Goal: Contribute content: Add original content to the website for others to see

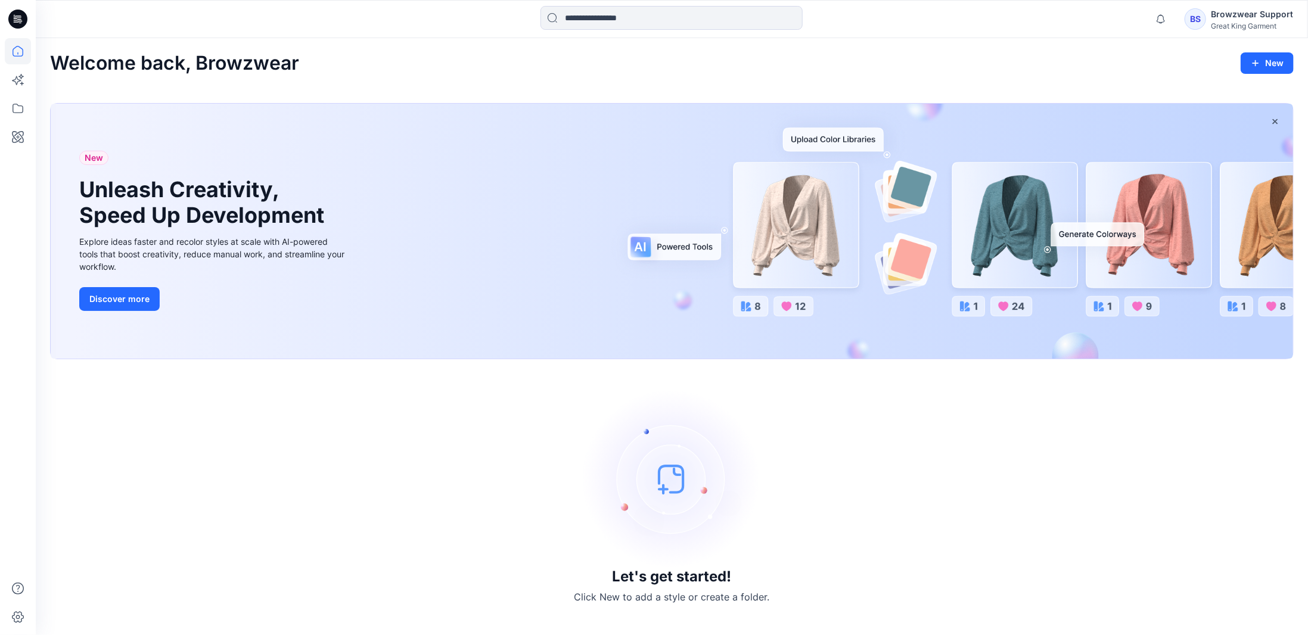
click at [1205, 19] on div "BS" at bounding box center [1194, 18] width 21 height 21
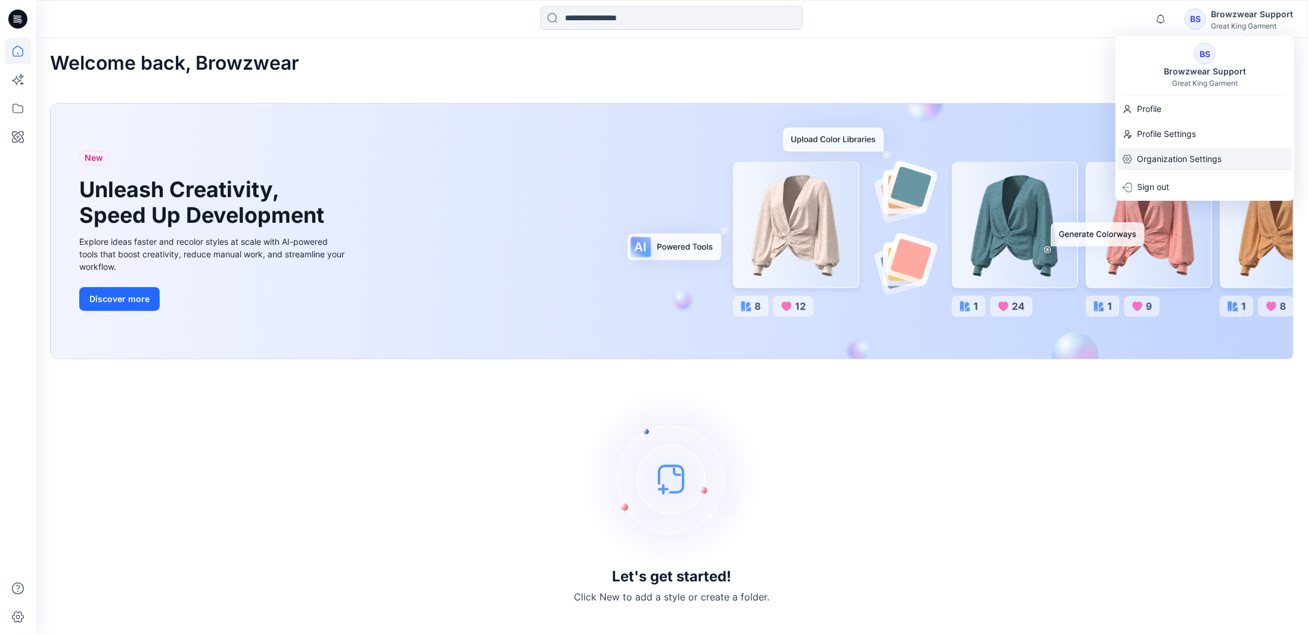
click at [1162, 155] on p "Organization Settings" at bounding box center [1179, 159] width 85 height 23
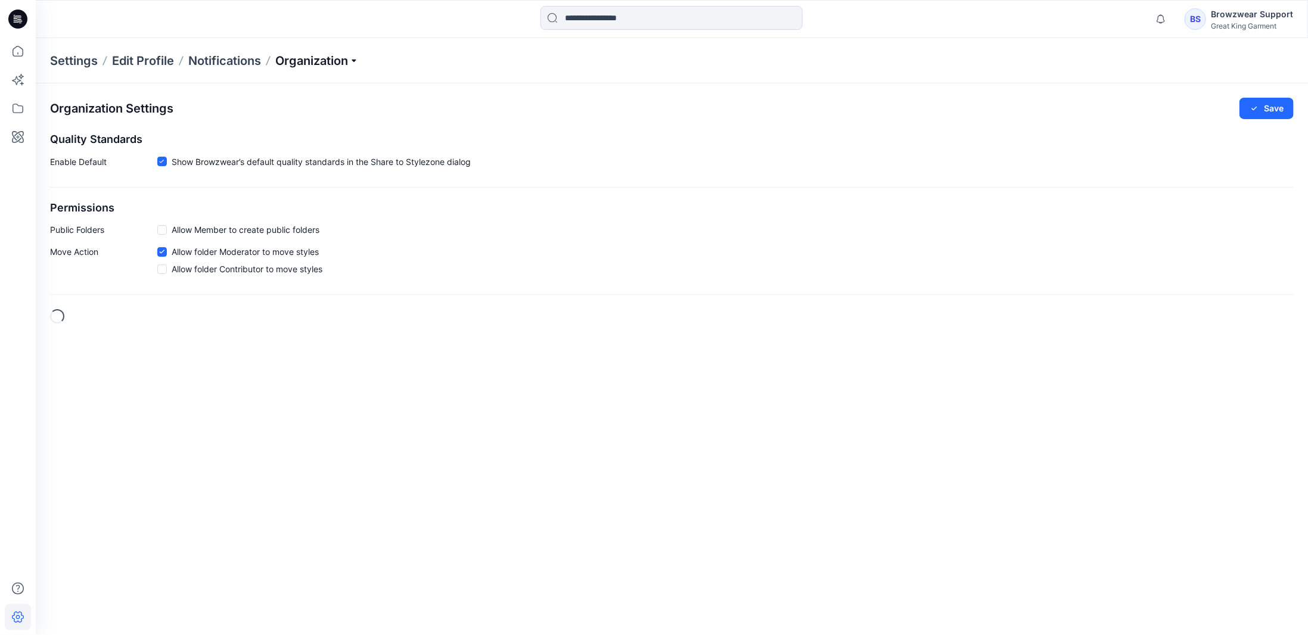
click at [334, 64] on p "Organization" at bounding box center [316, 60] width 83 height 17
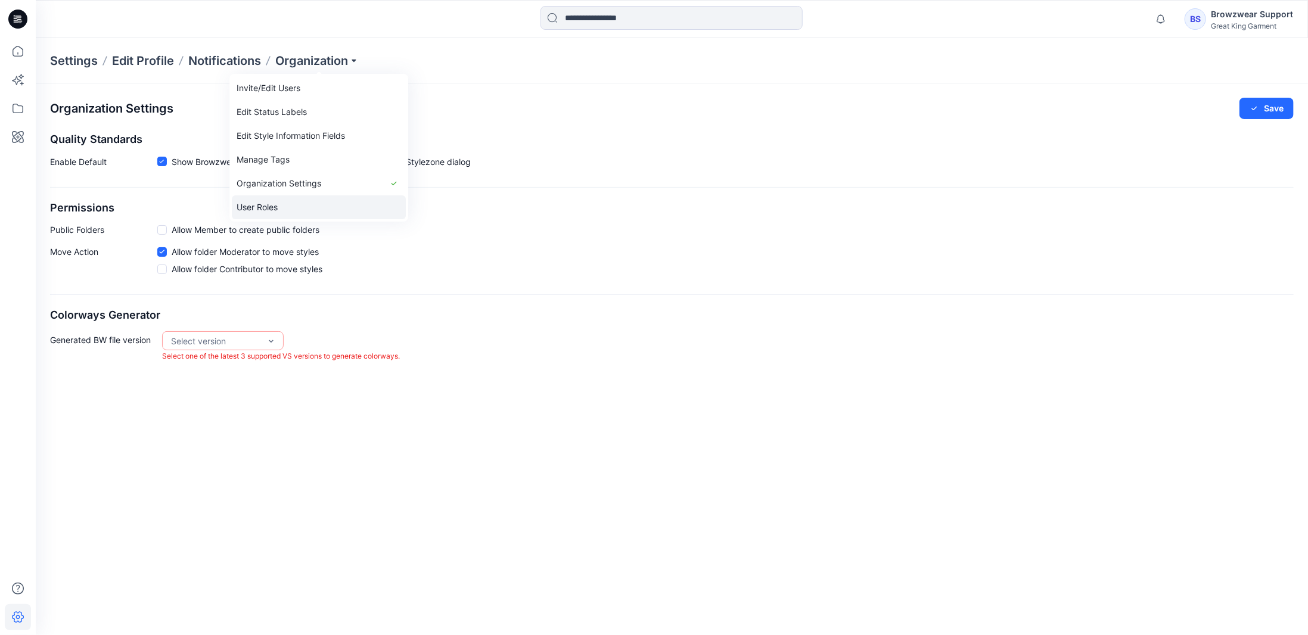
click at [282, 201] on link "User Roles" at bounding box center [319, 207] width 174 height 24
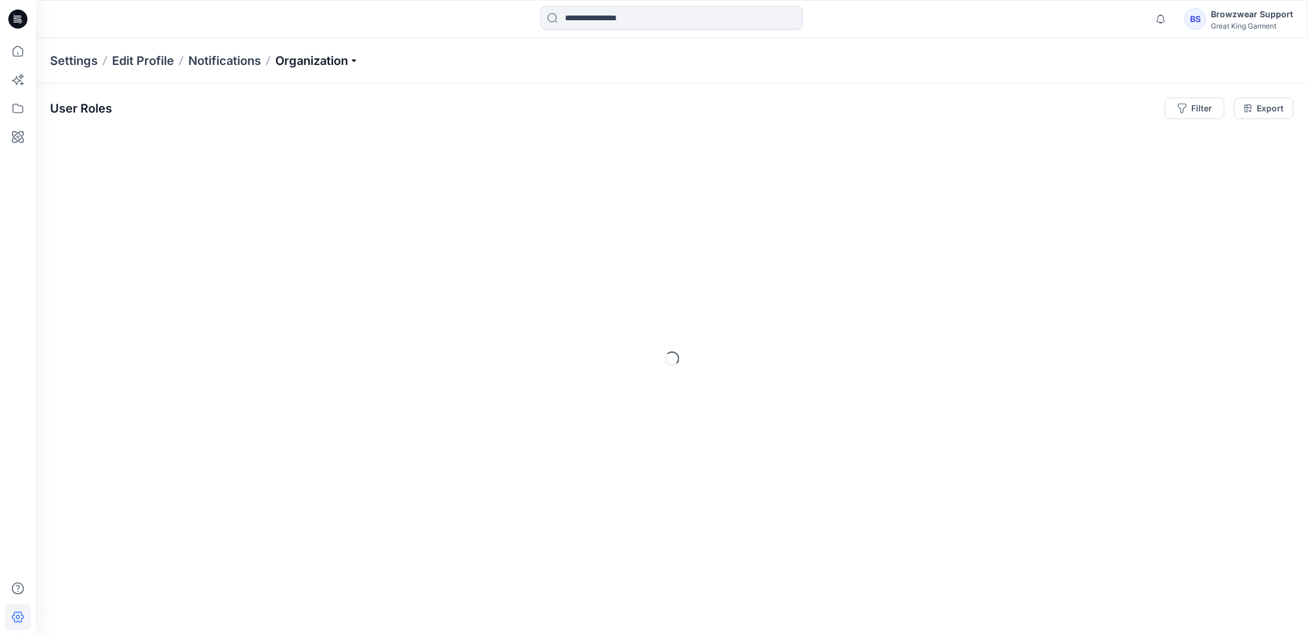
click at [315, 58] on p "Organization" at bounding box center [316, 60] width 83 height 17
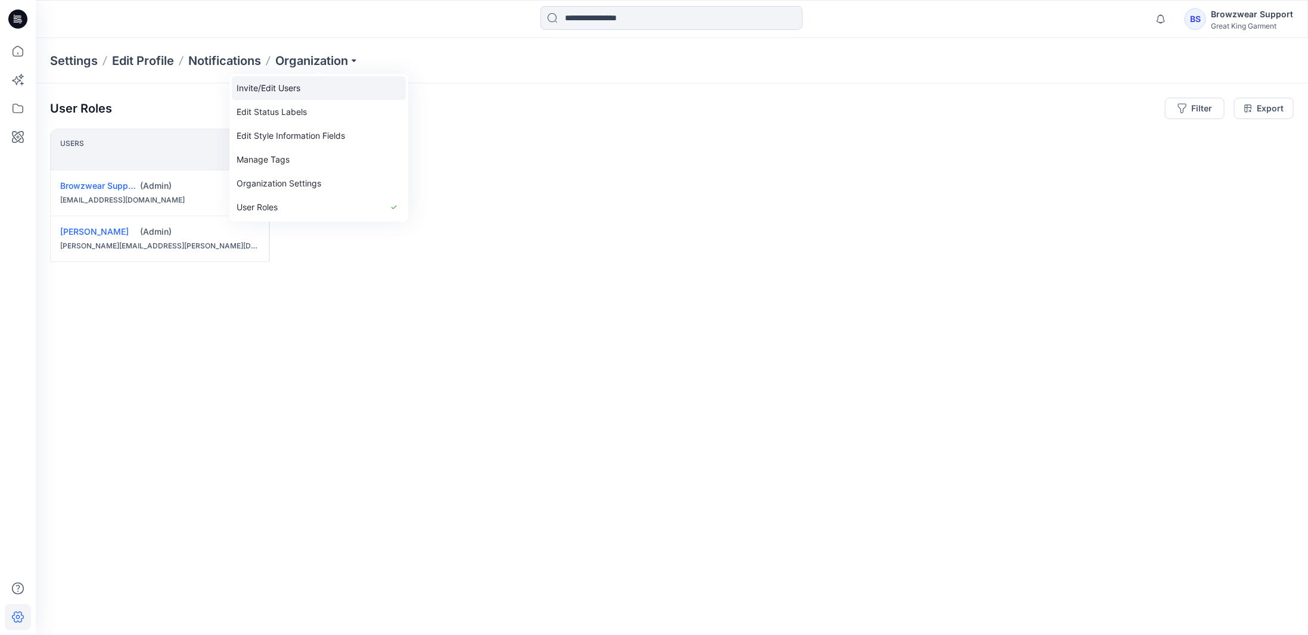
click at [306, 91] on link "Invite/Edit Users" at bounding box center [319, 88] width 174 height 24
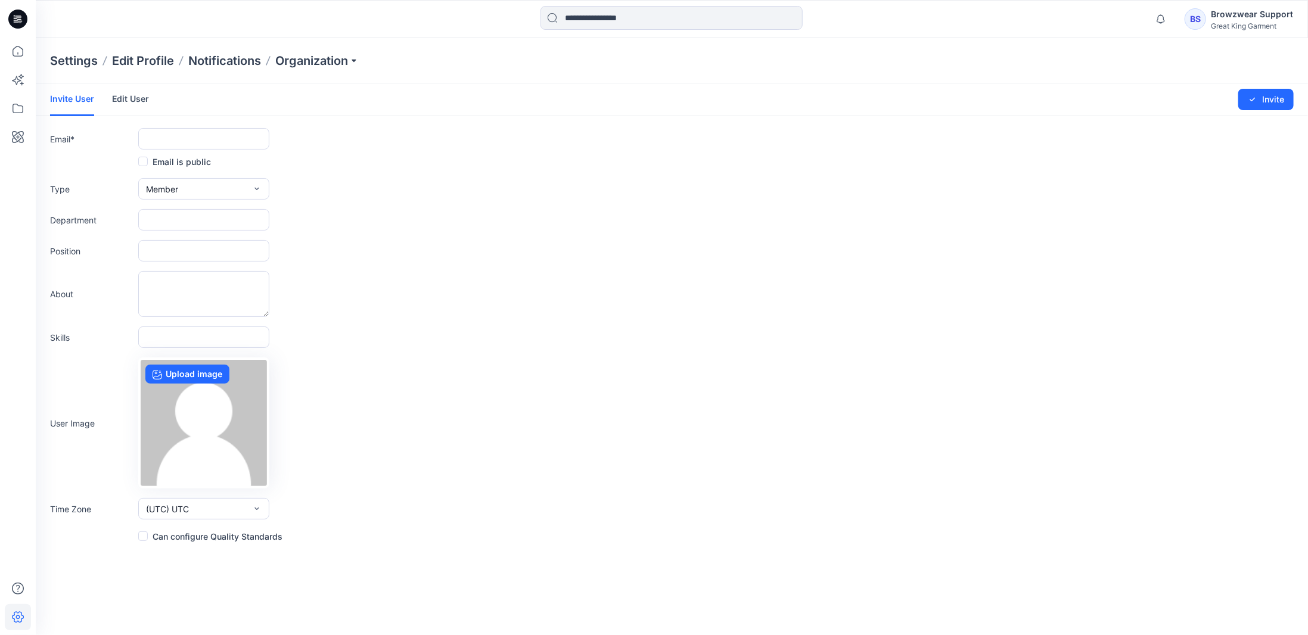
click at [122, 100] on link "Edit User" at bounding box center [130, 98] width 37 height 31
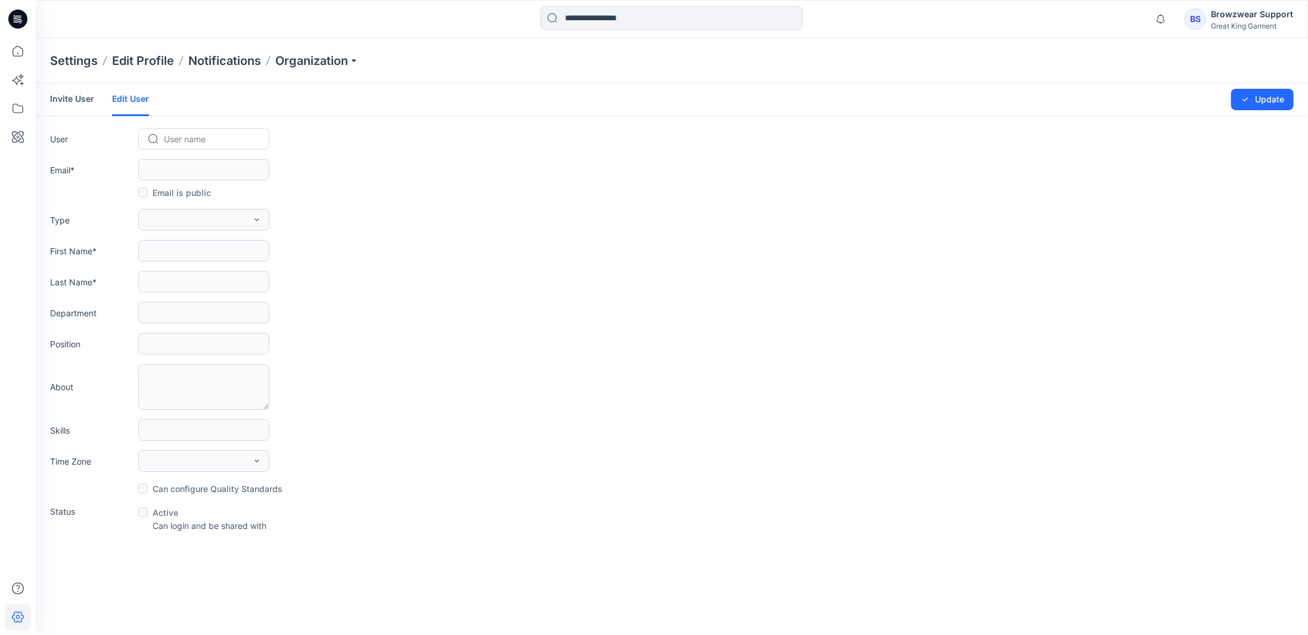
click at [185, 135] on div at bounding box center [211, 139] width 94 height 15
type input "**"
click at [191, 161] on span "Jennifer Lee" at bounding box center [199, 164] width 67 height 13
type input "**********"
type input "********"
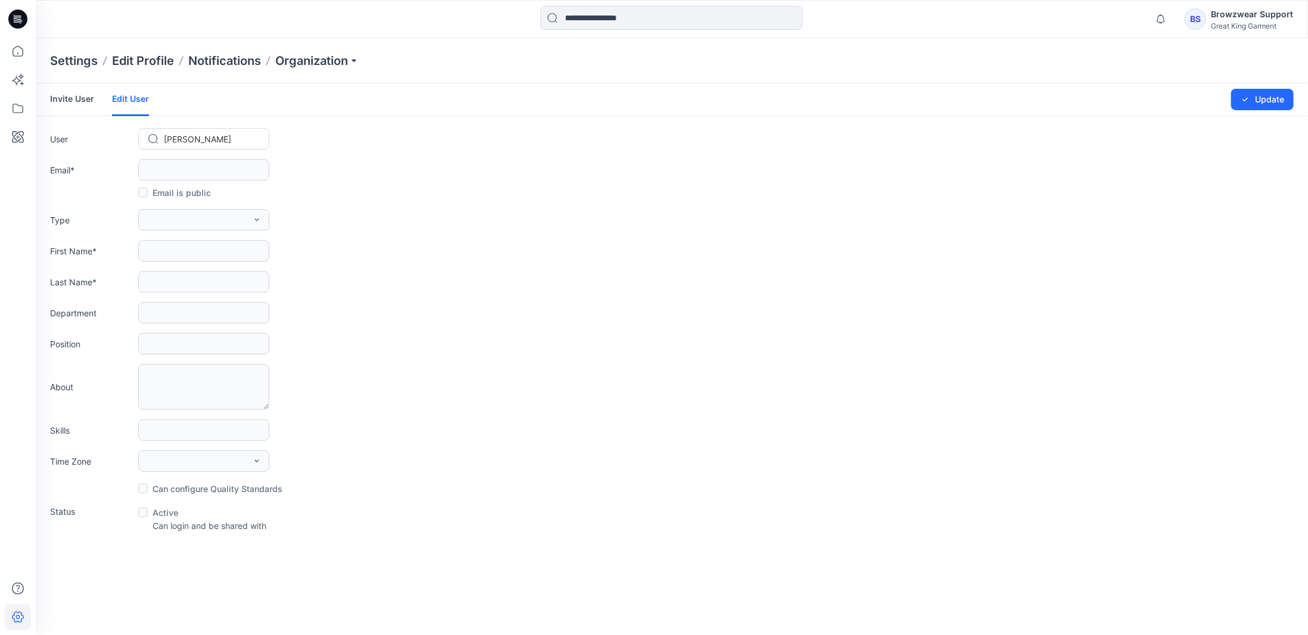
type input "***"
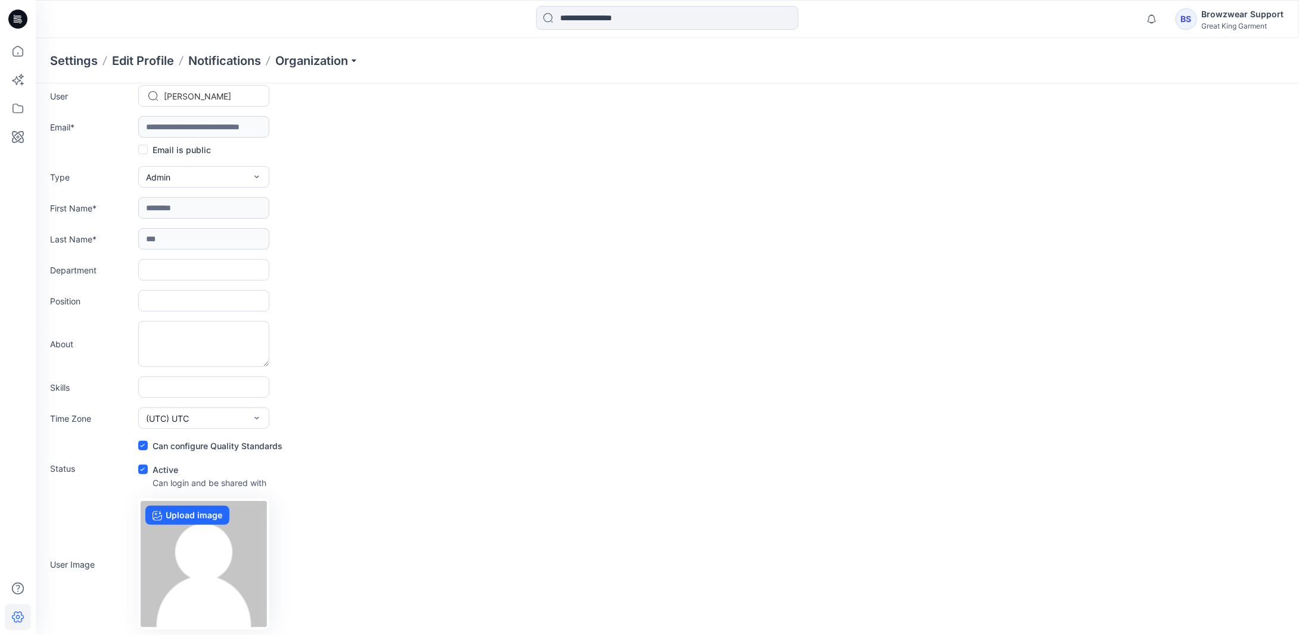
scroll to position [60, 0]
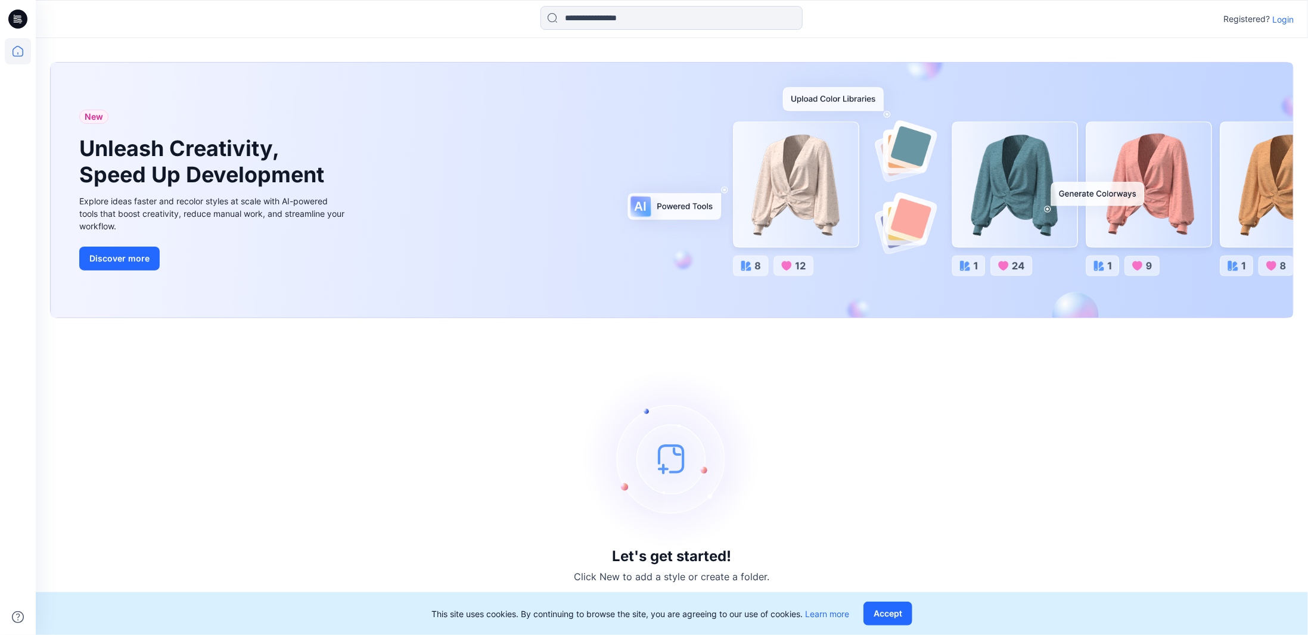
click at [1275, 21] on p "Login" at bounding box center [1282, 19] width 21 height 13
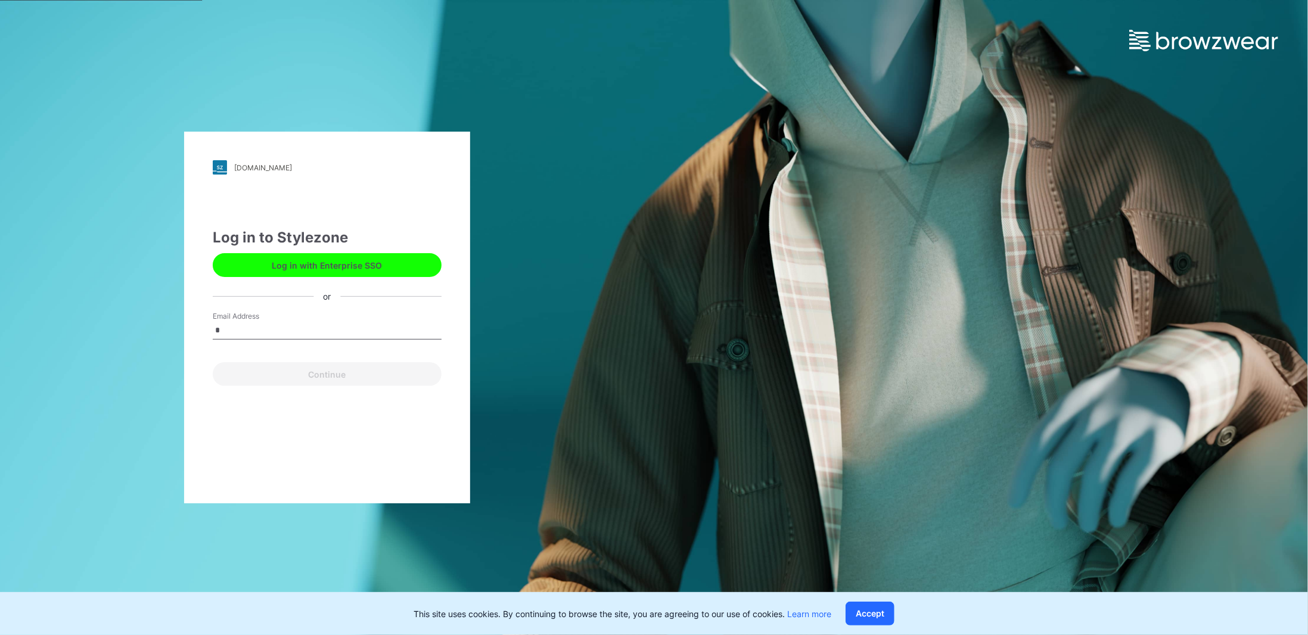
type input "**********"
click at [319, 374] on button "Continue" at bounding box center [327, 374] width 229 height 24
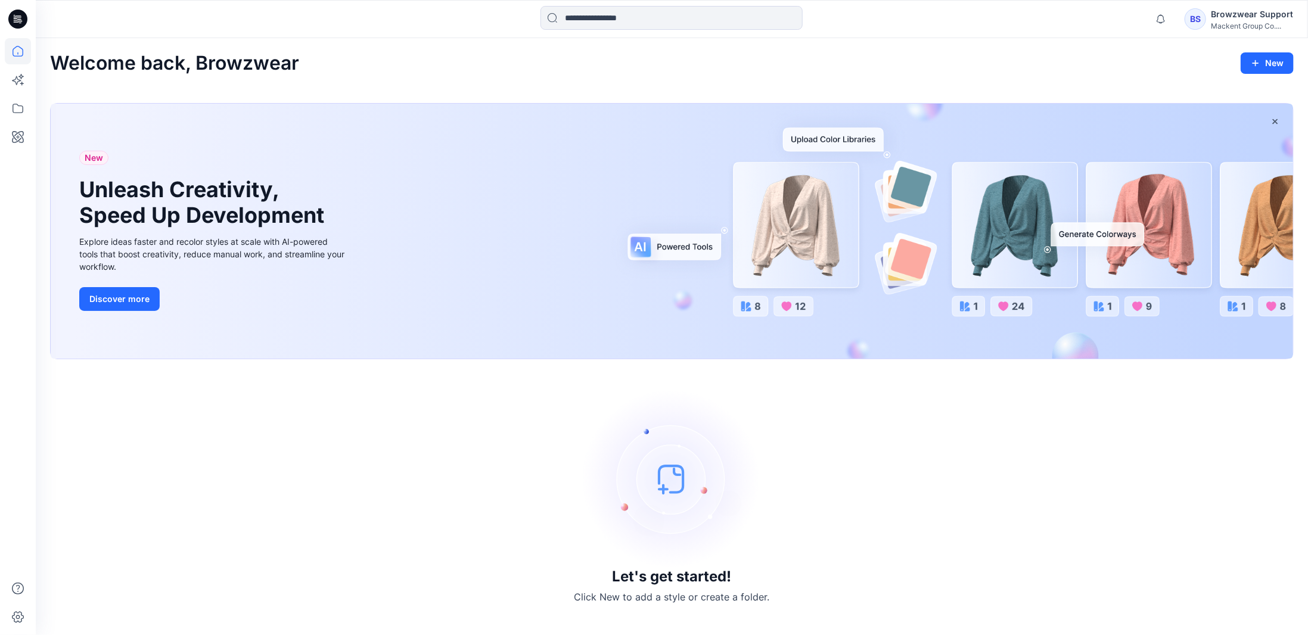
click at [1203, 28] on div "BS" at bounding box center [1194, 18] width 21 height 21
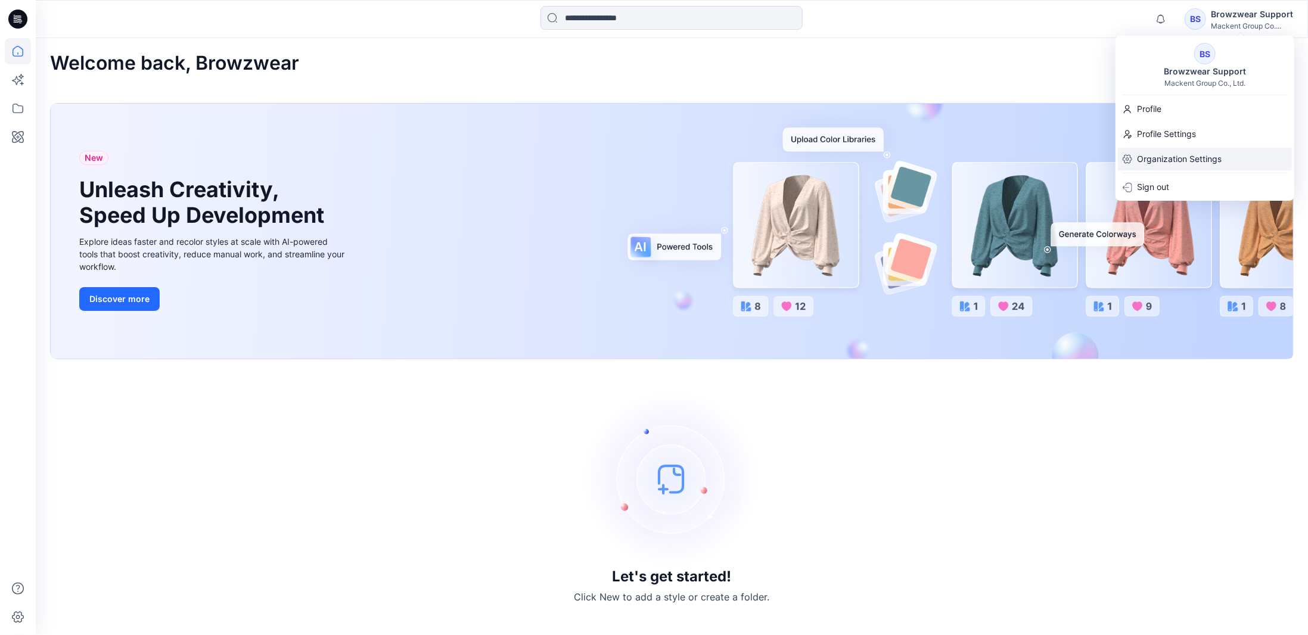
click at [1171, 160] on p "Organization Settings" at bounding box center [1179, 159] width 85 height 23
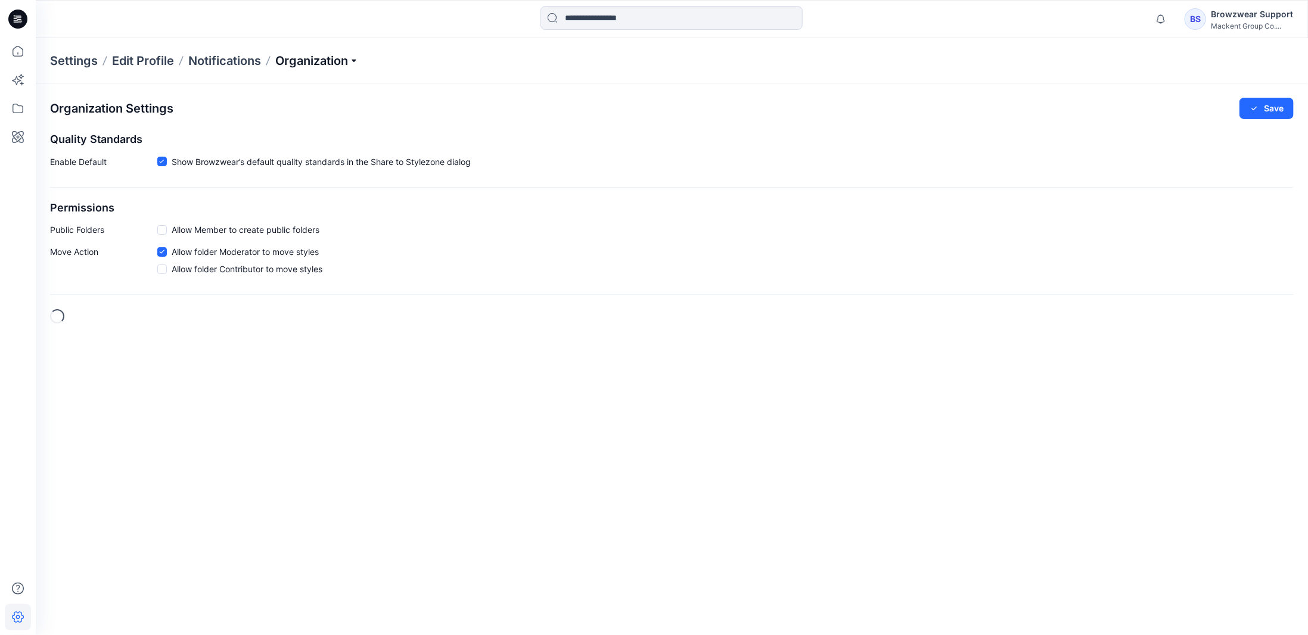
click at [337, 60] on p "Organization" at bounding box center [316, 60] width 83 height 17
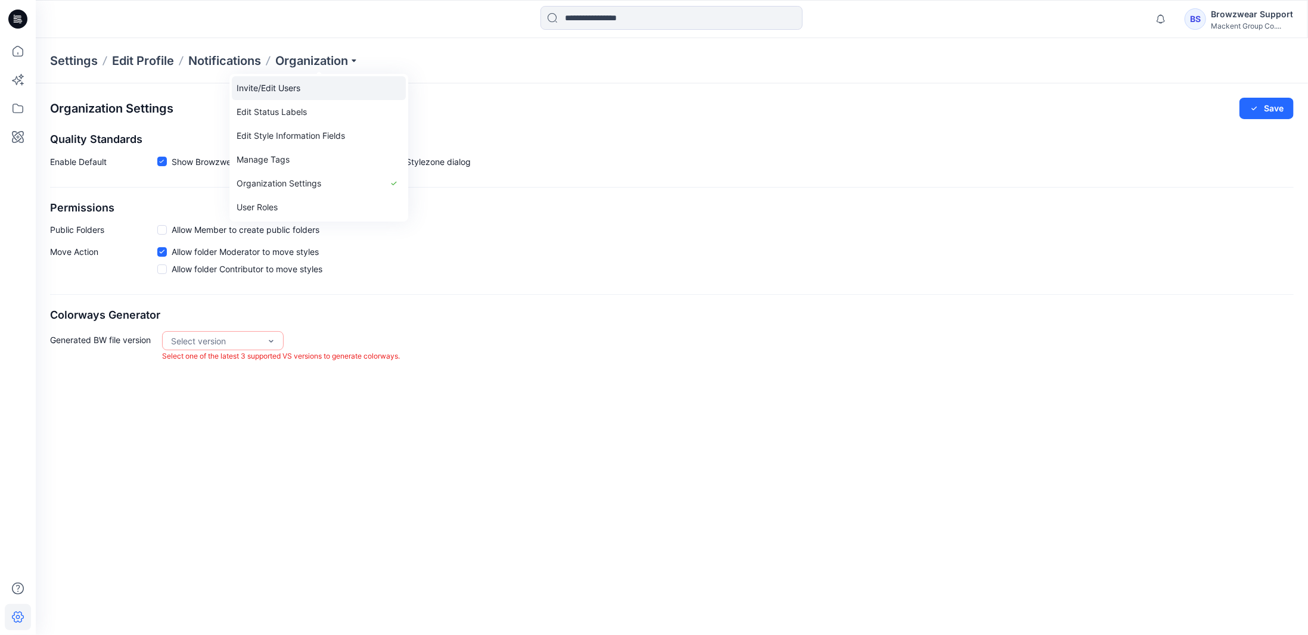
click at [325, 87] on link "Invite/Edit Users" at bounding box center [319, 88] width 174 height 24
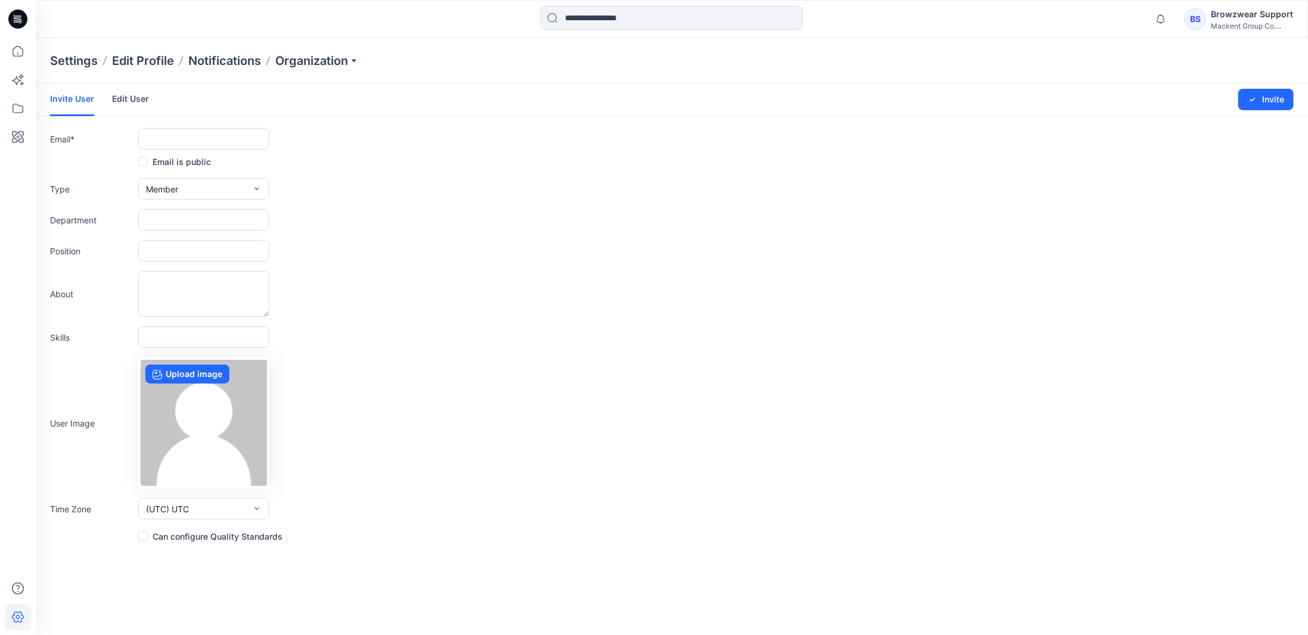
click at [123, 103] on link "Edit User" at bounding box center [130, 98] width 37 height 31
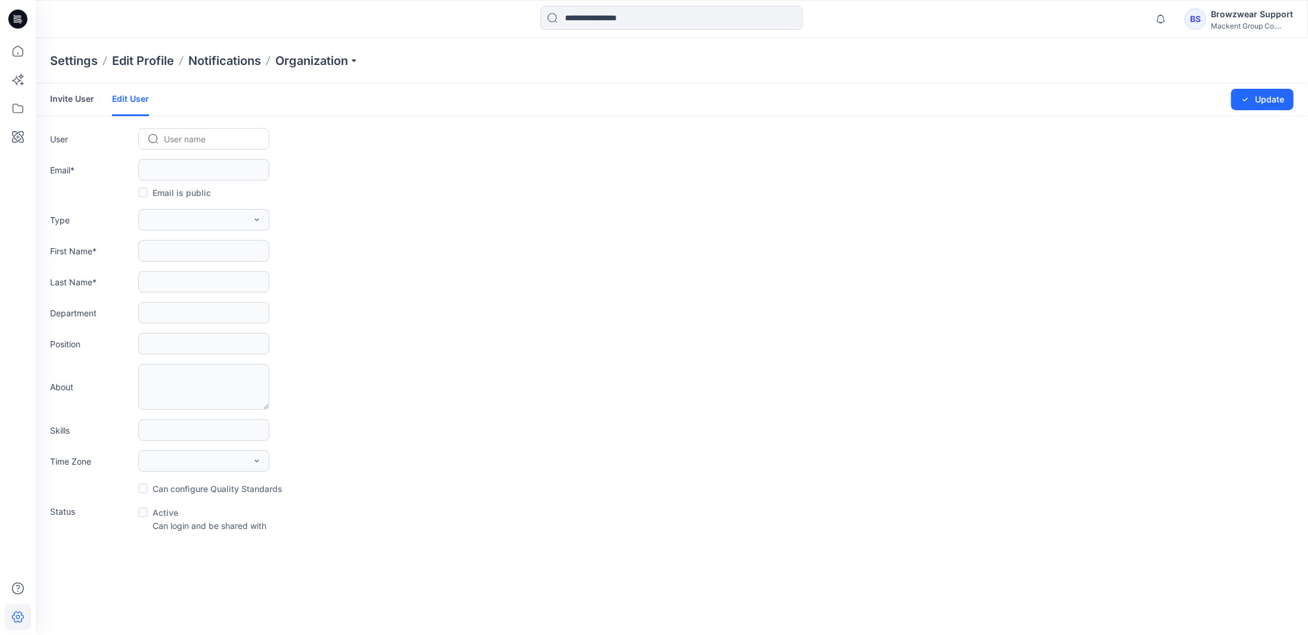
click at [187, 135] on div at bounding box center [211, 139] width 94 height 15
type input "***"
click at [194, 160] on span "Irene Hsiao" at bounding box center [199, 164] width 67 height 13
type input "**********"
type input "*****"
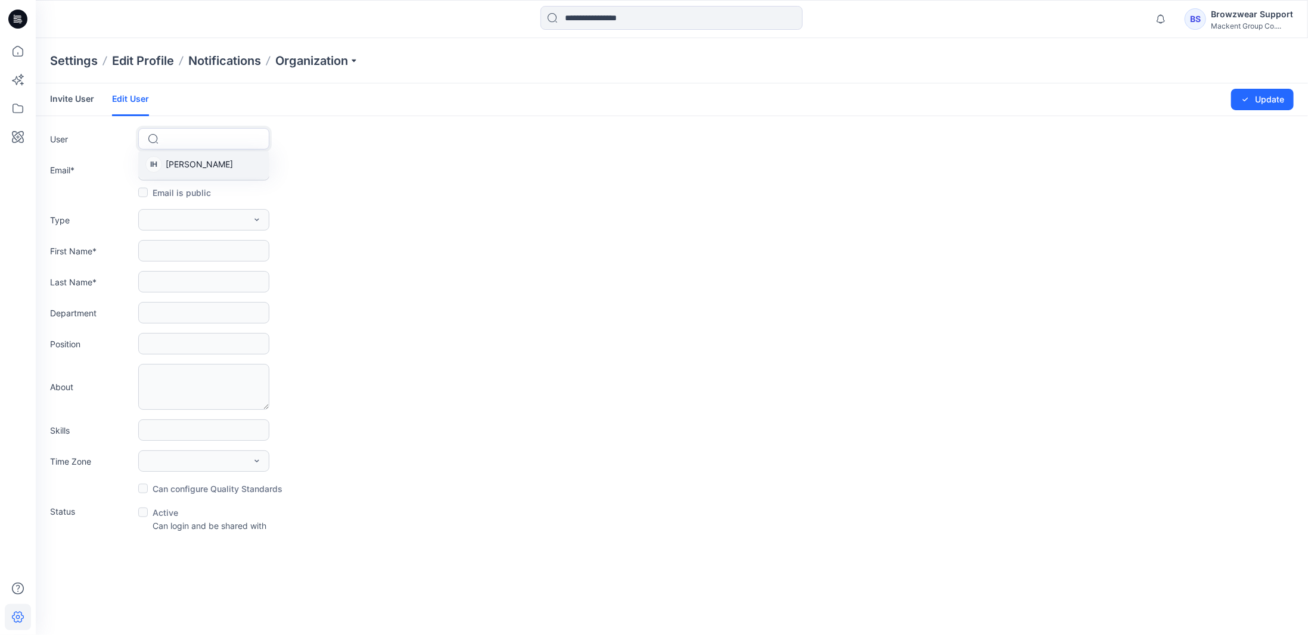
type input "*****"
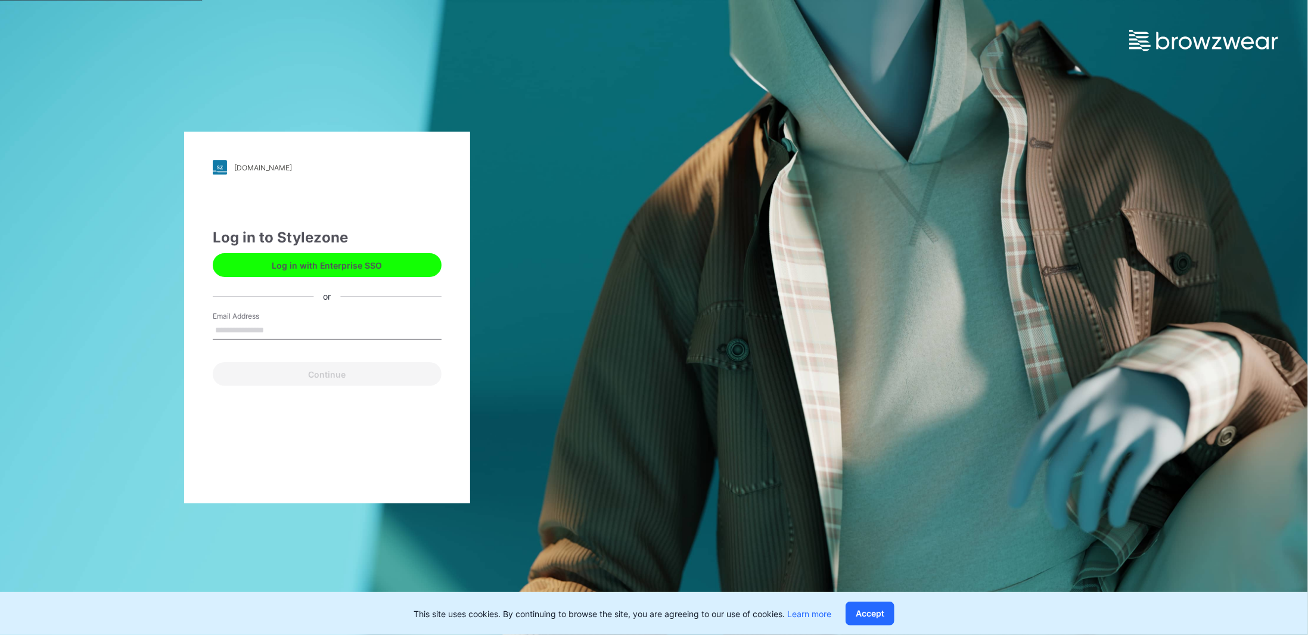
click at [296, 331] on input "Email Address" at bounding box center [327, 331] width 229 height 18
type input "**********"
click at [320, 376] on button "Continue" at bounding box center [327, 374] width 229 height 24
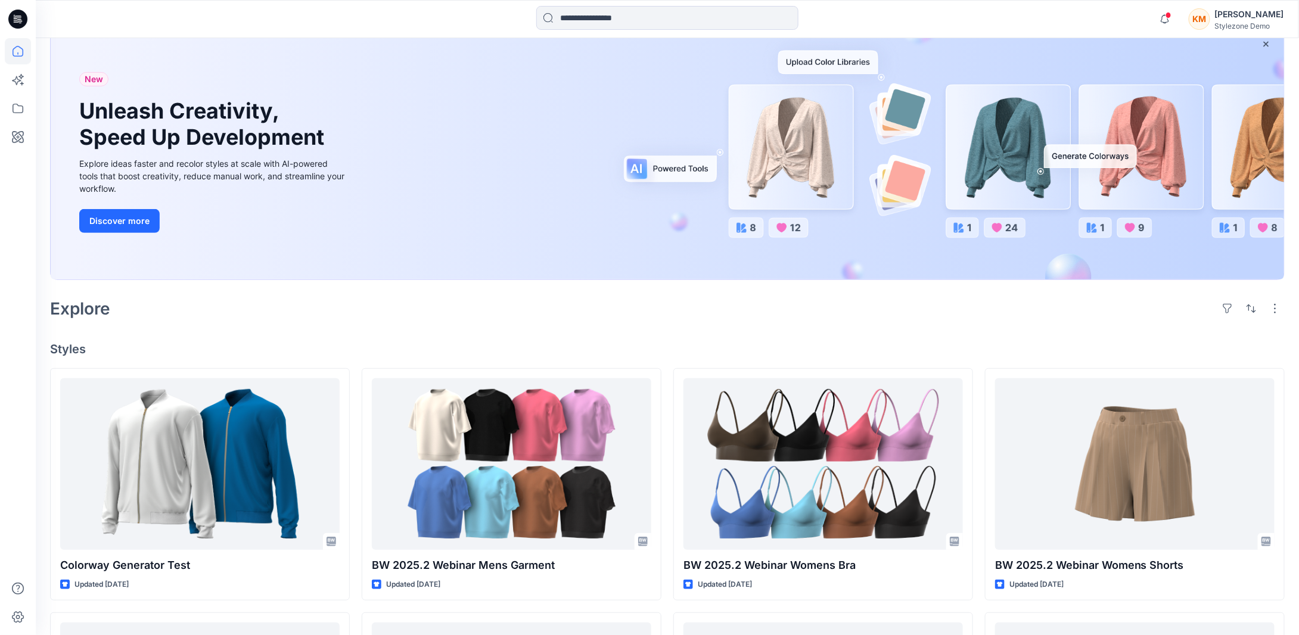
scroll to position [119, 0]
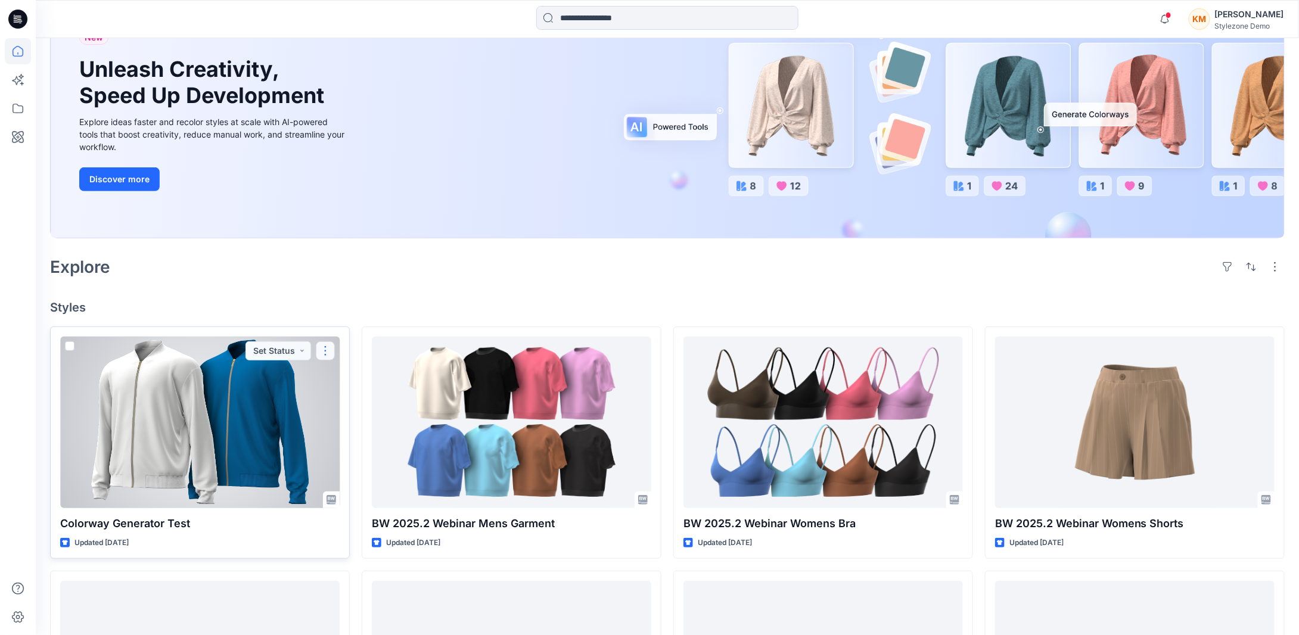
click at [322, 353] on button "button" at bounding box center [325, 350] width 19 height 19
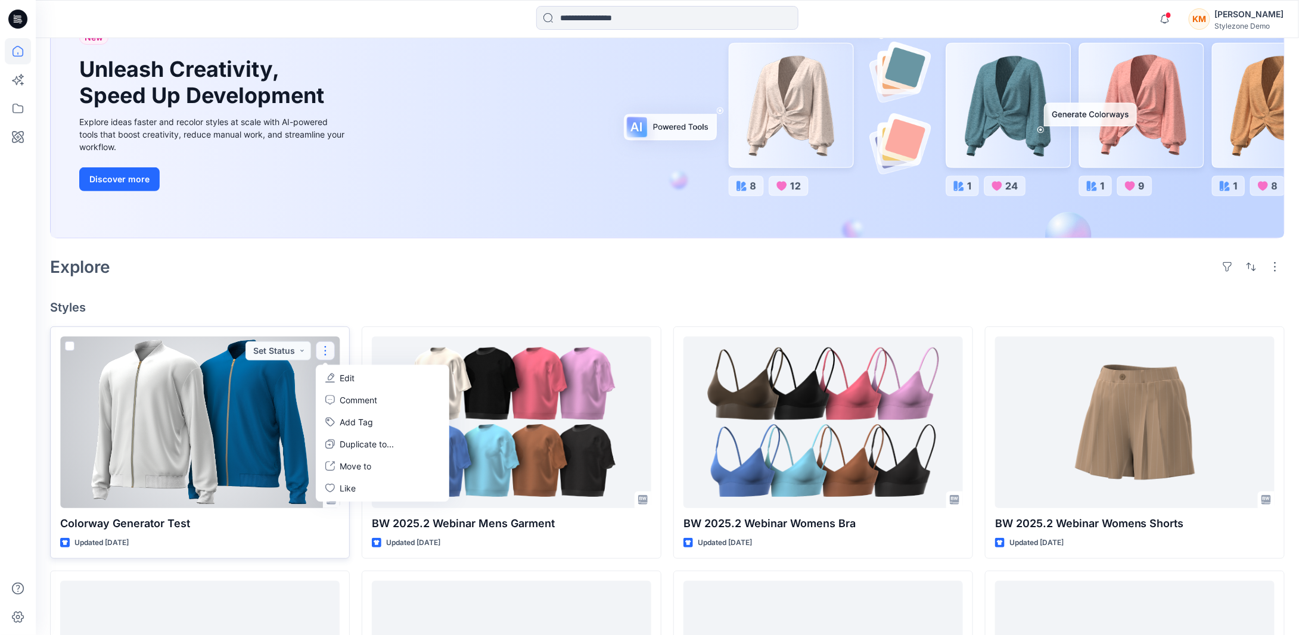
click at [334, 374] on icon "button" at bounding box center [331, 376] width 7 height 7
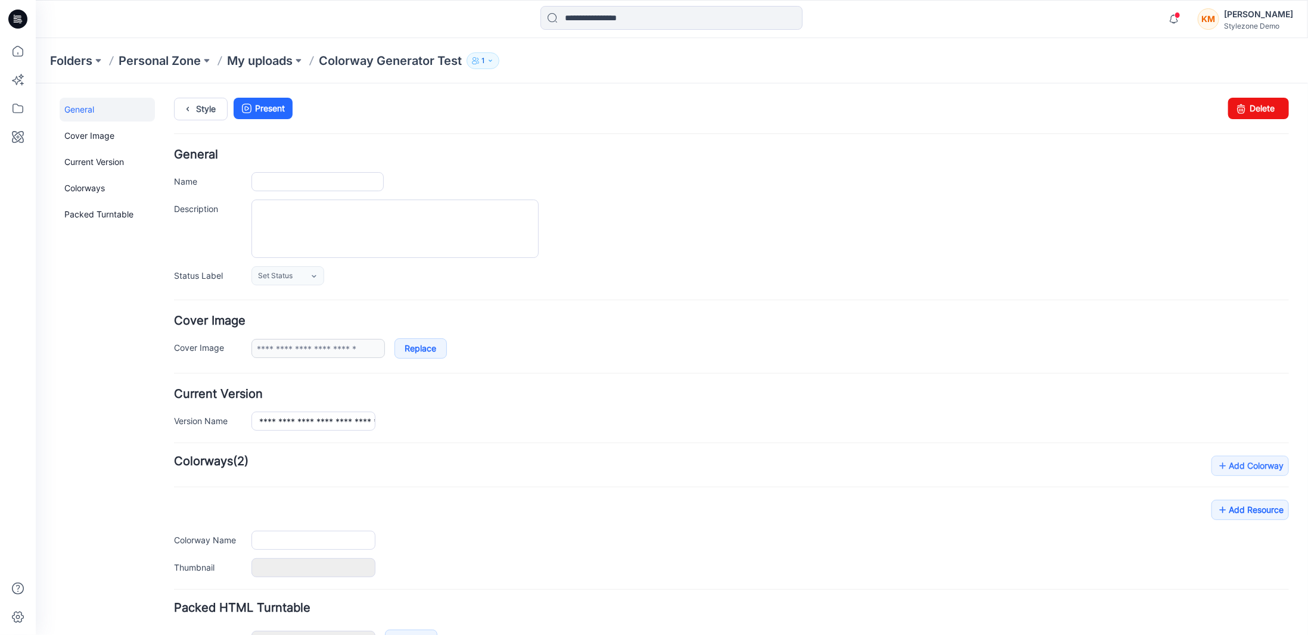
type input "**********"
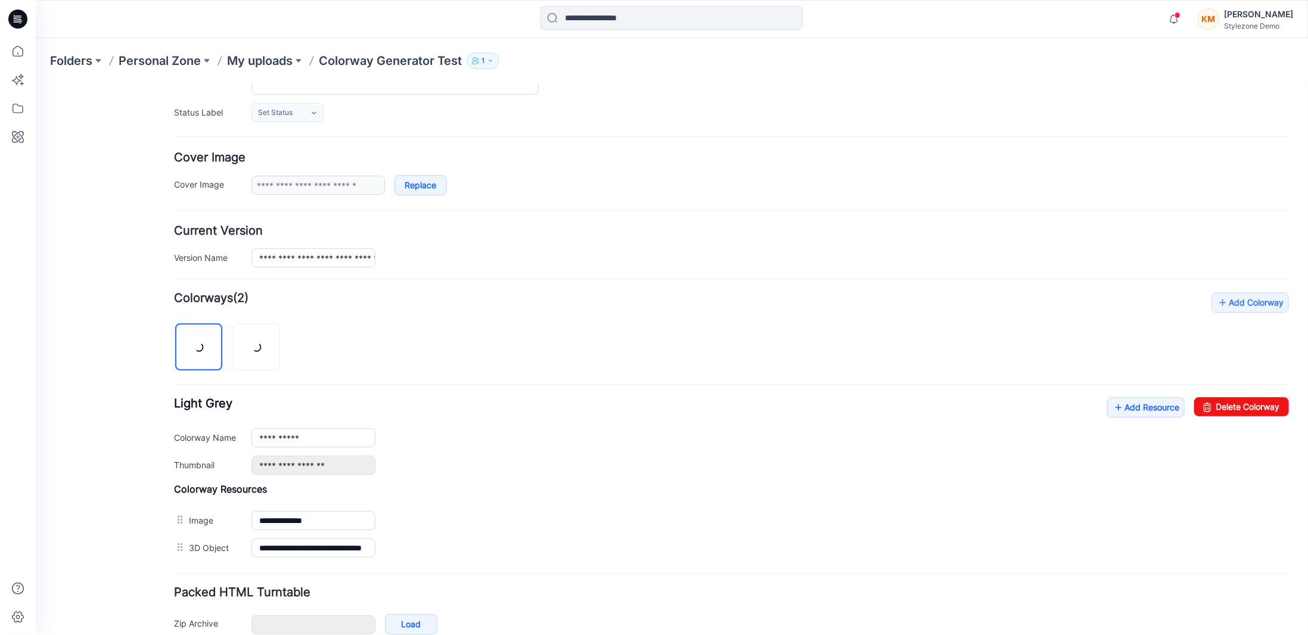
scroll to position [220, 0]
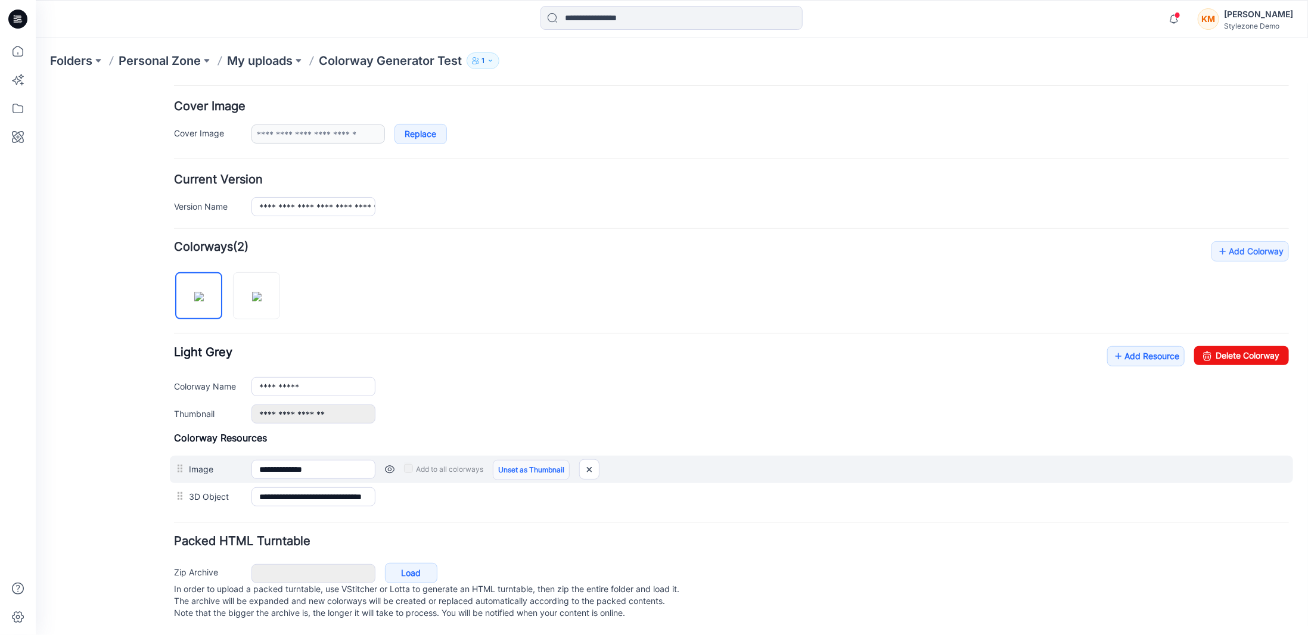
click at [520, 459] on link "Unset as Thumbnail" at bounding box center [530, 469] width 77 height 20
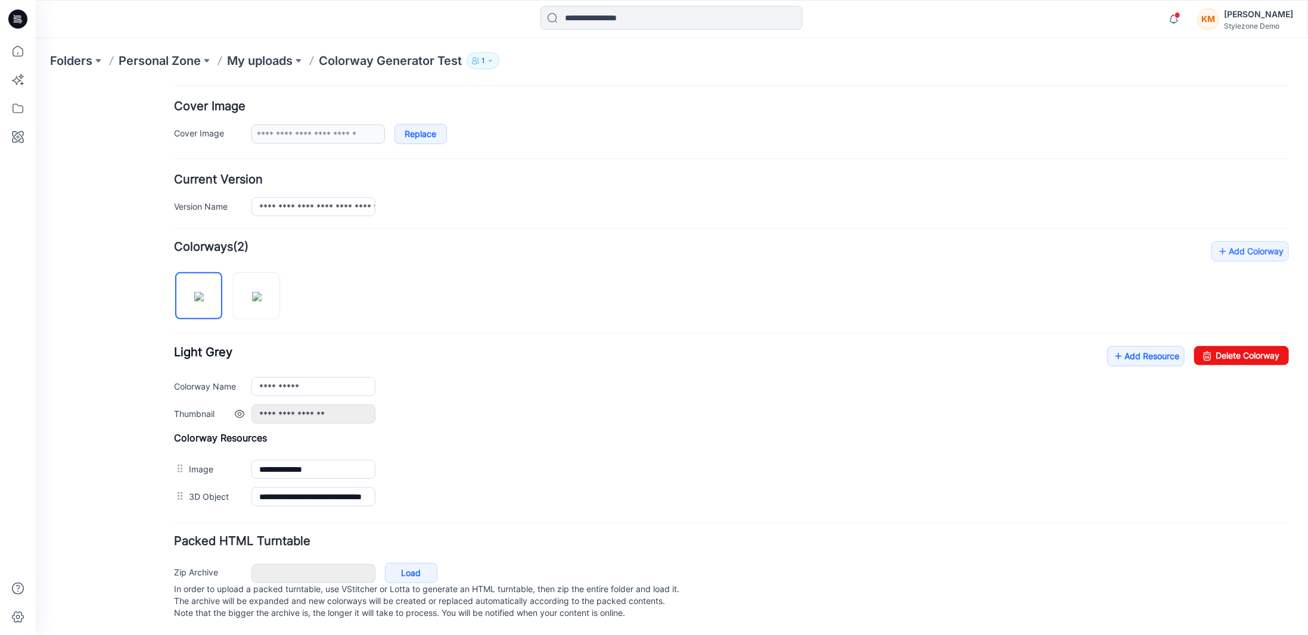
click at [239, 409] on link at bounding box center [239, 414] width 10 height 10
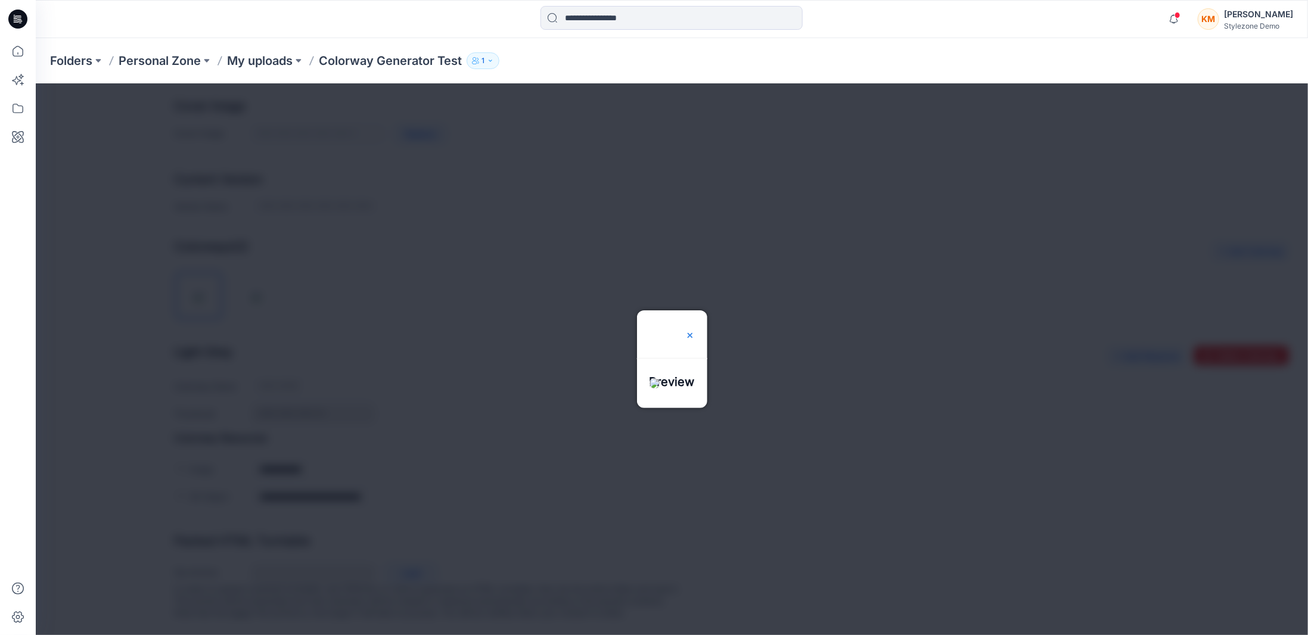
click at [694, 330] on img at bounding box center [689, 335] width 10 height 10
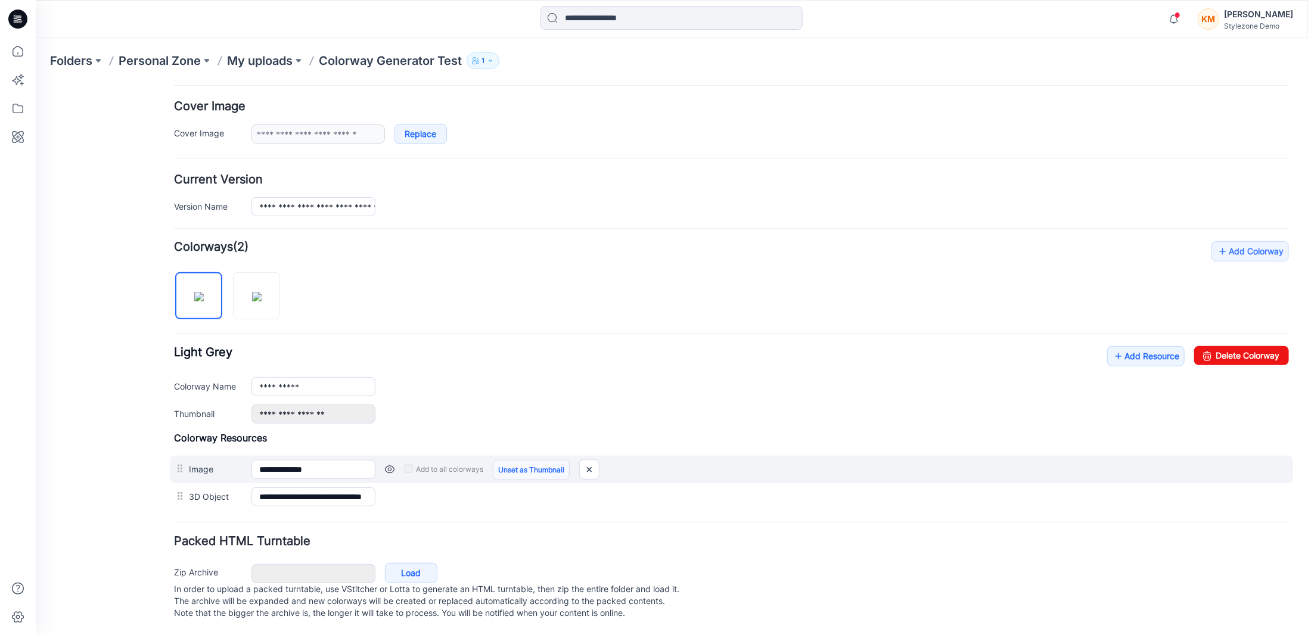
click at [524, 459] on link "Unset as Thumbnail" at bounding box center [530, 469] width 77 height 20
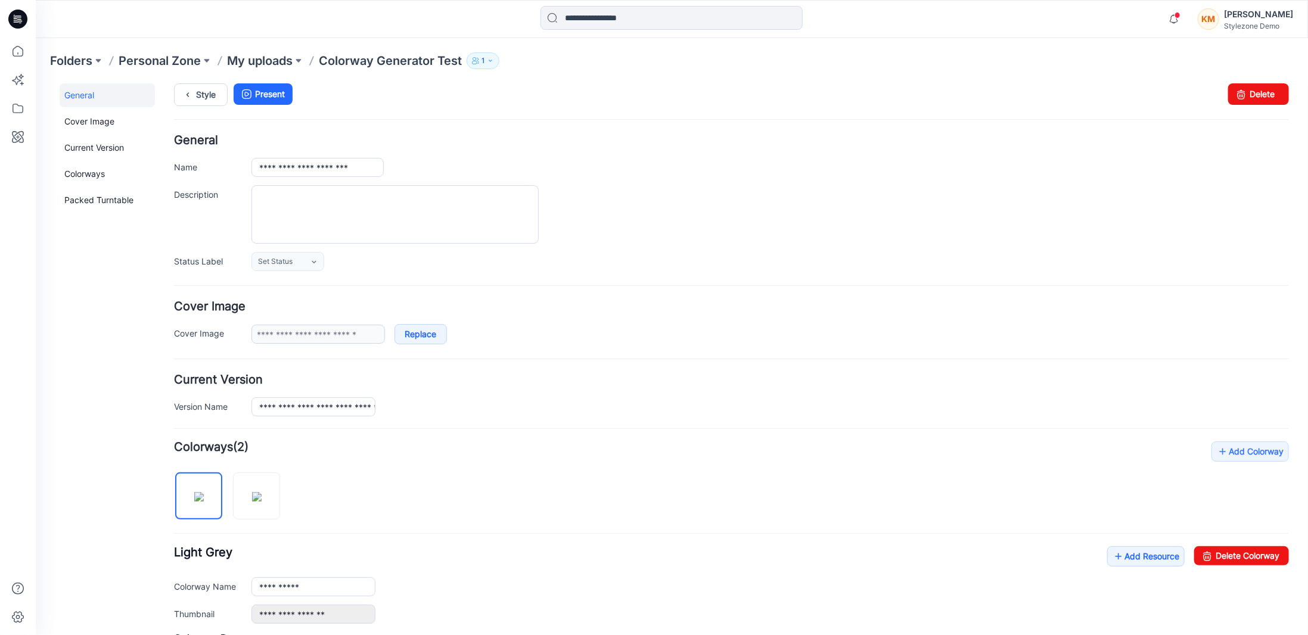
scroll to position [0, 0]
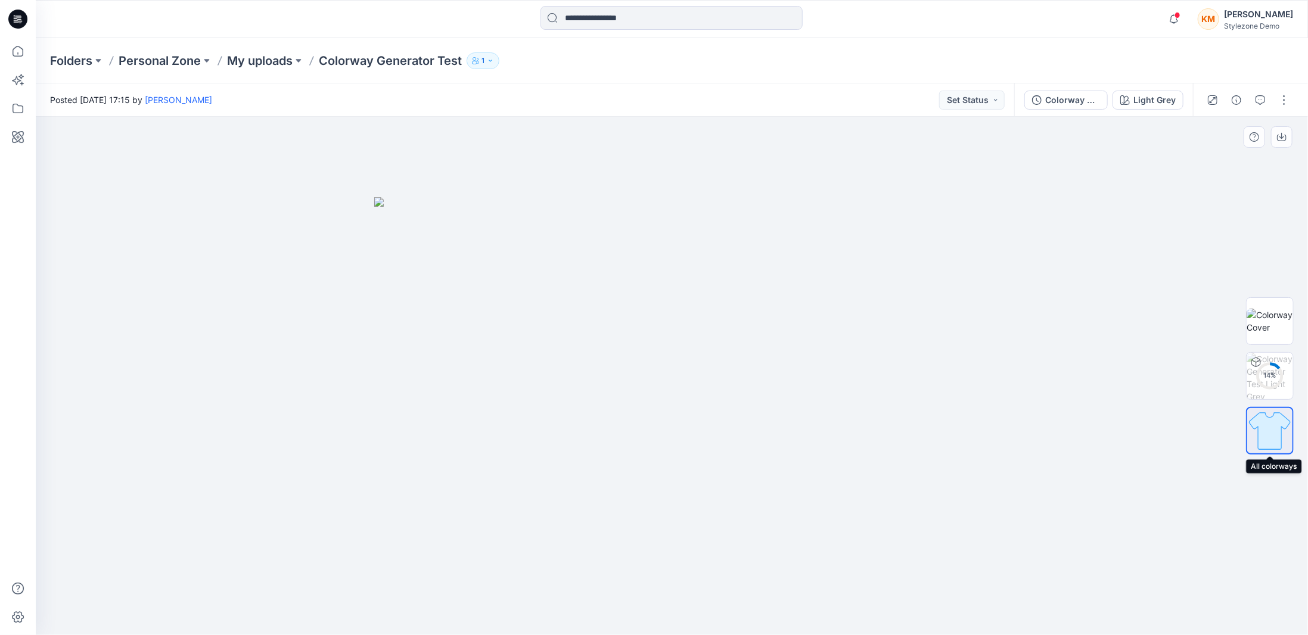
click at [1269, 434] on img at bounding box center [1269, 430] width 45 height 45
click at [1290, 98] on button "button" at bounding box center [1283, 100] width 19 height 19
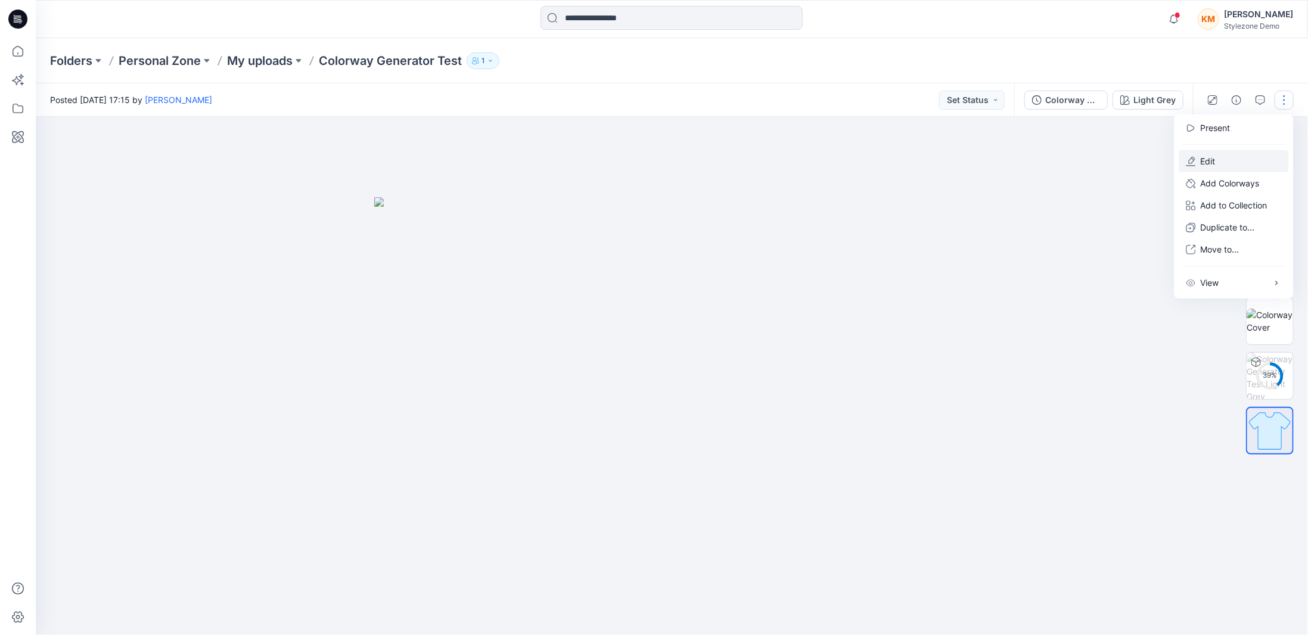
click at [1224, 160] on button "Edit" at bounding box center [1233, 161] width 110 height 22
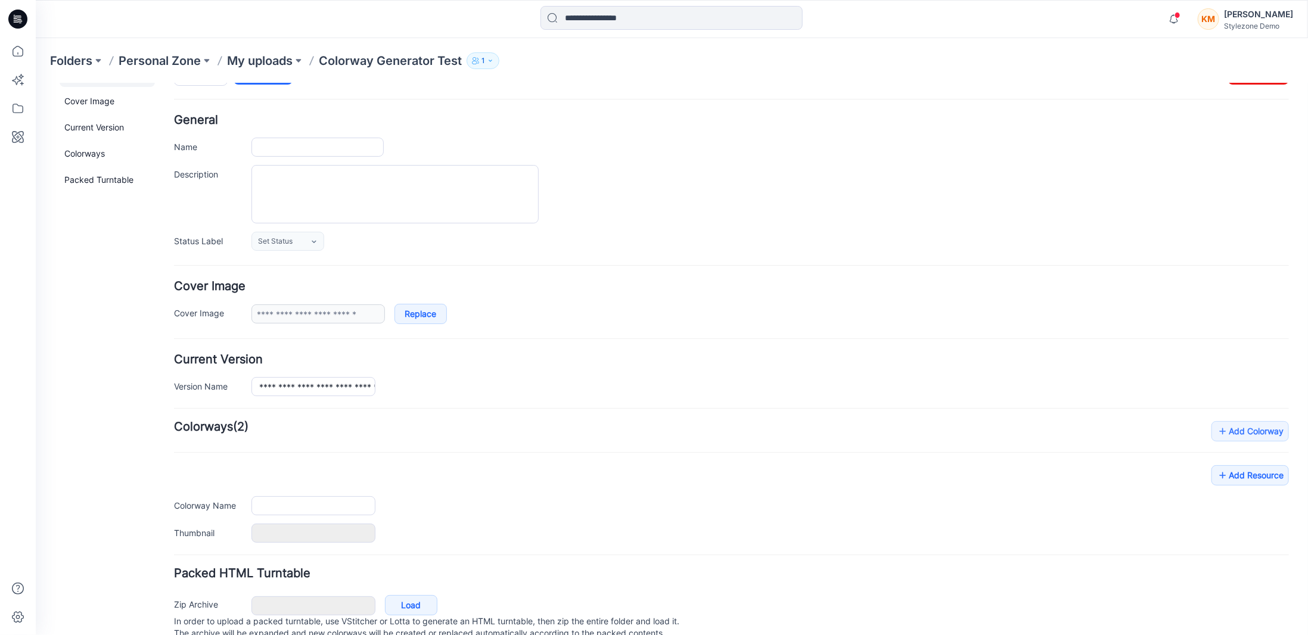
type input "**********"
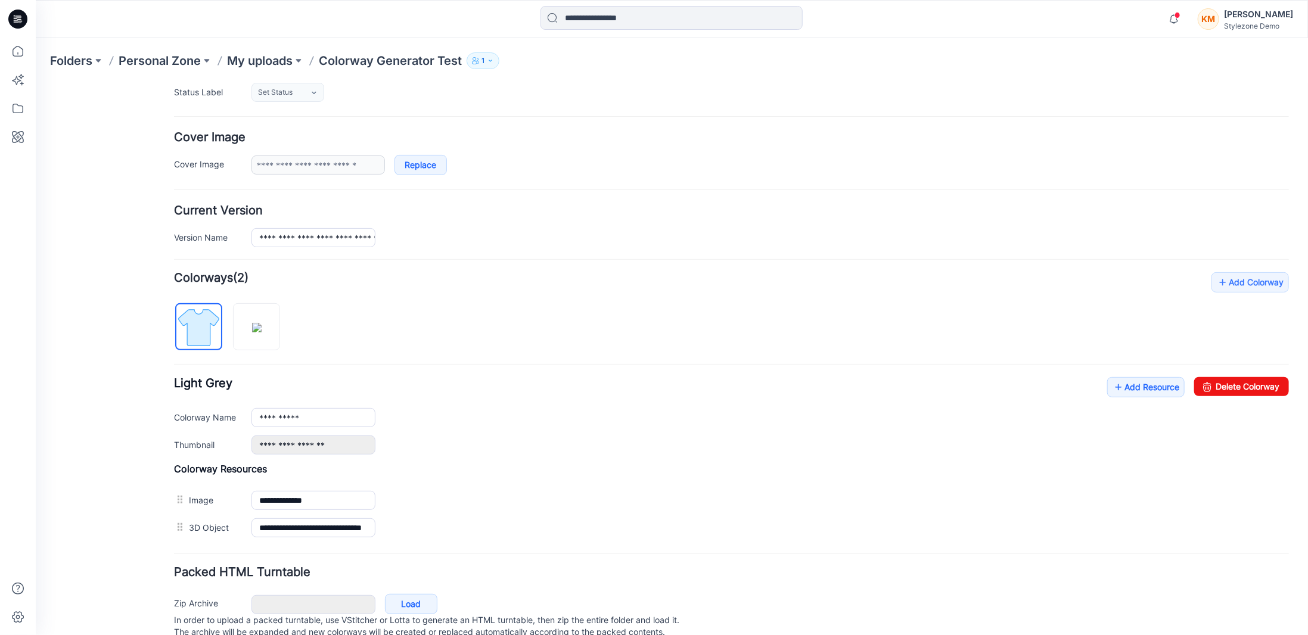
scroll to position [192, 0]
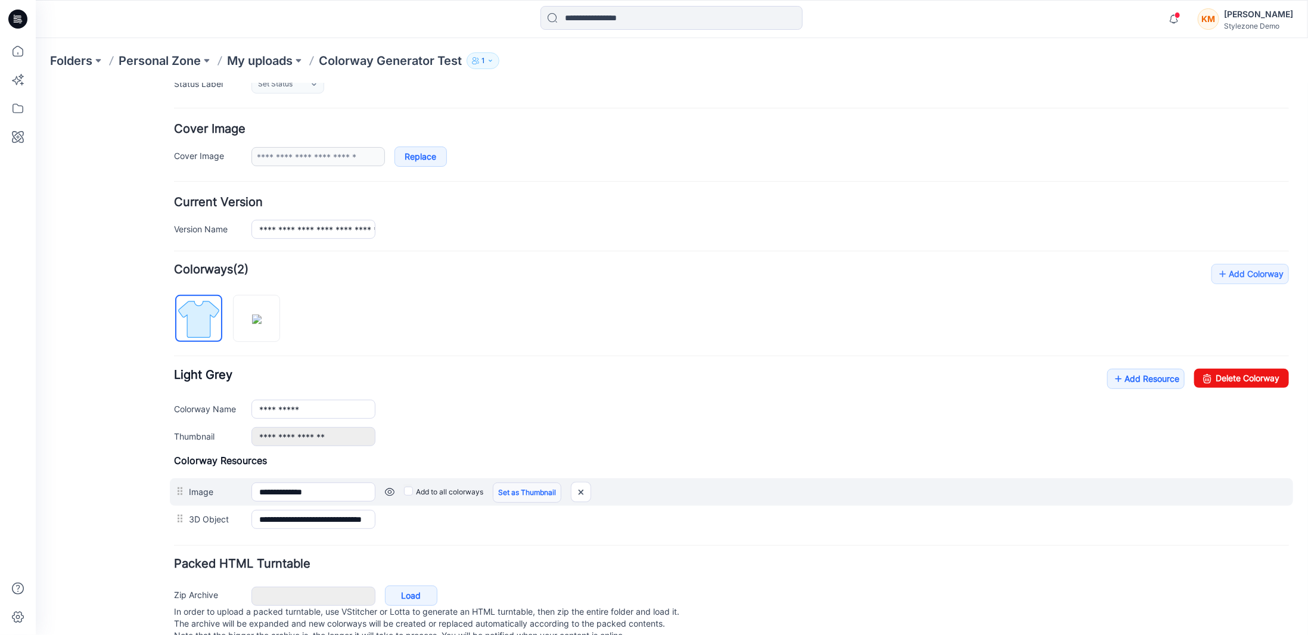
click at [529, 488] on link "Set as Thumbnail" at bounding box center [526, 492] width 69 height 20
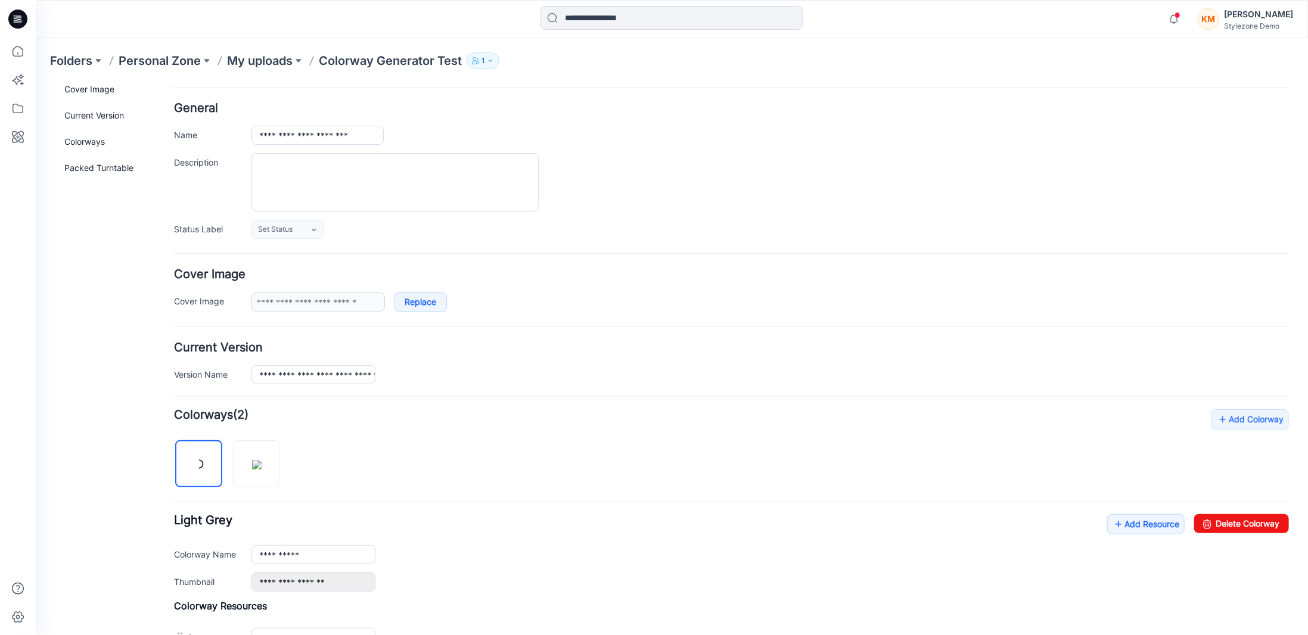
scroll to position [0, 0]
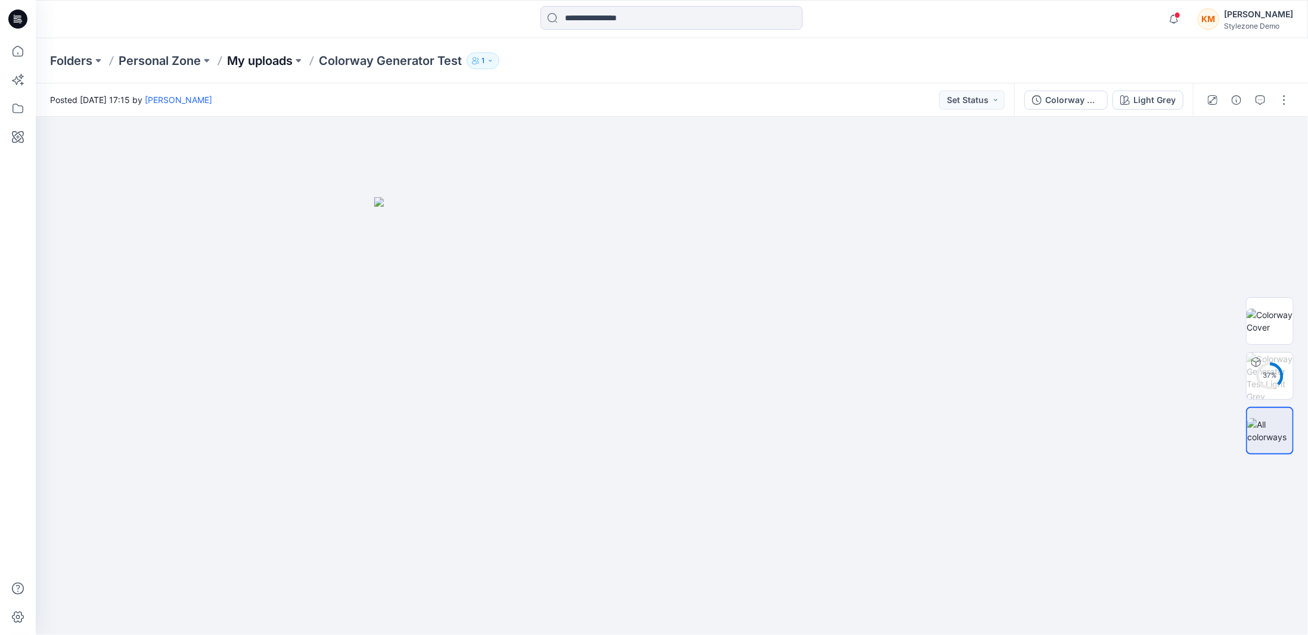
click at [272, 62] on p "My uploads" at bounding box center [260, 60] width 66 height 17
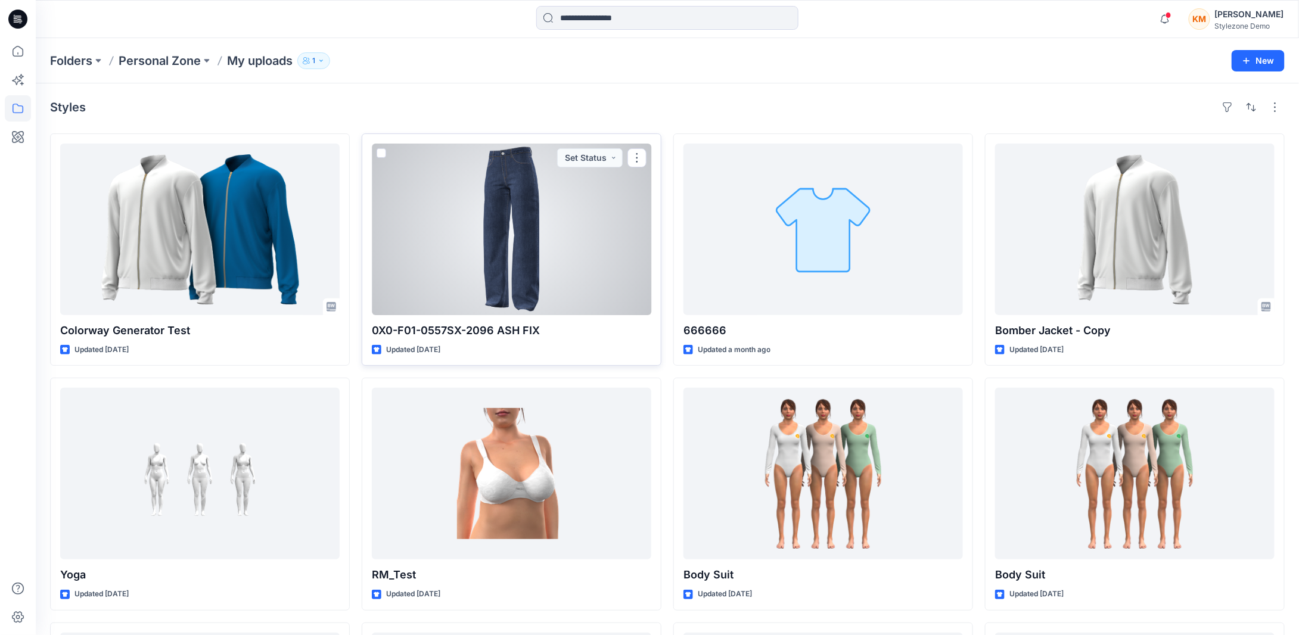
click at [553, 239] on div at bounding box center [511, 230] width 279 height 172
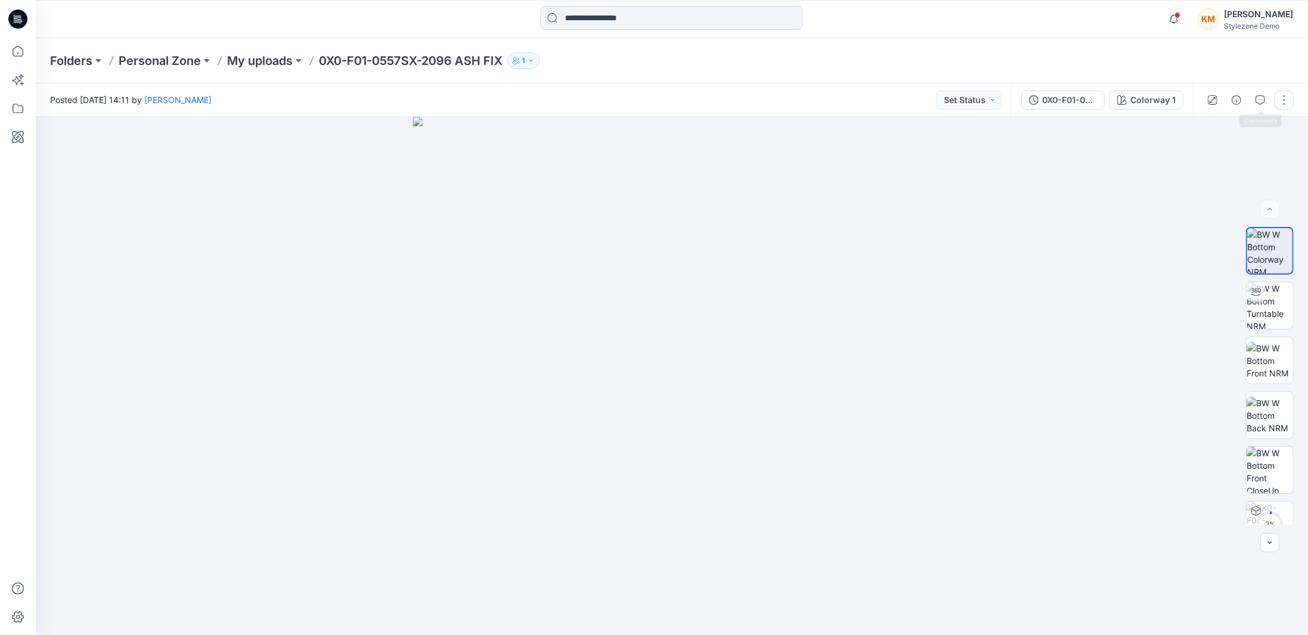
click at [1280, 99] on button "button" at bounding box center [1283, 100] width 19 height 19
click at [1234, 165] on button "Edit" at bounding box center [1233, 161] width 110 height 22
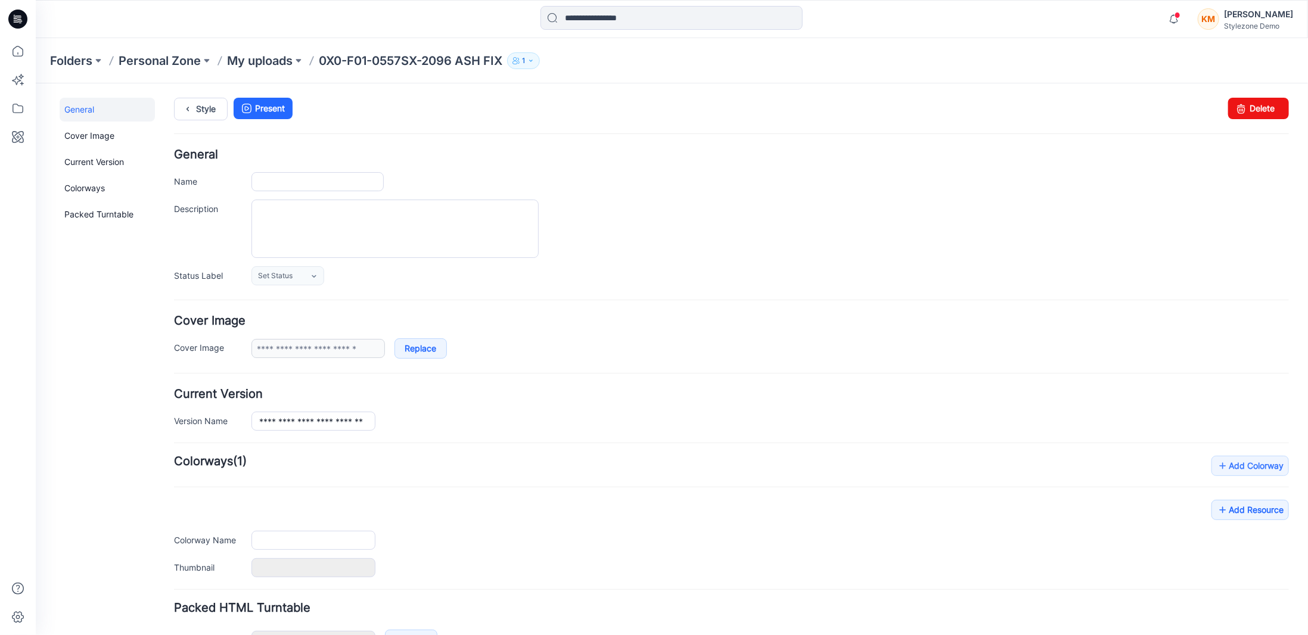
type input "**********"
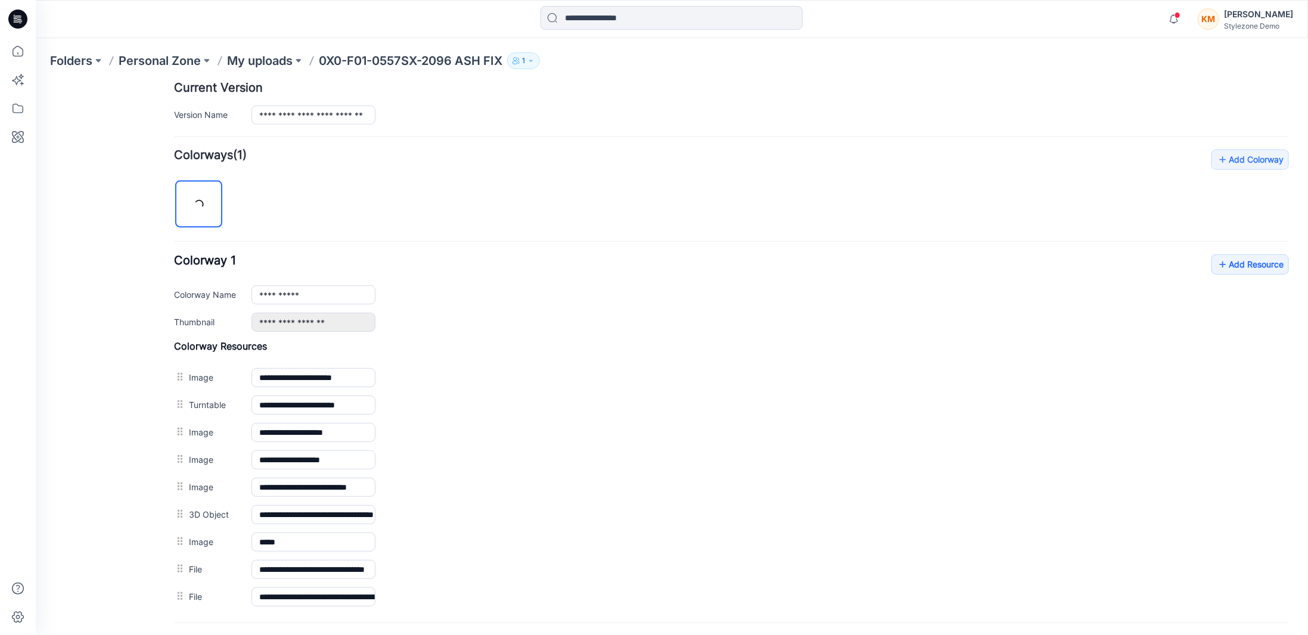
scroll to position [357, 0]
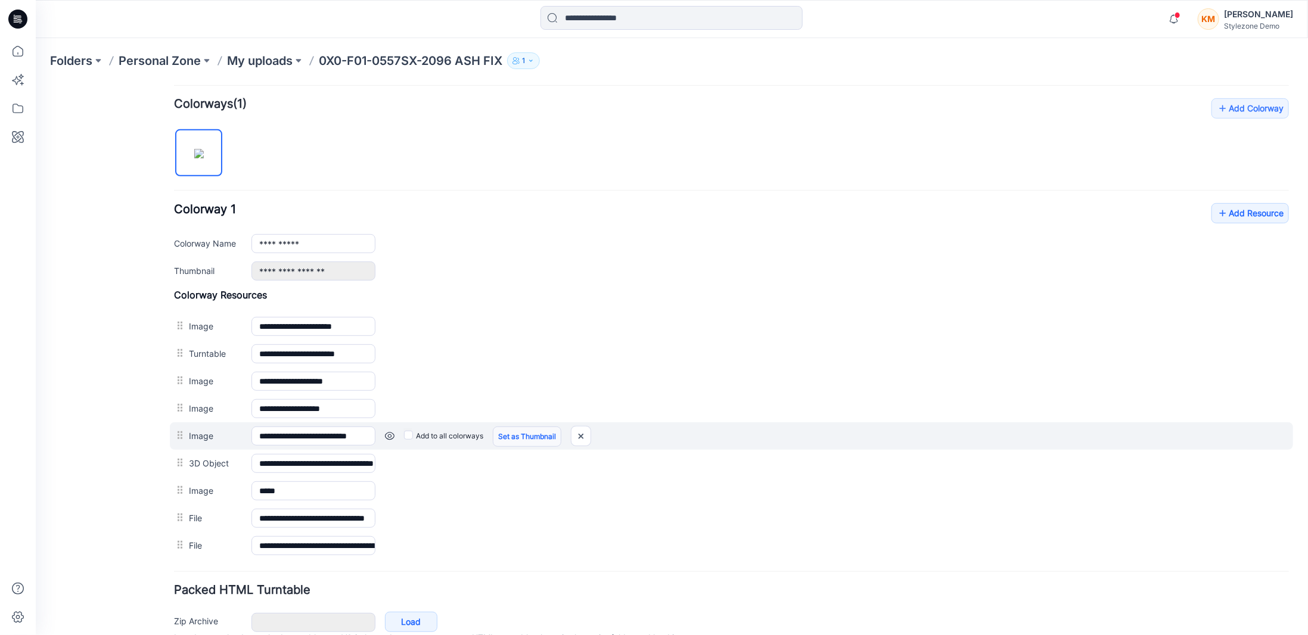
click at [539, 429] on link "Set as Thumbnail" at bounding box center [526, 436] width 69 height 20
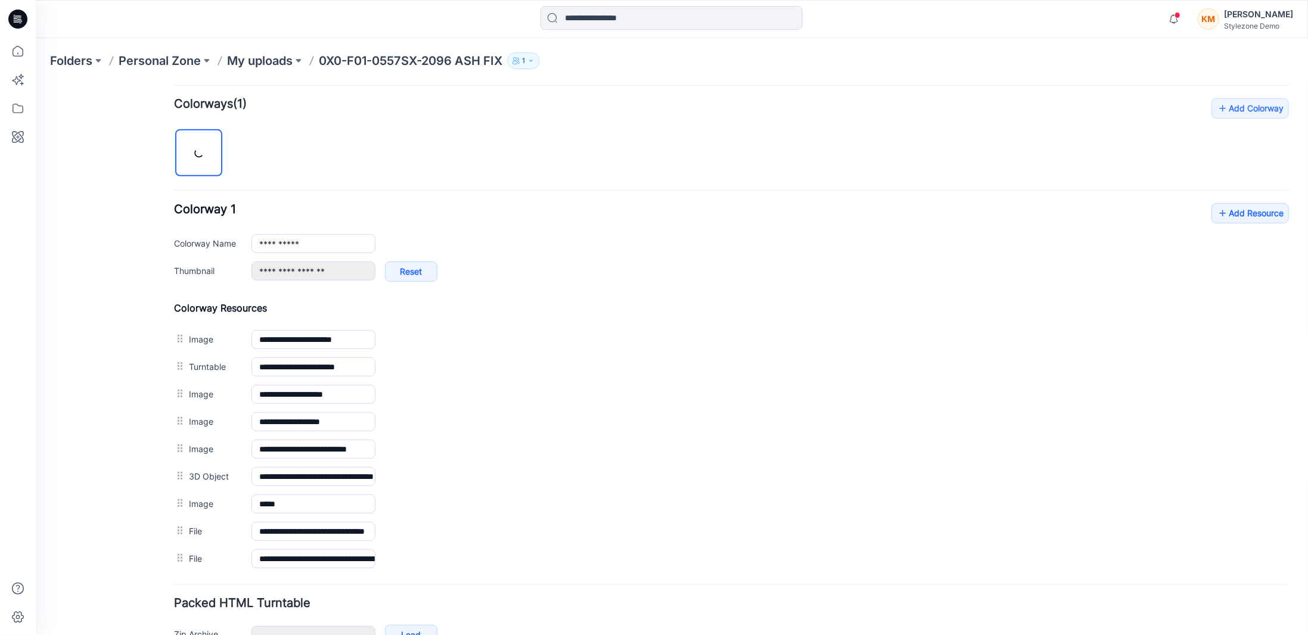
type input "**********"
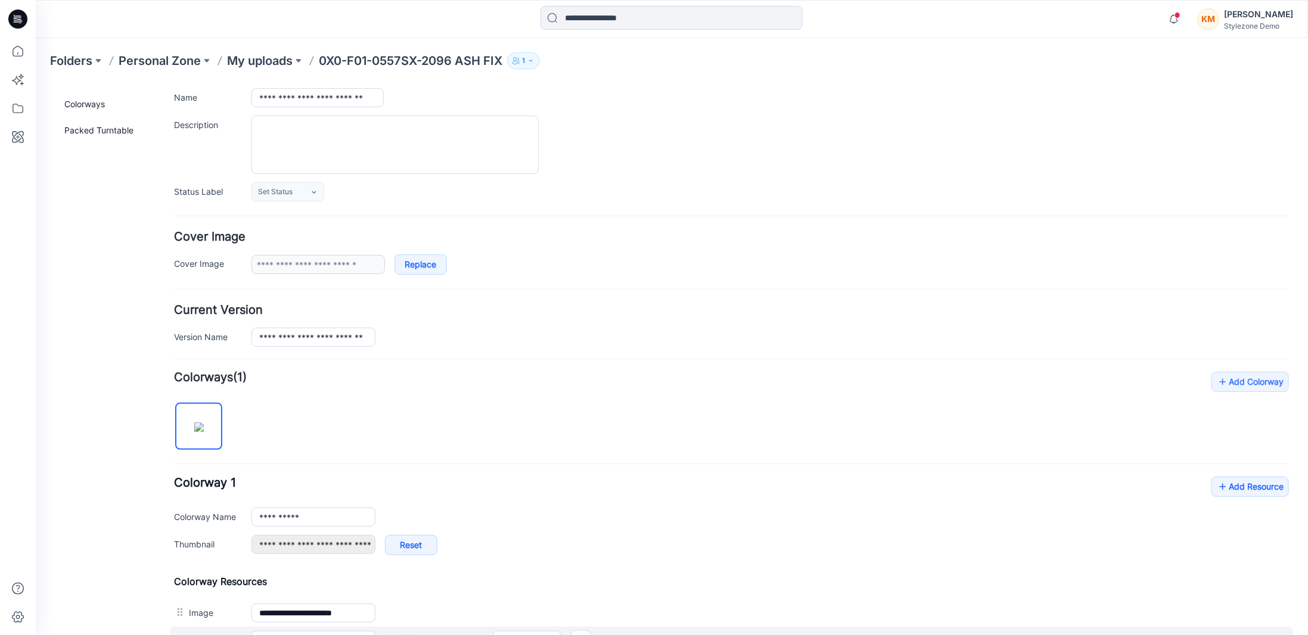
scroll to position [0, 0]
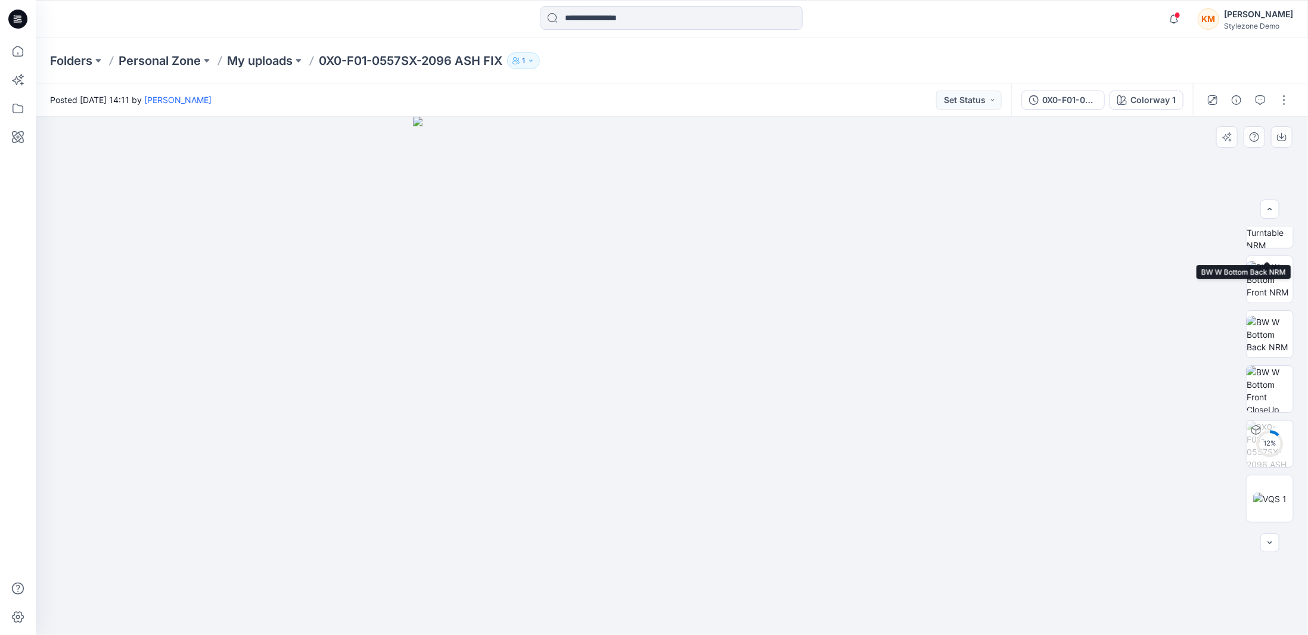
scroll to position [179, 0]
click at [1284, 99] on button "button" at bounding box center [1283, 100] width 19 height 19
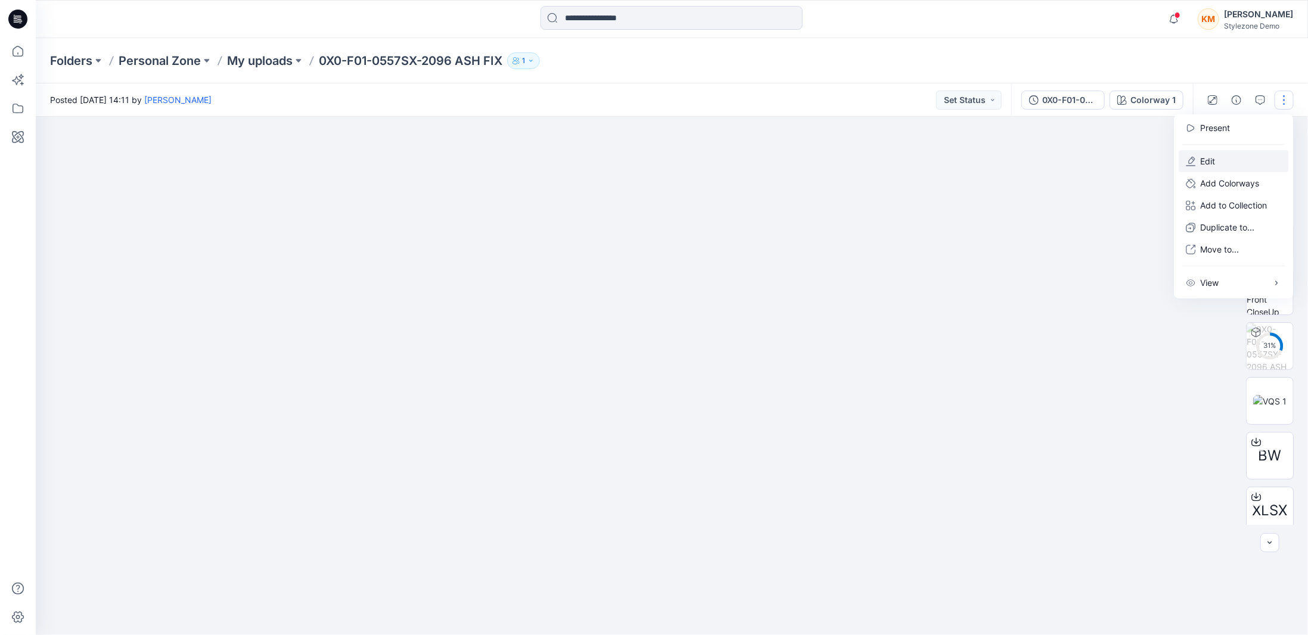
click at [1221, 160] on button "Edit" at bounding box center [1233, 161] width 110 height 22
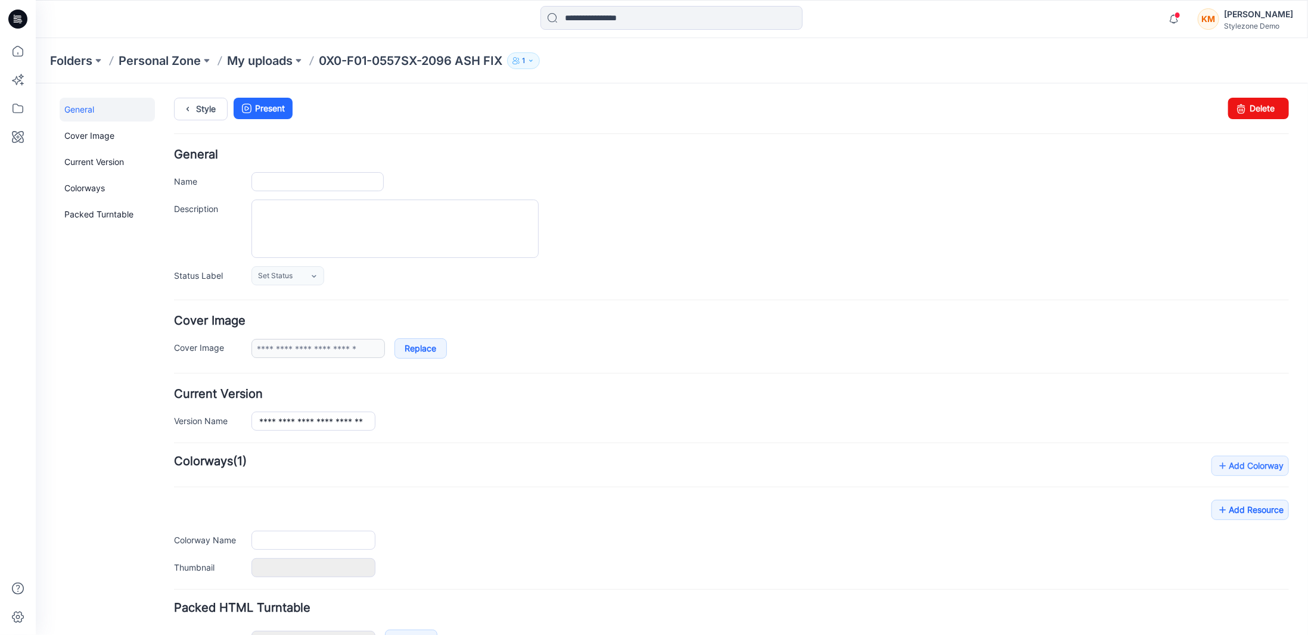
type input "**********"
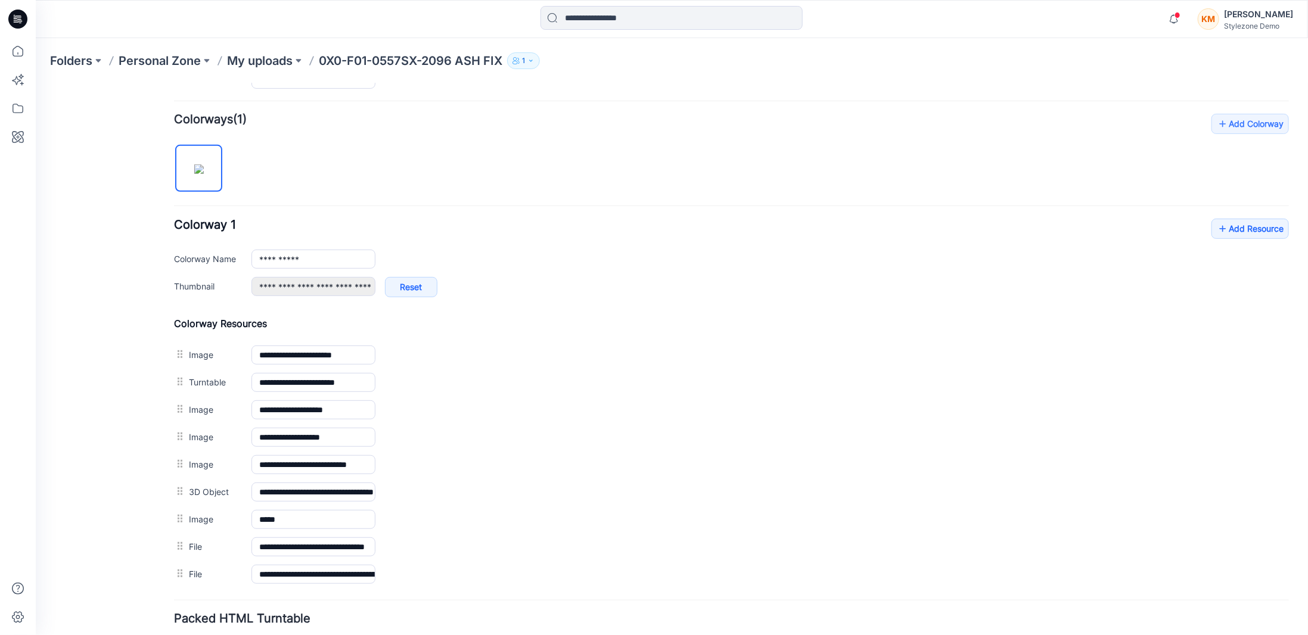
scroll to position [357, 0]
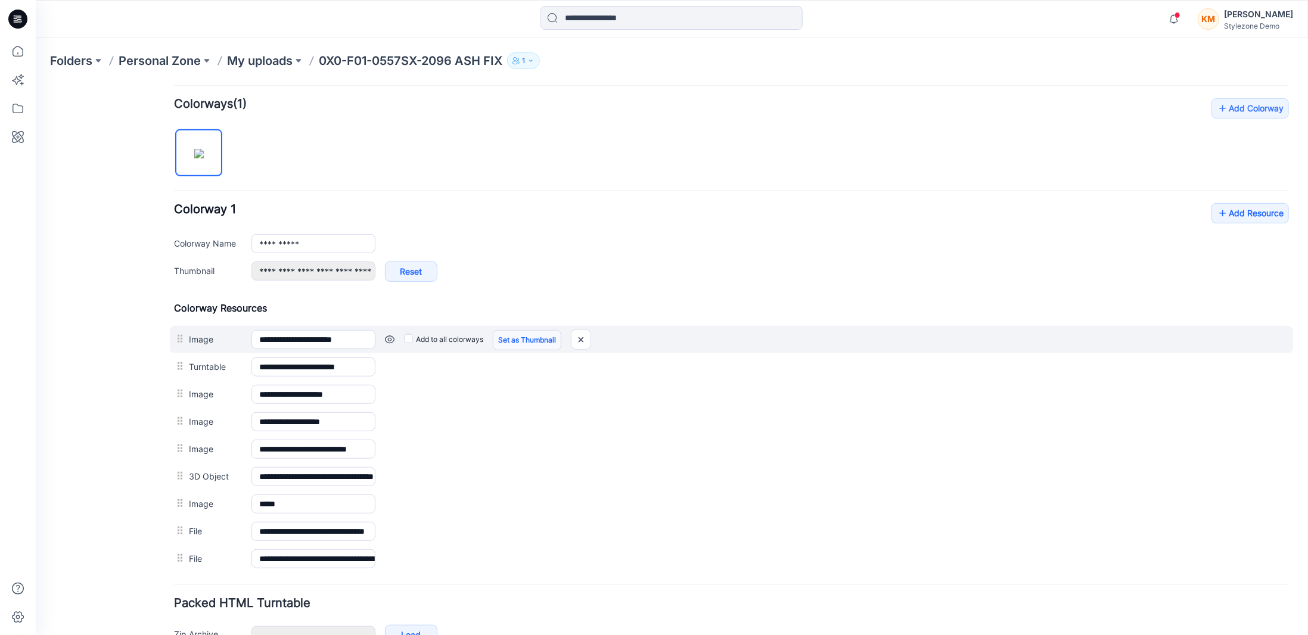
click at [537, 335] on link "Set as Thumbnail" at bounding box center [526, 339] width 69 height 20
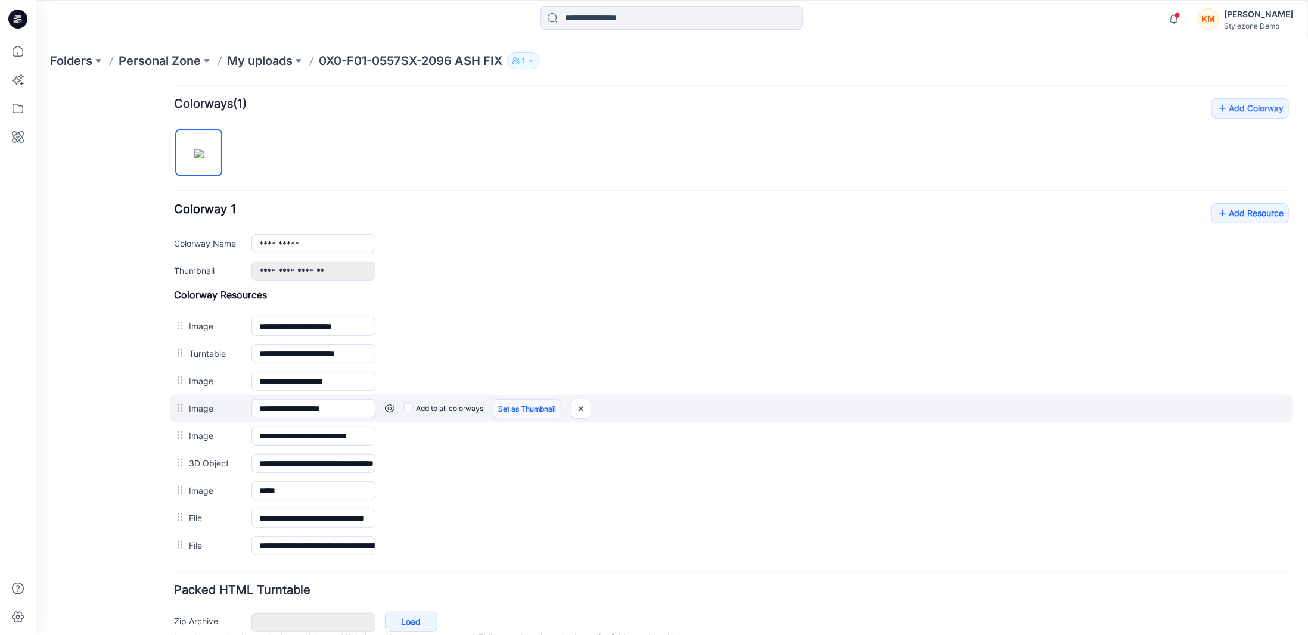
click at [526, 399] on link "Set as Thumbnail" at bounding box center [526, 409] width 69 height 20
type input "**********"
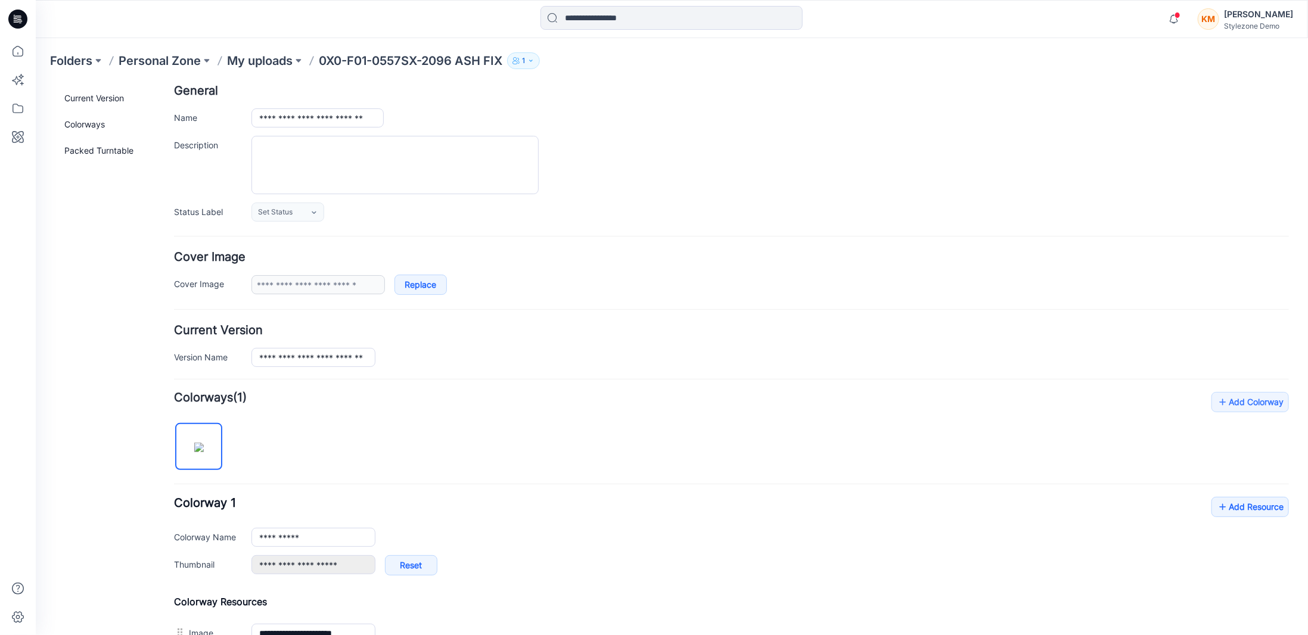
scroll to position [0, 0]
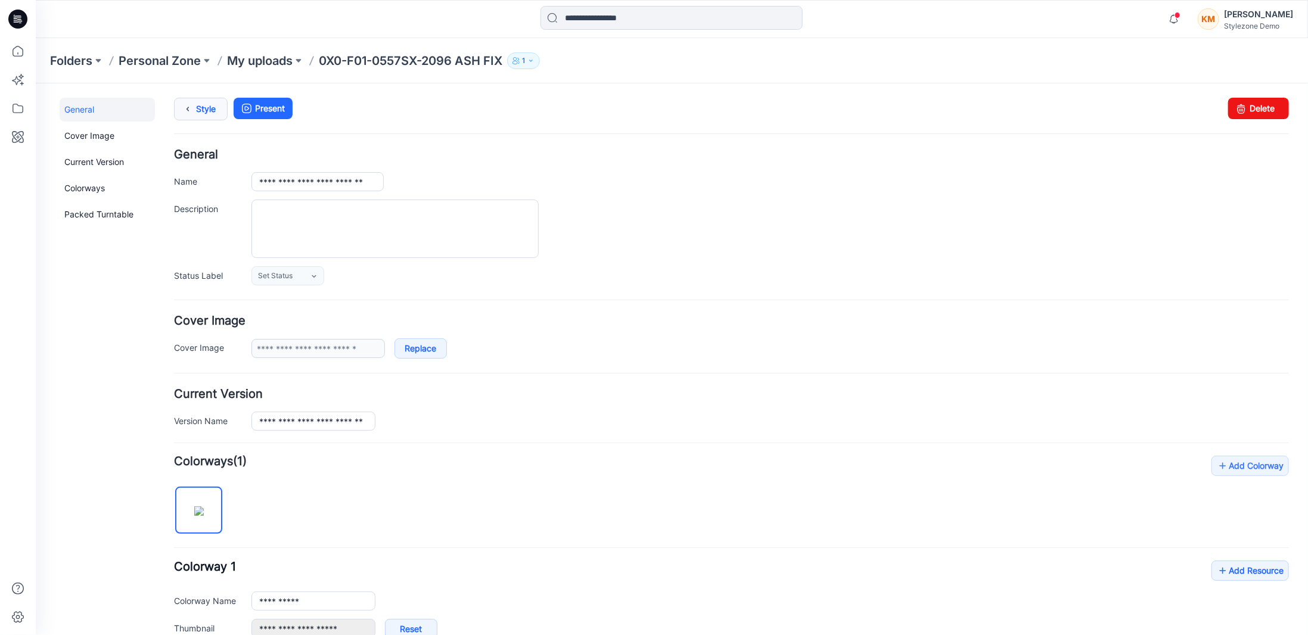
click at [208, 103] on link "Style" at bounding box center [200, 108] width 54 height 23
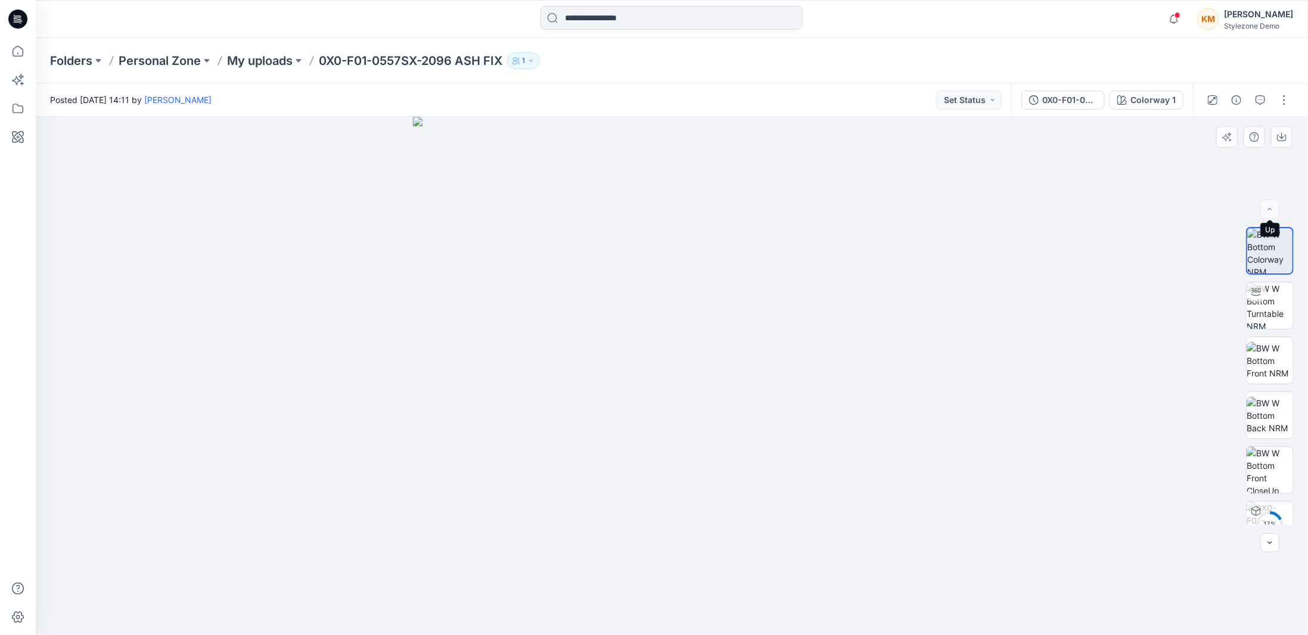
click at [1272, 209] on div at bounding box center [1269, 209] width 19 height 19
click at [1277, 419] on img at bounding box center [1269, 416] width 46 height 38
click at [1263, 256] on img at bounding box center [1269, 251] width 46 height 46
click at [1073, 105] on div "0X0-F01-0557SX-2096 ASH FIX" at bounding box center [1069, 100] width 55 height 13
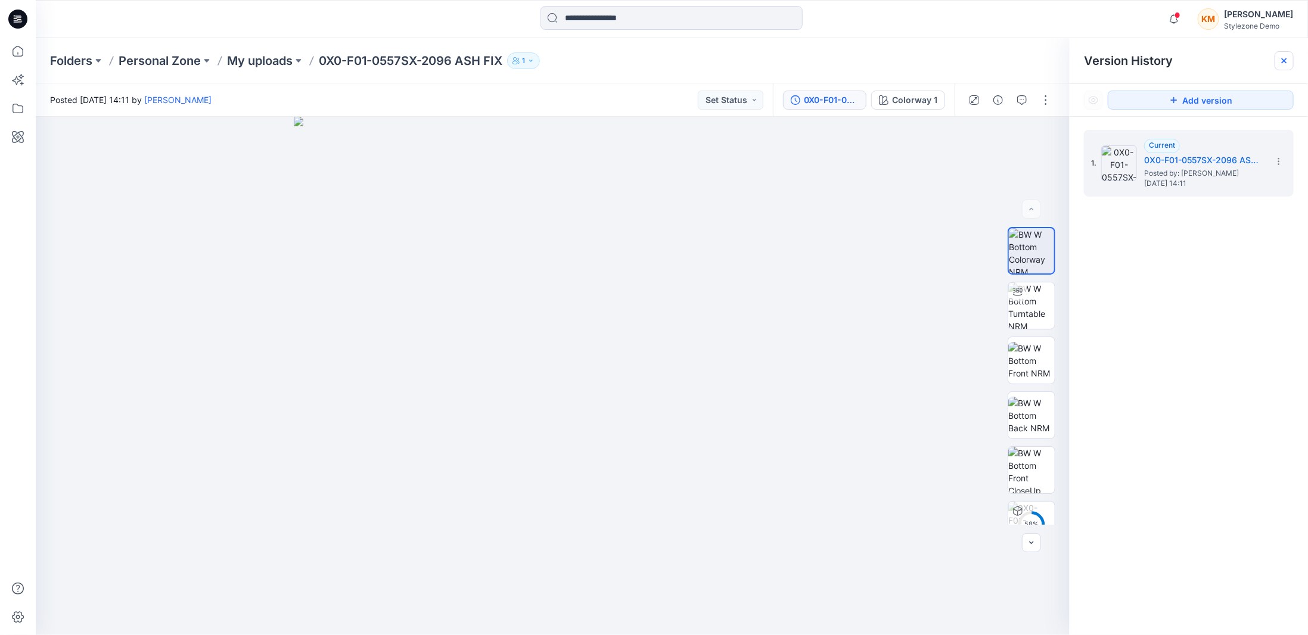
click at [1283, 61] on icon at bounding box center [1283, 60] width 5 height 5
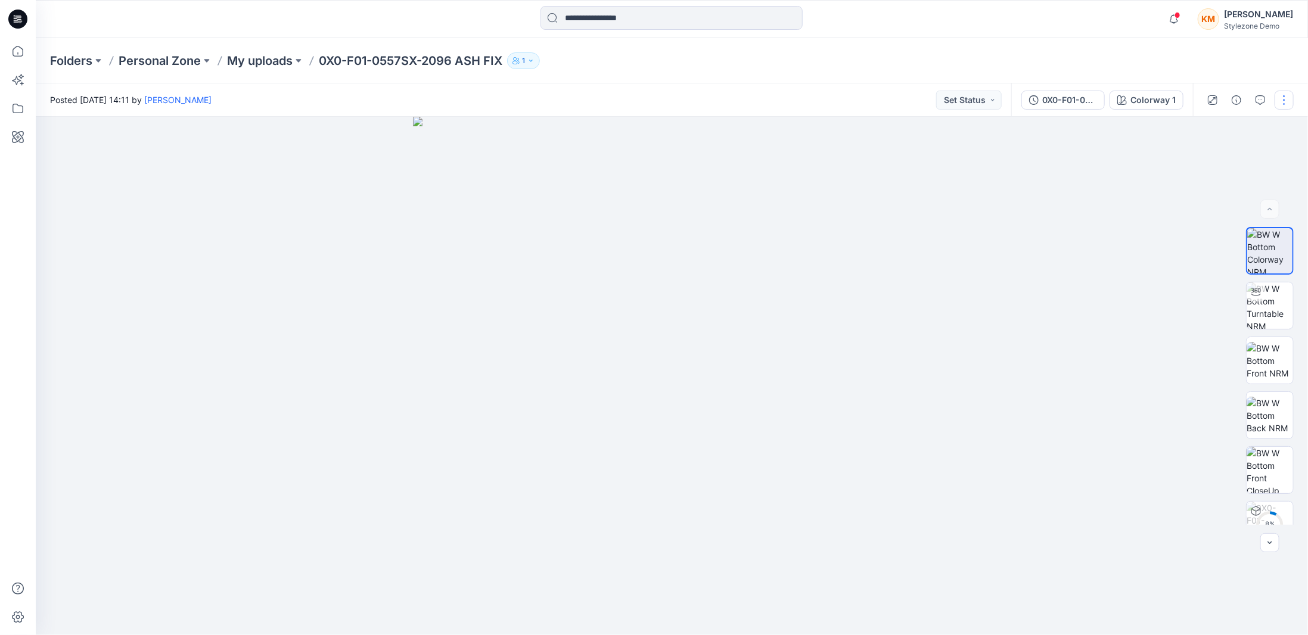
click at [1287, 99] on button "button" at bounding box center [1283, 100] width 19 height 19
click at [1221, 162] on button "Edit" at bounding box center [1233, 161] width 110 height 22
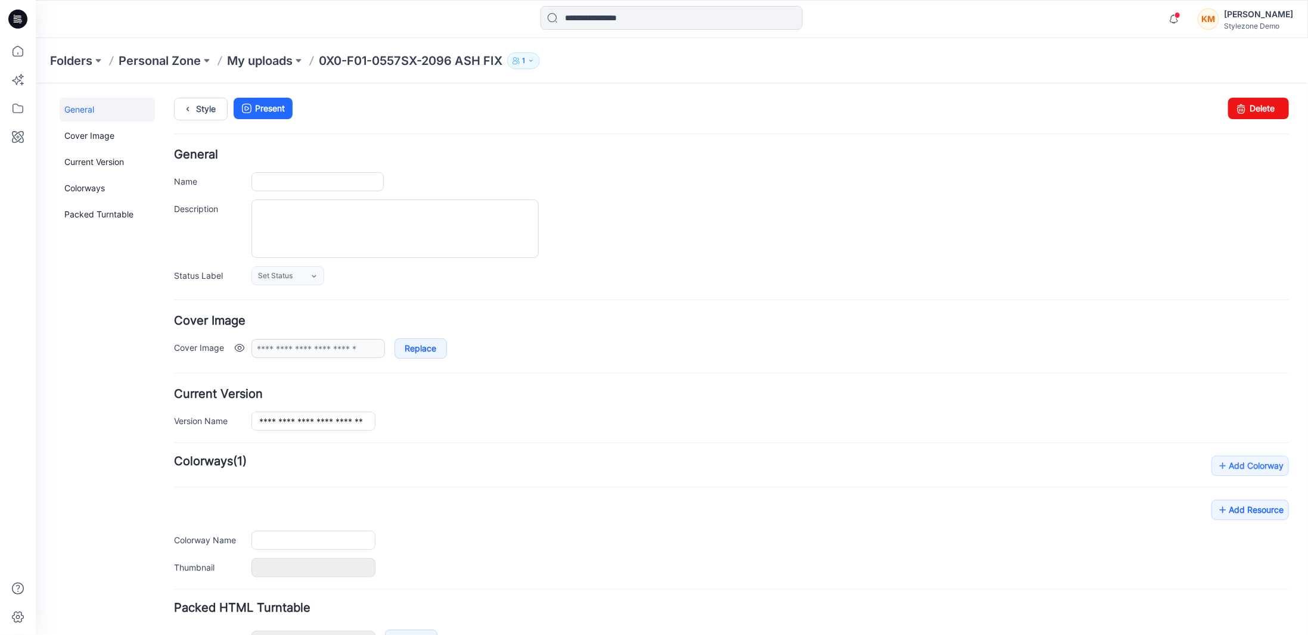
type input "**********"
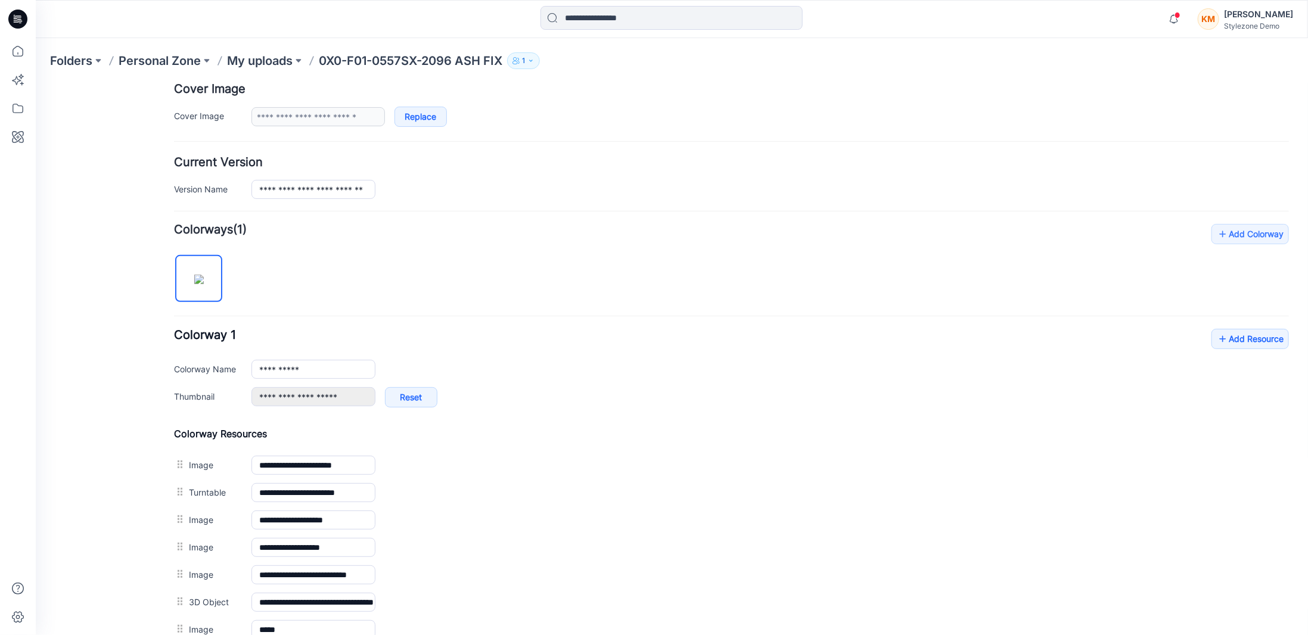
scroll to position [238, 0]
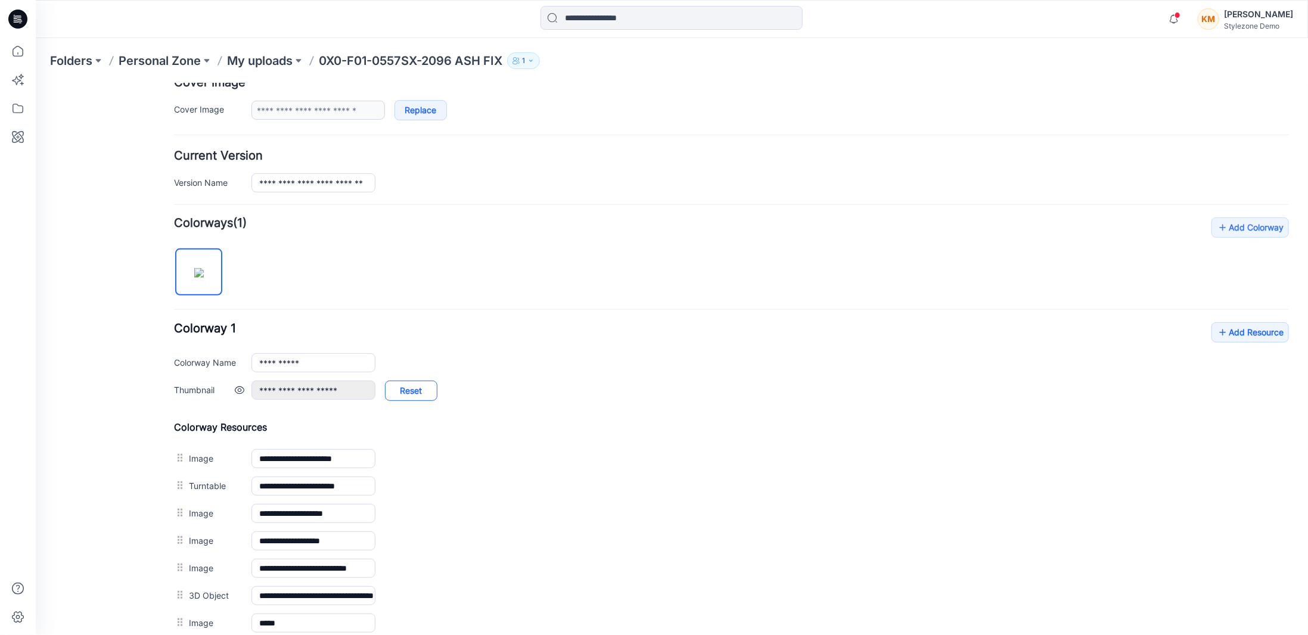
click at [419, 390] on link "Reset" at bounding box center [410, 390] width 52 height 20
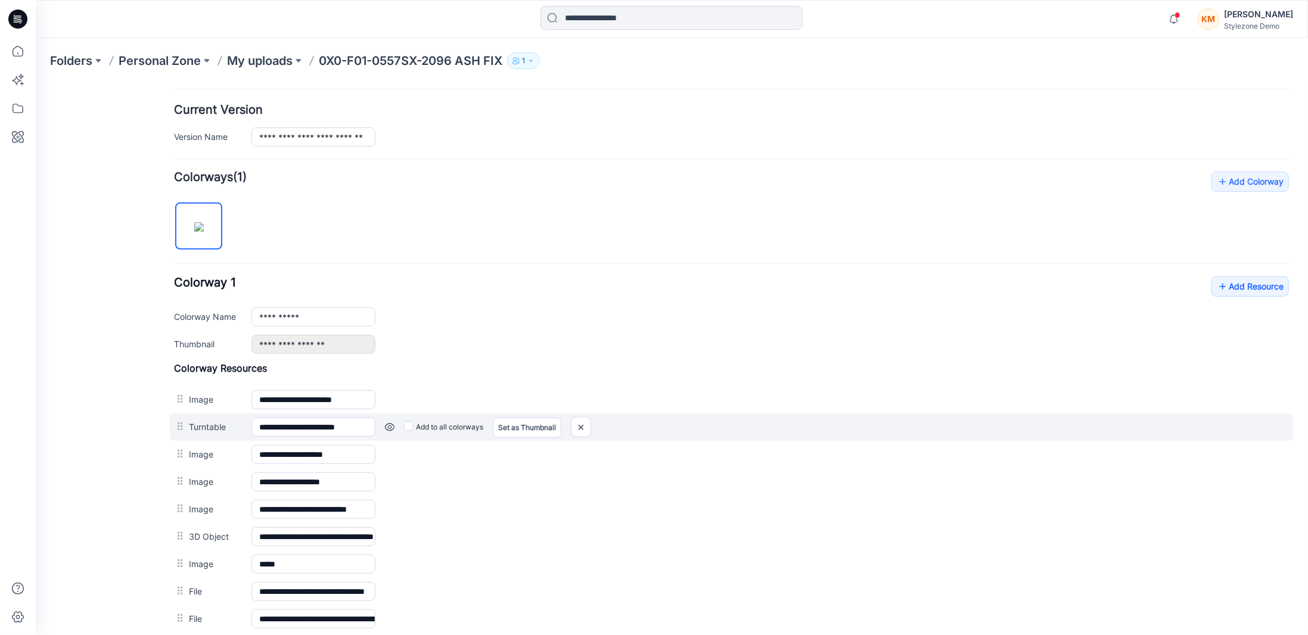
scroll to position [298, 0]
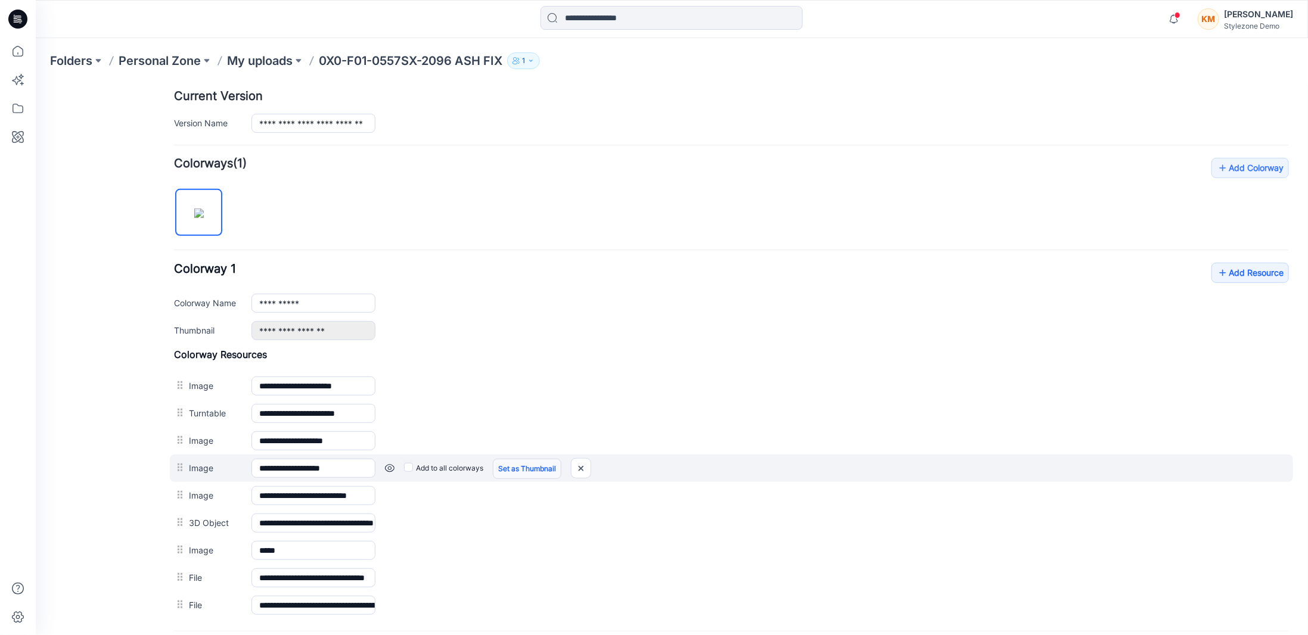
click at [518, 462] on link "Set as Thumbnail" at bounding box center [526, 468] width 69 height 20
type input "**********"
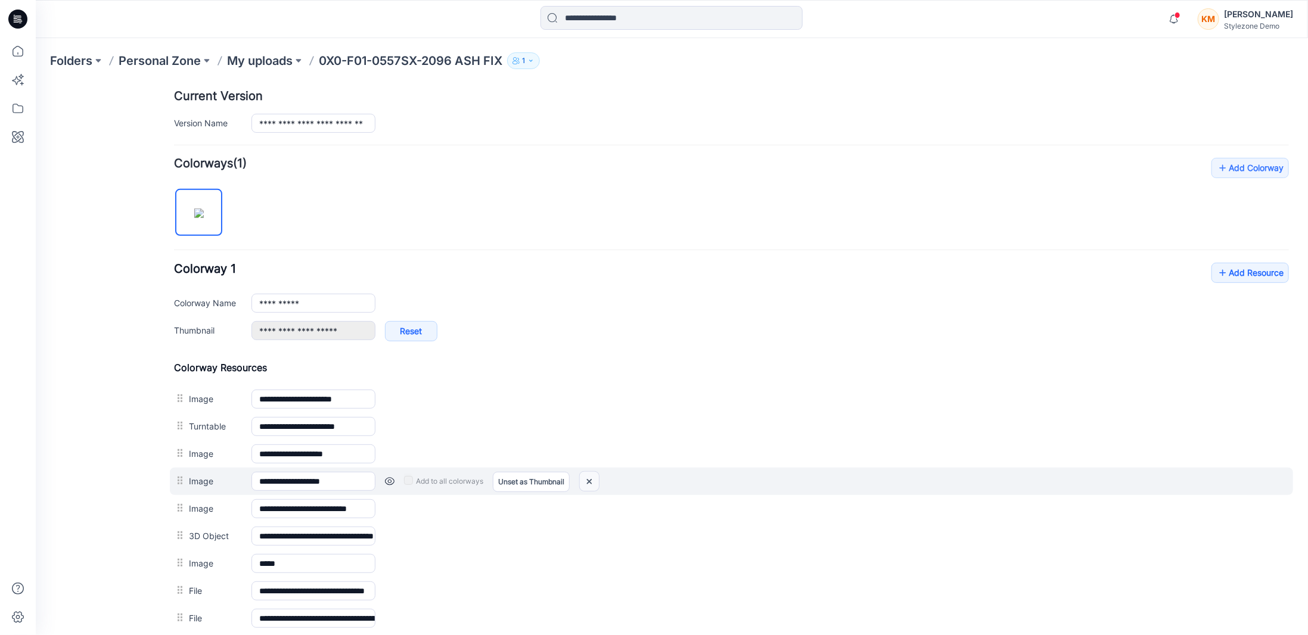
scroll to position [0, 0]
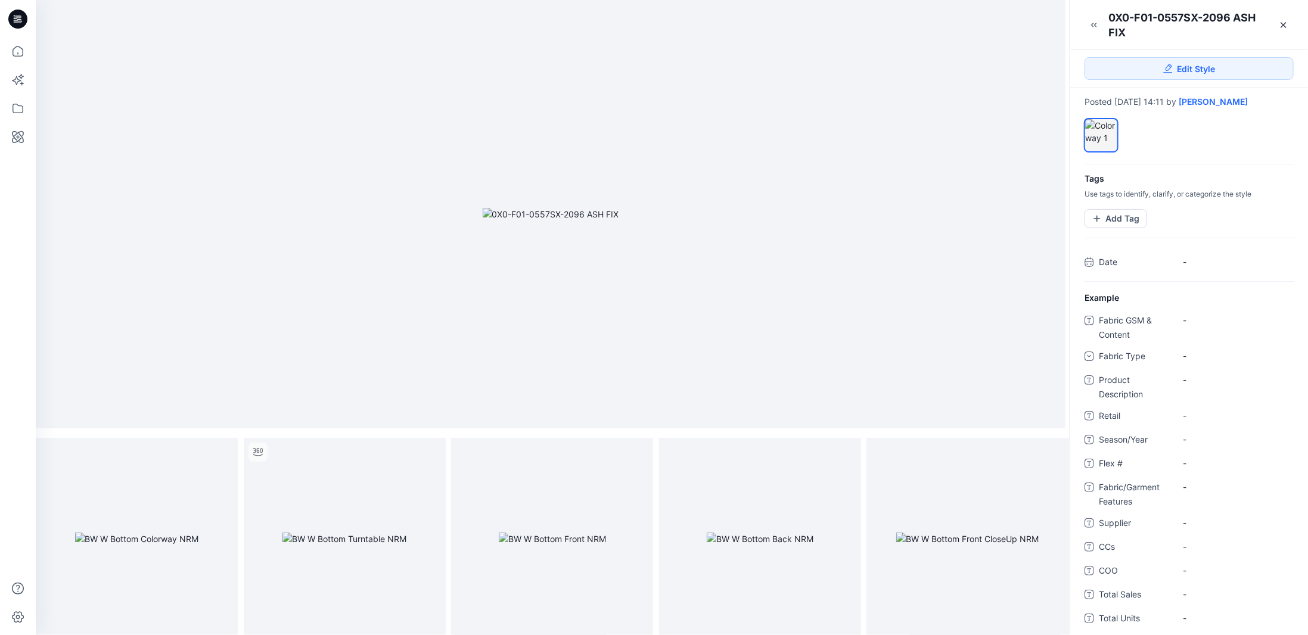
click at [22, 19] on icon at bounding box center [17, 19] width 19 height 19
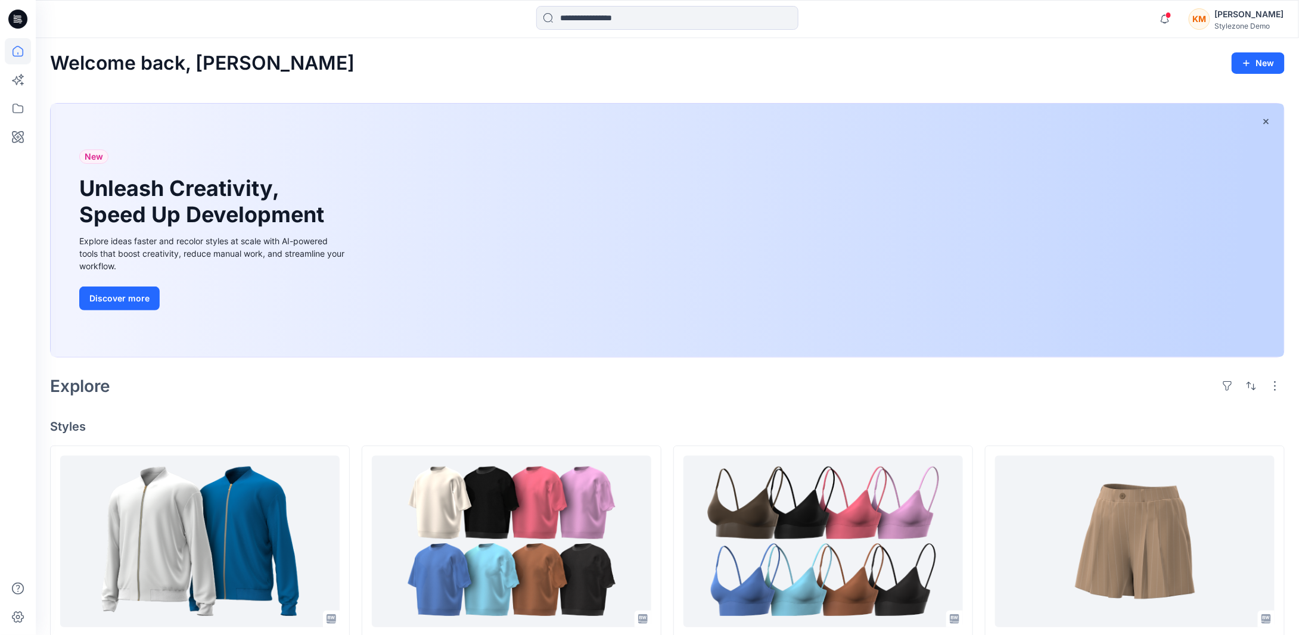
click at [1210, 23] on div "KM" at bounding box center [1198, 18] width 21 height 21
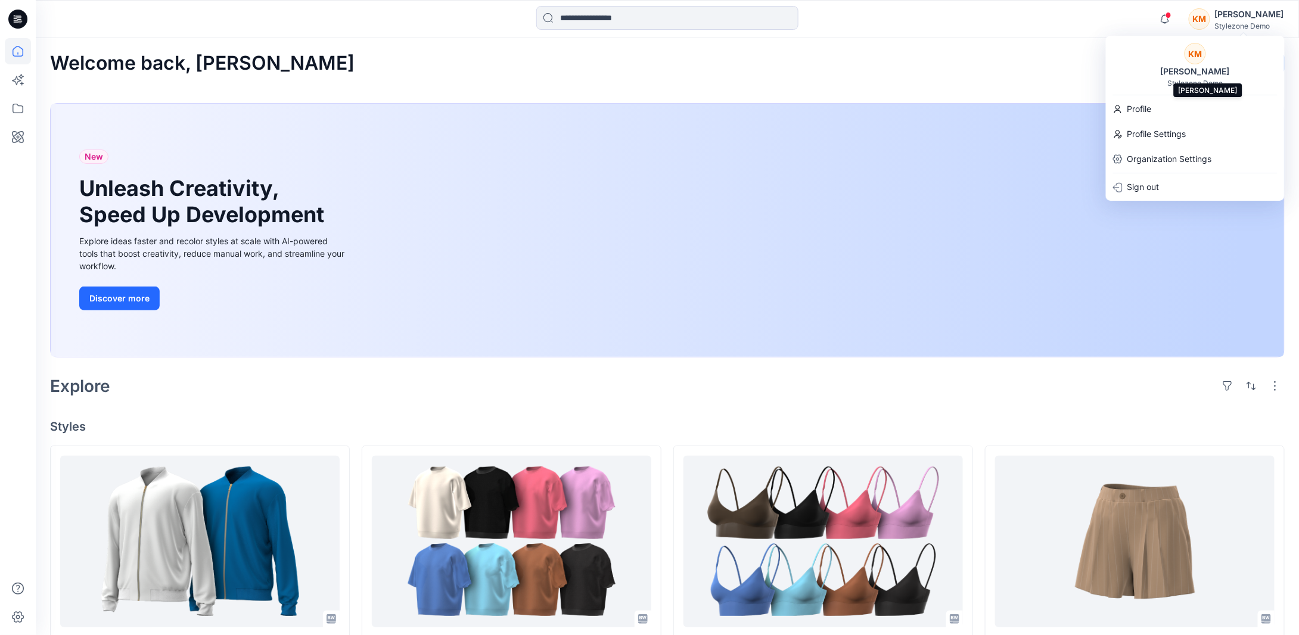
click at [1200, 64] on div "[PERSON_NAME]" at bounding box center [1194, 71] width 83 height 14
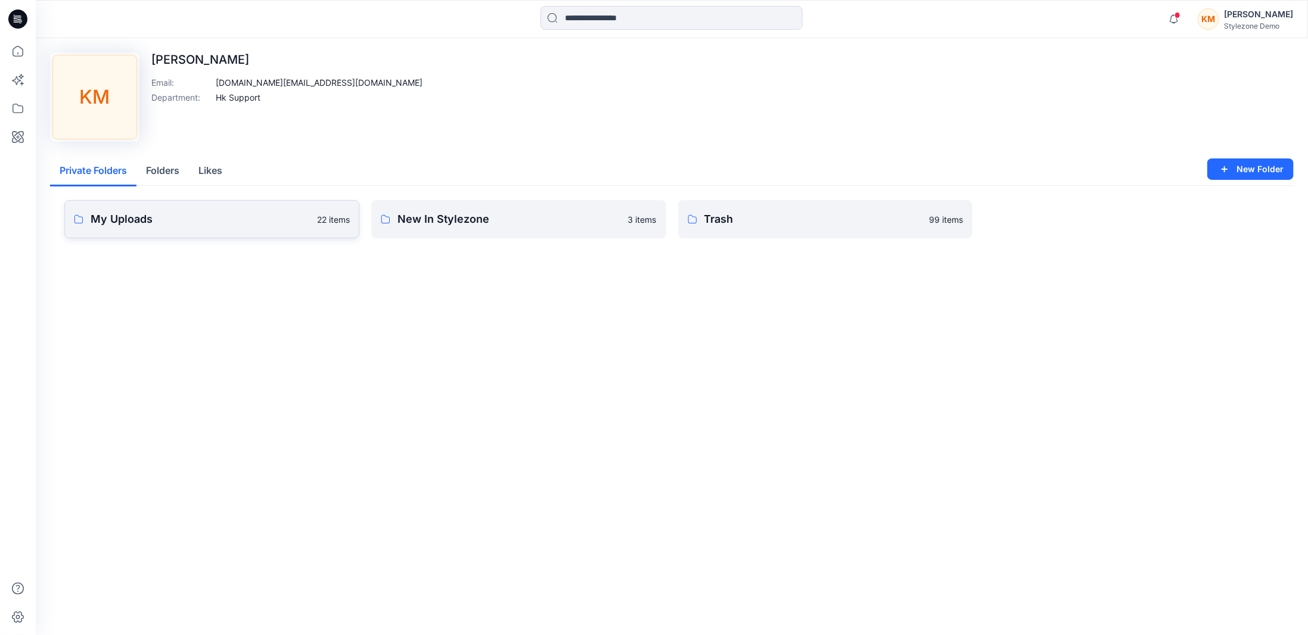
click at [289, 229] on link "My Uploads 22 items" at bounding box center [211, 219] width 295 height 38
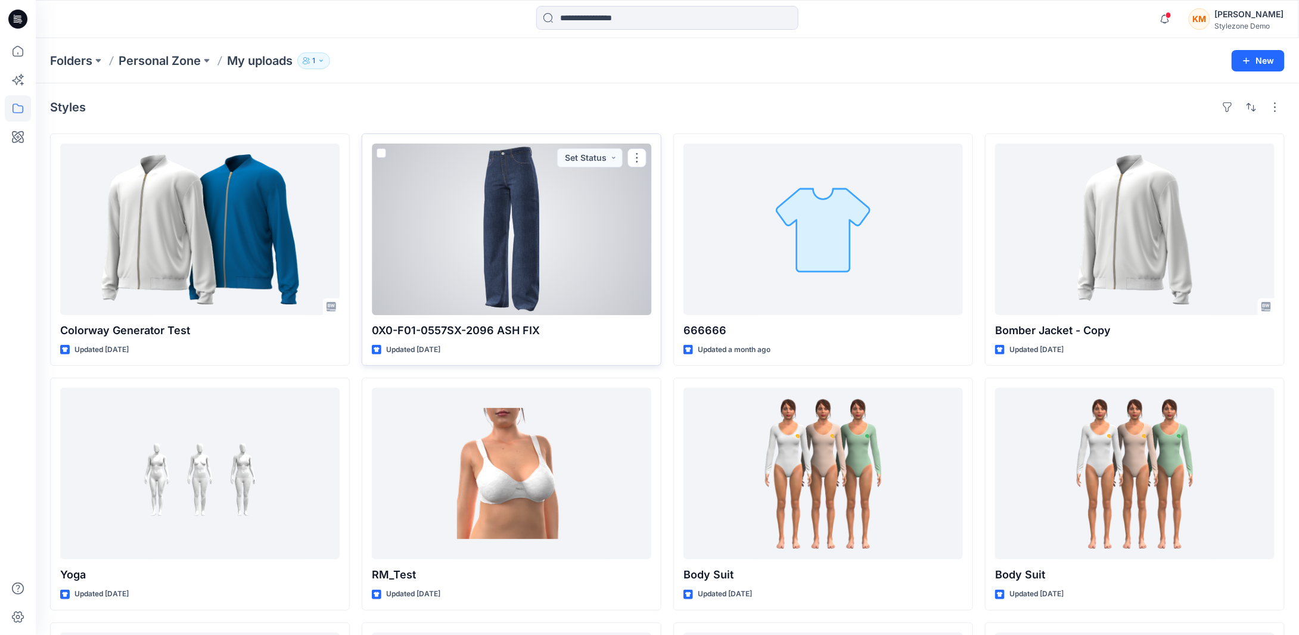
click at [516, 239] on div at bounding box center [511, 230] width 279 height 172
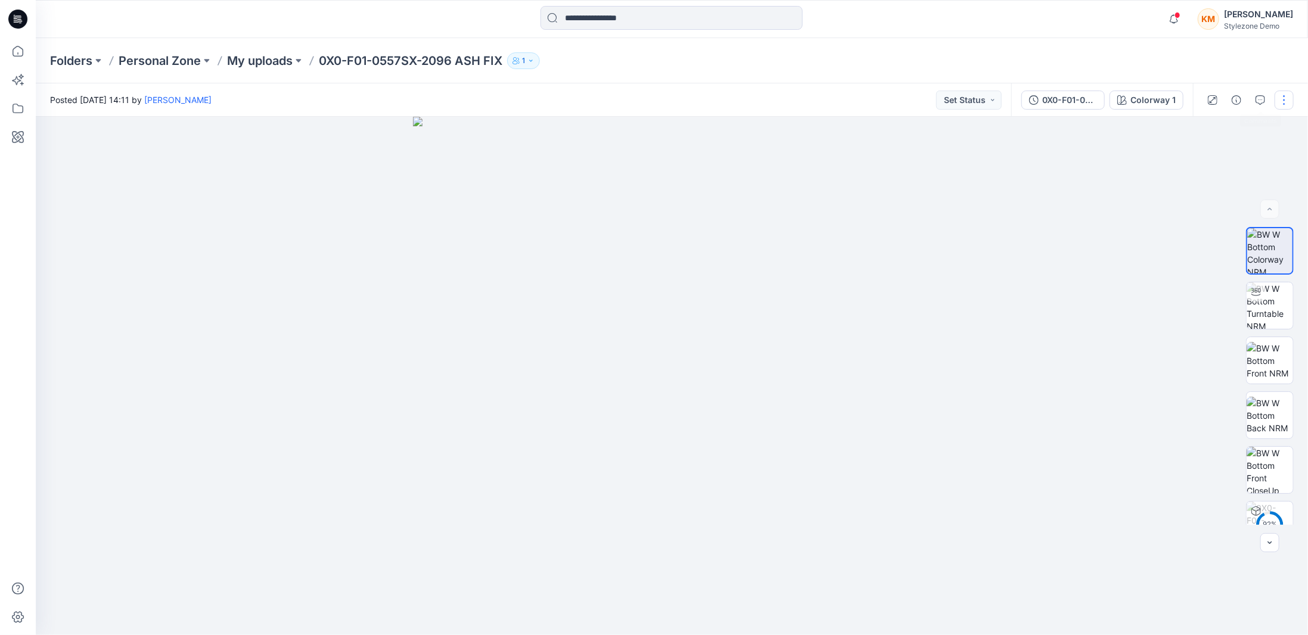
click at [1278, 101] on button "button" at bounding box center [1283, 100] width 19 height 19
click at [1240, 153] on button "Edit" at bounding box center [1233, 161] width 110 height 22
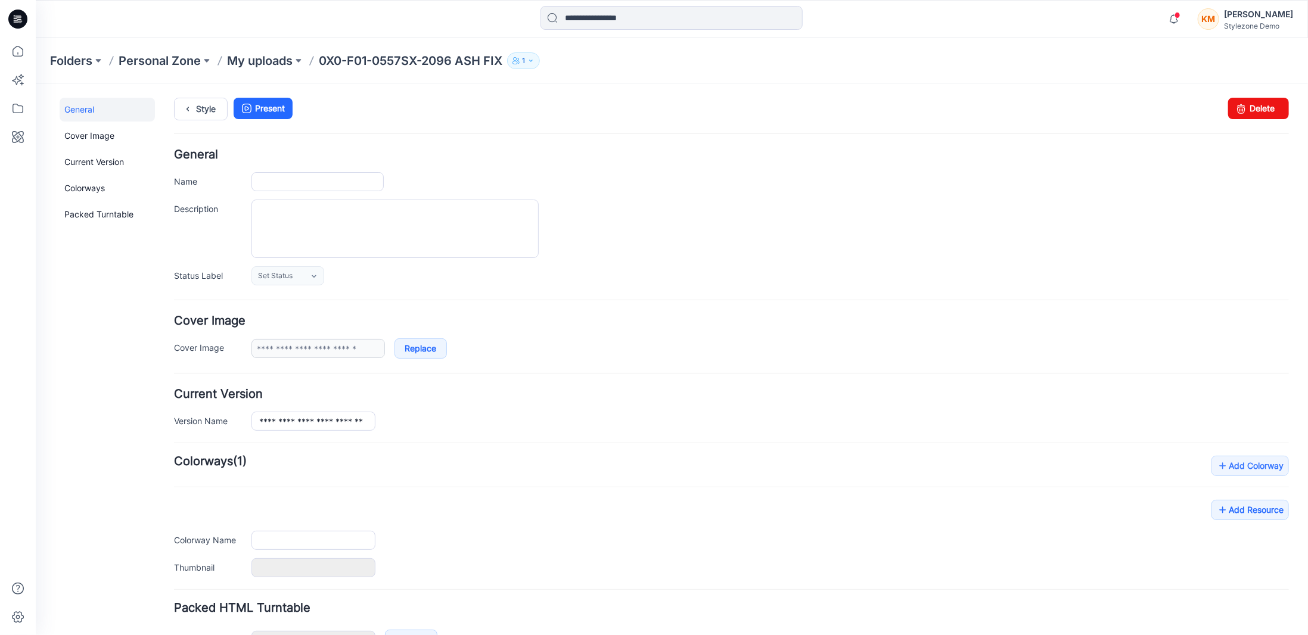
type input "**********"
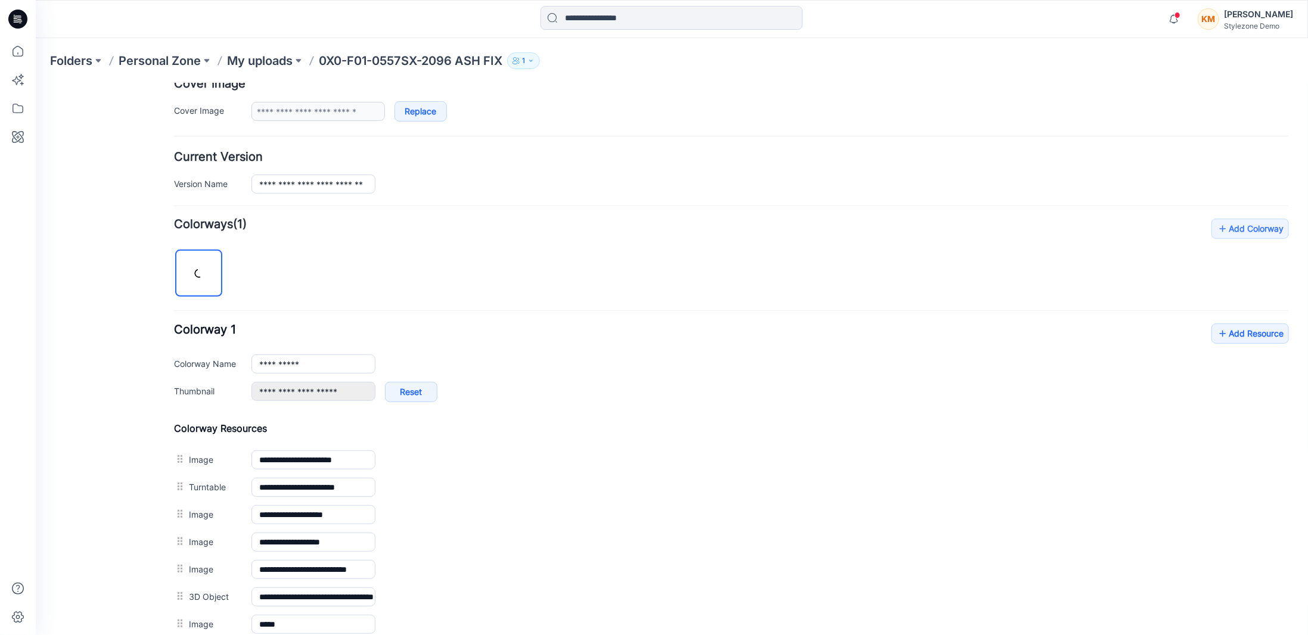
scroll to position [238, 0]
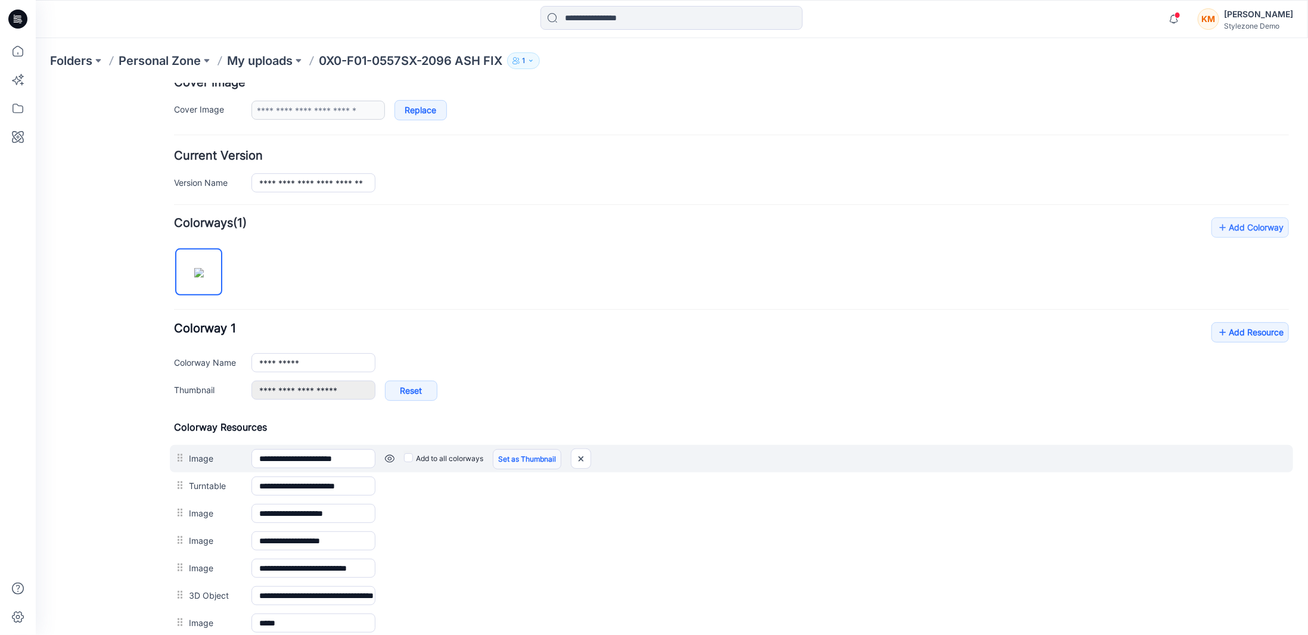
click at [519, 455] on link "Set as Thumbnail" at bounding box center [526, 459] width 69 height 20
type input "**********"
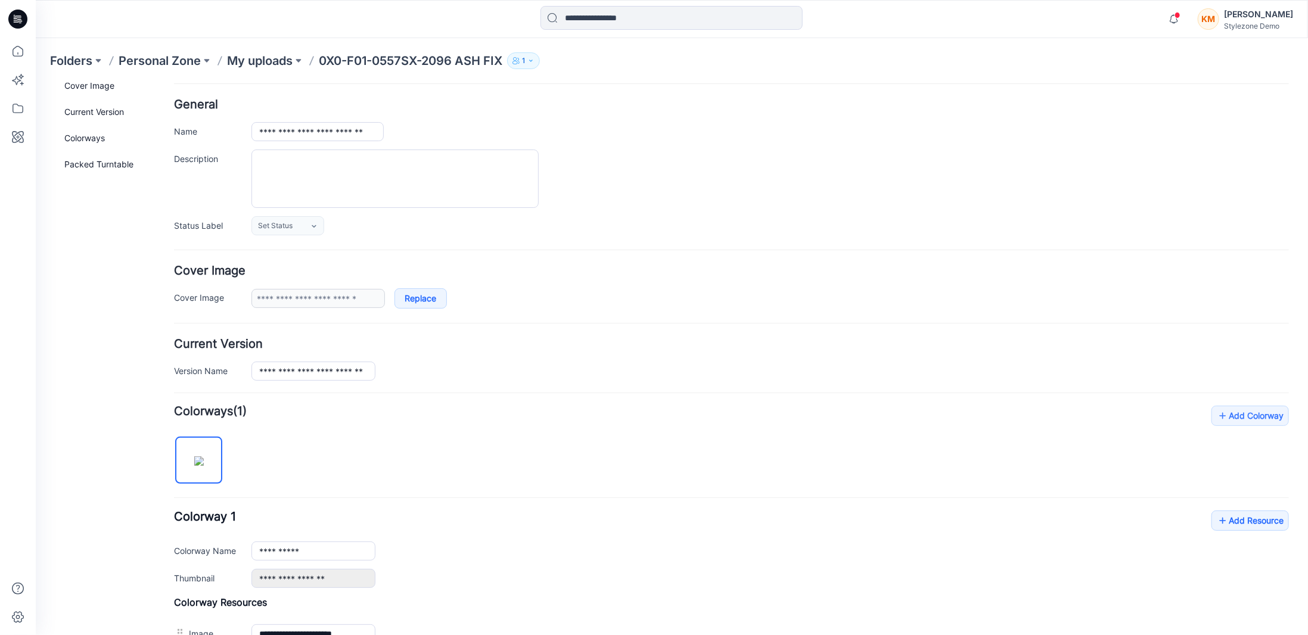
scroll to position [0, 0]
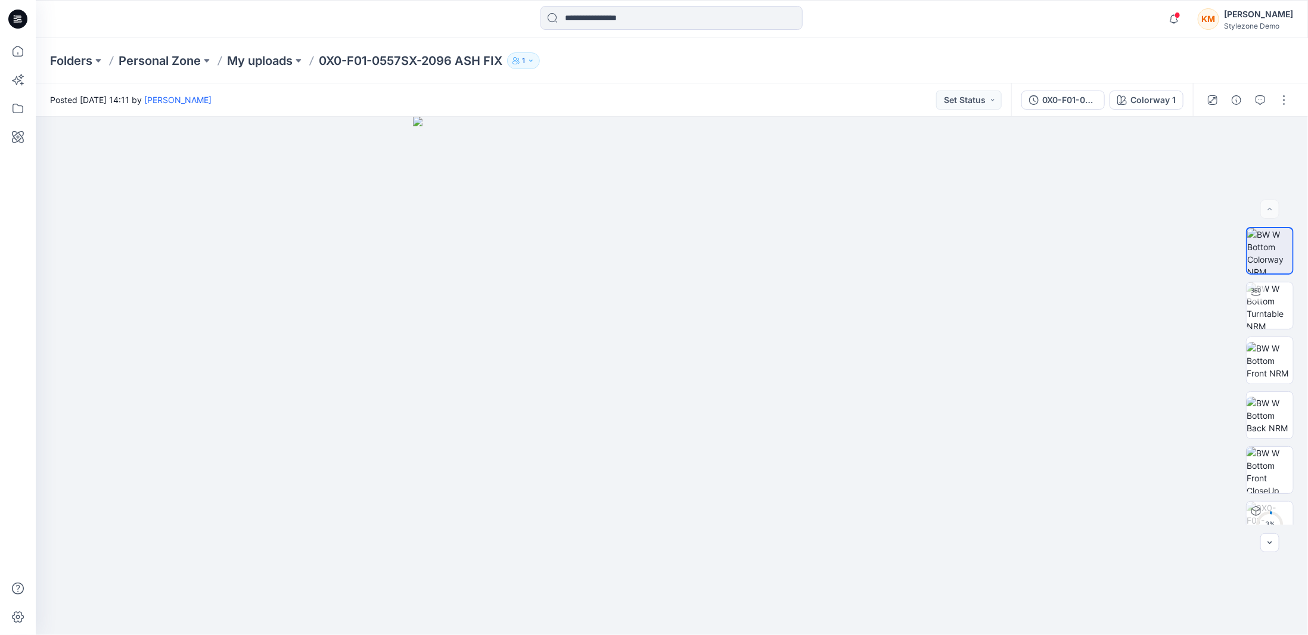
click at [1238, 24] on div "Stylezone Demo" at bounding box center [1258, 25] width 69 height 9
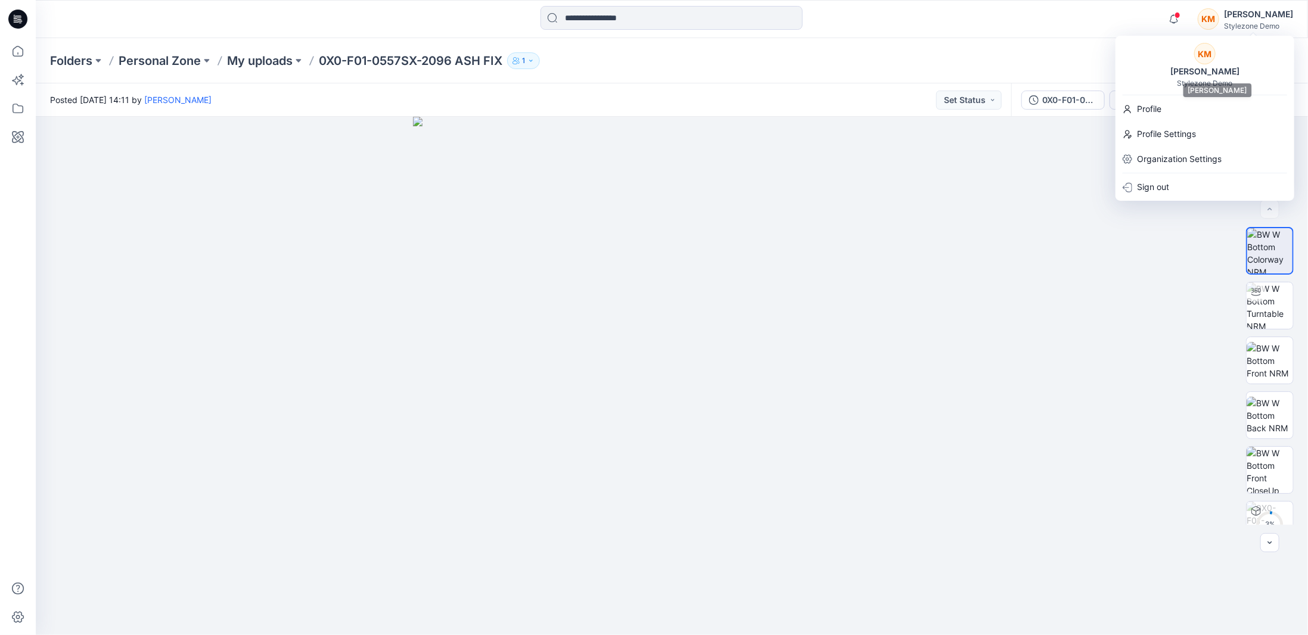
click at [1222, 69] on div "[PERSON_NAME]" at bounding box center [1204, 71] width 83 height 14
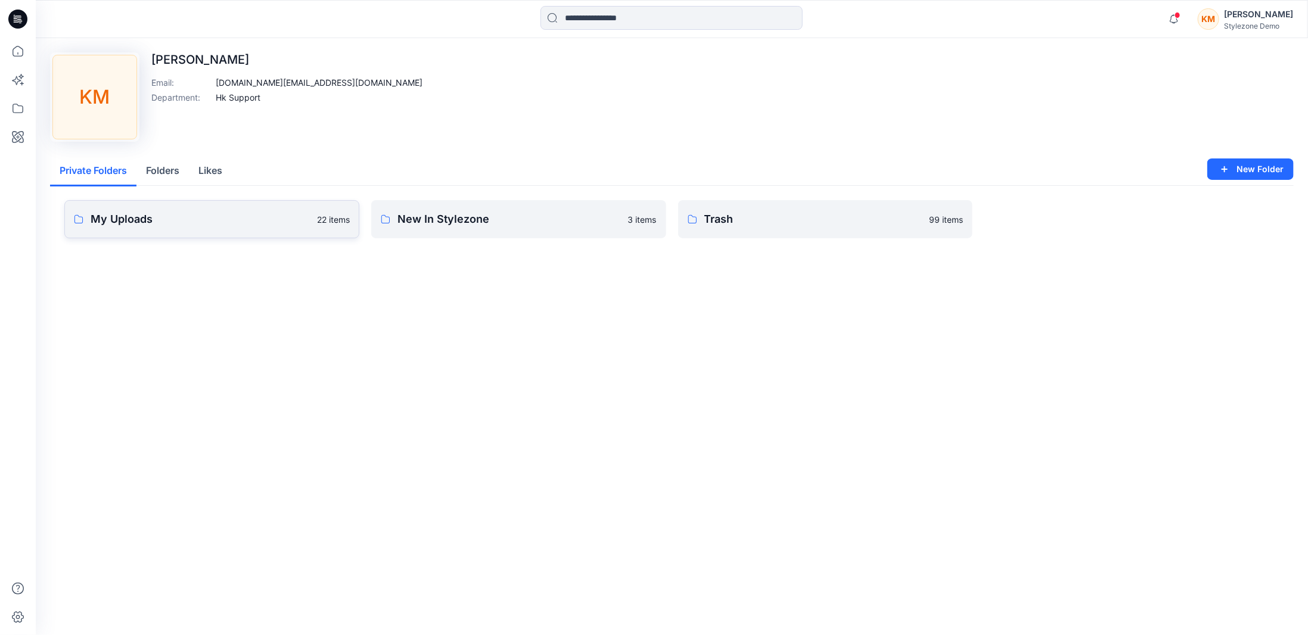
click at [256, 229] on link "My Uploads 22 items" at bounding box center [211, 219] width 295 height 38
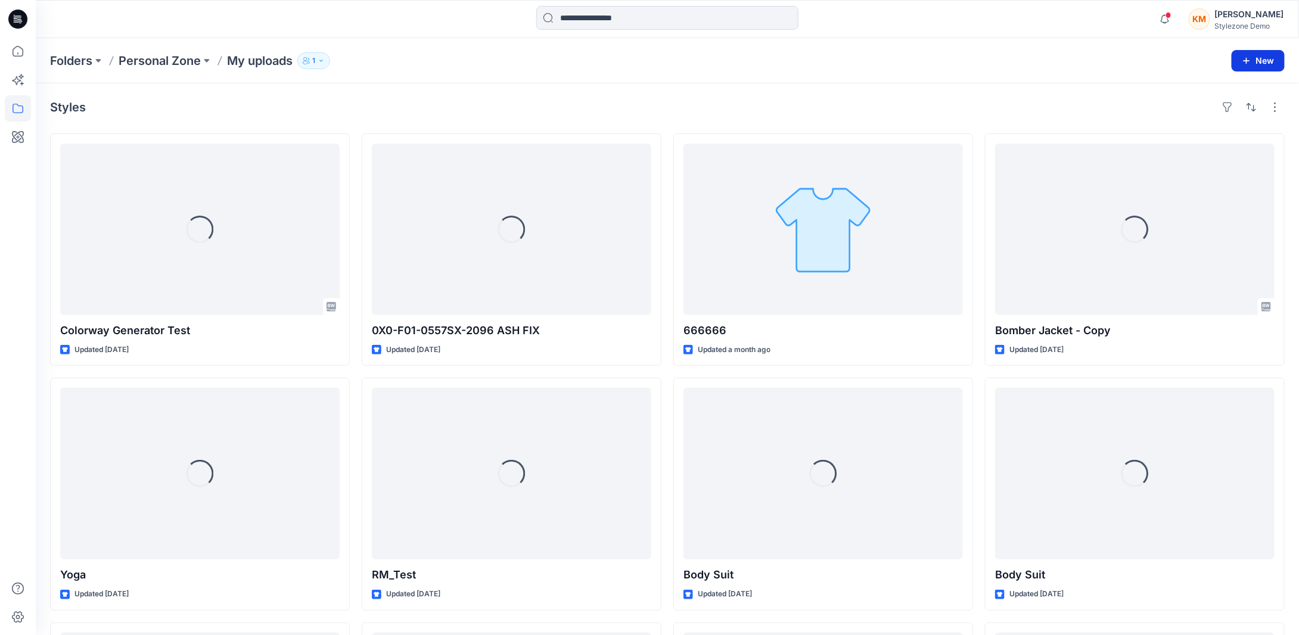
click at [1254, 69] on button "New" at bounding box center [1257, 60] width 53 height 21
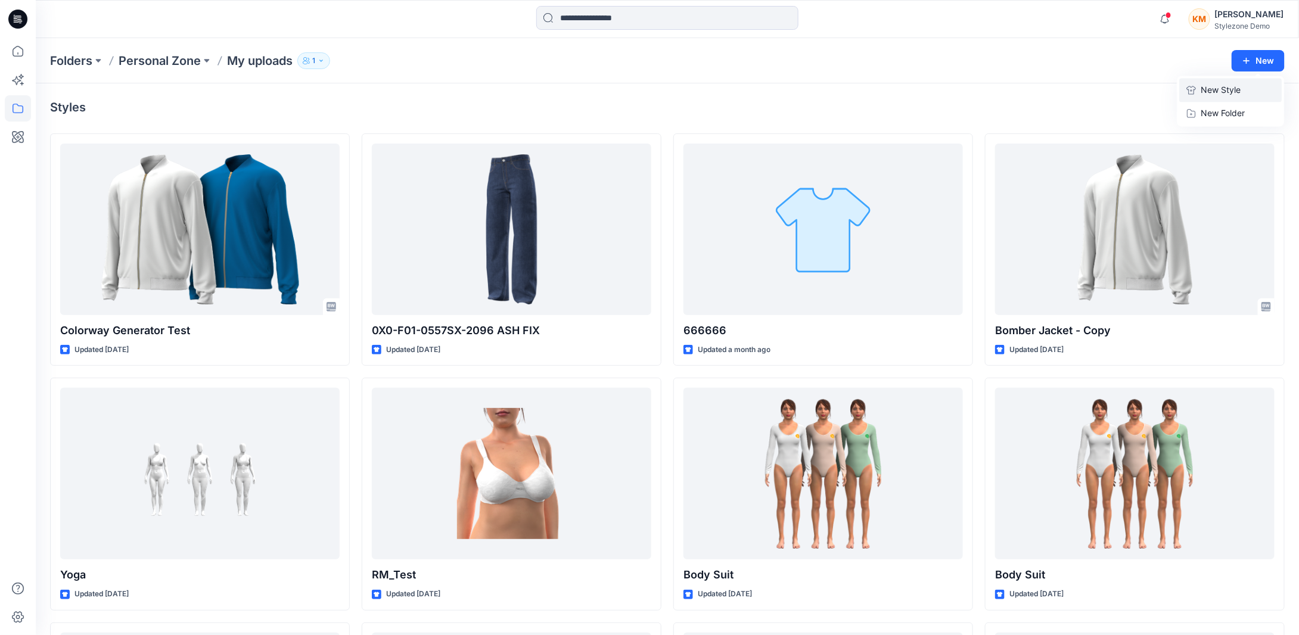
click at [1226, 94] on p "New Style" at bounding box center [1220, 90] width 40 height 14
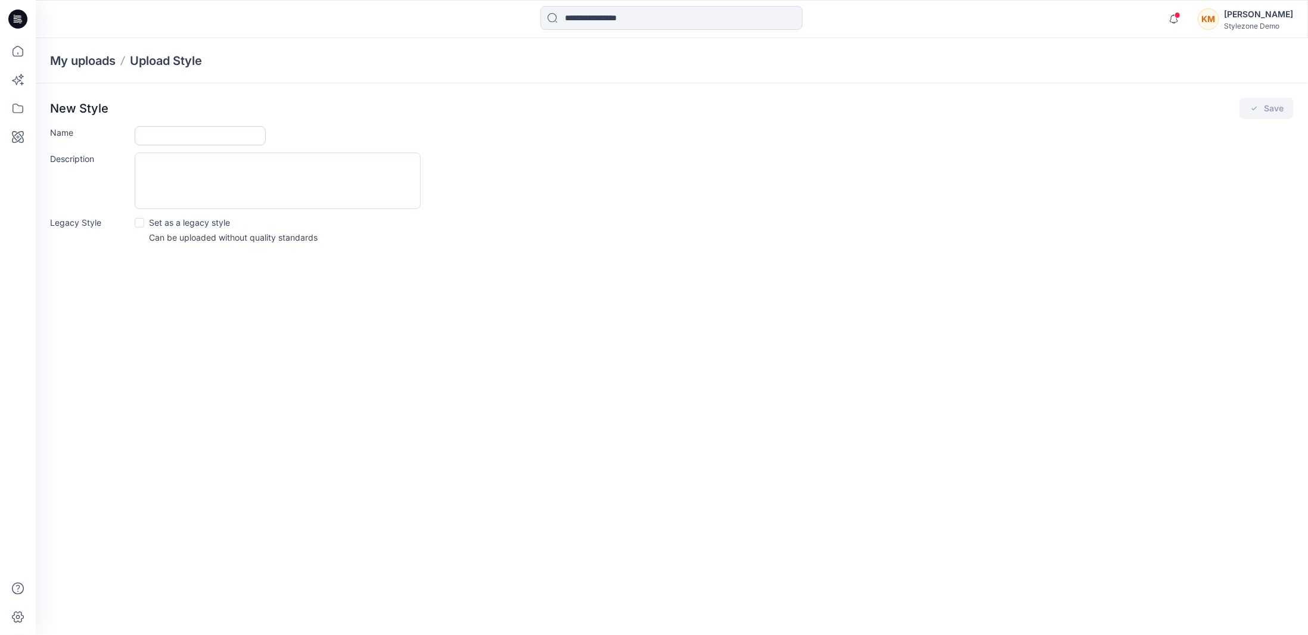
click at [225, 141] on input "Name" at bounding box center [200, 135] width 131 height 19
type input "**********"
click at [1275, 102] on button "Save" at bounding box center [1266, 108] width 54 height 21
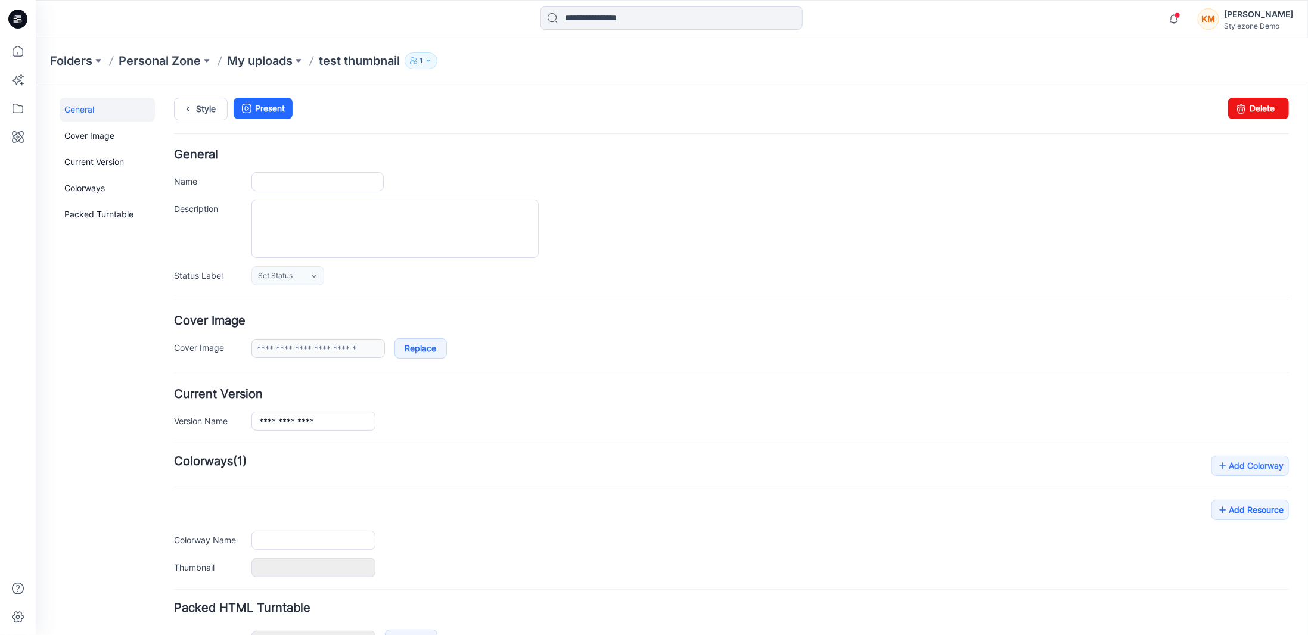
type input "**********"
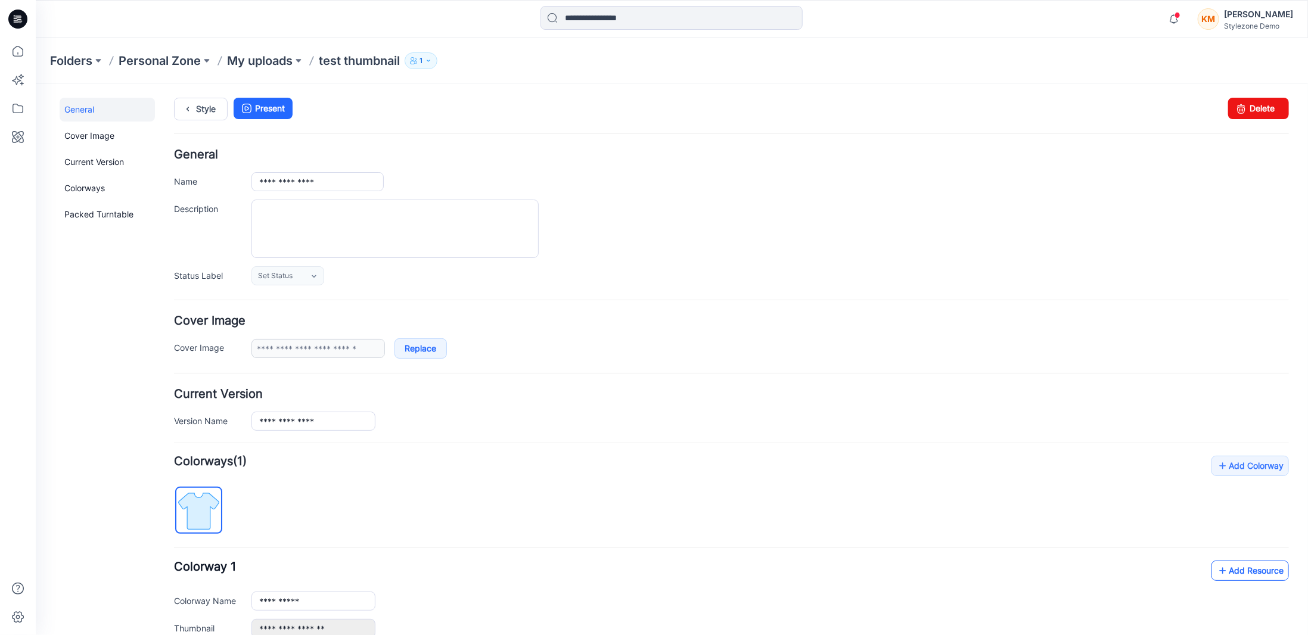
click at [1236, 561] on link "Add Resource" at bounding box center [1248, 570] width 77 height 20
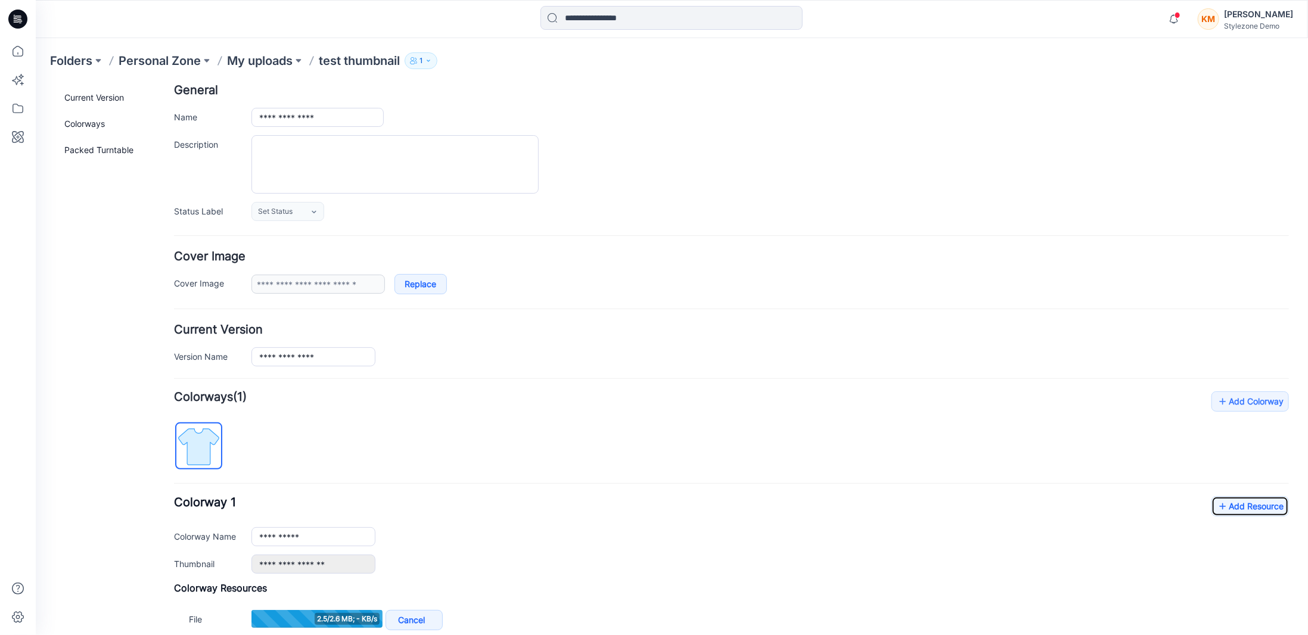
scroll to position [179, 0]
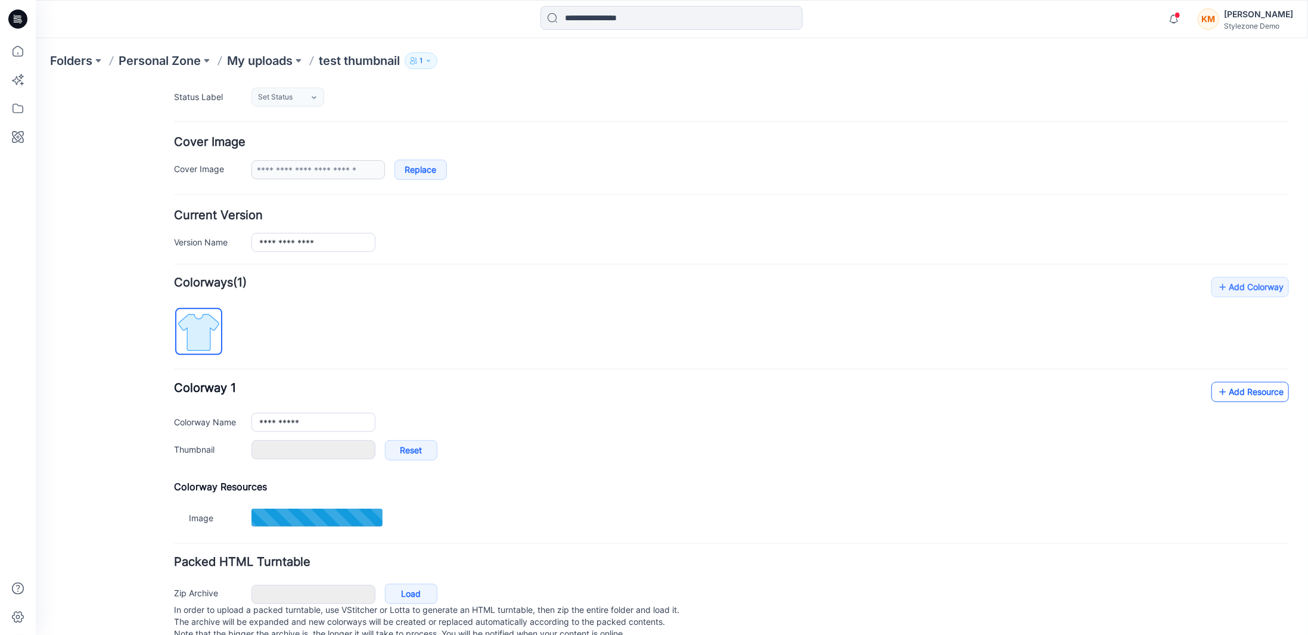
click at [1224, 385] on link "Add Resource" at bounding box center [1248, 391] width 77 height 20
type input "**********"
click at [1230, 385] on link "Add Resource" at bounding box center [1248, 391] width 77 height 20
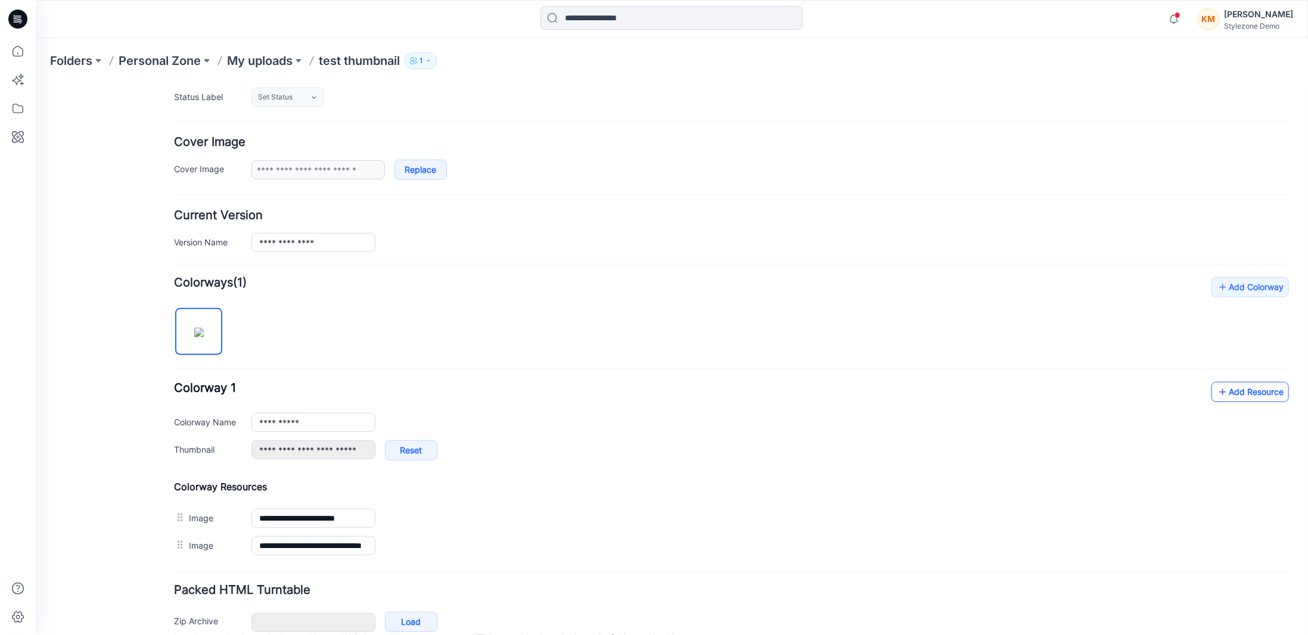
click at [1234, 390] on link "Add Resource" at bounding box center [1248, 391] width 77 height 20
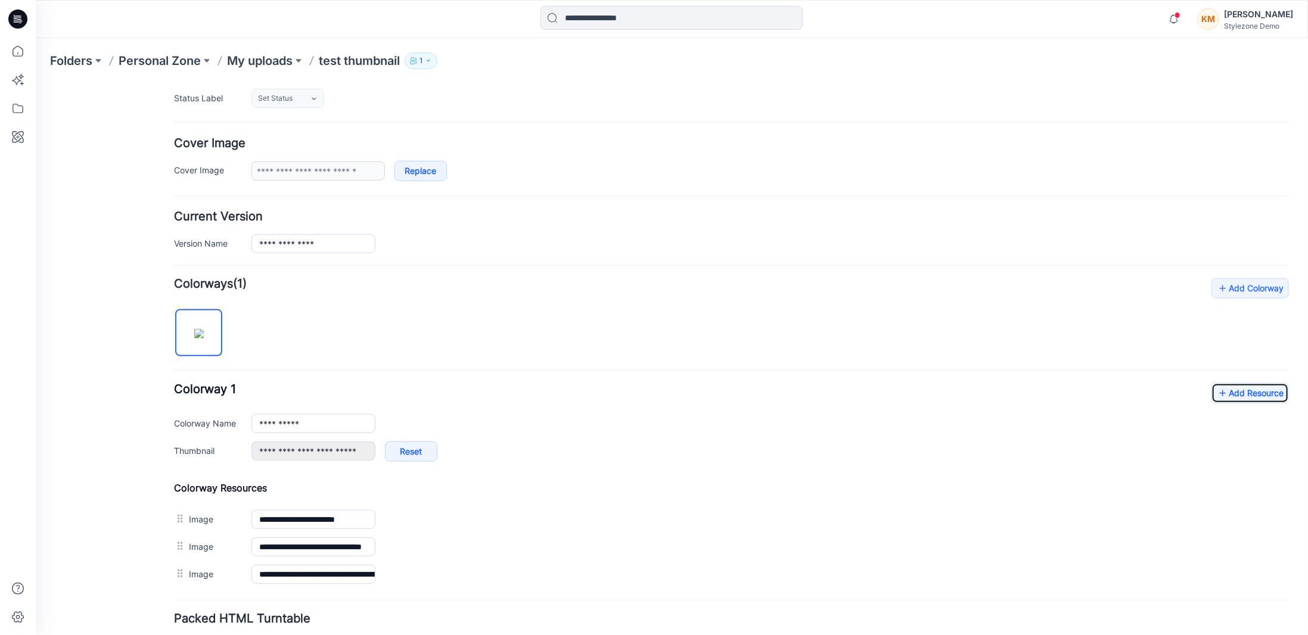
scroll to position [0, 0]
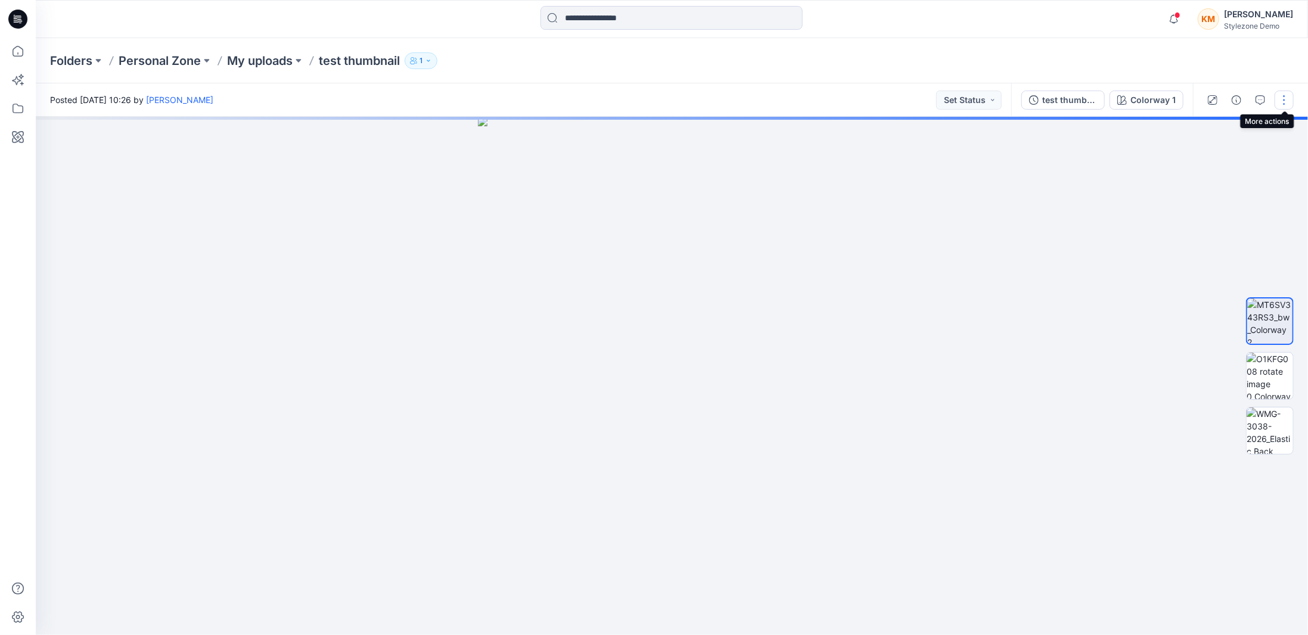
click at [1283, 102] on button "button" at bounding box center [1283, 100] width 19 height 19
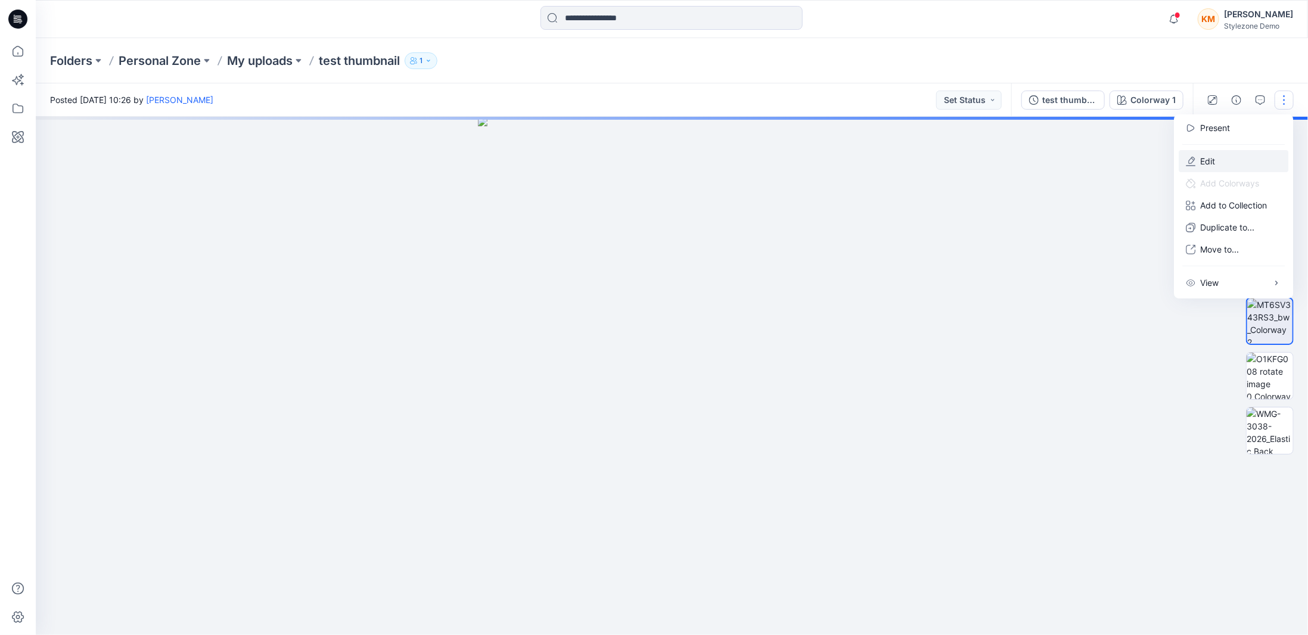
click at [1241, 161] on button "Edit" at bounding box center [1233, 161] width 110 height 22
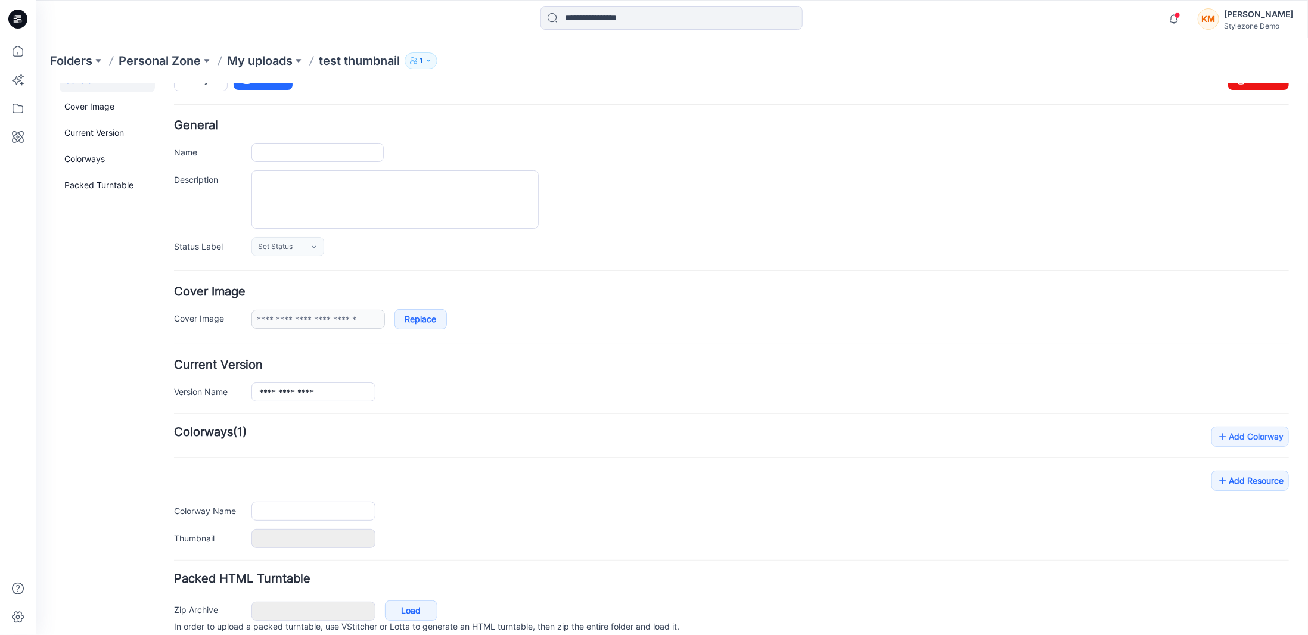
type input "**********"
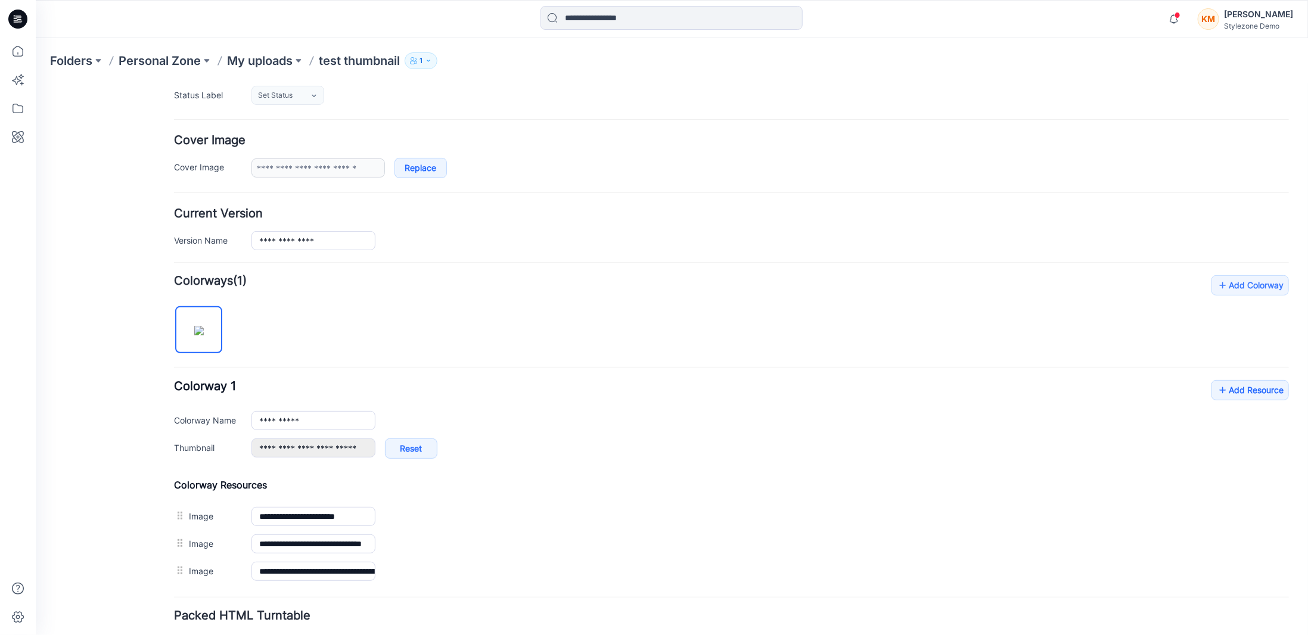
scroll to position [251, 0]
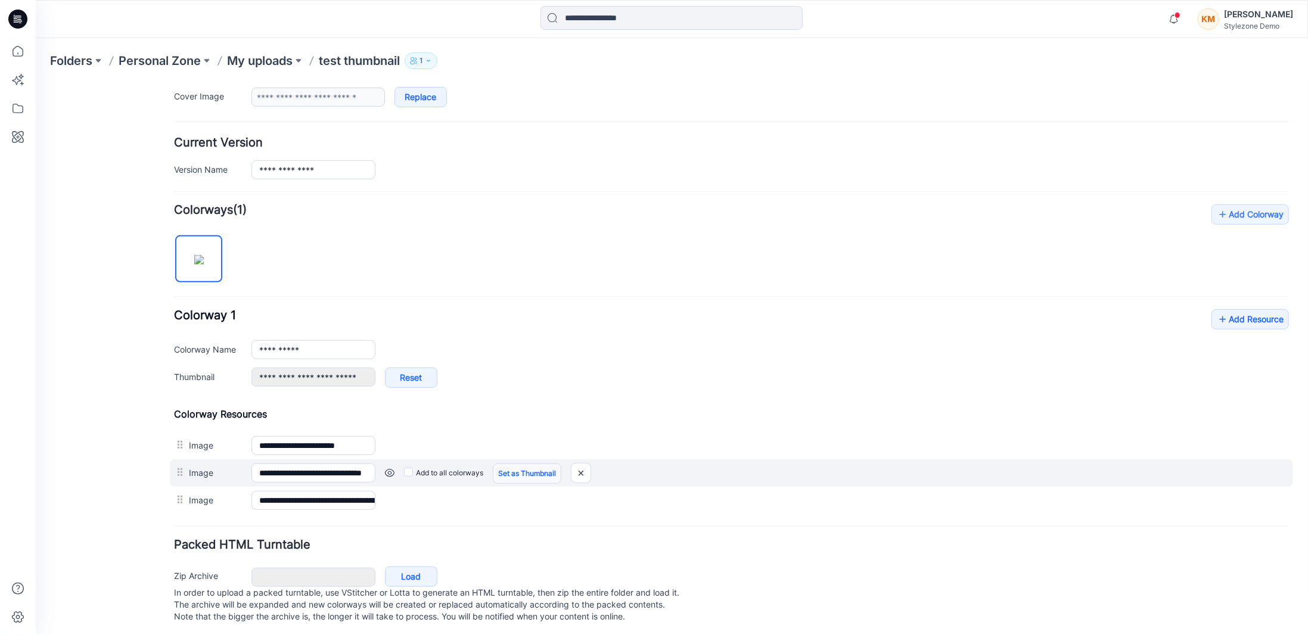
click at [512, 467] on link "Set as Thumbnail" at bounding box center [526, 473] width 69 height 20
type input "**********"
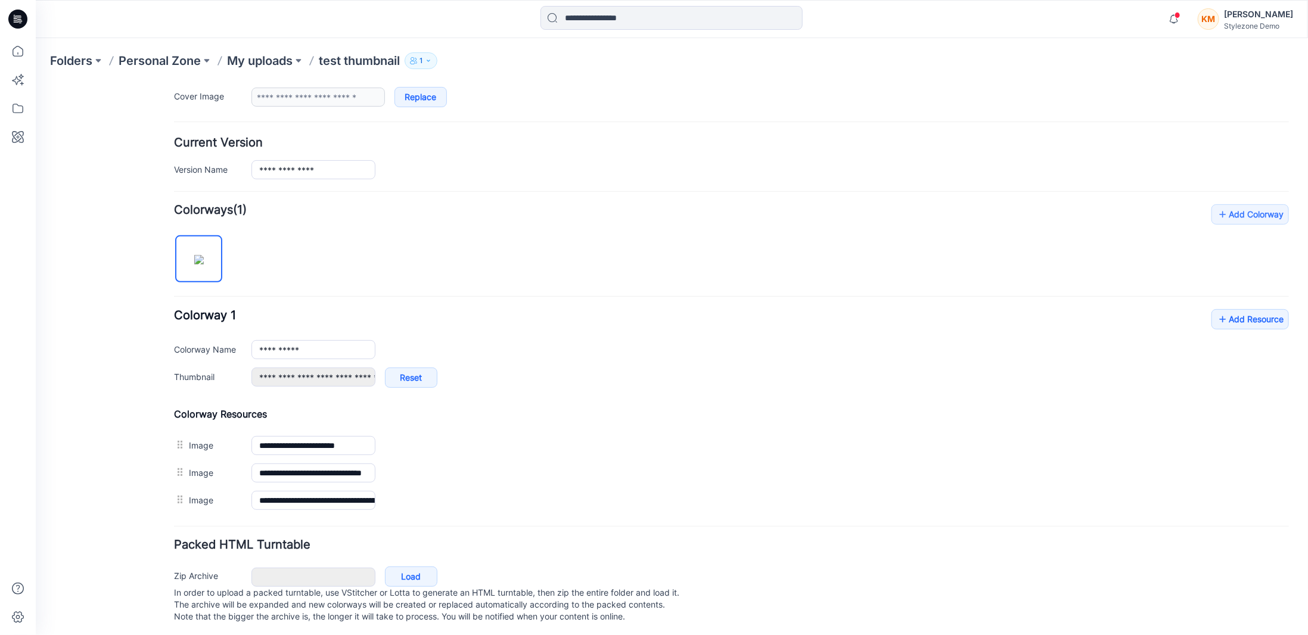
scroll to position [0, 0]
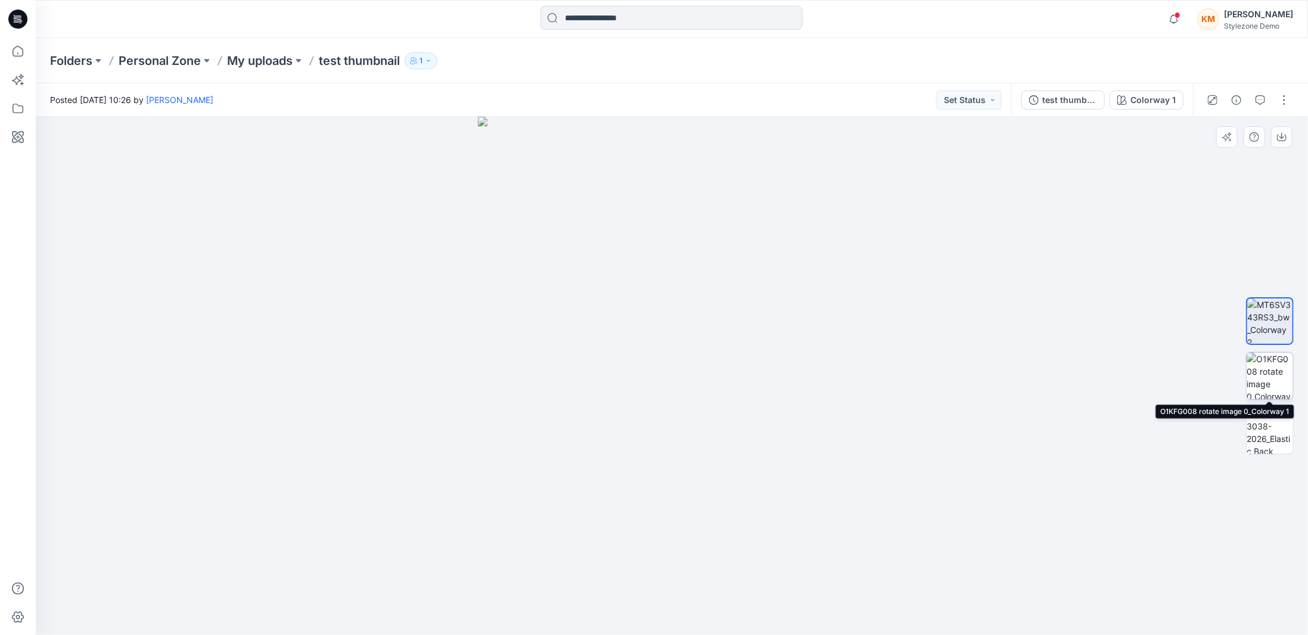
click at [1276, 384] on img at bounding box center [1269, 376] width 46 height 46
click at [1219, 22] on div "KM" at bounding box center [1207, 18] width 21 height 21
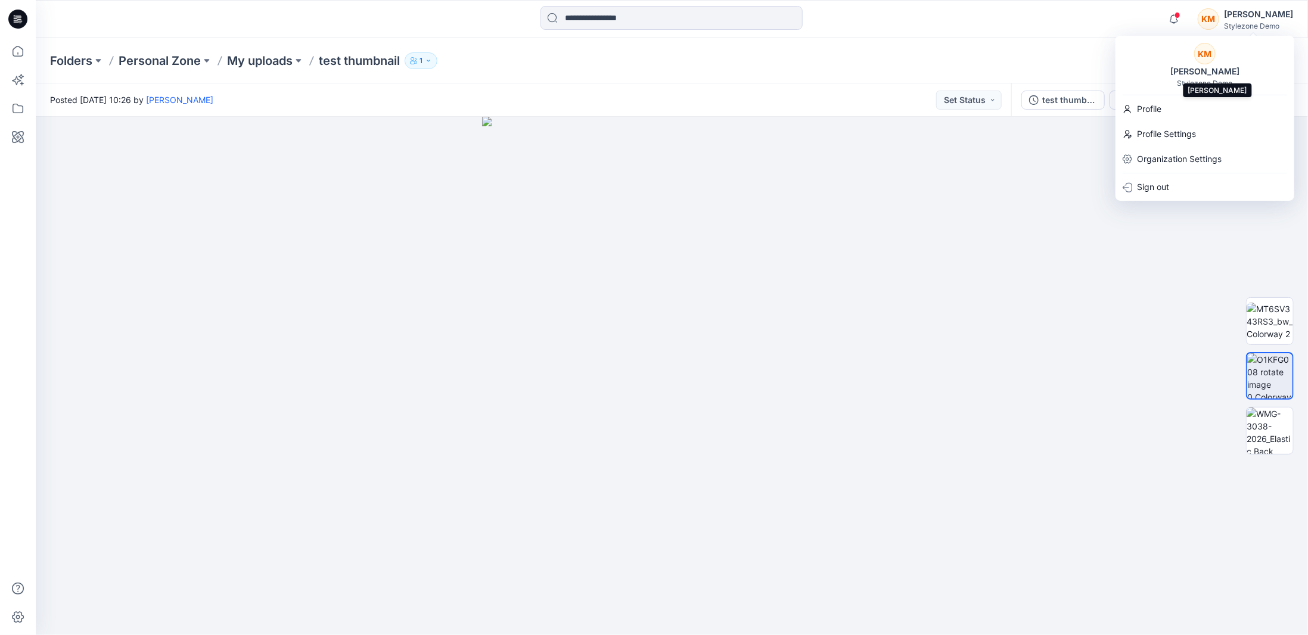
click at [1201, 76] on div "[PERSON_NAME]" at bounding box center [1204, 71] width 83 height 14
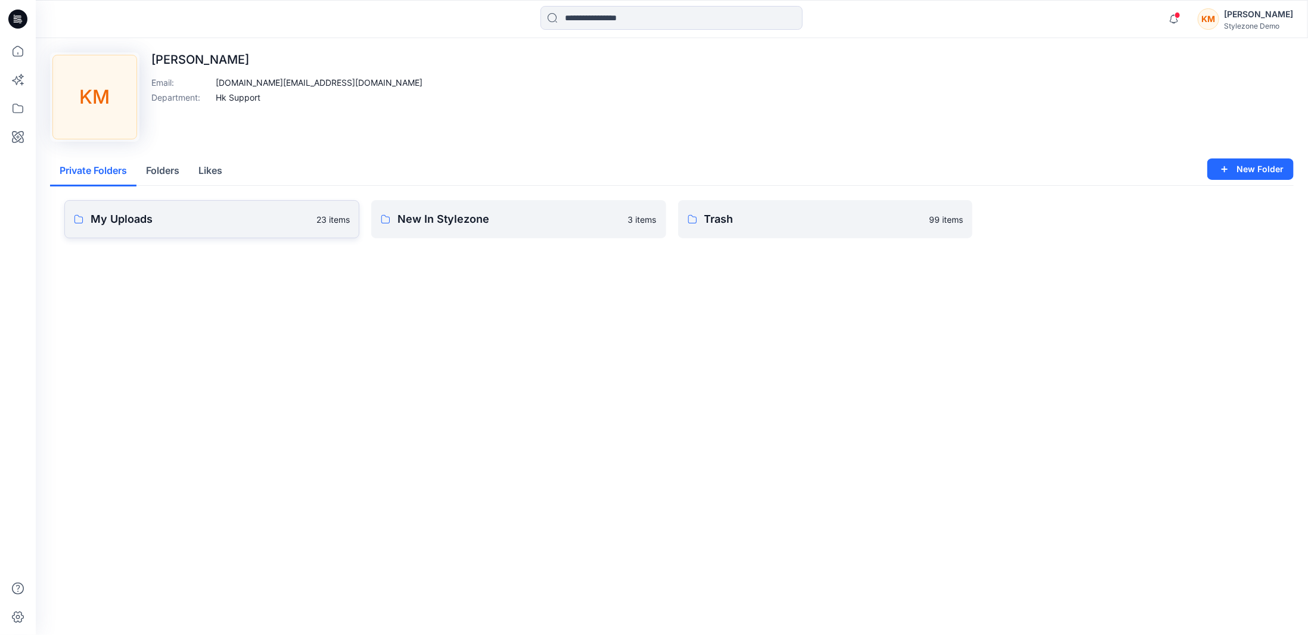
click at [183, 228] on link "My Uploads 23 items" at bounding box center [211, 219] width 295 height 38
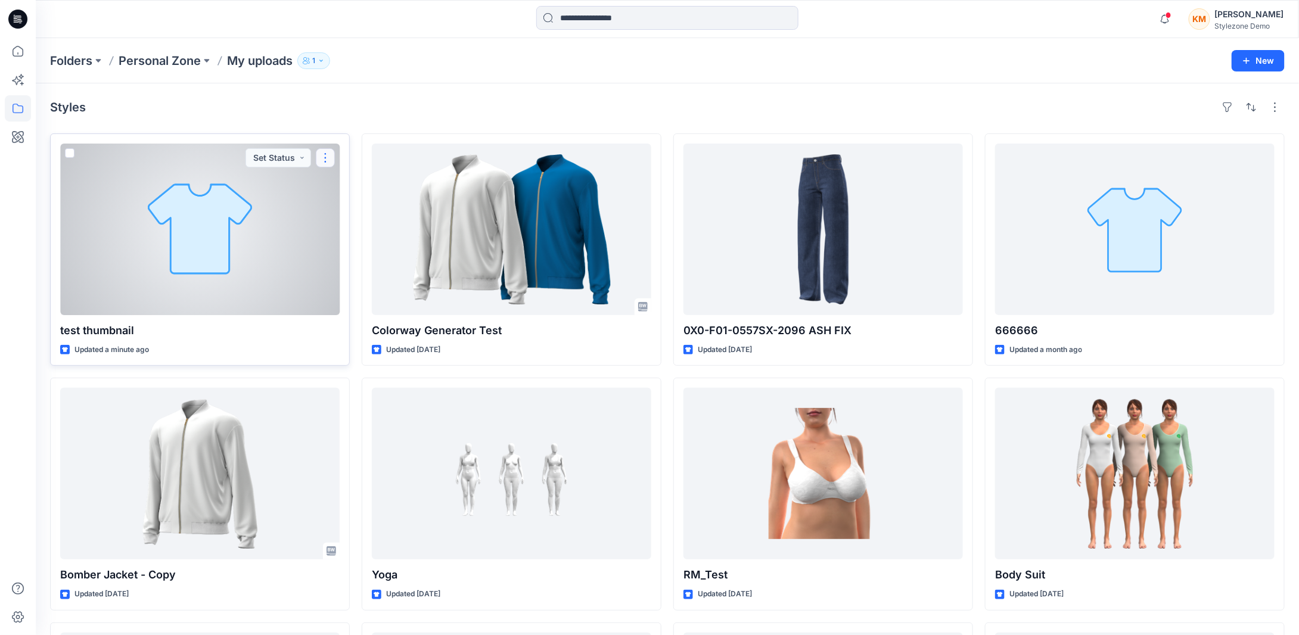
click at [327, 161] on button "button" at bounding box center [325, 157] width 19 height 19
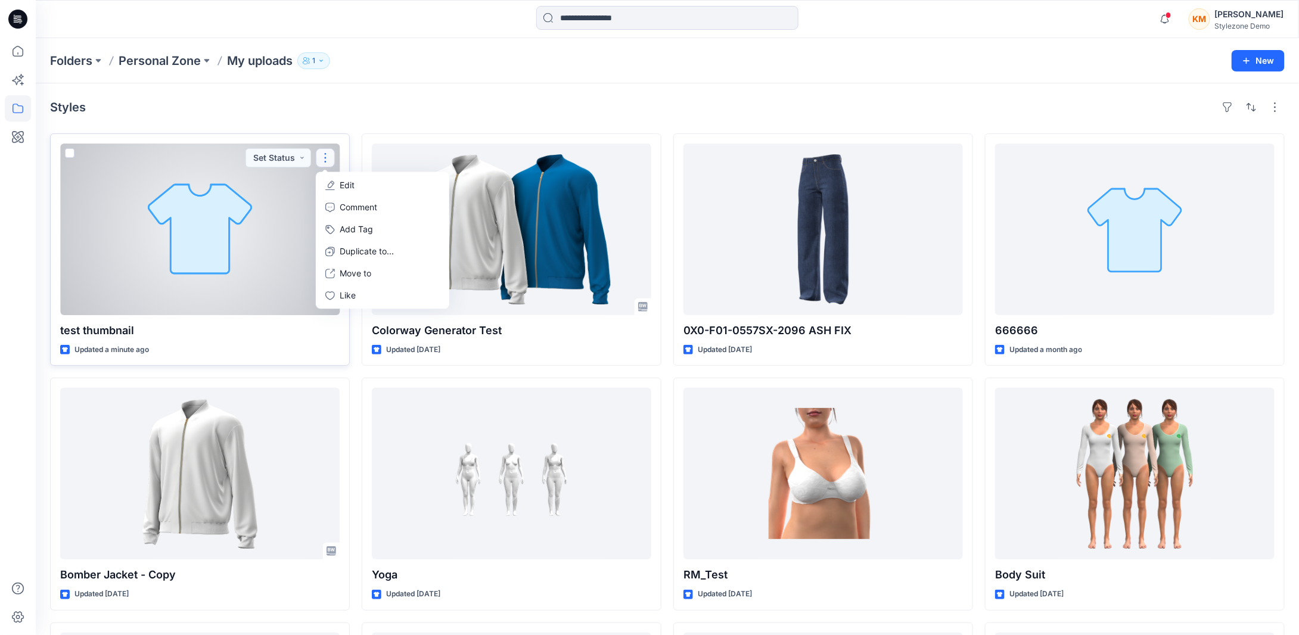
click at [351, 188] on p "Edit" at bounding box center [347, 185] width 15 height 13
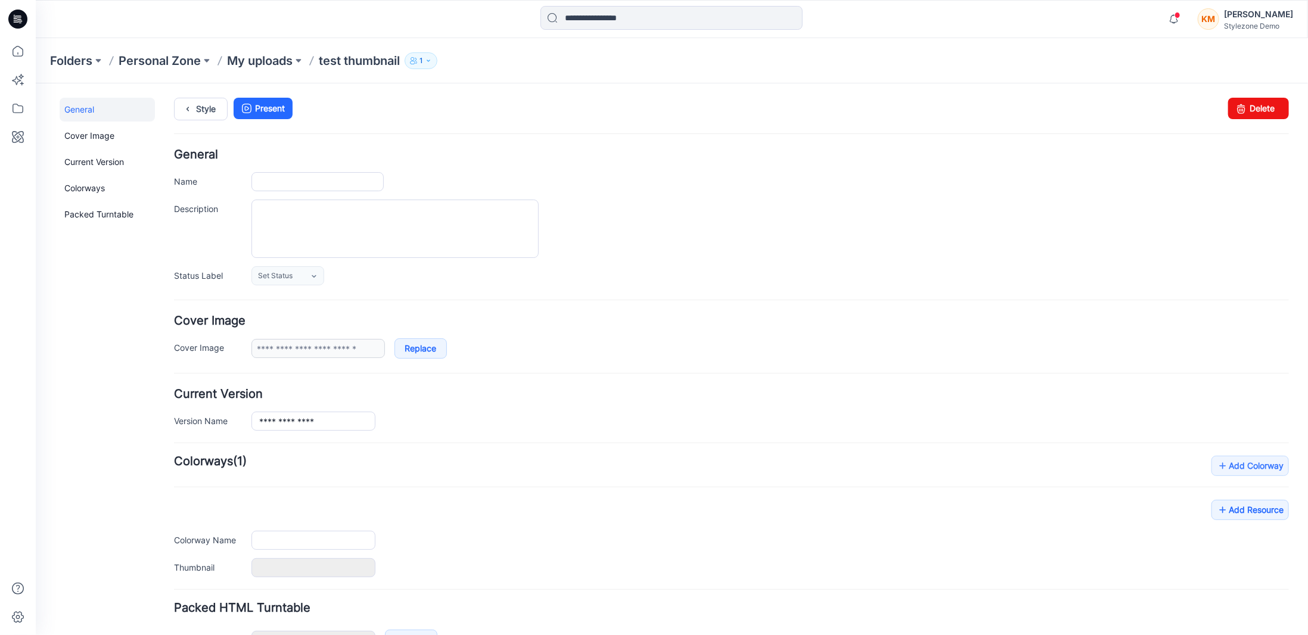
type input "**********"
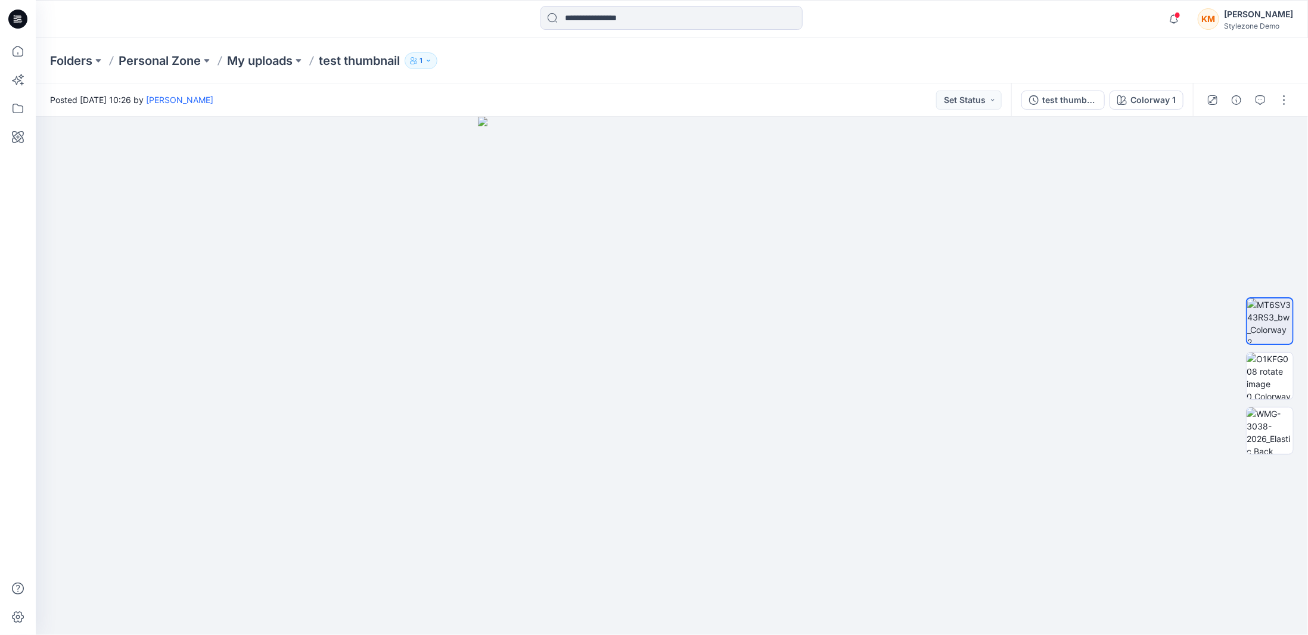
click at [15, 13] on icon at bounding box center [17, 19] width 19 height 19
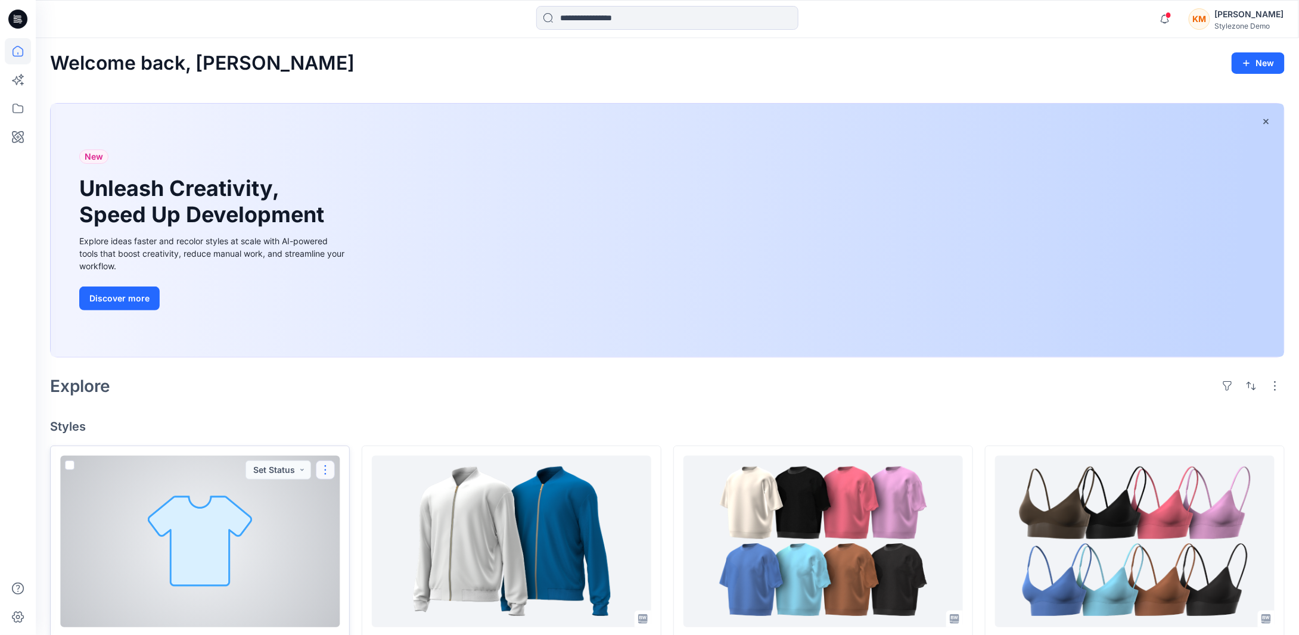
click at [329, 477] on button "button" at bounding box center [325, 469] width 19 height 19
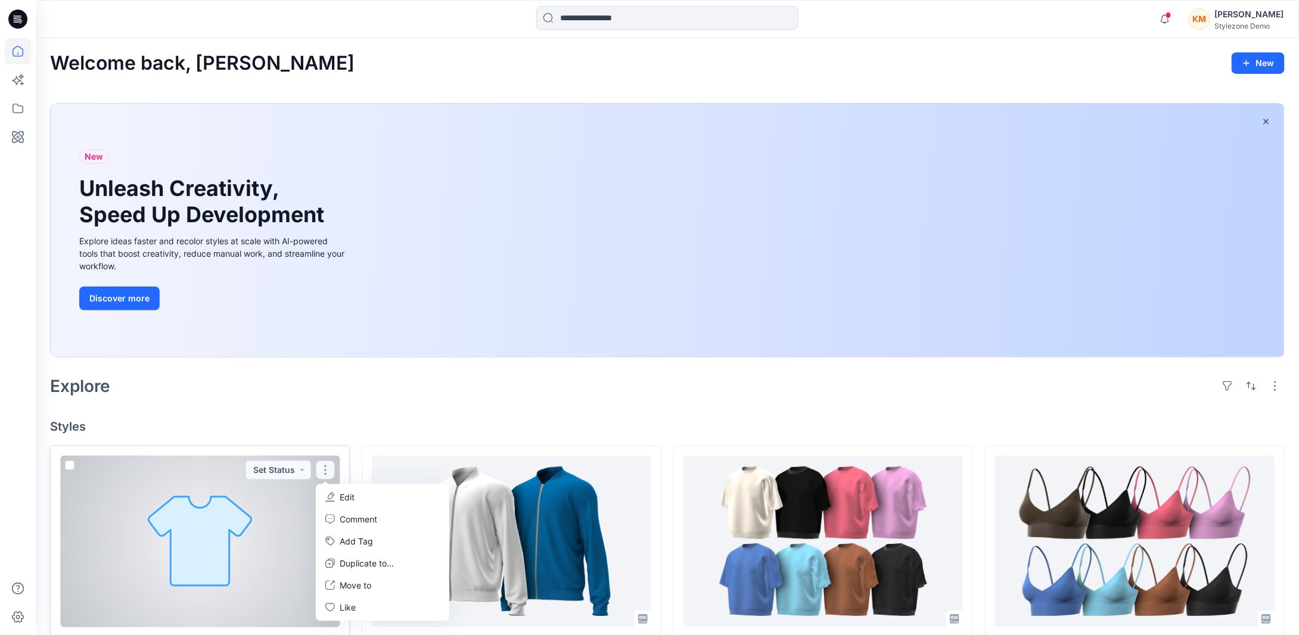
click at [356, 496] on button "Edit" at bounding box center [382, 497] width 129 height 22
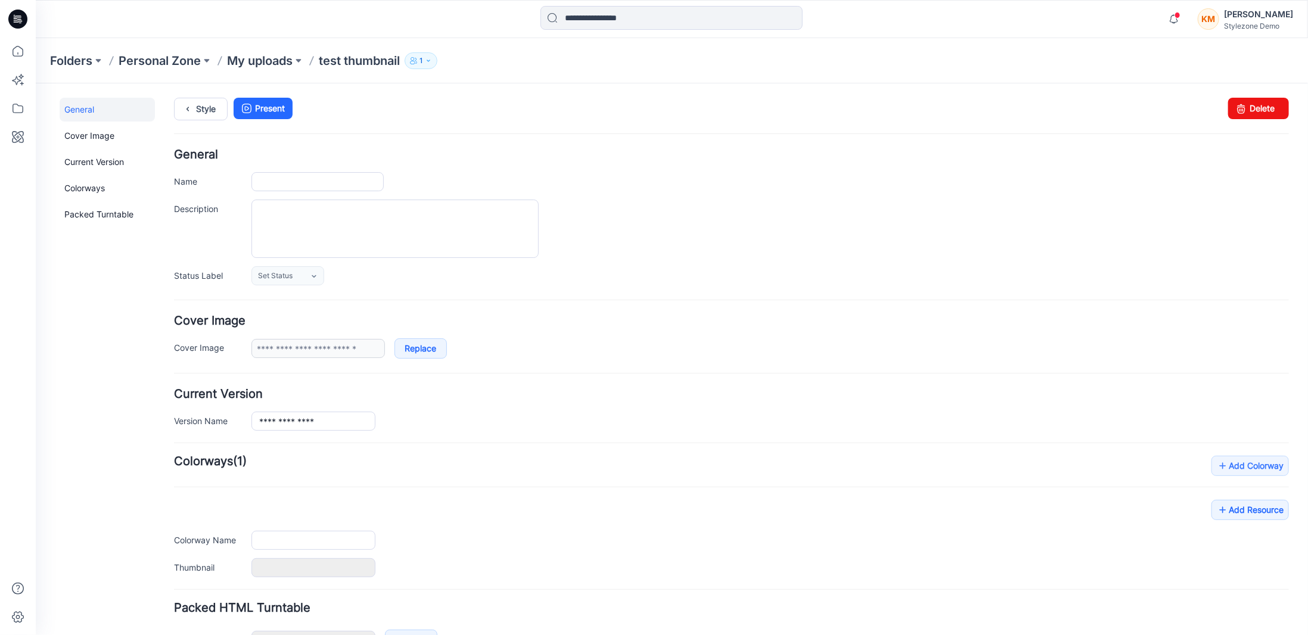
type input "**********"
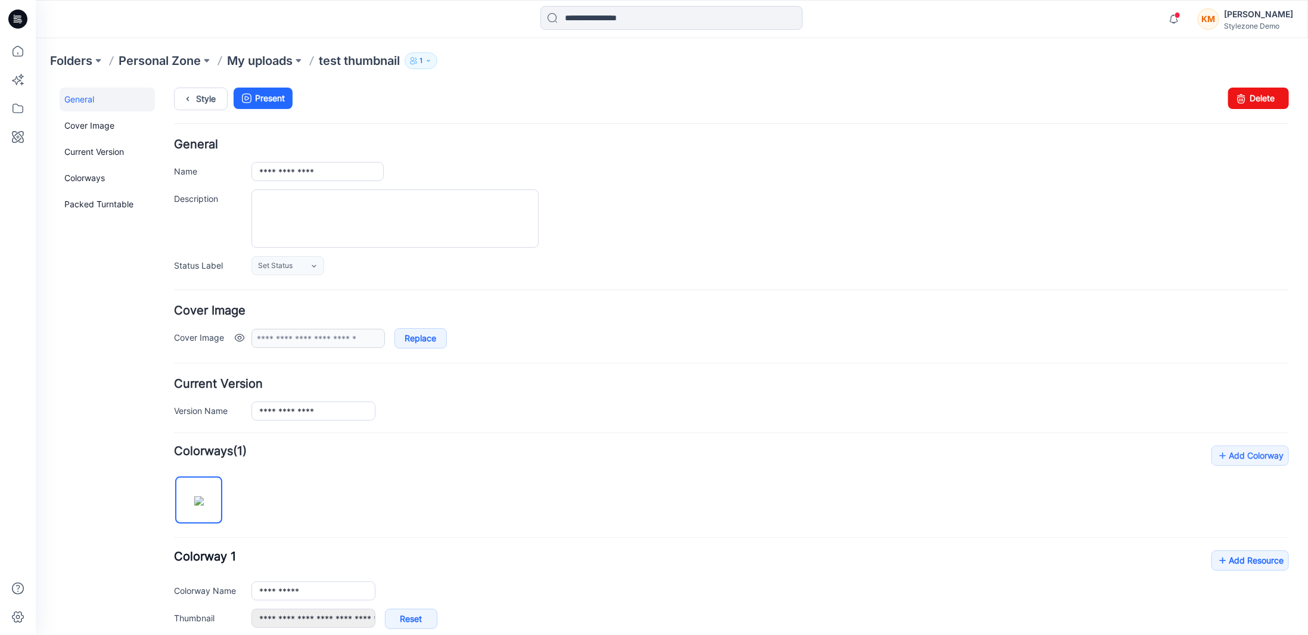
scroll to position [179, 0]
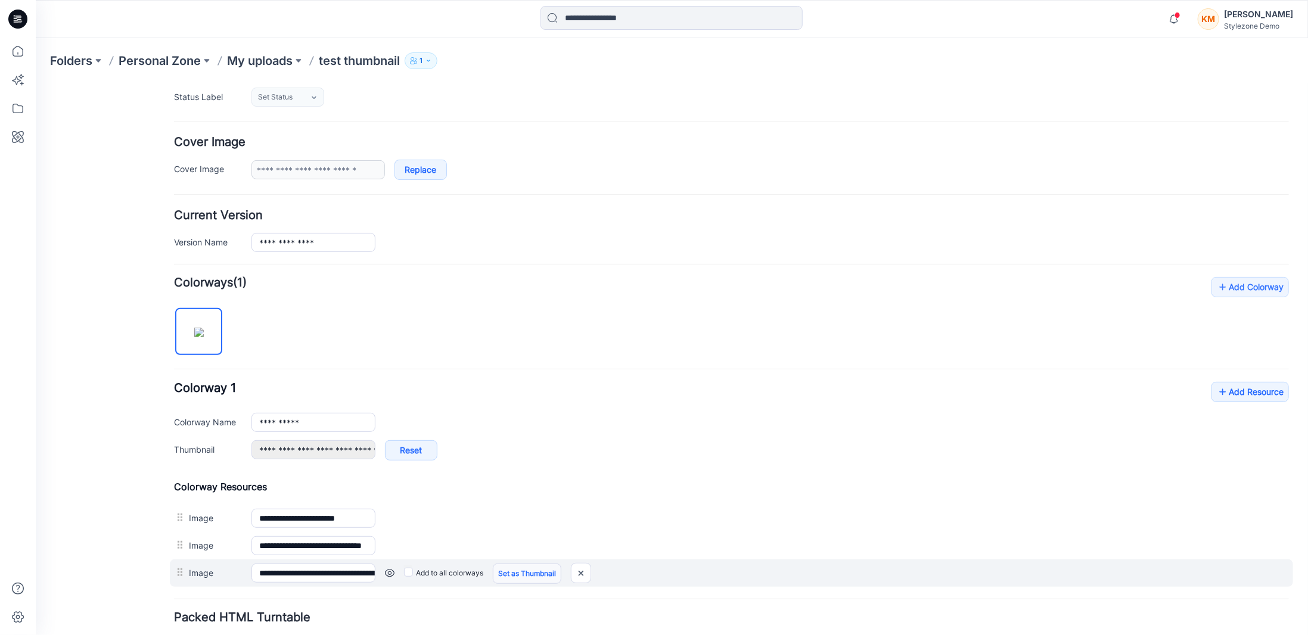
click at [517, 574] on link "Set as Thumbnail" at bounding box center [526, 573] width 69 height 20
type input "**********"
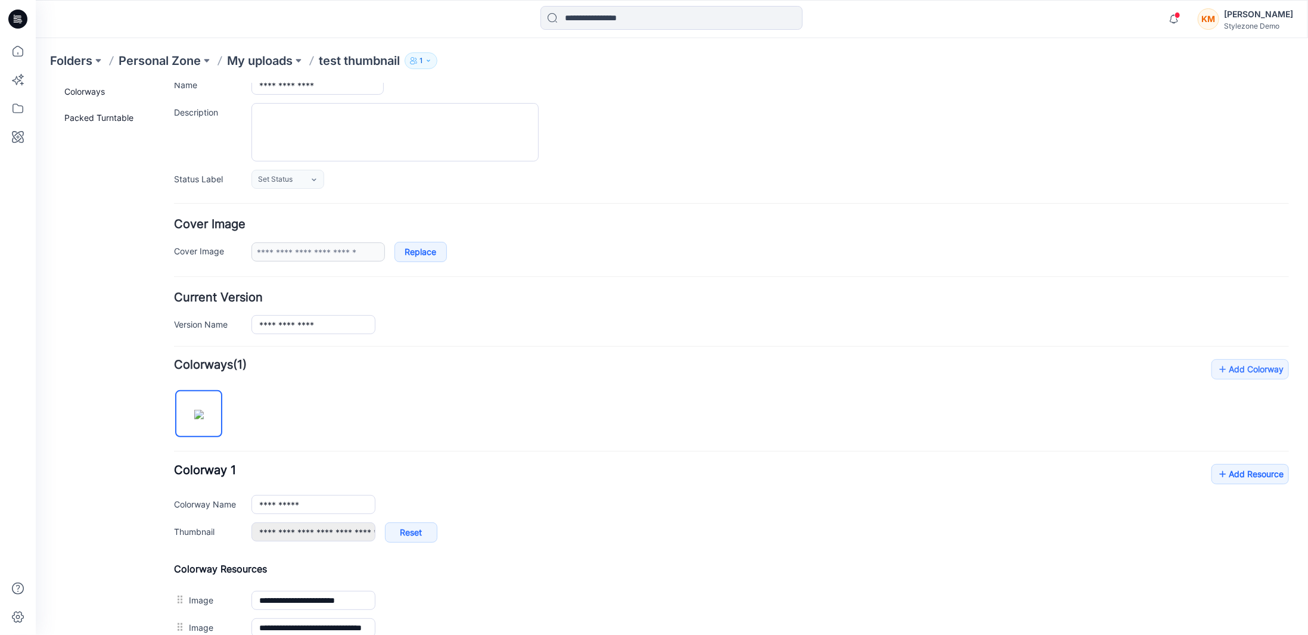
scroll to position [0, 0]
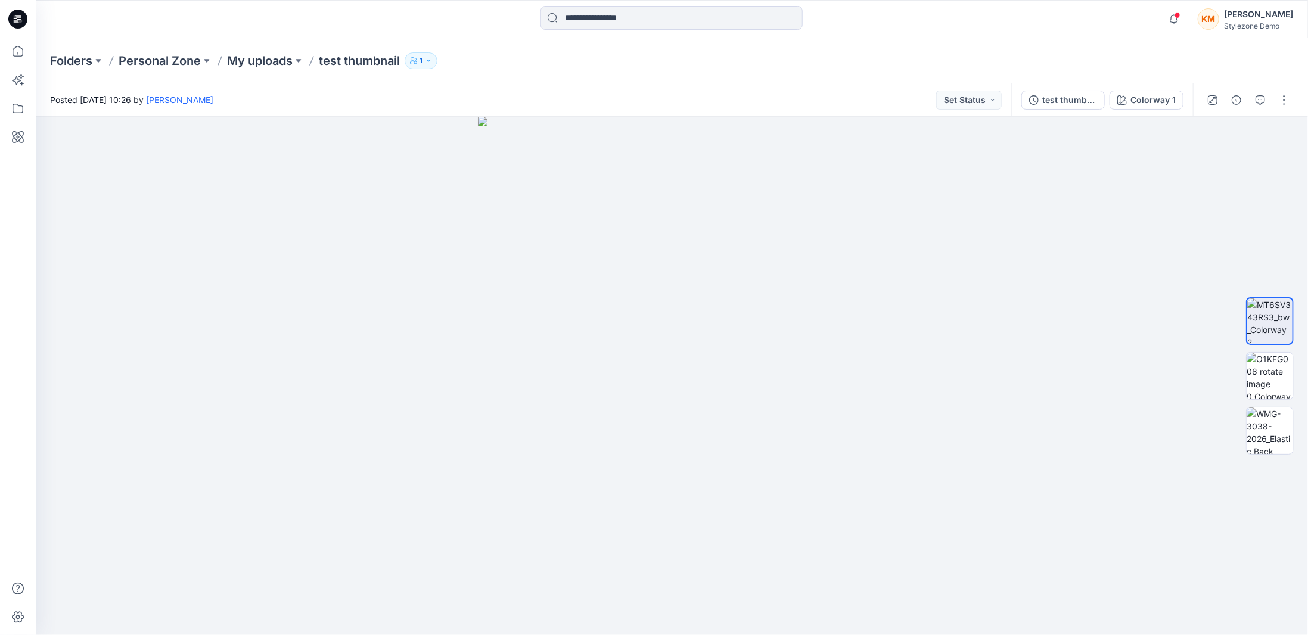
click at [27, 15] on icon at bounding box center [17, 19] width 19 height 38
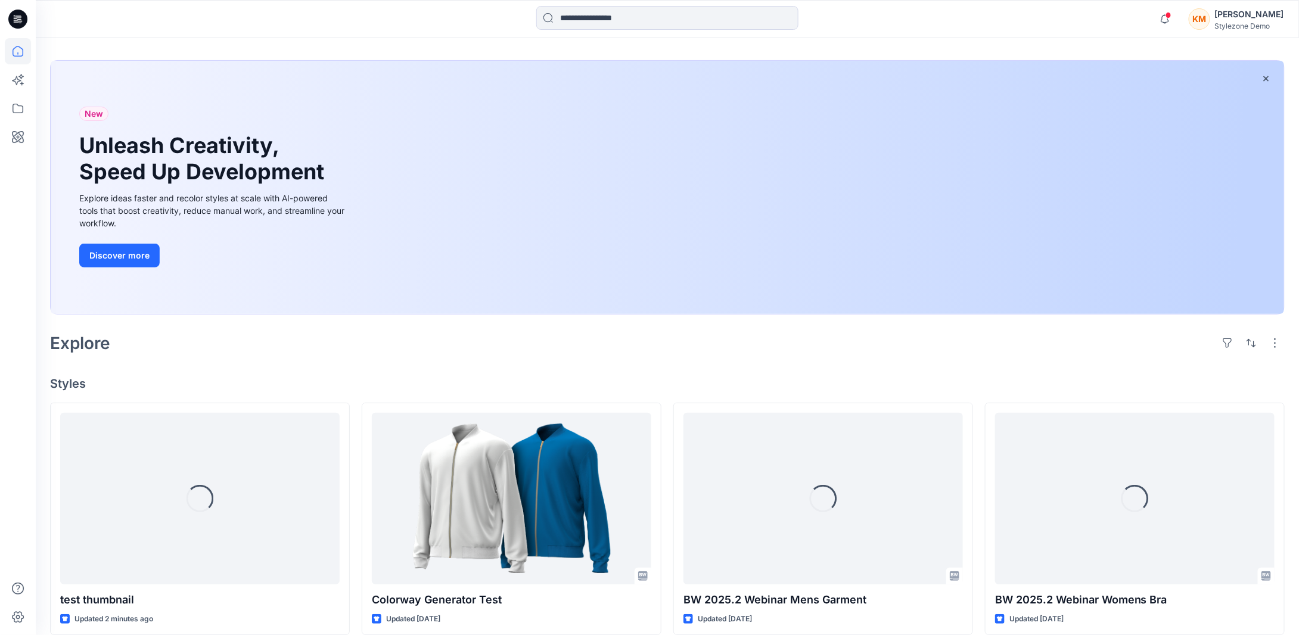
scroll to position [60, 0]
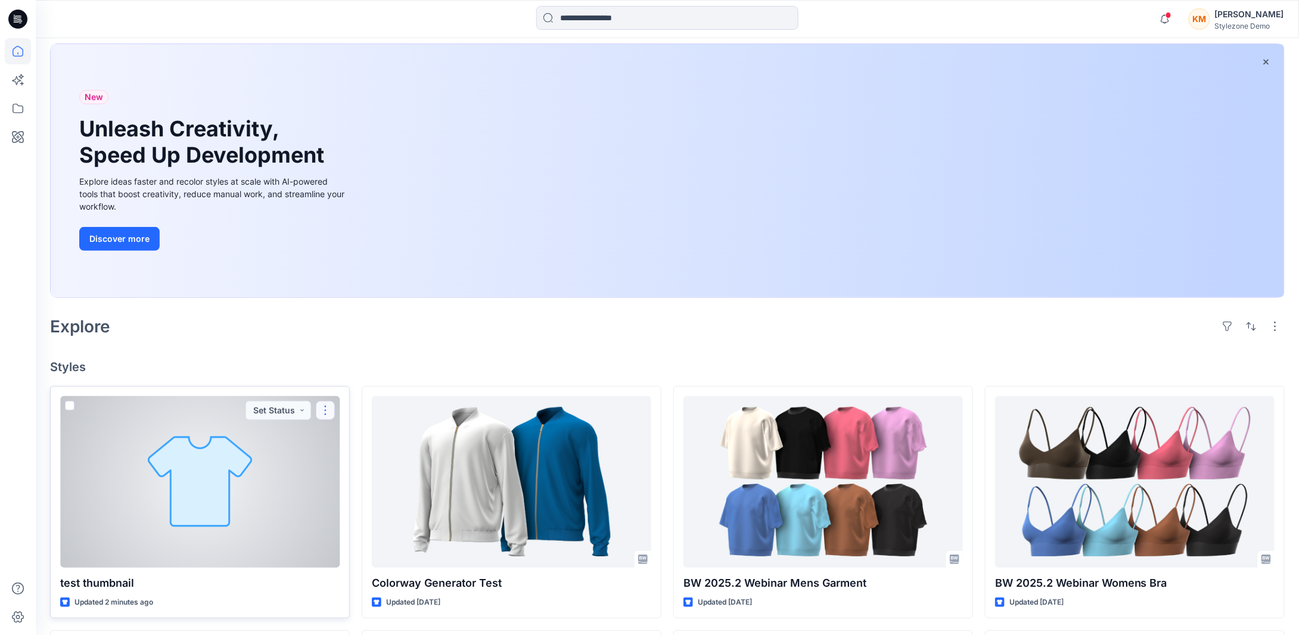
click at [322, 410] on button "button" at bounding box center [325, 410] width 19 height 19
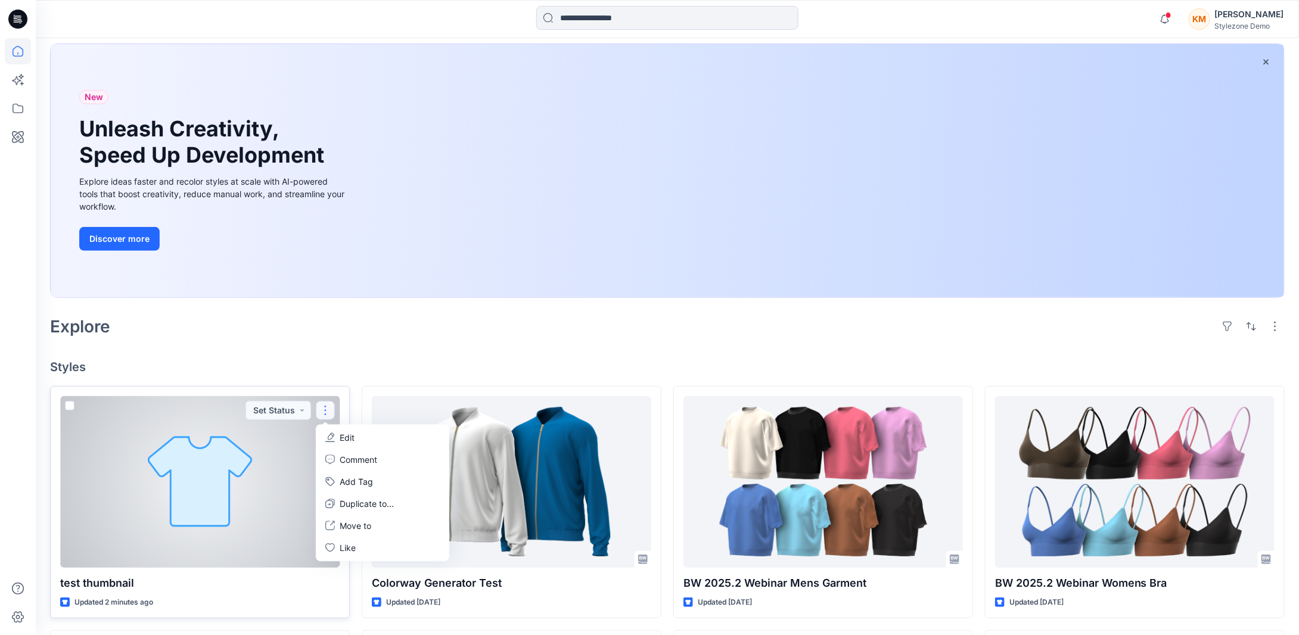
click at [340, 438] on p "Edit" at bounding box center [347, 437] width 15 height 13
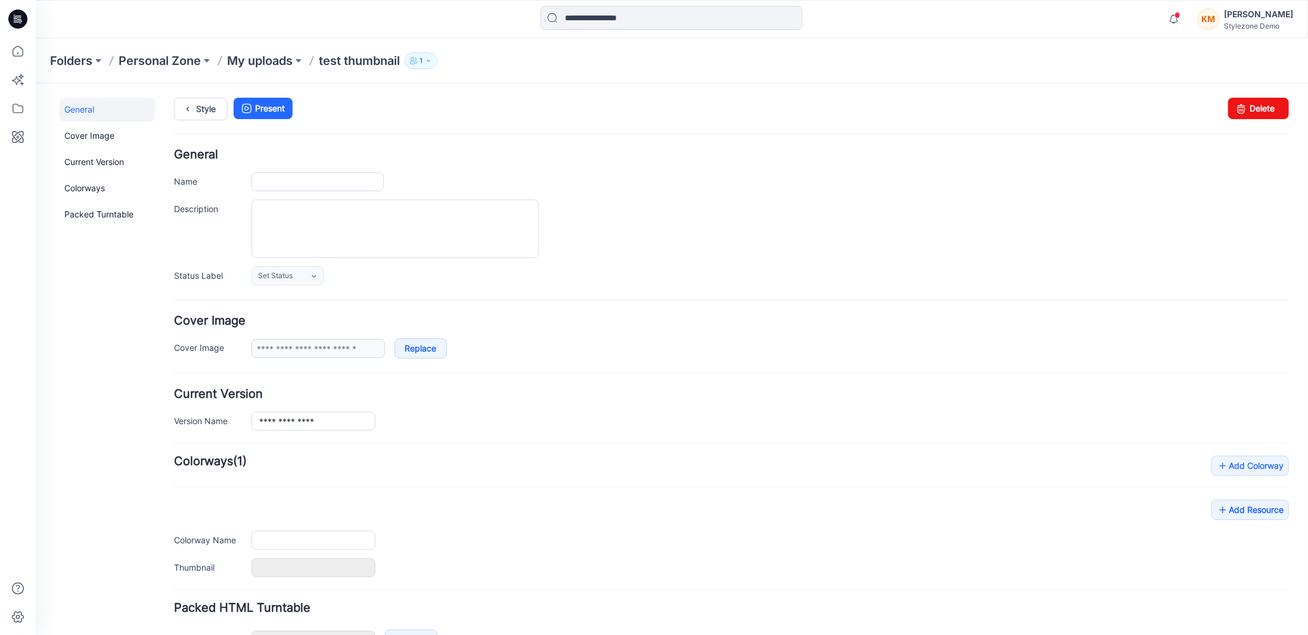
type input "**********"
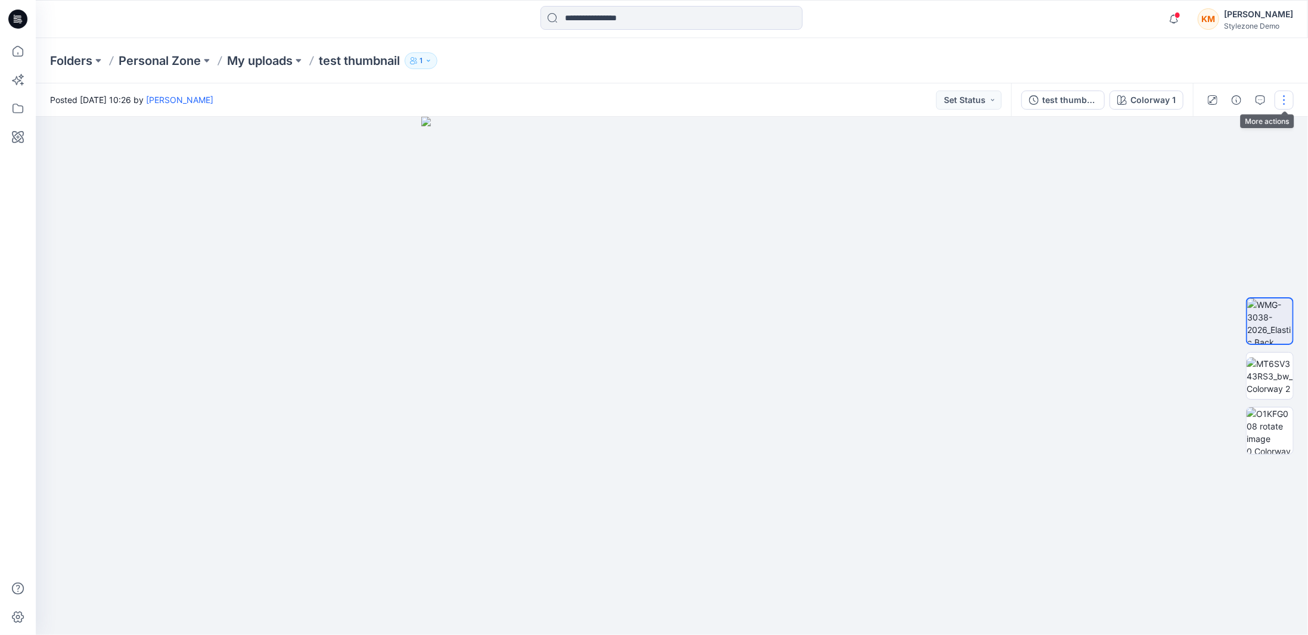
click at [1287, 103] on button "button" at bounding box center [1283, 100] width 19 height 19
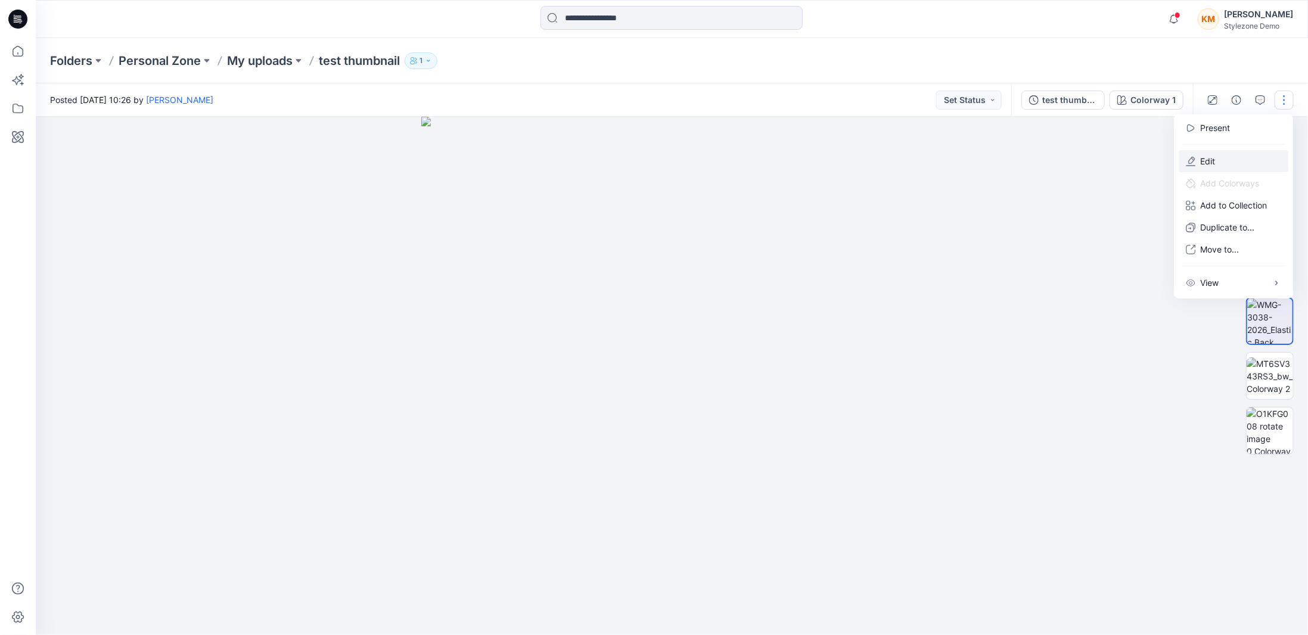
click at [1246, 158] on button "Edit" at bounding box center [1233, 161] width 110 height 22
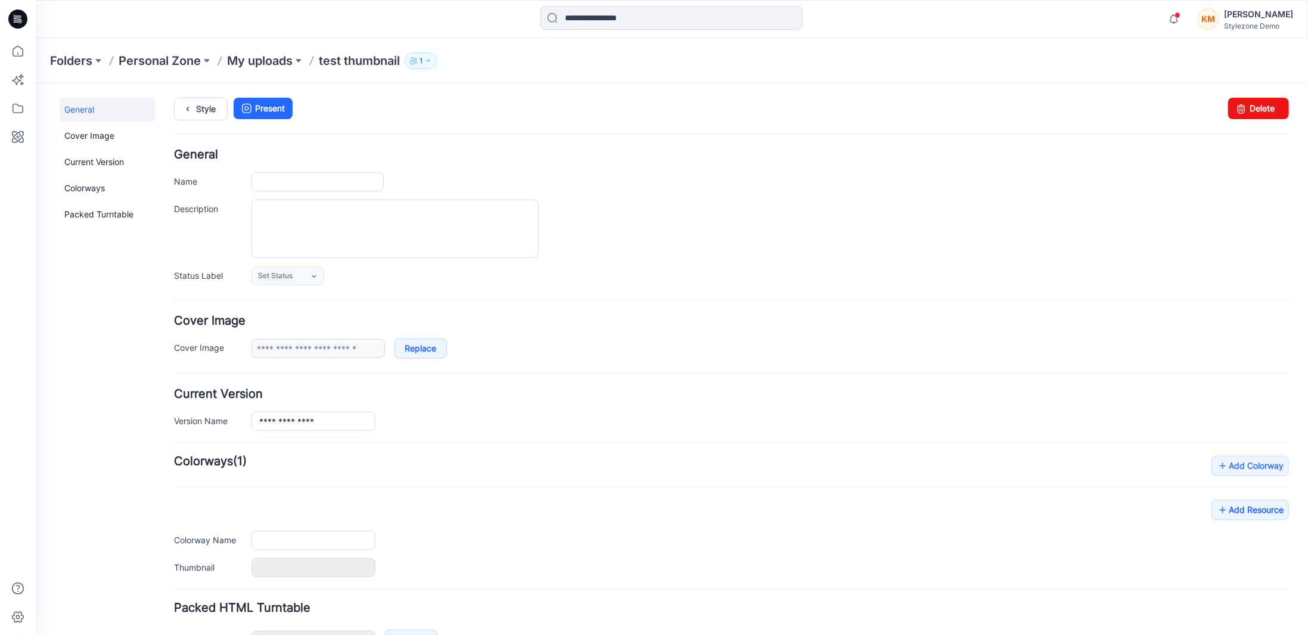
type input "**********"
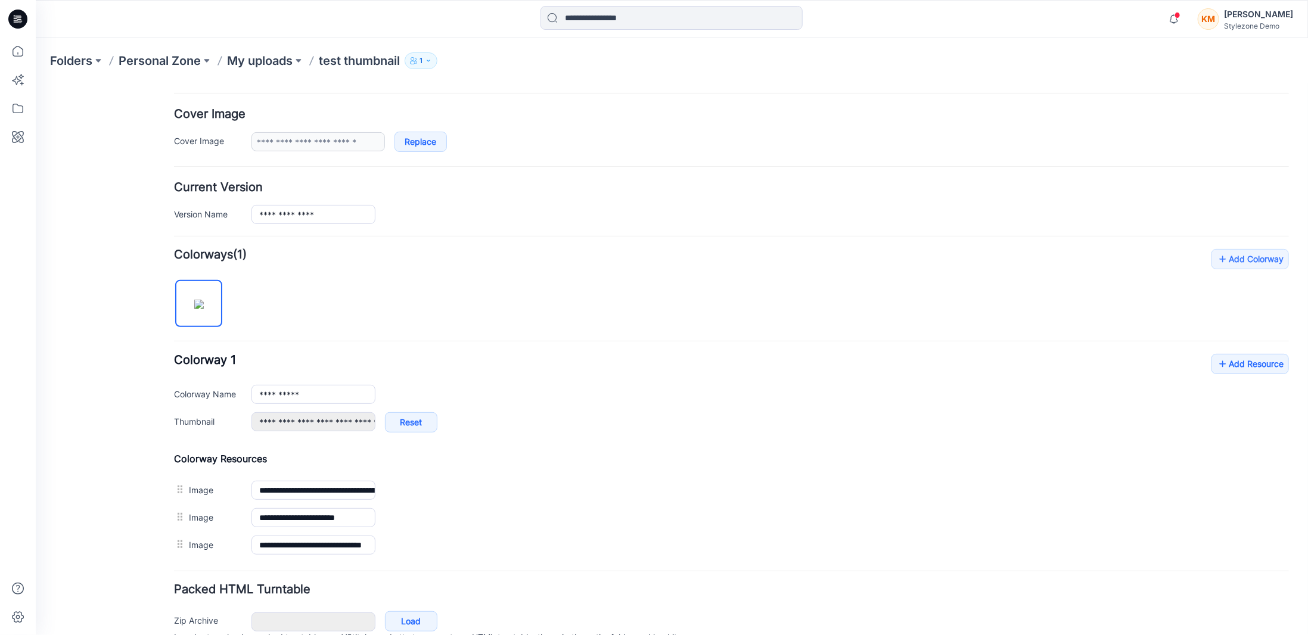
scroll to position [238, 0]
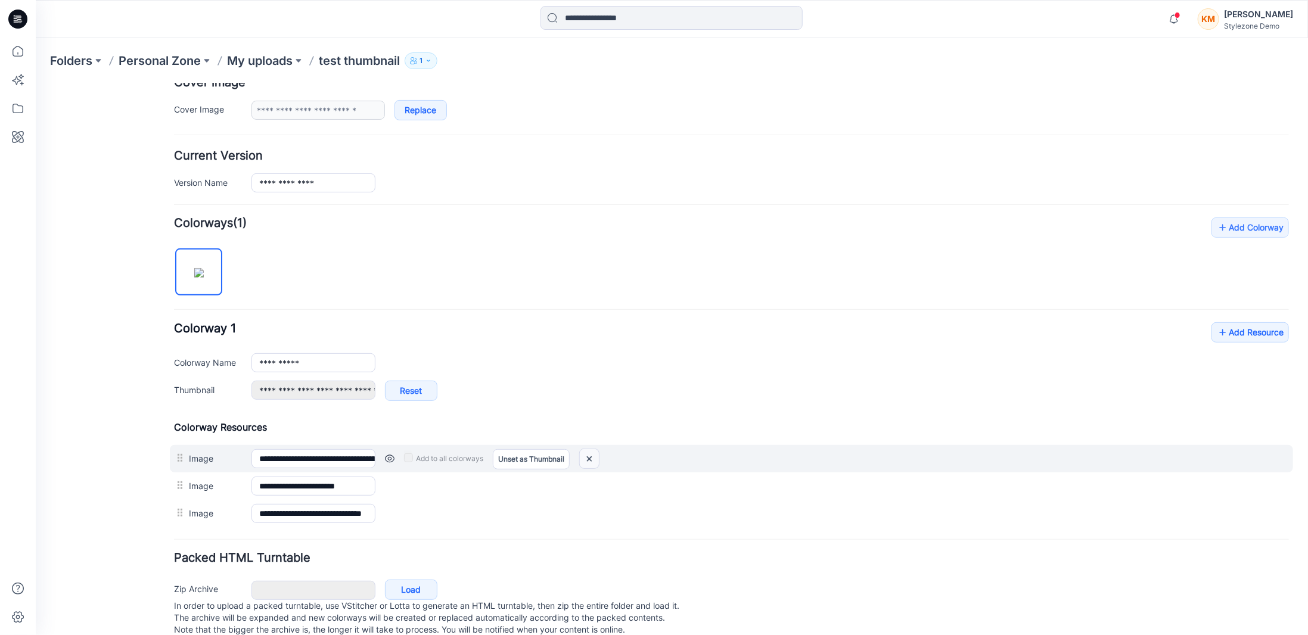
drag, startPoint x: 739, startPoint y: 147, endPoint x: 588, endPoint y: 452, distance: 341.0
click at [588, 452] on img at bounding box center [588, 459] width 19 height 20
type input "**********"
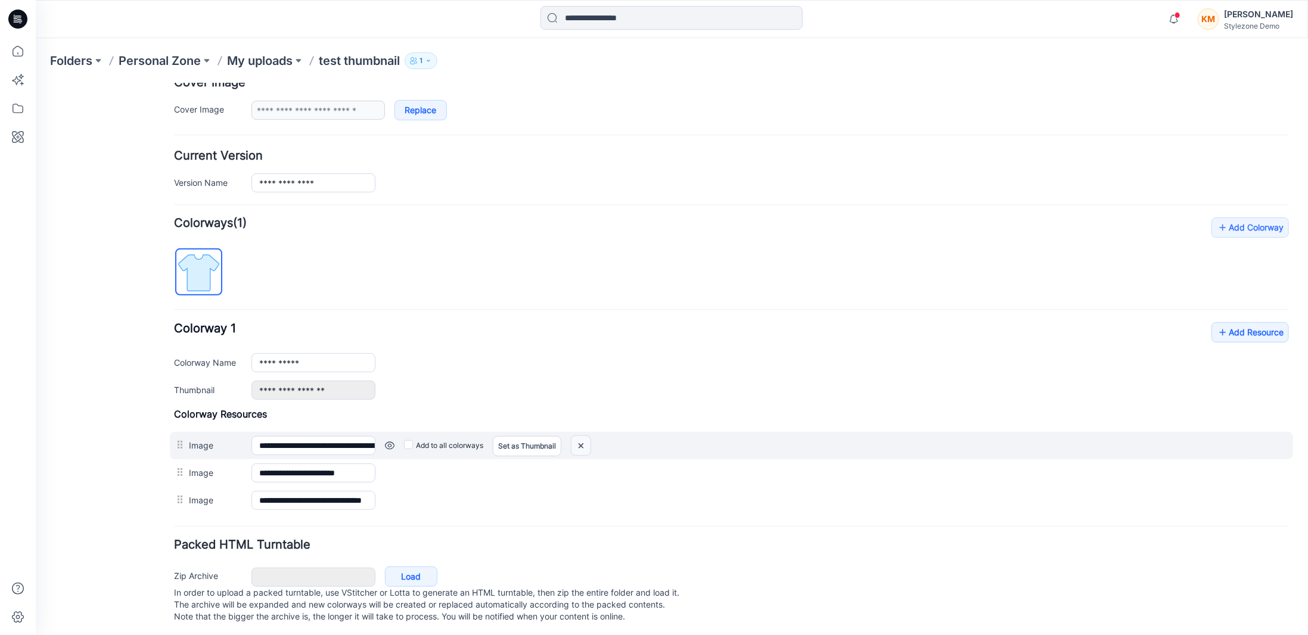
scroll to position [220, 0]
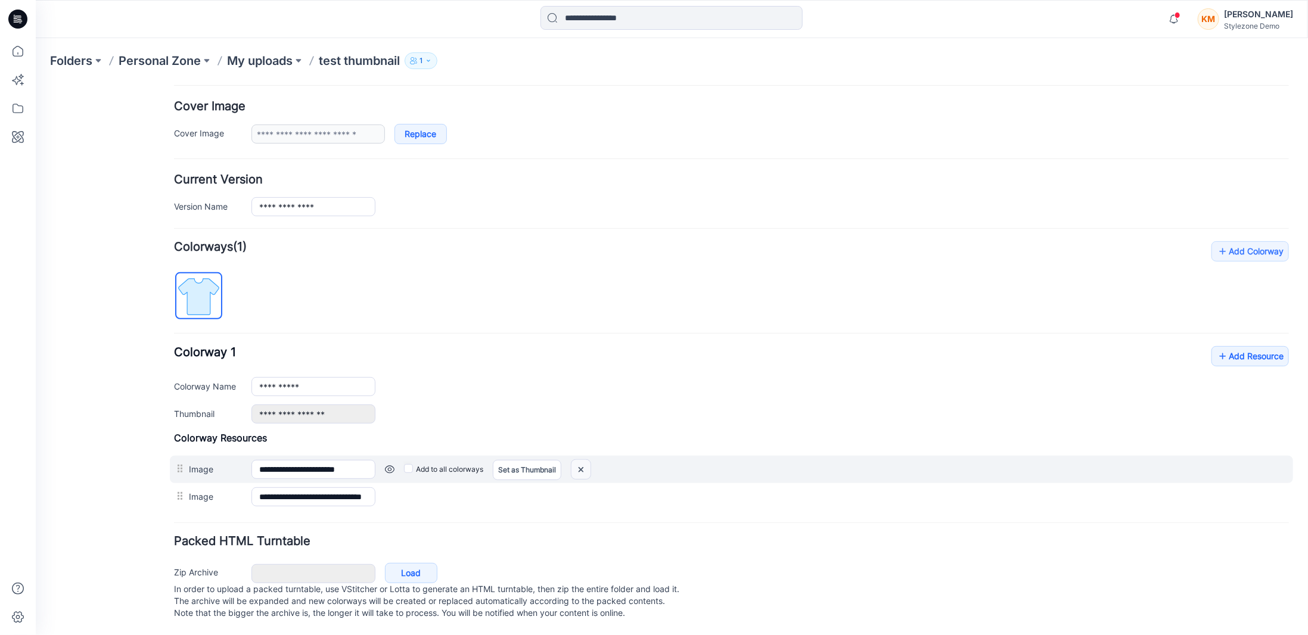
drag, startPoint x: 580, startPoint y: 455, endPoint x: 746, endPoint y: 140, distance: 356.3
click at [580, 459] on img at bounding box center [580, 469] width 19 height 20
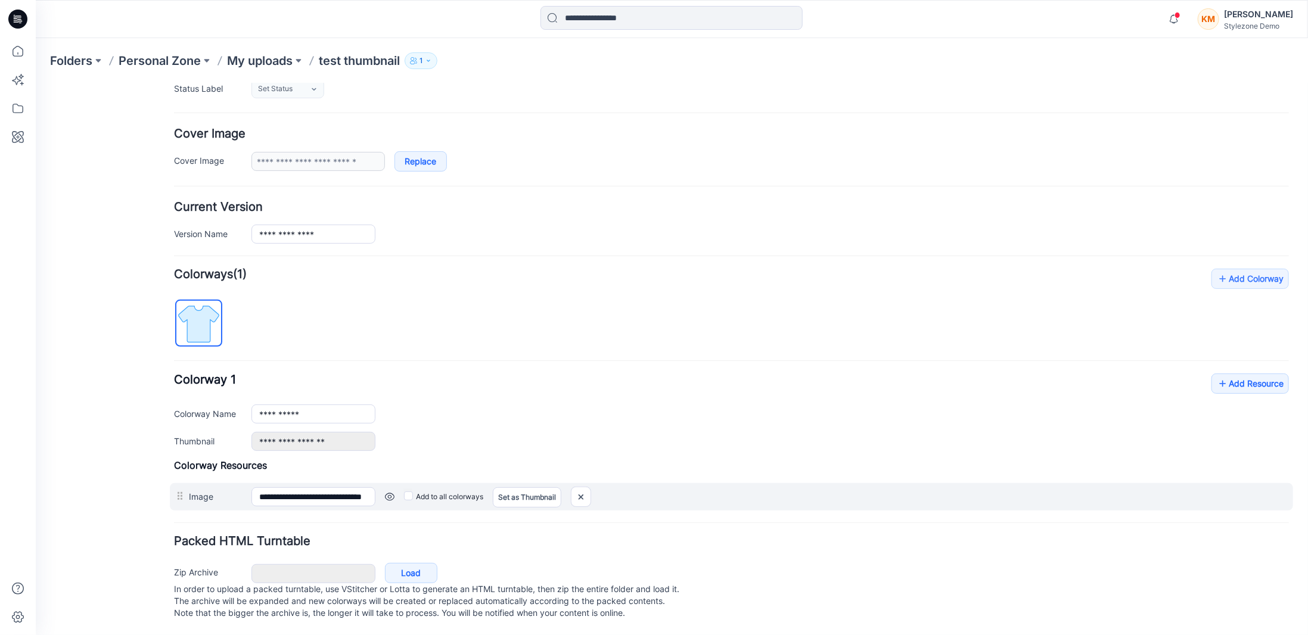
scroll to position [194, 0]
click at [579, 487] on img at bounding box center [580, 497] width 19 height 20
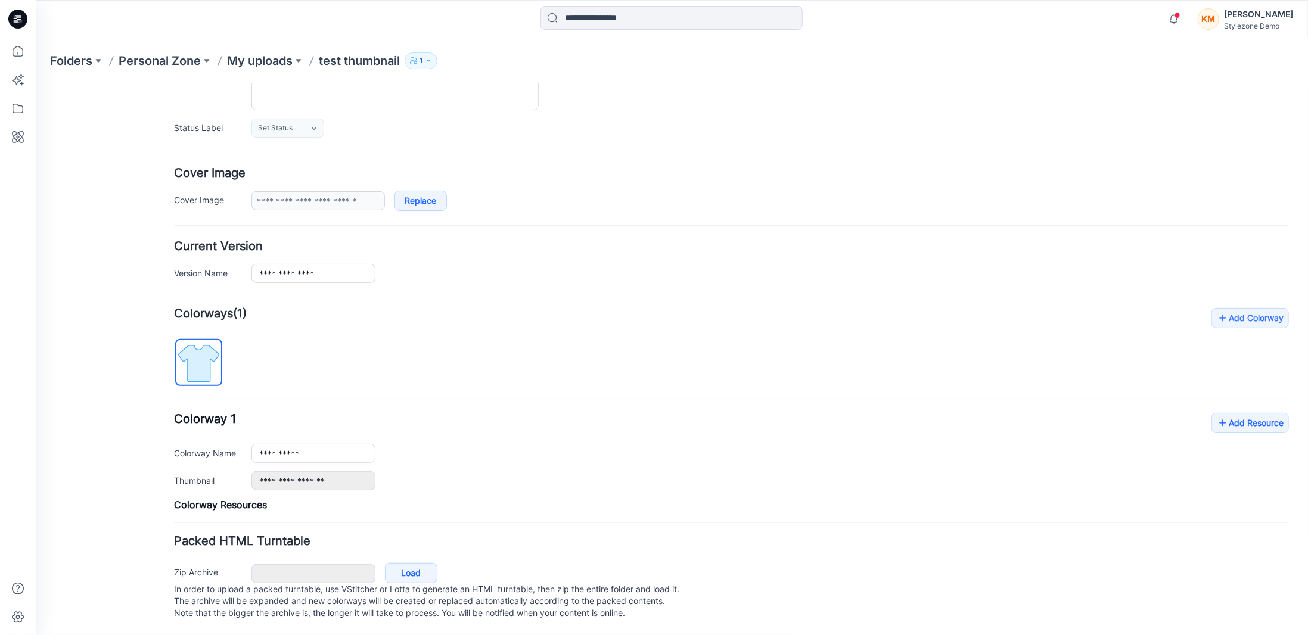
scroll to position [134, 0]
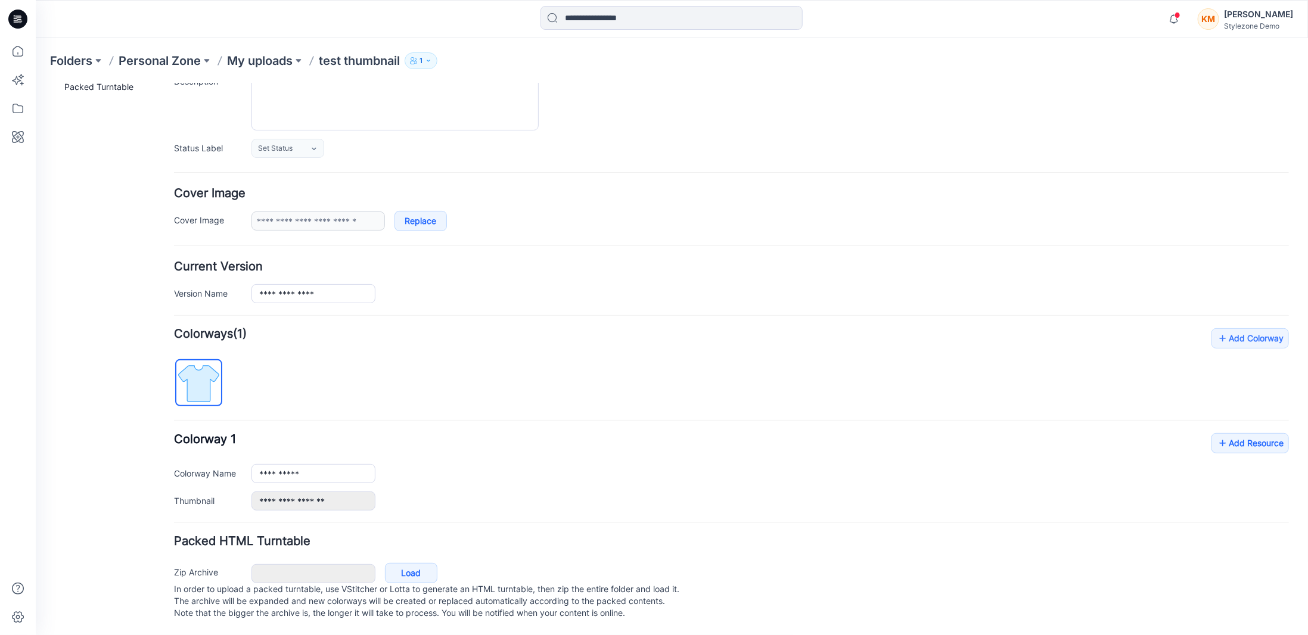
click at [1045, 240] on form "**********" at bounding box center [730, 322] width 1115 height 602
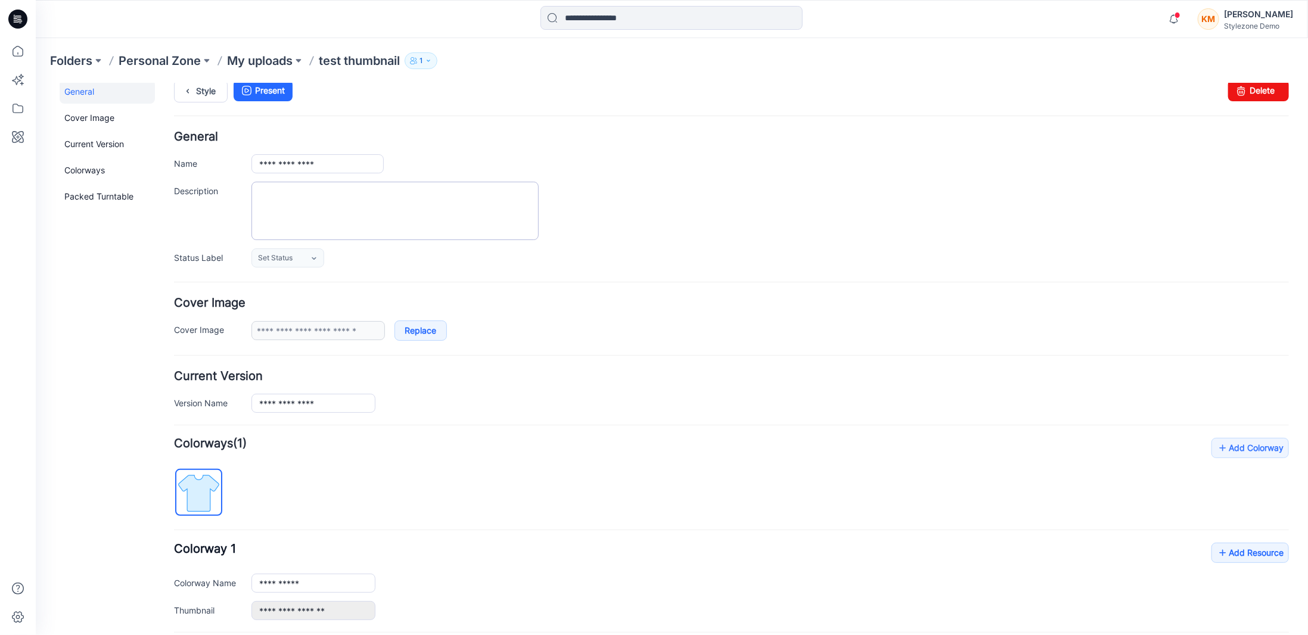
scroll to position [0, 0]
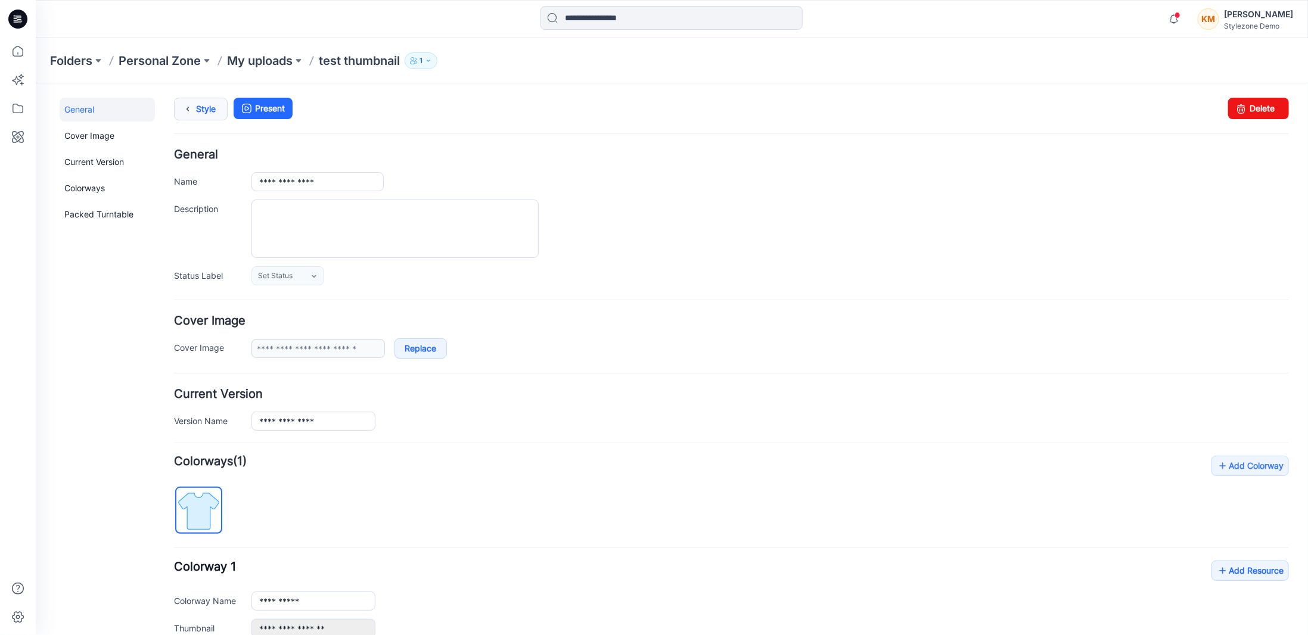
click at [195, 107] on link "Style" at bounding box center [200, 108] width 54 height 23
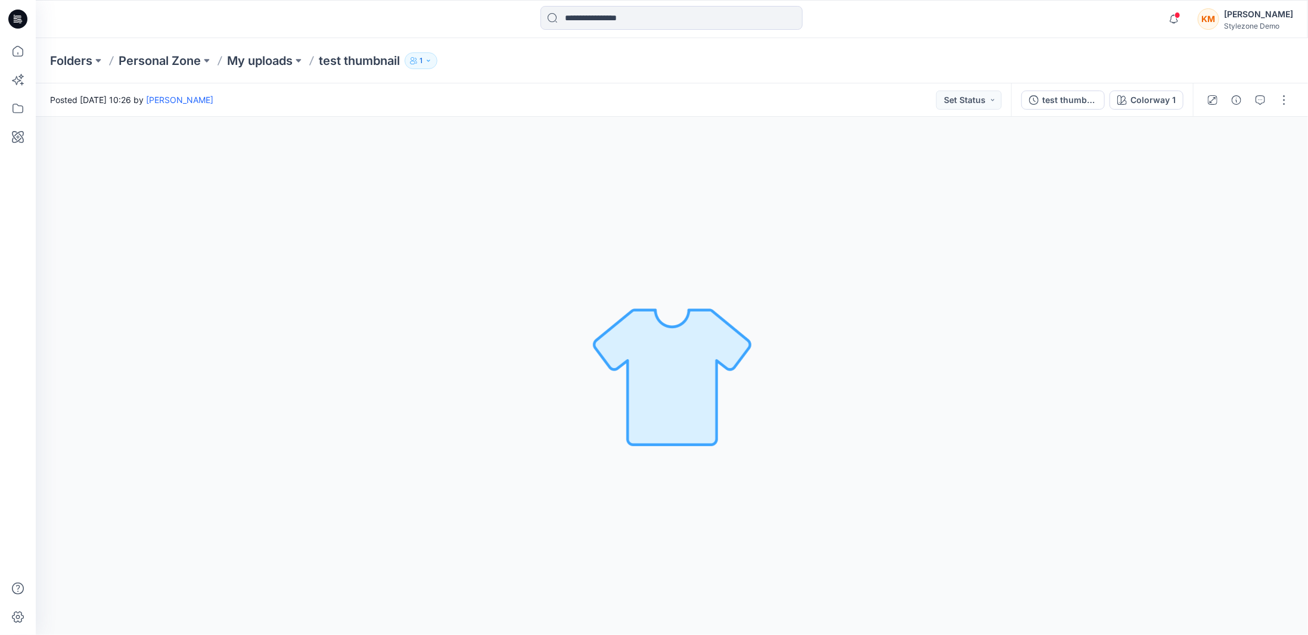
click at [1218, 20] on div "KM" at bounding box center [1207, 18] width 21 height 21
click at [1199, 77] on div "[PERSON_NAME]" at bounding box center [1204, 71] width 83 height 14
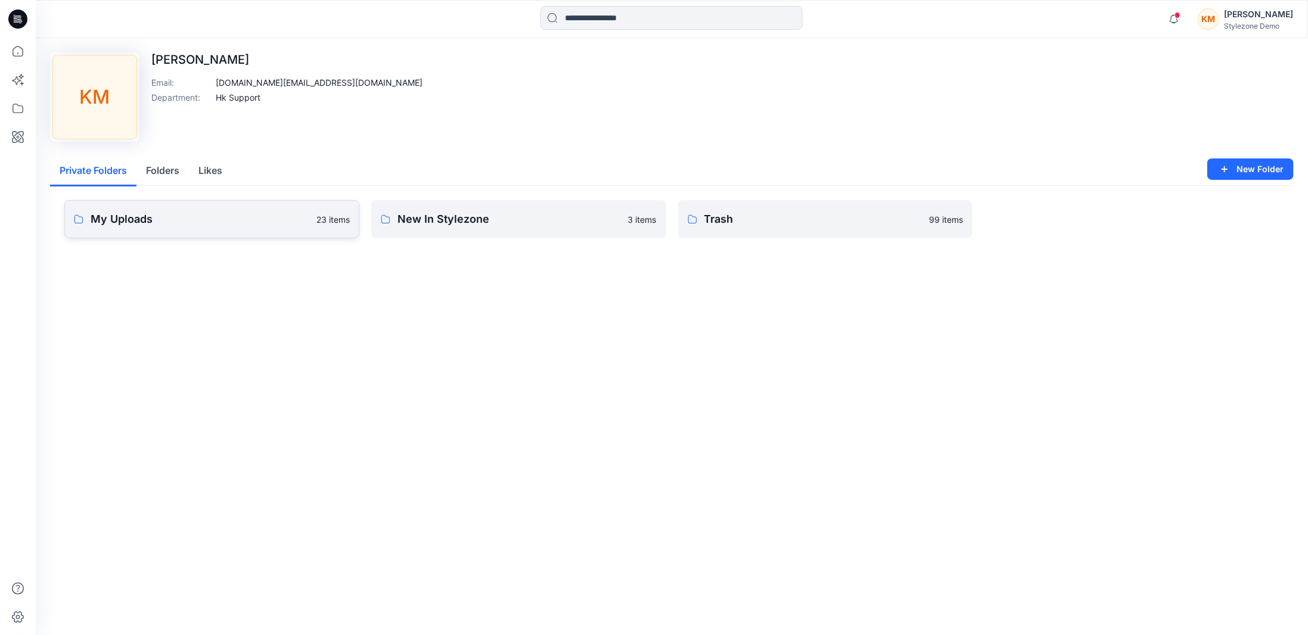
click at [215, 220] on p "My Uploads" at bounding box center [200, 219] width 219 height 17
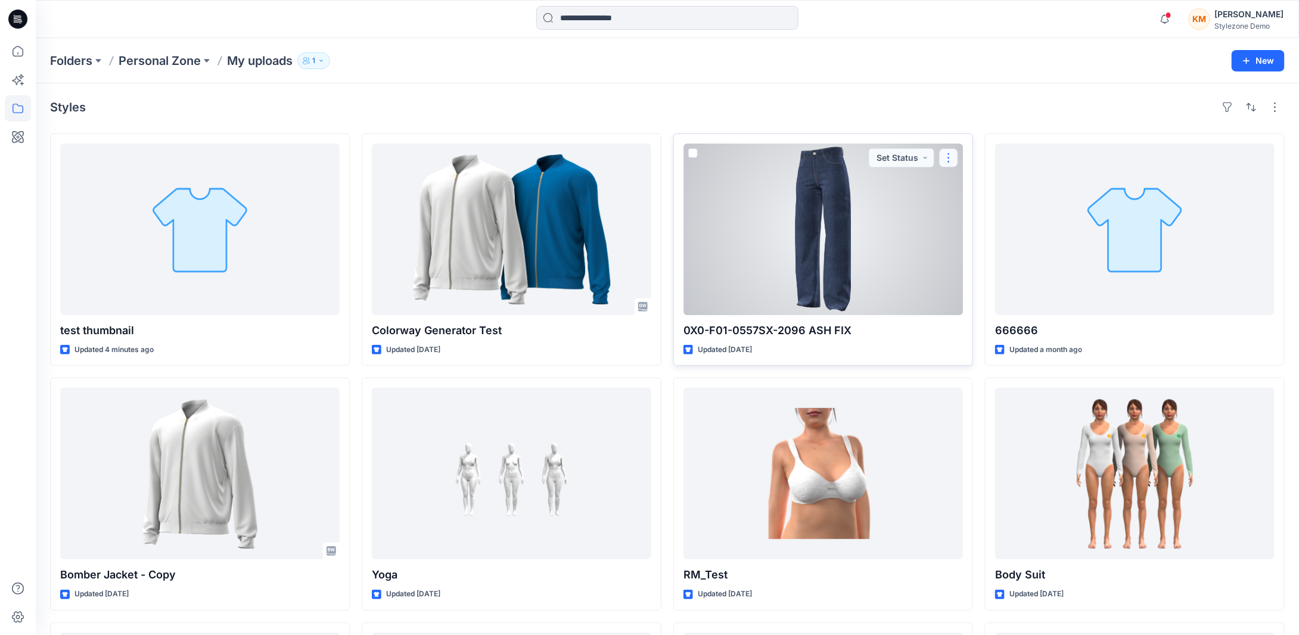
click at [951, 154] on button "button" at bounding box center [948, 157] width 19 height 19
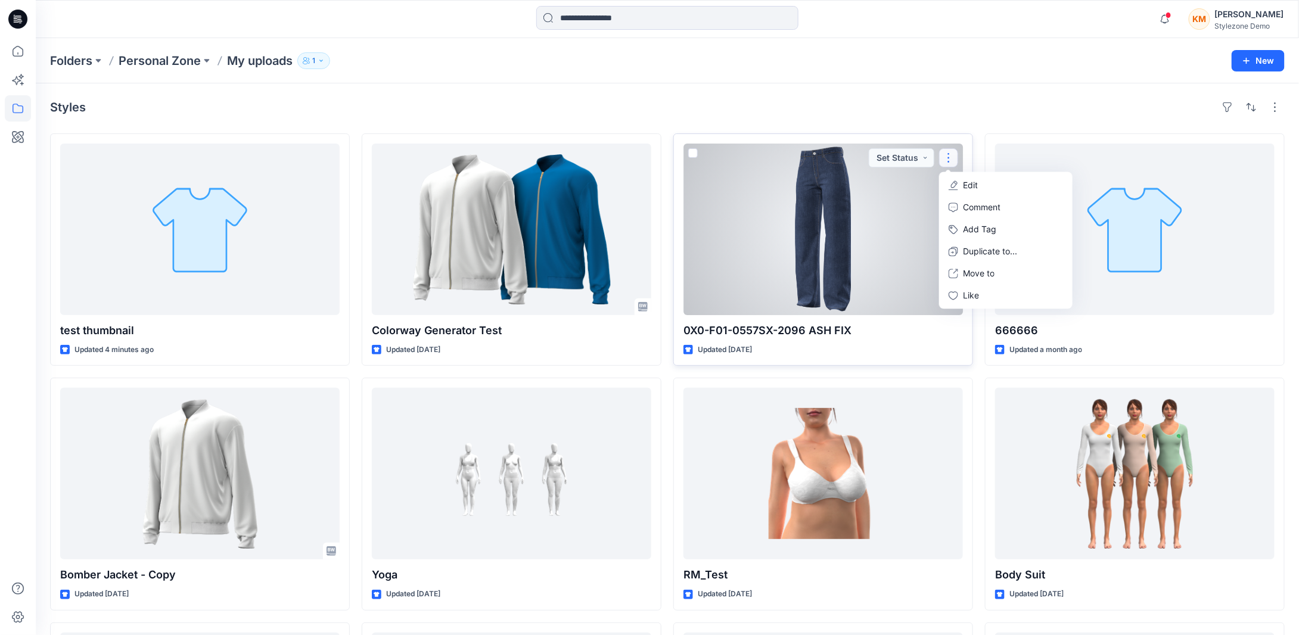
click at [969, 186] on p "Edit" at bounding box center [970, 185] width 15 height 13
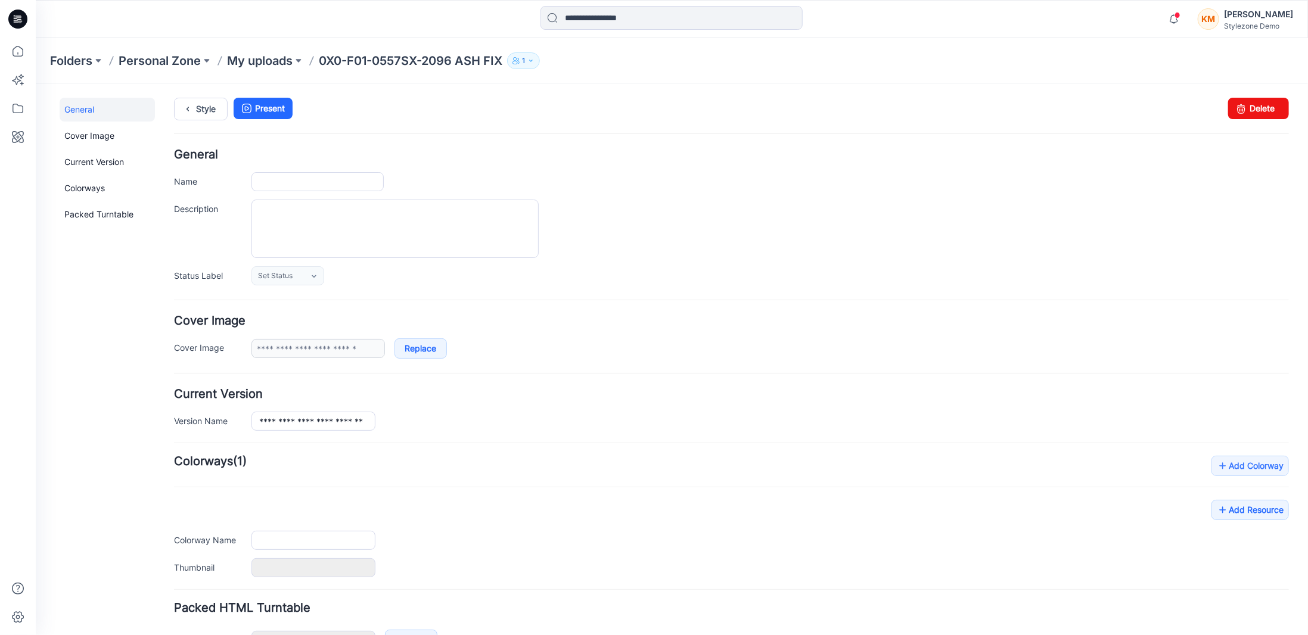
type input "**********"
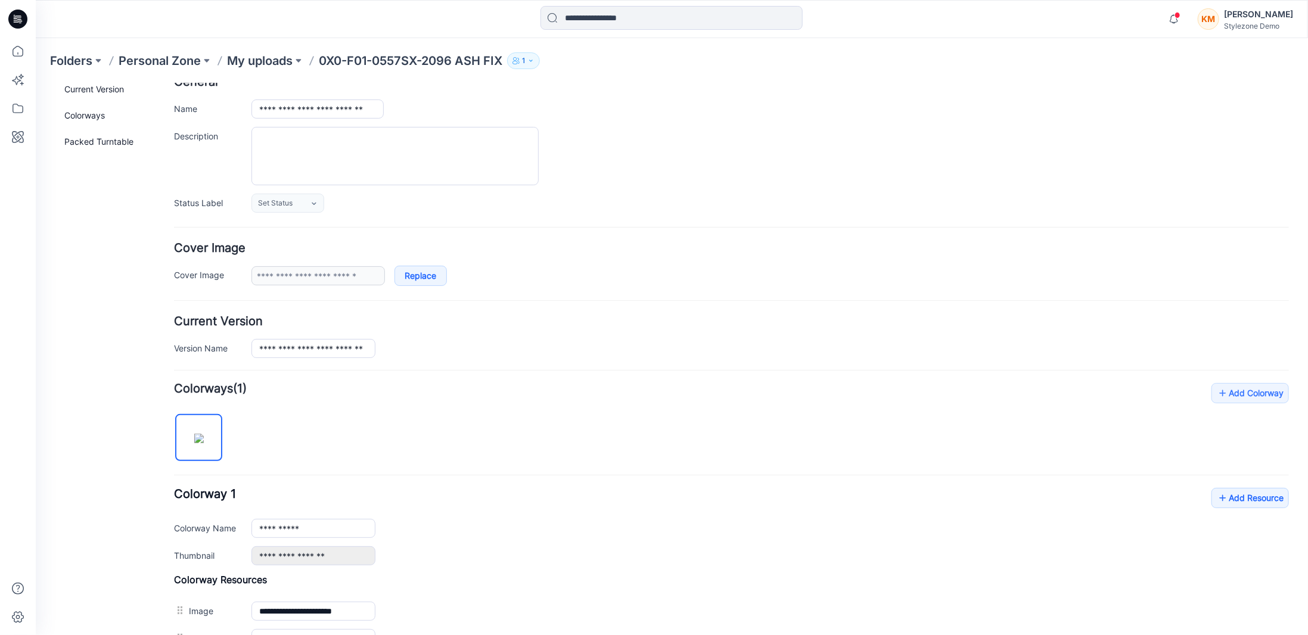
scroll to position [298, 0]
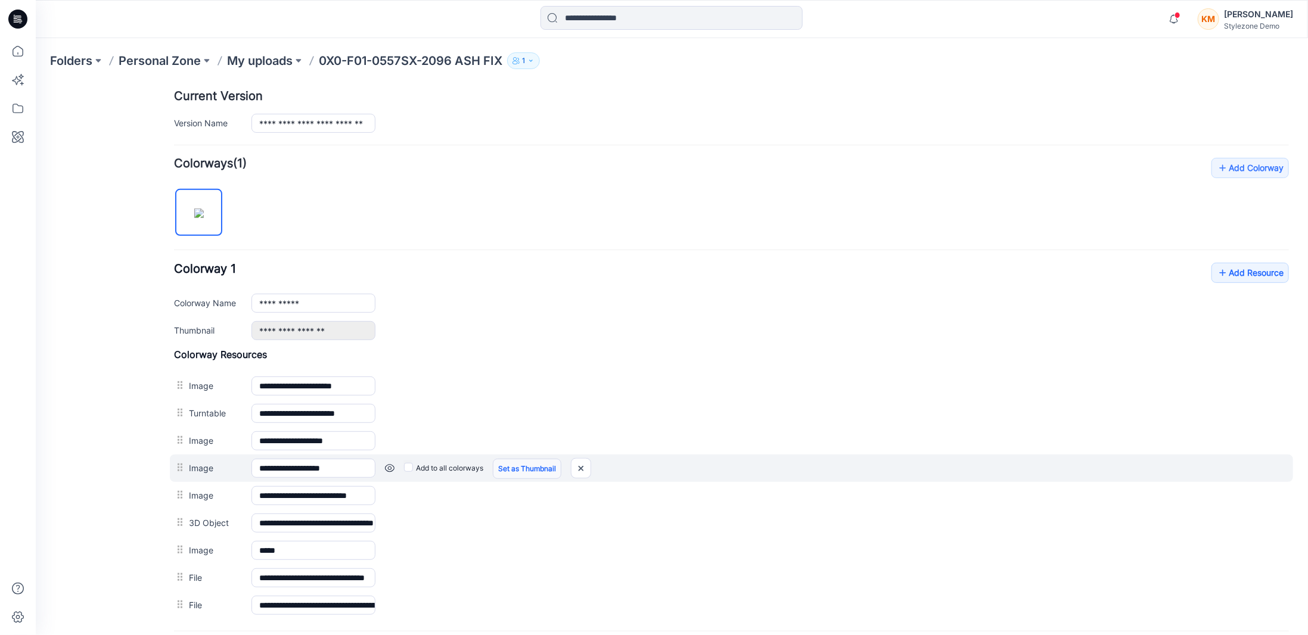
click at [516, 463] on link "Set as Thumbnail" at bounding box center [526, 468] width 69 height 20
type input "**********"
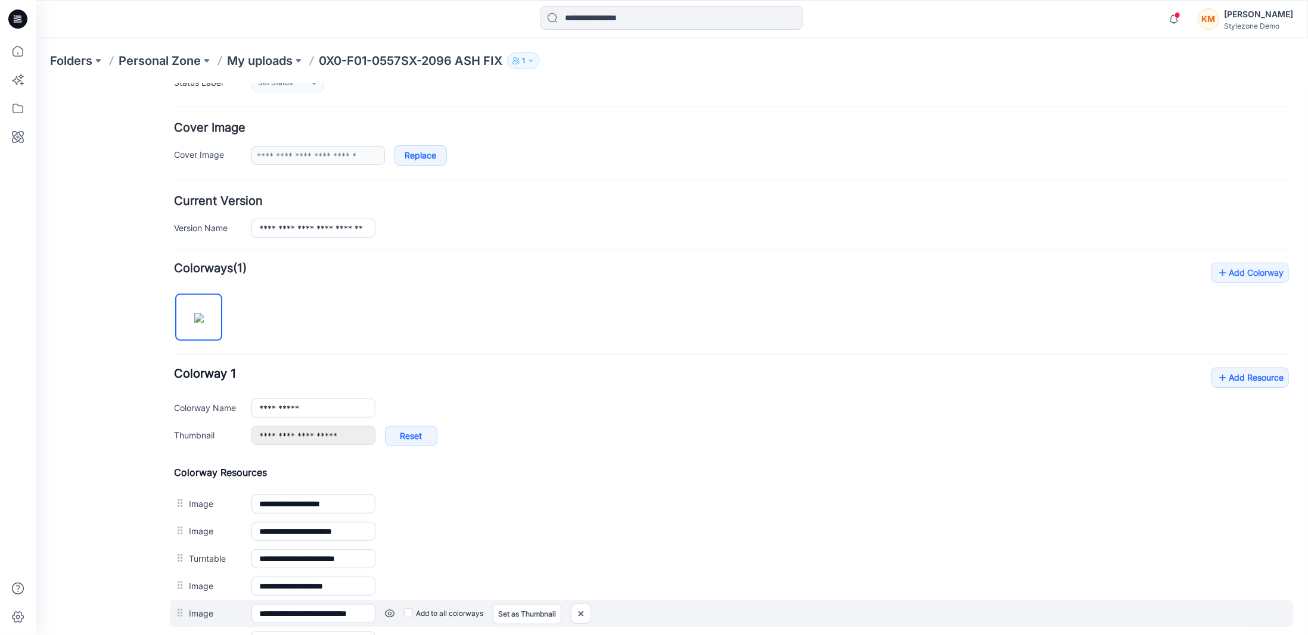
scroll to position [0, 0]
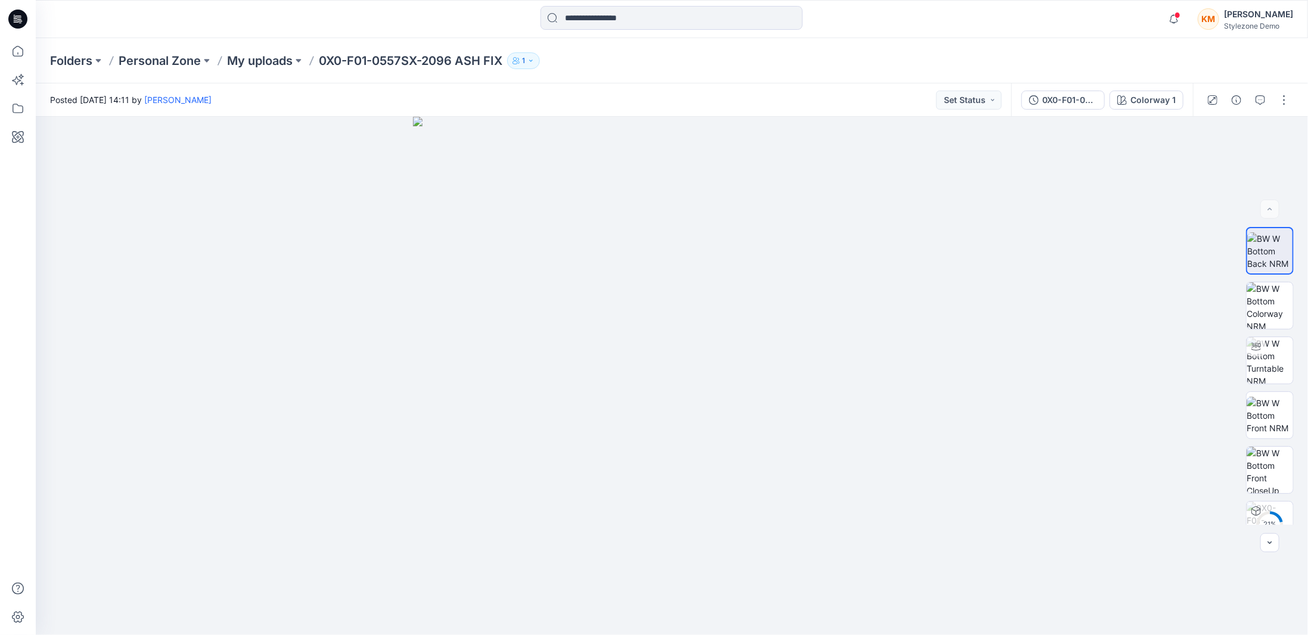
click at [1240, 26] on div "Stylezone Demo" at bounding box center [1258, 25] width 69 height 9
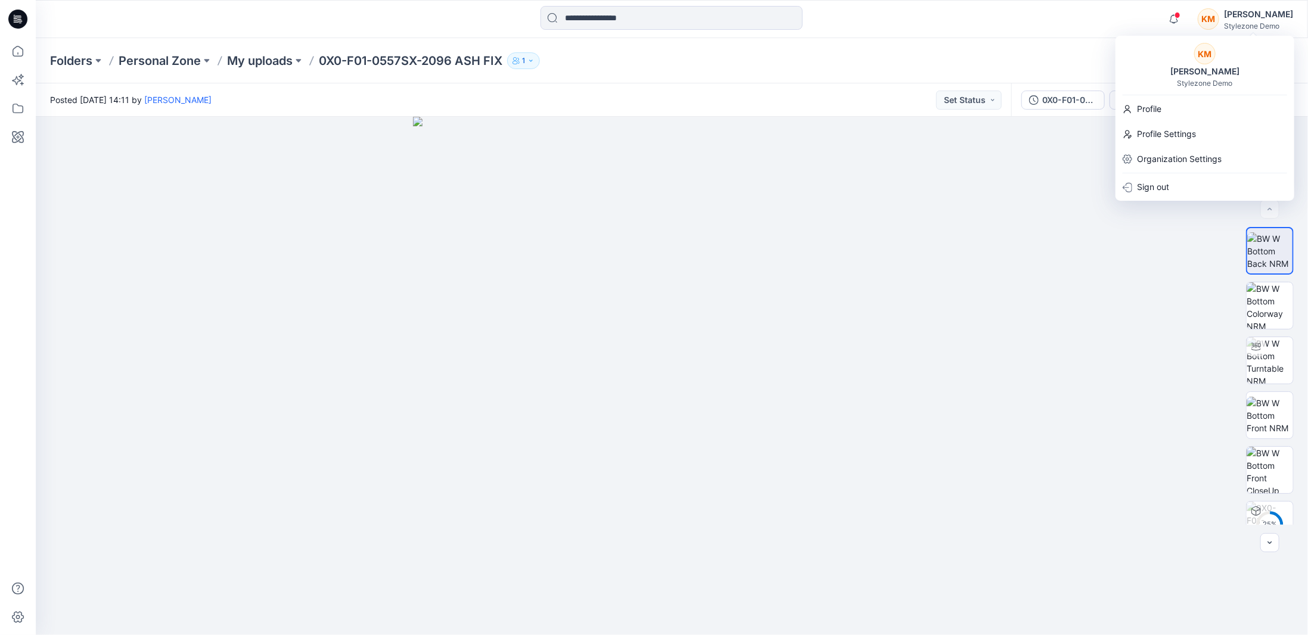
click at [1209, 72] on div "[PERSON_NAME]" at bounding box center [1204, 71] width 83 height 14
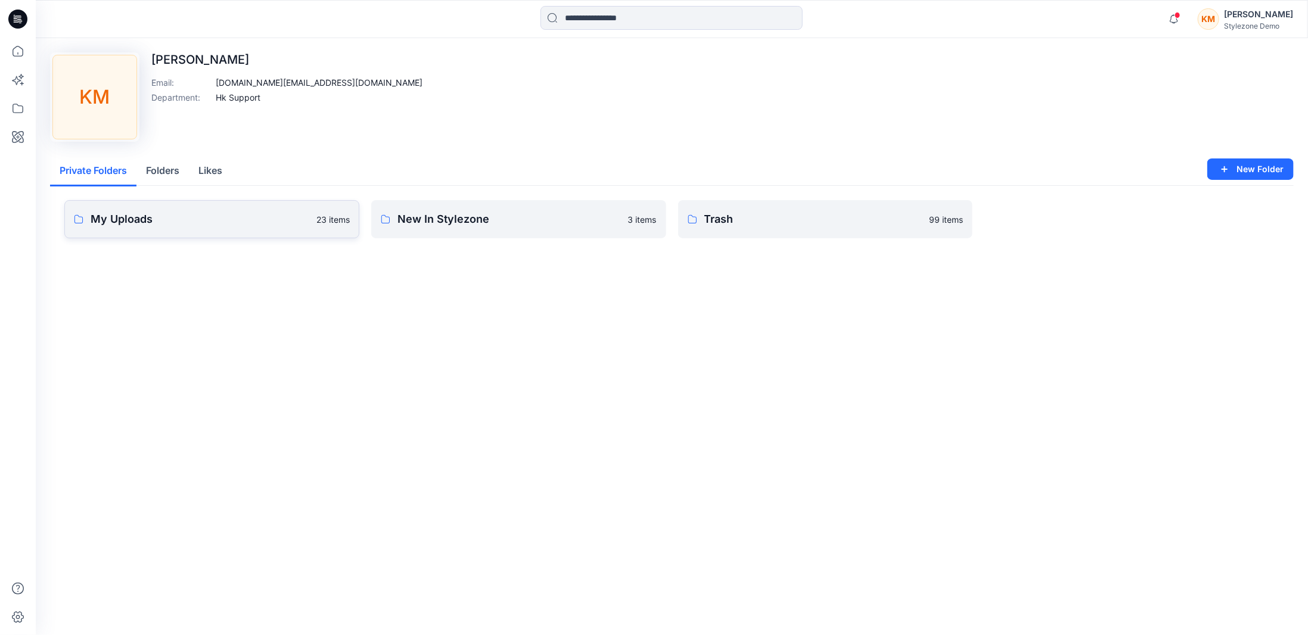
click at [157, 217] on p "My Uploads" at bounding box center [200, 219] width 219 height 17
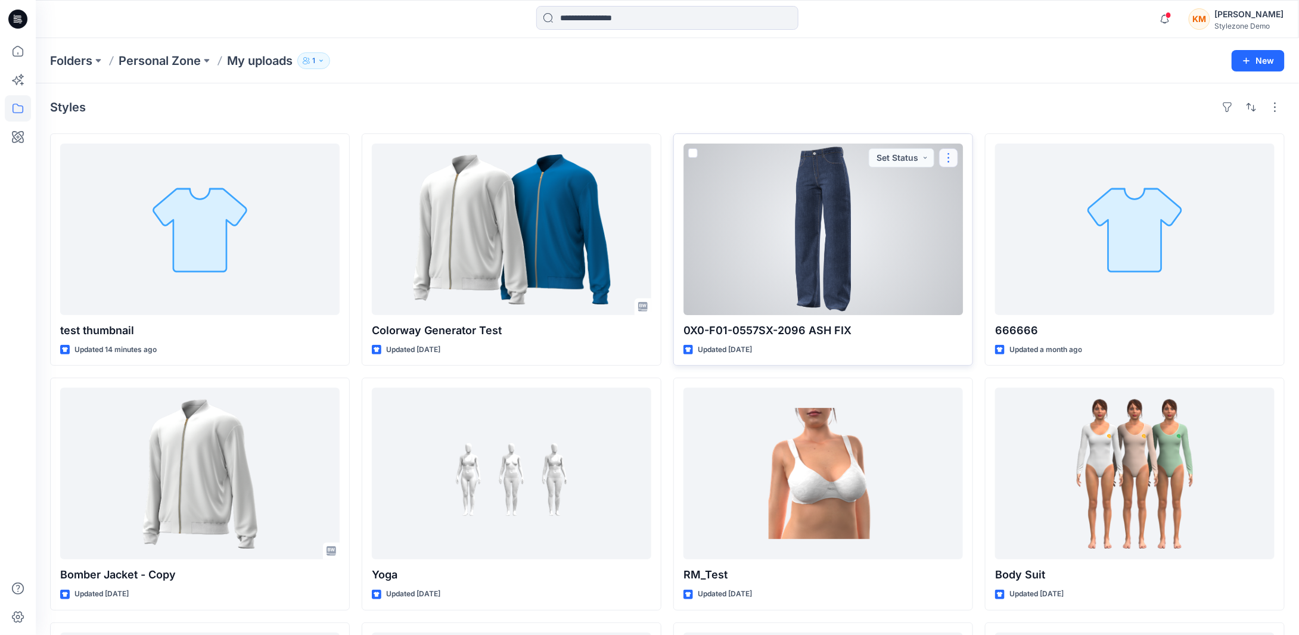
click at [954, 158] on button "button" at bounding box center [948, 157] width 19 height 19
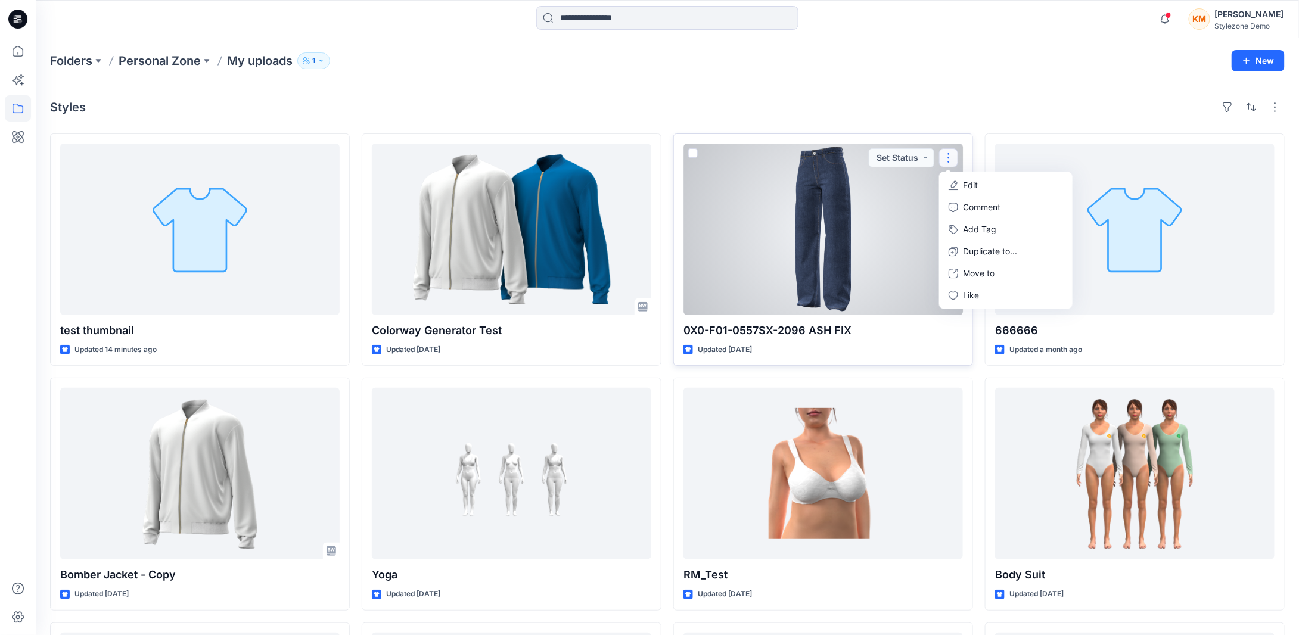
click at [981, 188] on button "Edit" at bounding box center [1005, 185] width 129 height 22
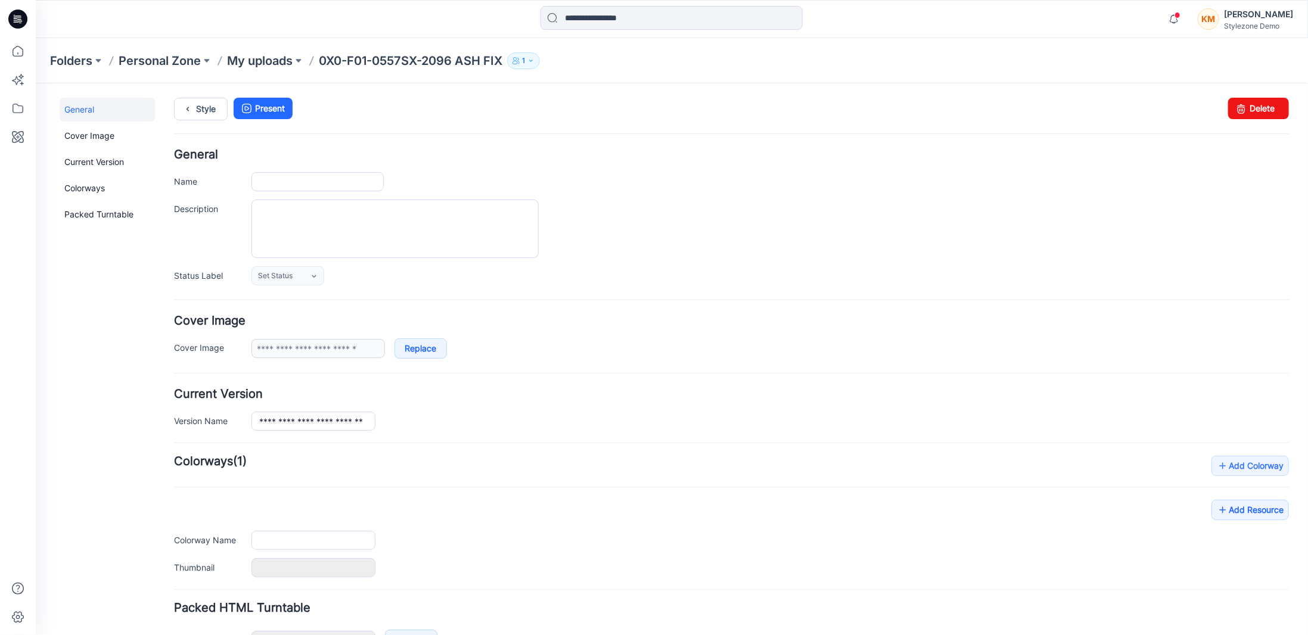
type input "**********"
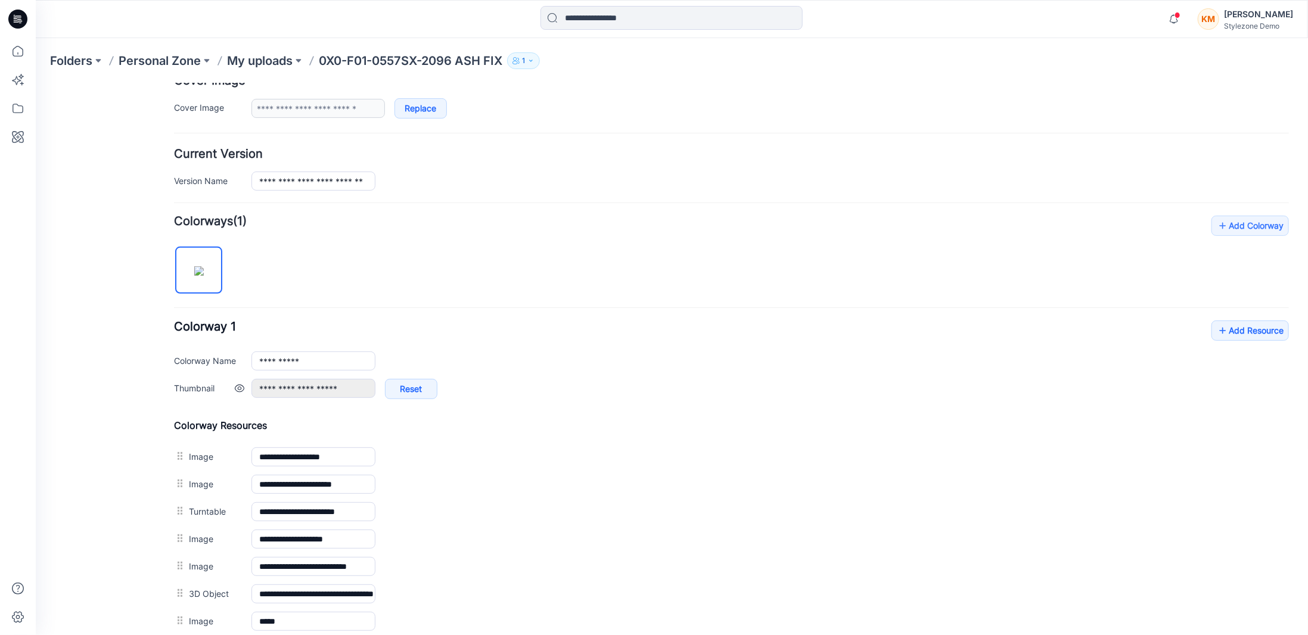
scroll to position [298, 0]
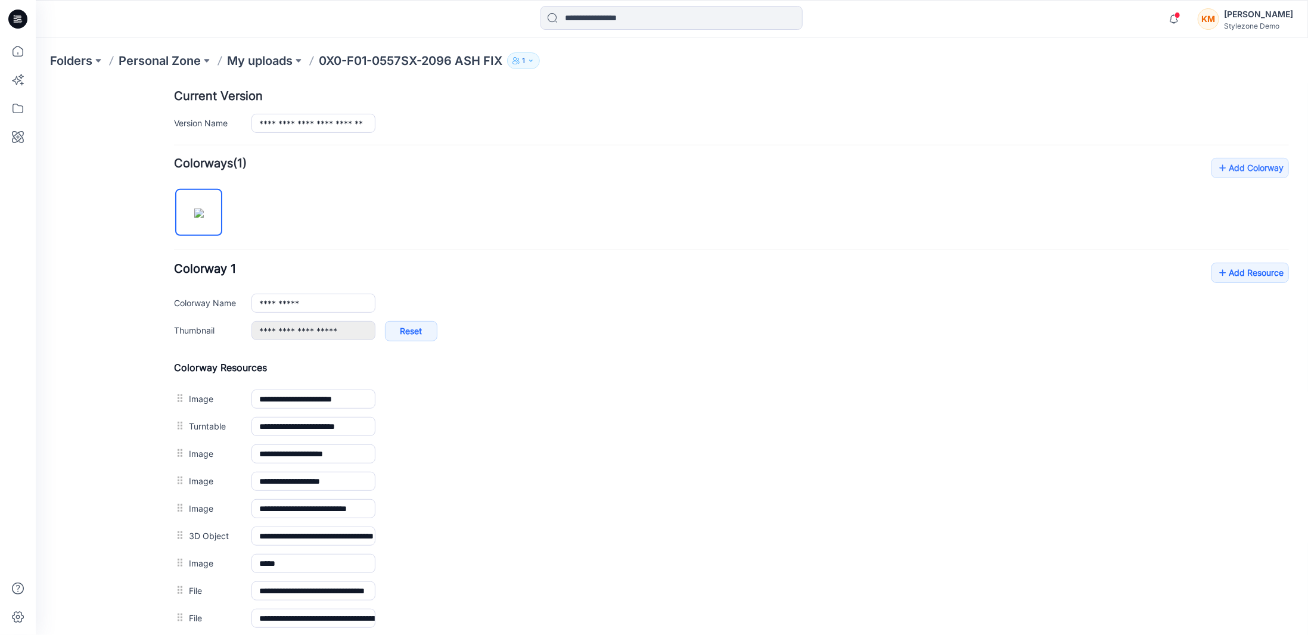
click at [35, 83] on link "Set as Thumbnail" at bounding box center [35, 83] width 0 height 0
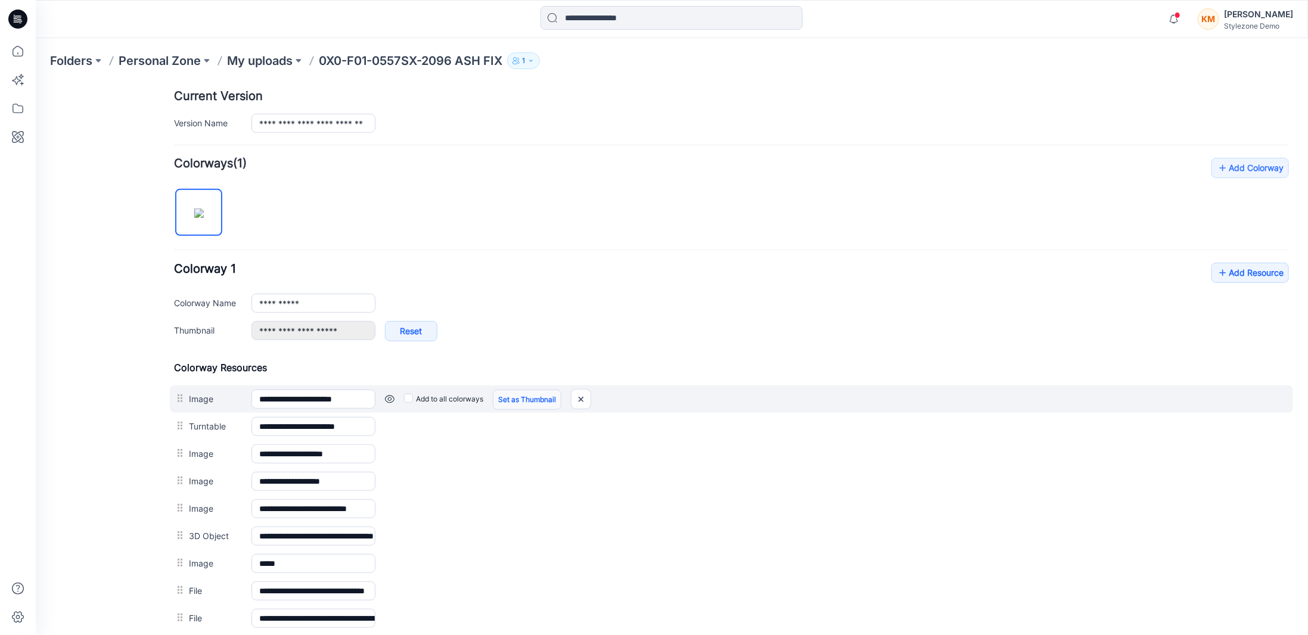
type input "**********"
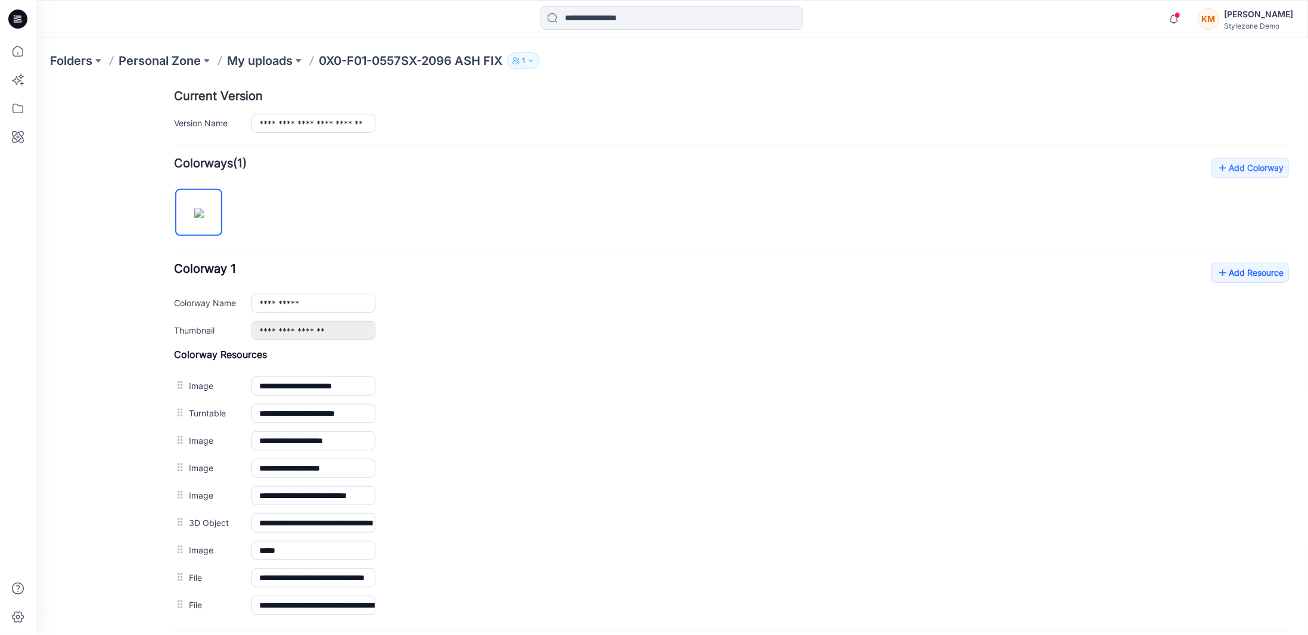
click at [138, 285] on div "General Cover Image Current Version Colorways Packed Turntable" at bounding box center [106, 271] width 95 height 944
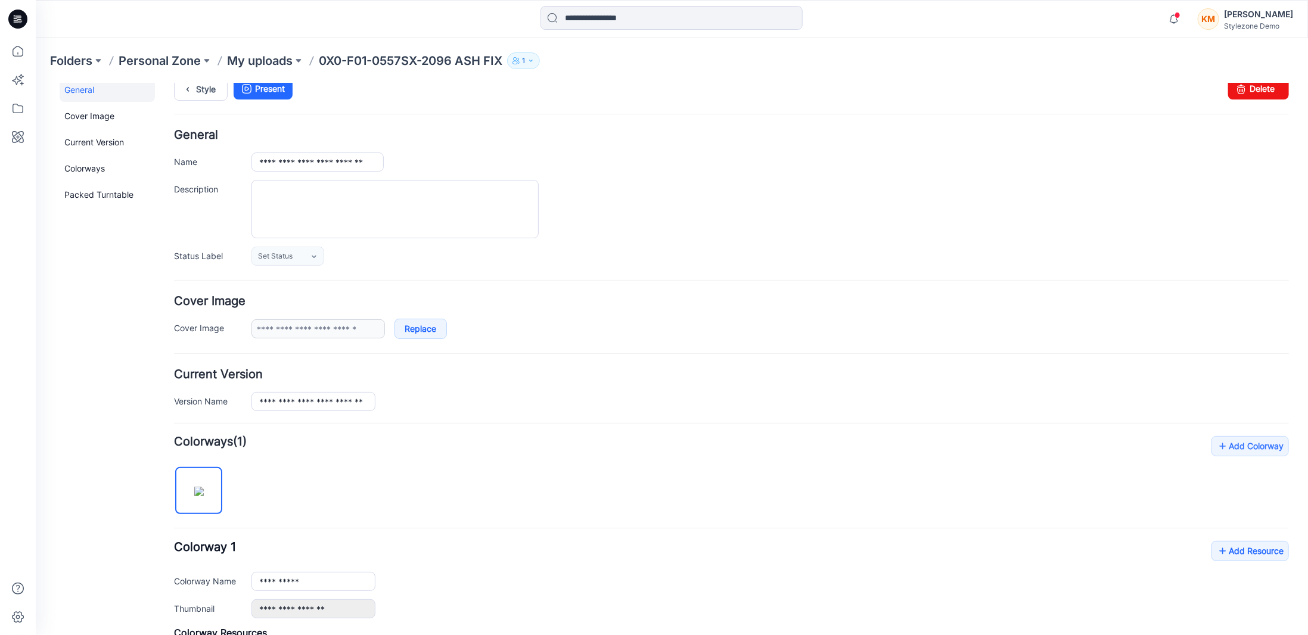
scroll to position [0, 0]
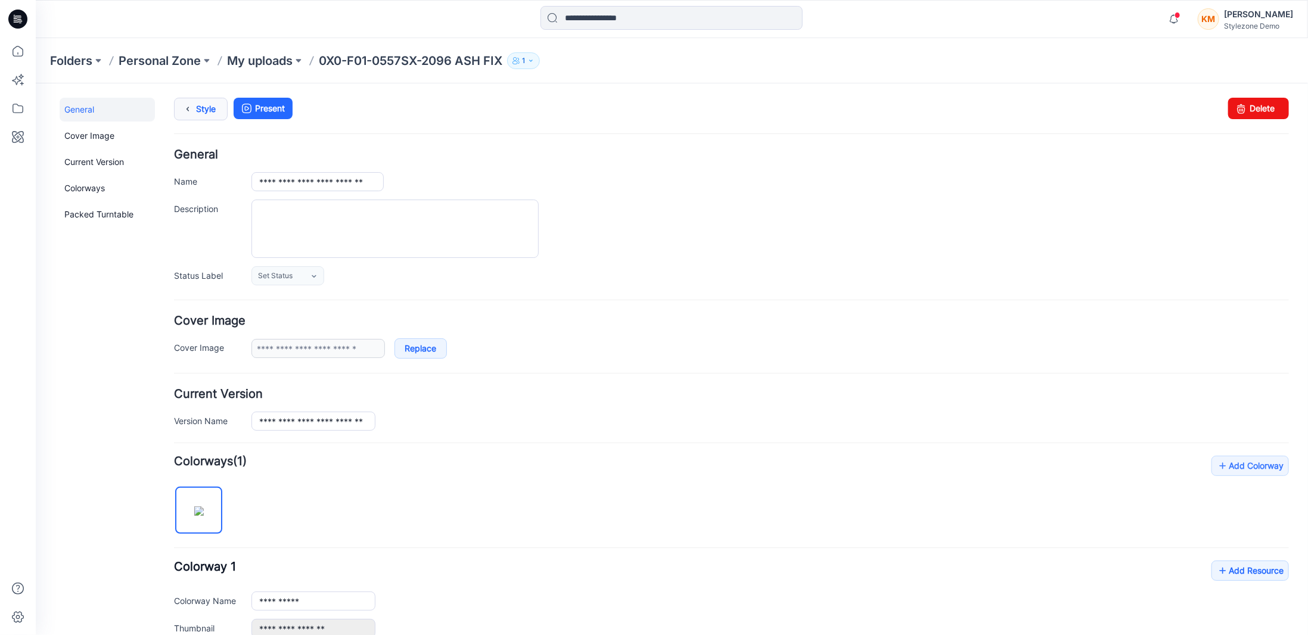
click at [201, 105] on link "Style" at bounding box center [200, 108] width 54 height 23
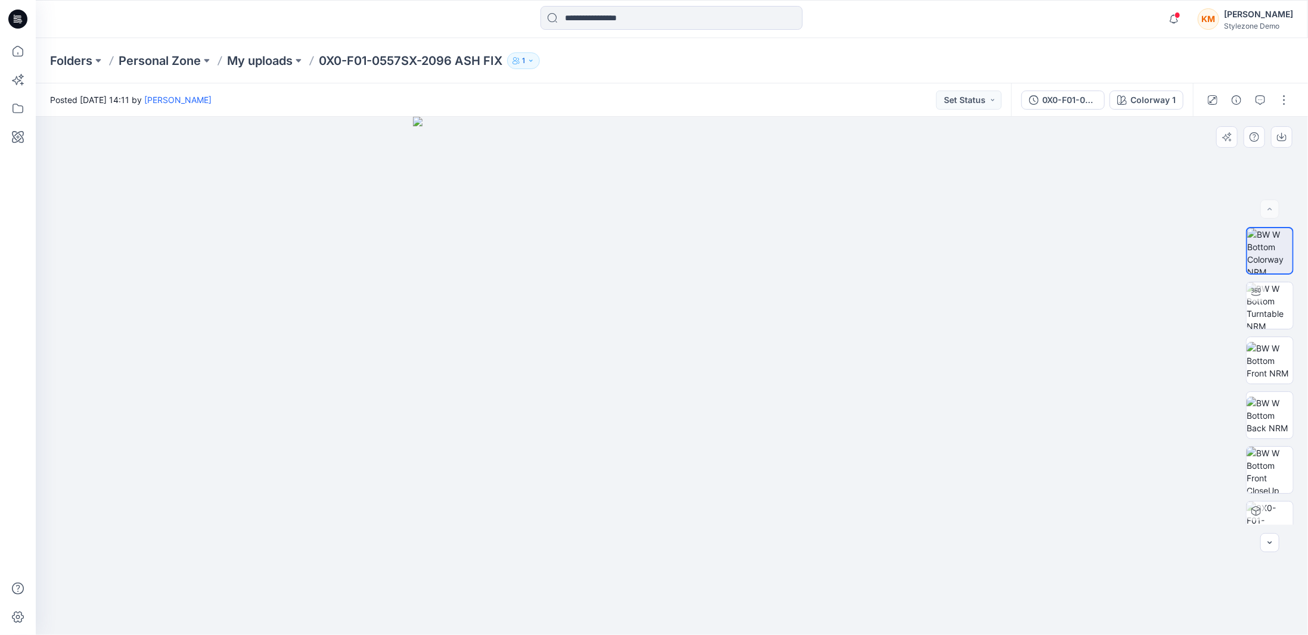
click at [376, 272] on div at bounding box center [672, 376] width 1272 height 518
click at [1219, 18] on div "KM" at bounding box center [1207, 18] width 21 height 21
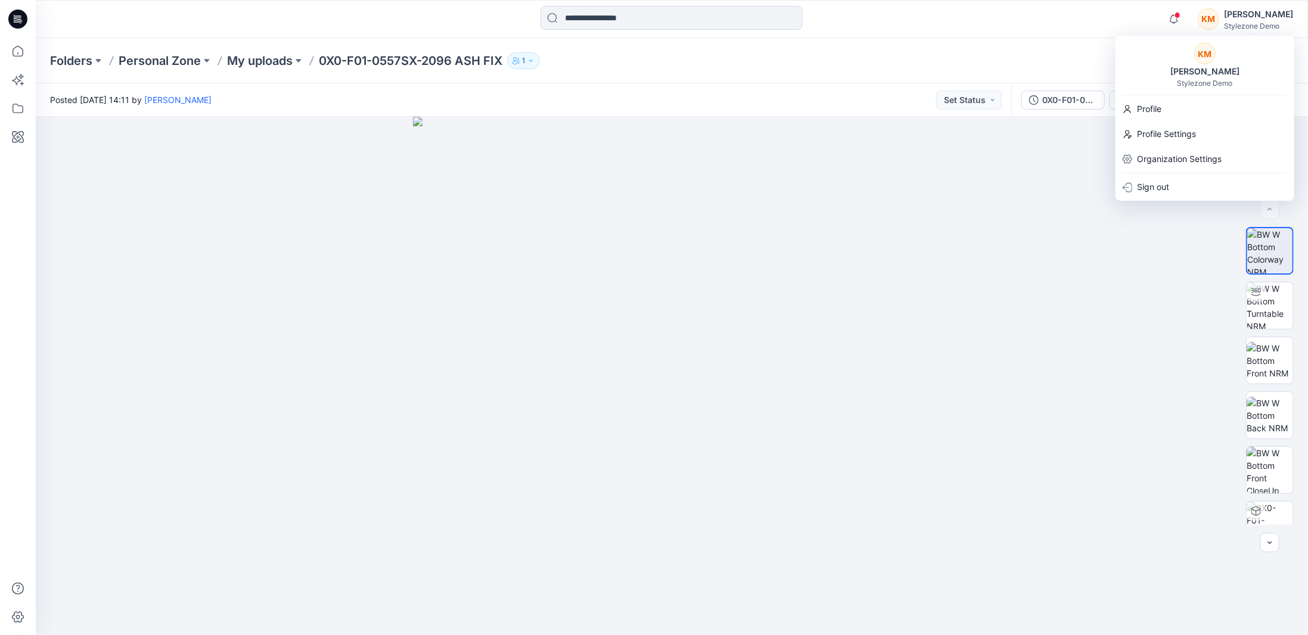
click at [1209, 79] on div "Stylezone Demo" at bounding box center [1204, 83] width 55 height 9
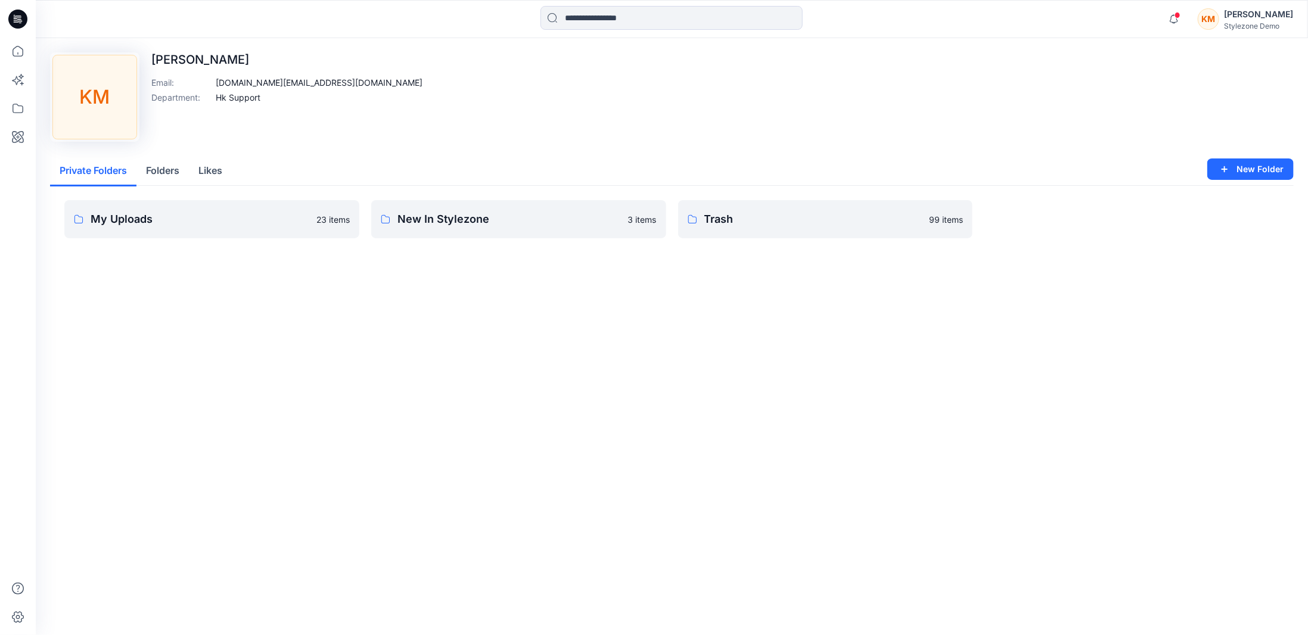
click at [167, 219] on p "My Uploads" at bounding box center [200, 219] width 219 height 17
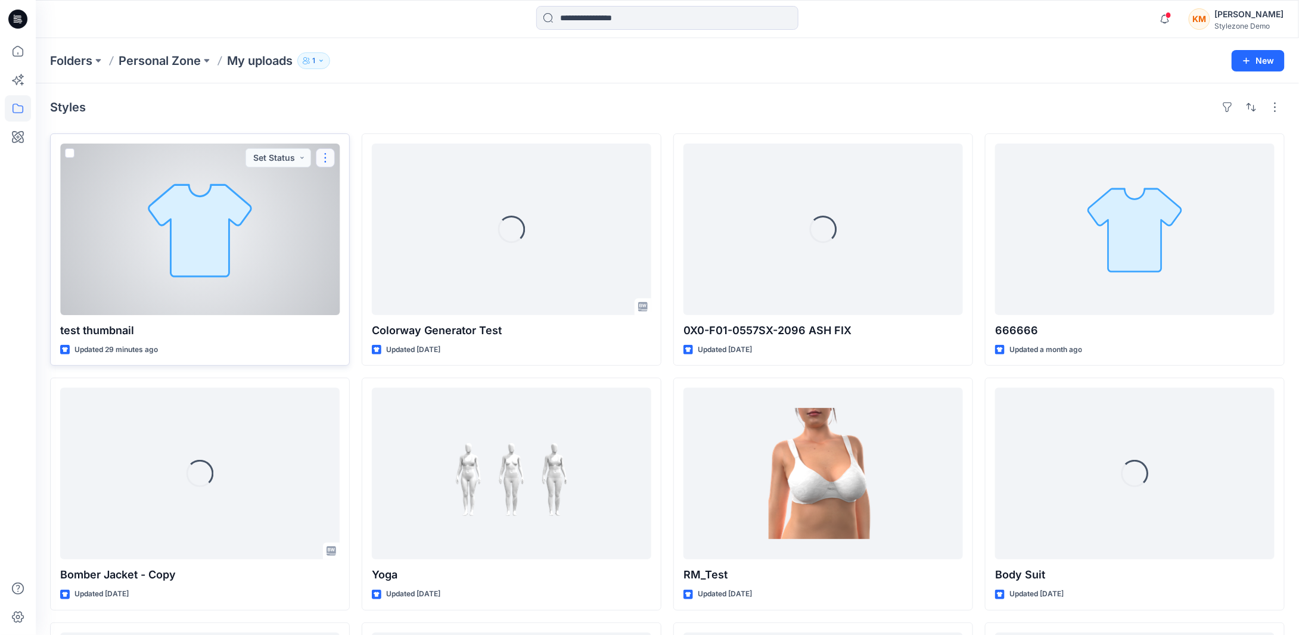
click at [329, 155] on button "button" at bounding box center [325, 157] width 19 height 19
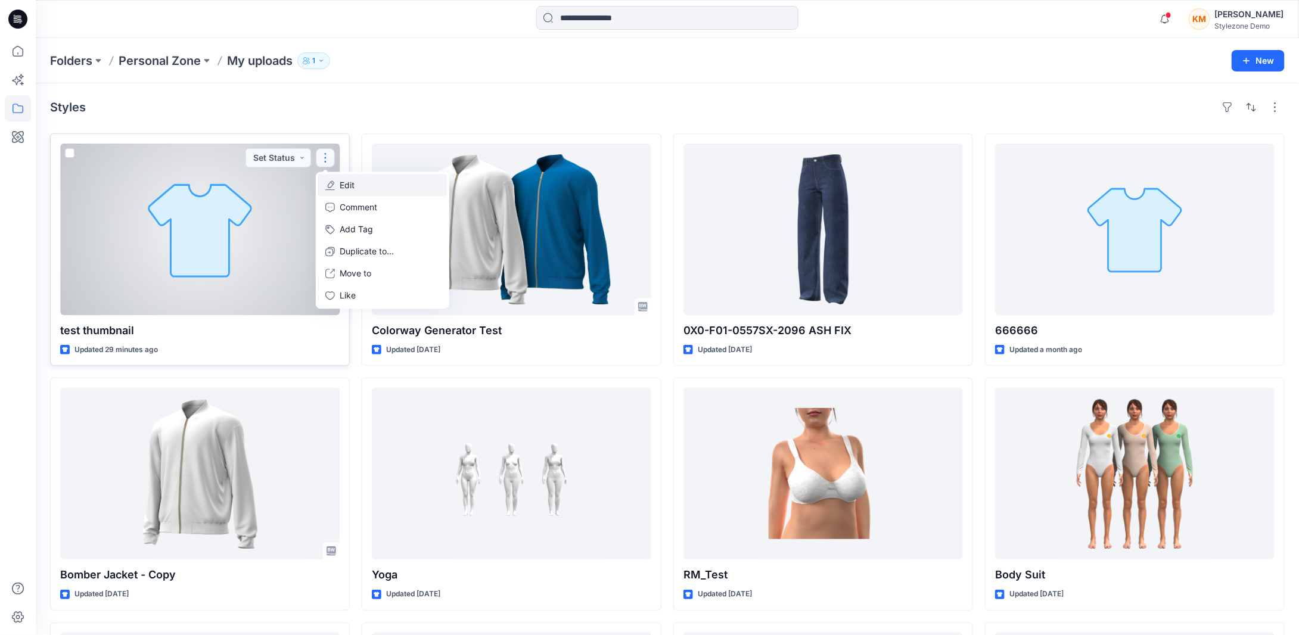
click at [347, 183] on p "Edit" at bounding box center [347, 185] width 15 height 13
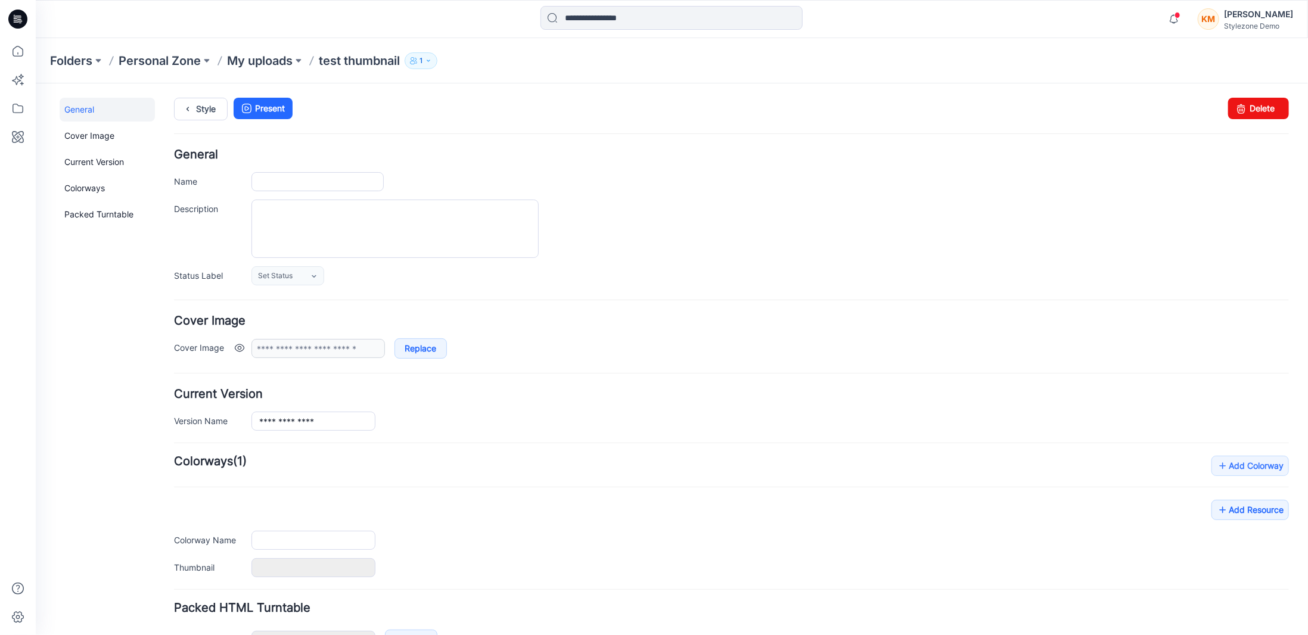
type input "**********"
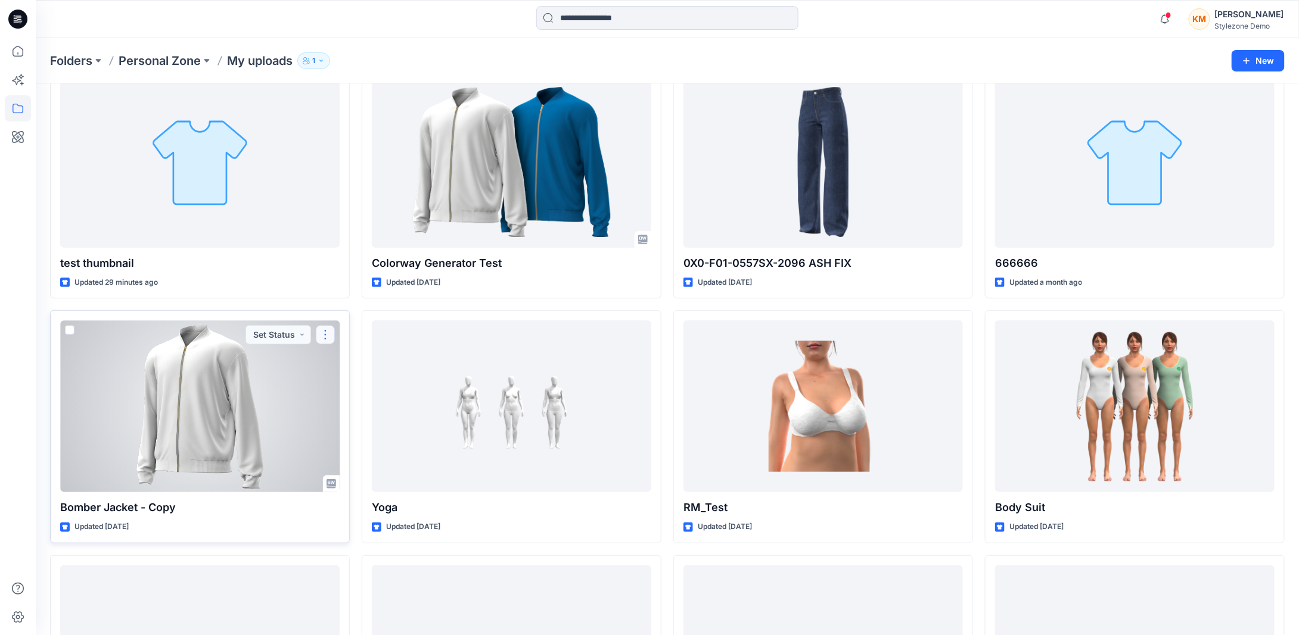
scroll to position [179, 0]
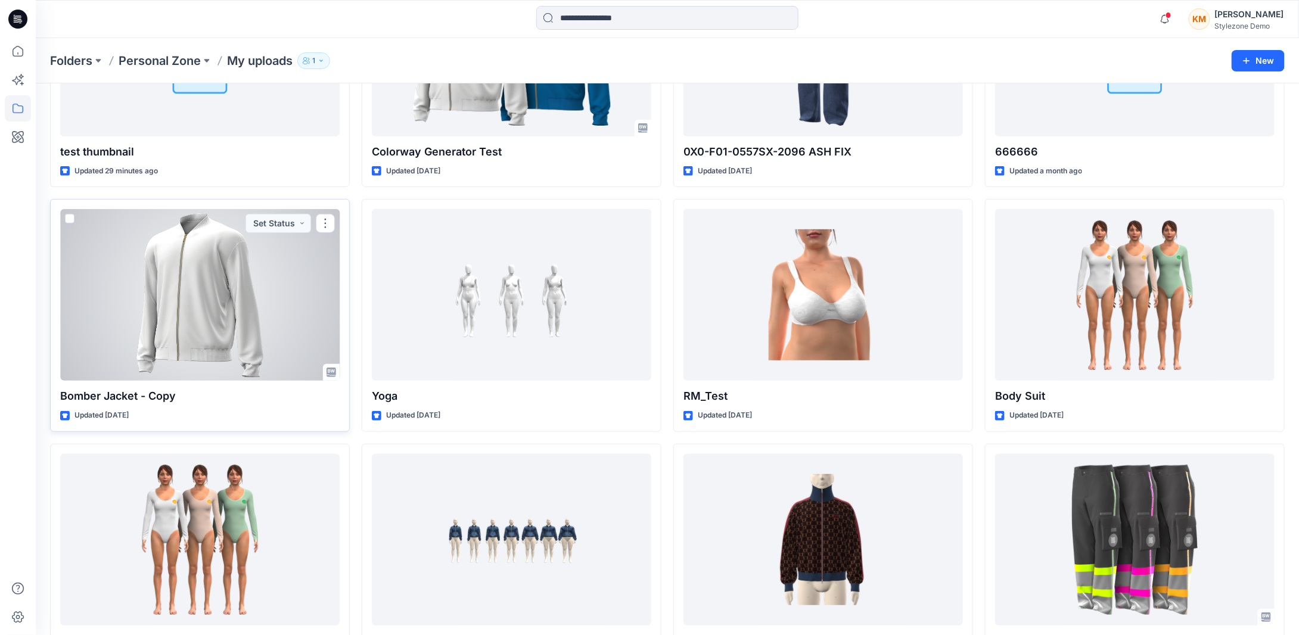
click at [292, 304] on div at bounding box center [199, 295] width 279 height 172
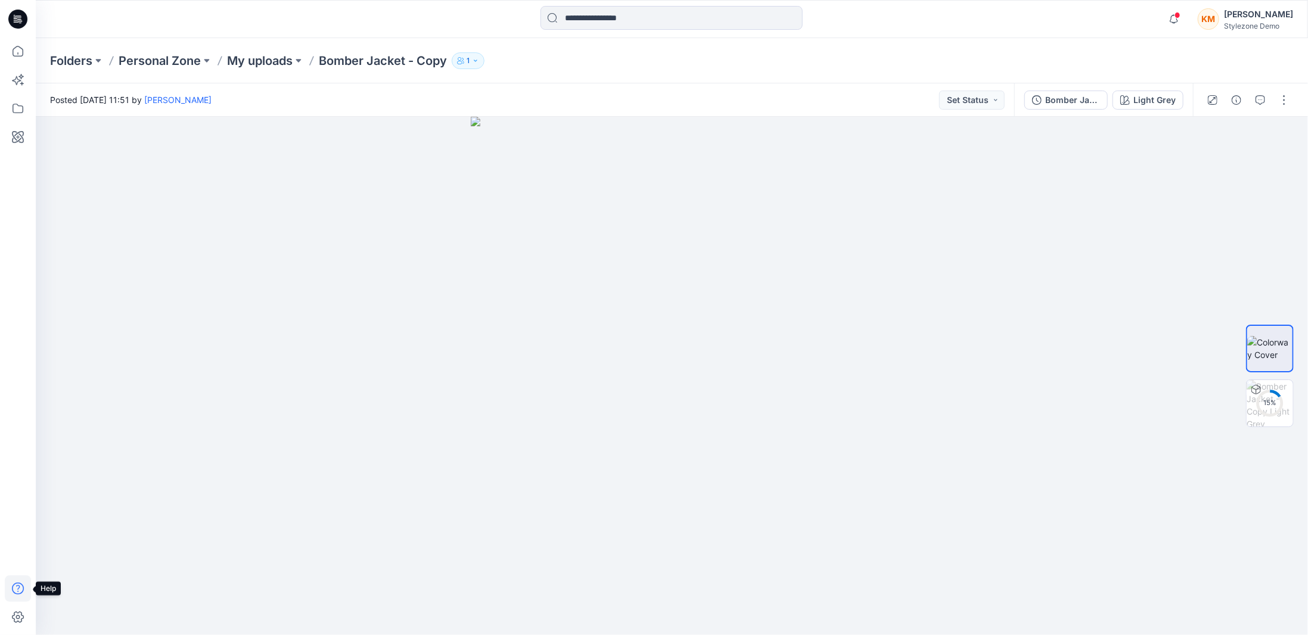
click at [24, 590] on icon at bounding box center [18, 588] width 26 height 26
click at [71, 588] on p "About App" at bounding box center [78, 590] width 42 height 13
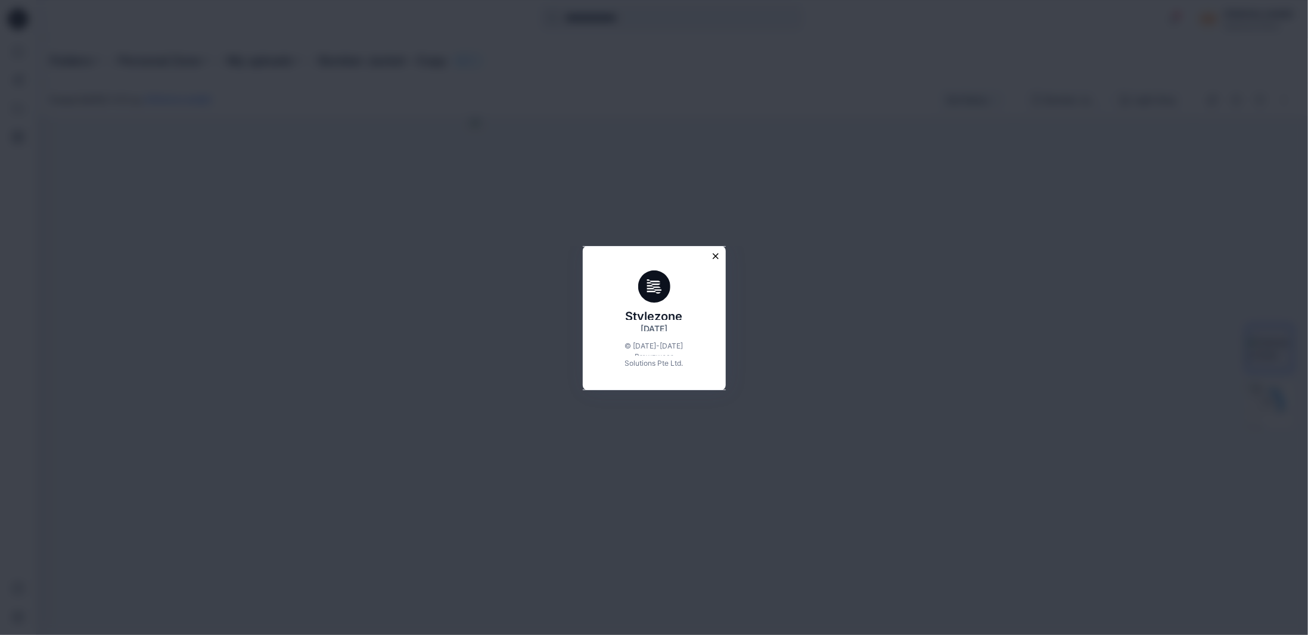
click at [715, 254] on icon "Close modal" at bounding box center [715, 256] width 11 height 11
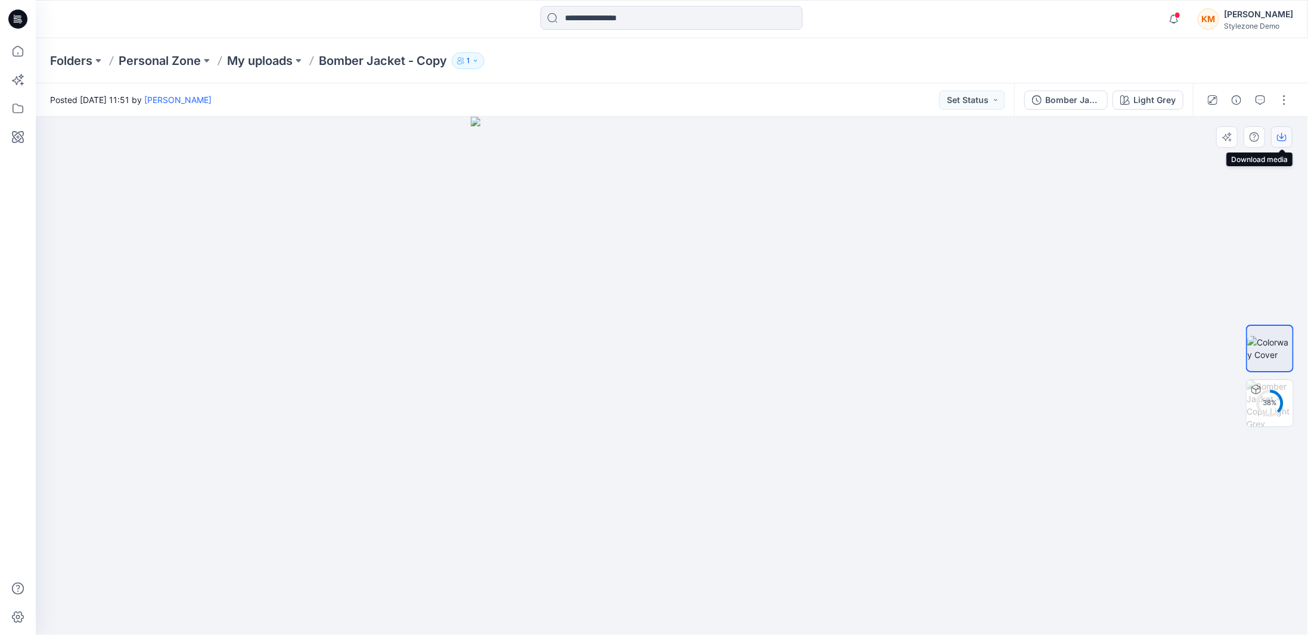
click at [1282, 136] on icon "button" at bounding box center [1282, 137] width 10 height 10
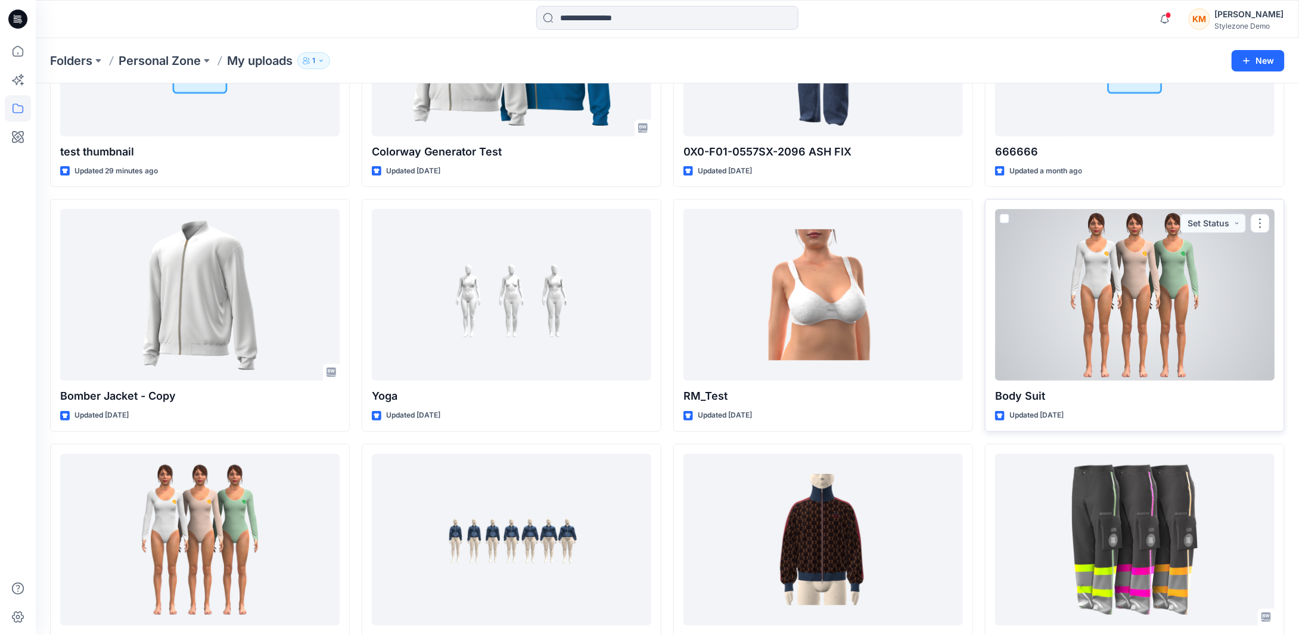
click at [1180, 285] on div at bounding box center [1134, 295] width 279 height 172
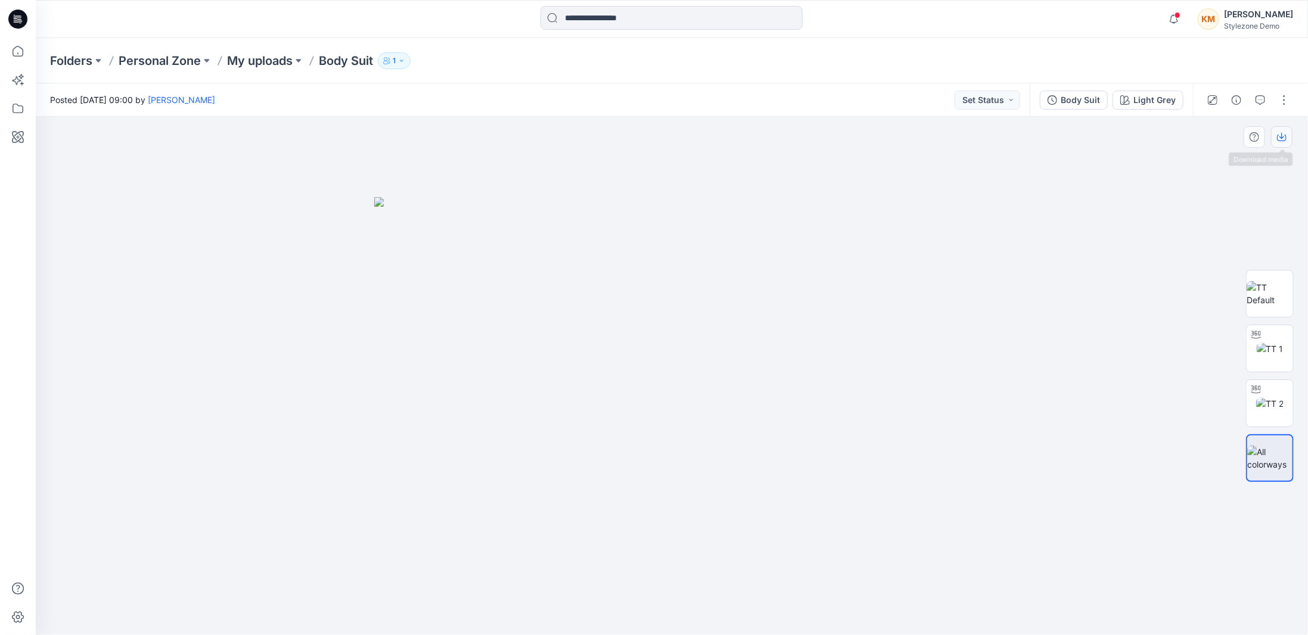
click at [1284, 137] on icon "button" at bounding box center [1282, 137] width 10 height 10
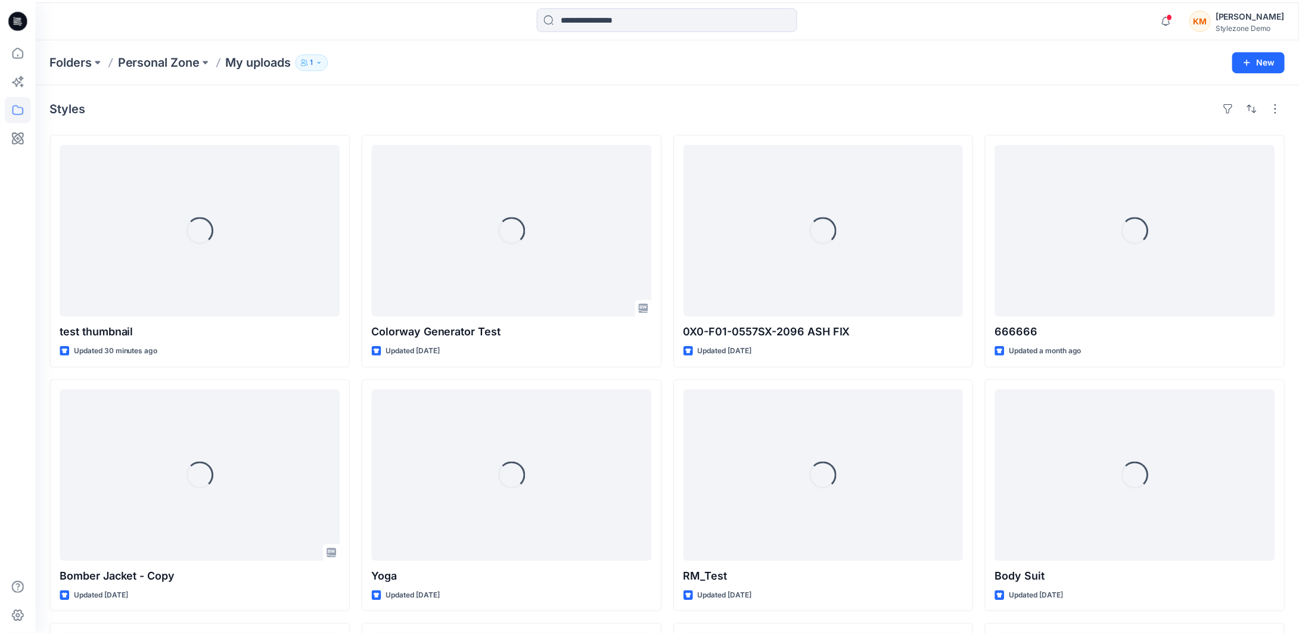
scroll to position [179, 0]
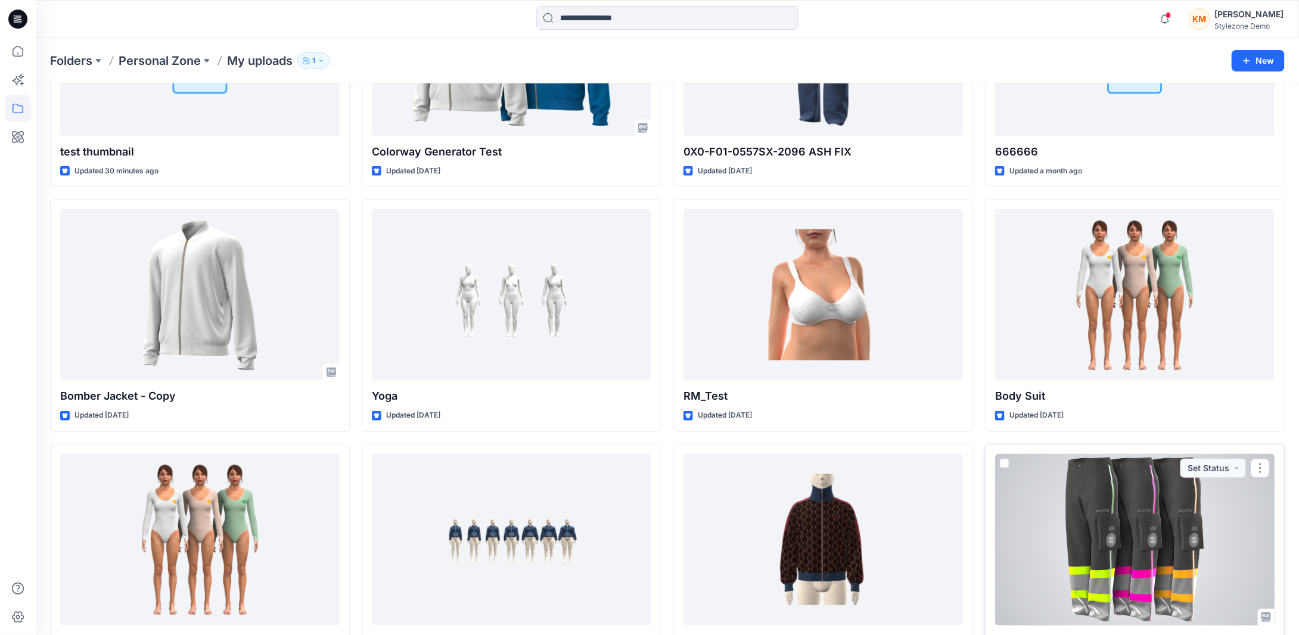
click at [1132, 544] on div at bounding box center [1134, 540] width 279 height 172
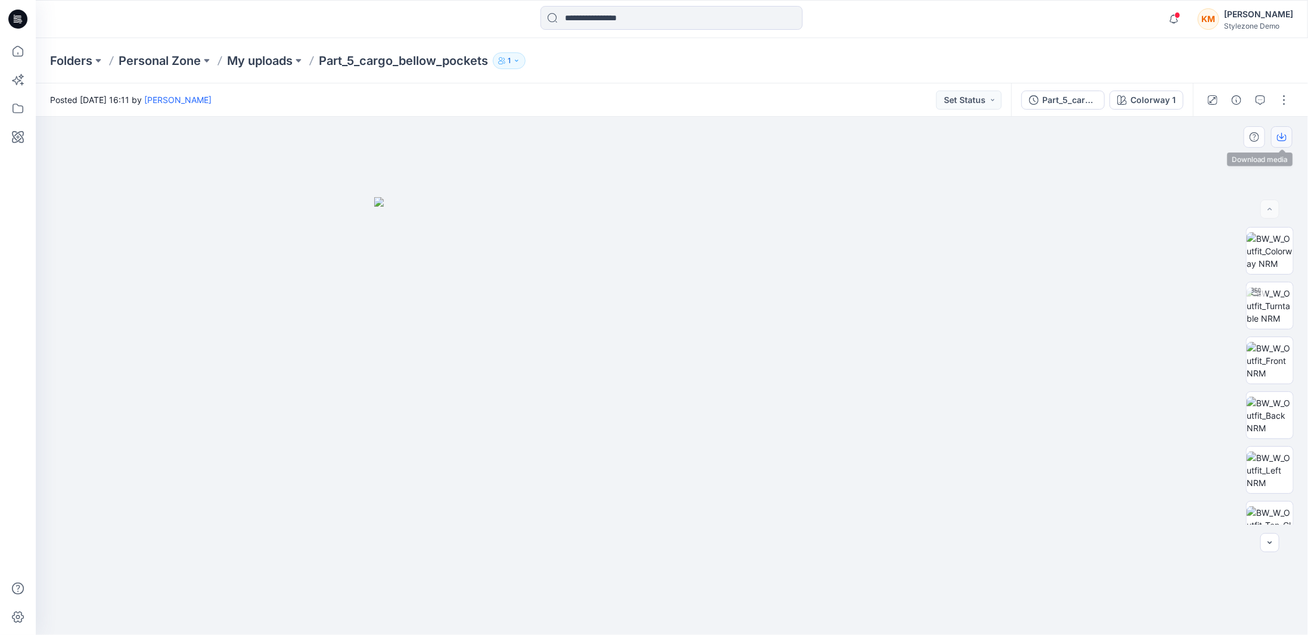
click at [1282, 141] on icon "button" at bounding box center [1282, 138] width 10 height 7
click at [295, 319] on div at bounding box center [672, 376] width 1272 height 518
click at [265, 67] on p "My uploads" at bounding box center [260, 60] width 66 height 17
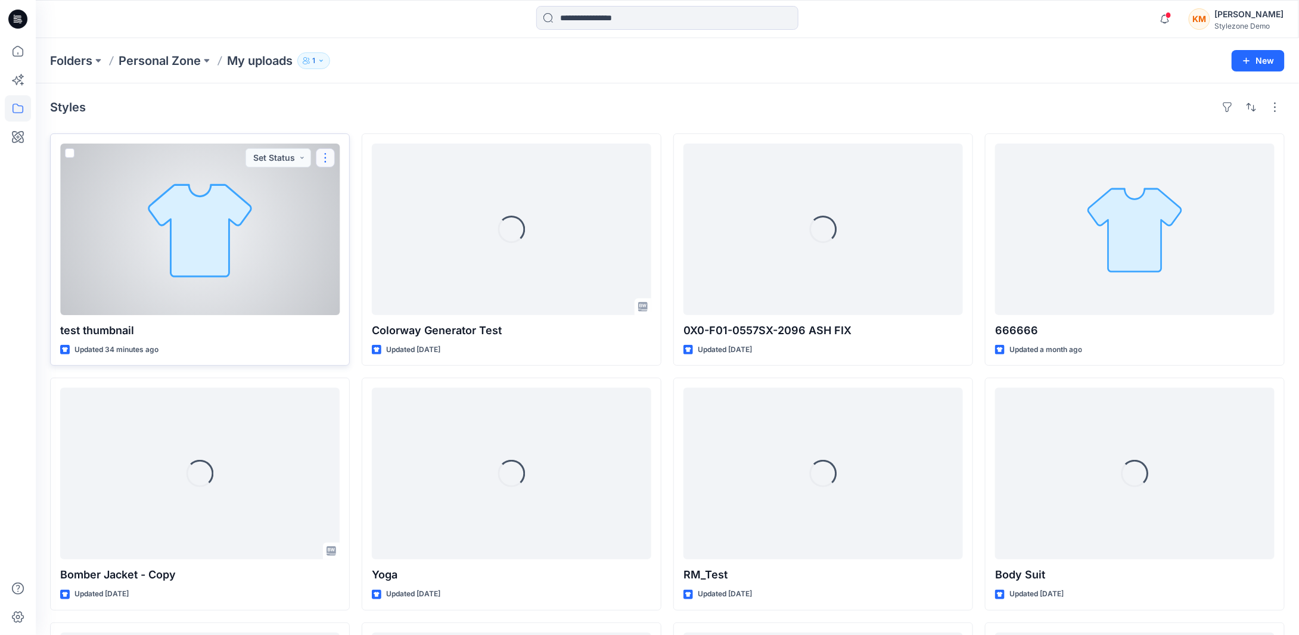
click at [331, 160] on button "button" at bounding box center [325, 157] width 19 height 19
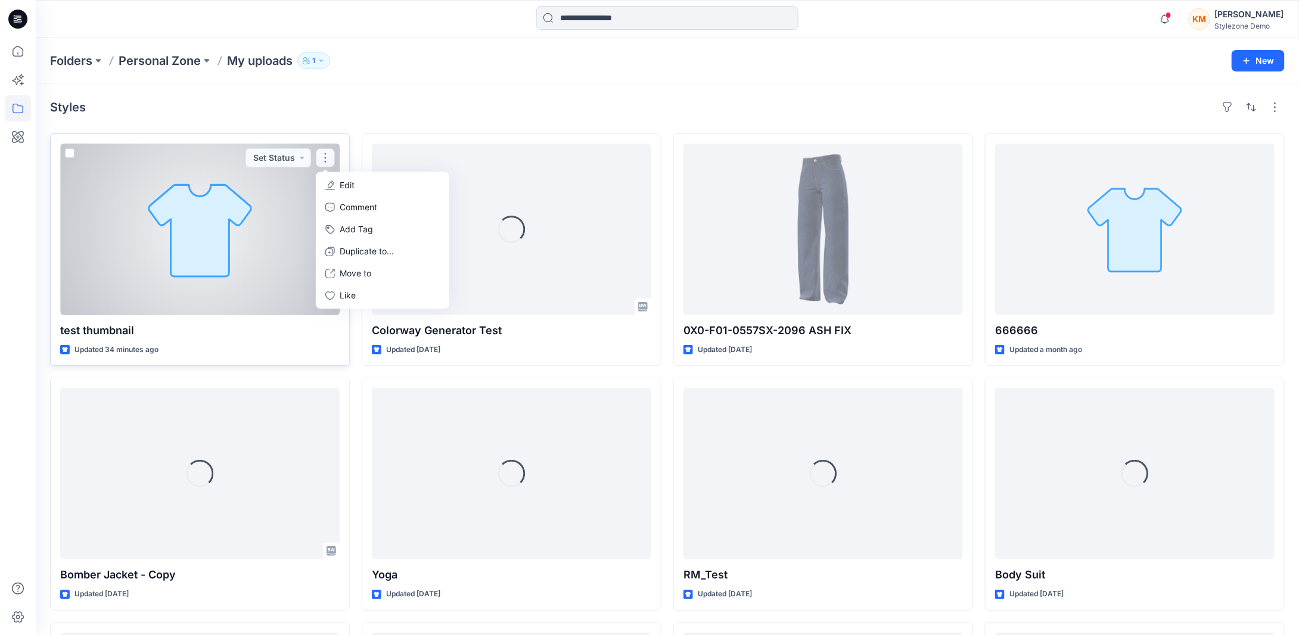
click at [341, 183] on p "Edit" at bounding box center [347, 185] width 15 height 13
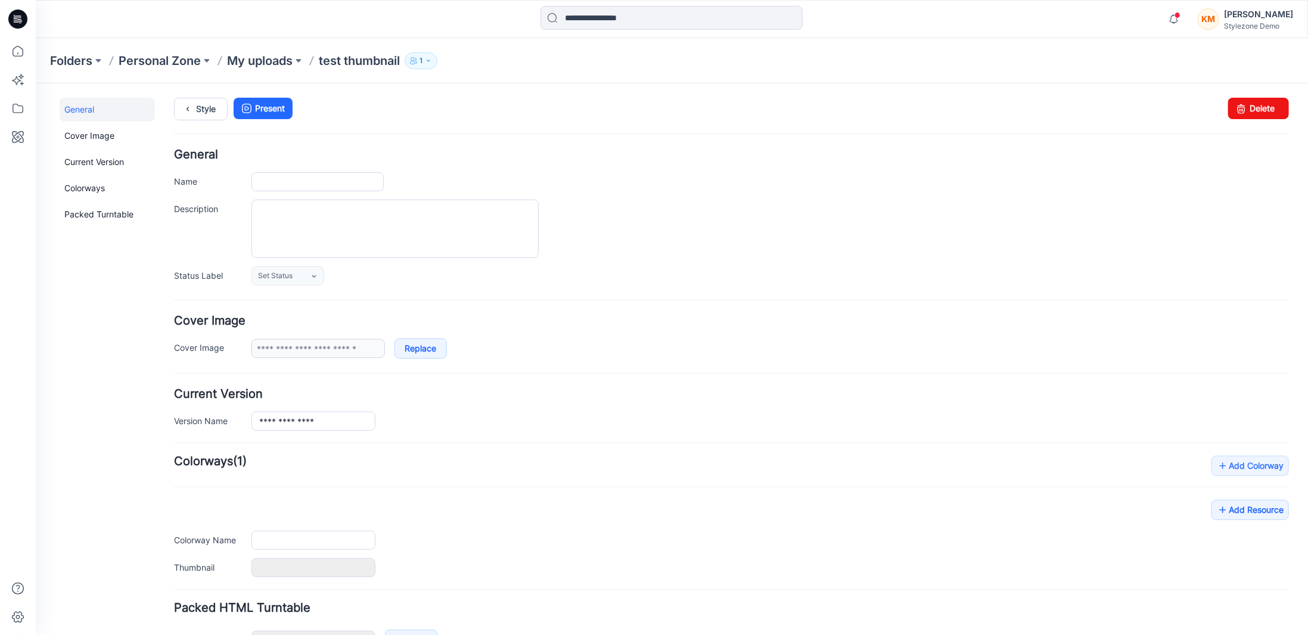
type input "**********"
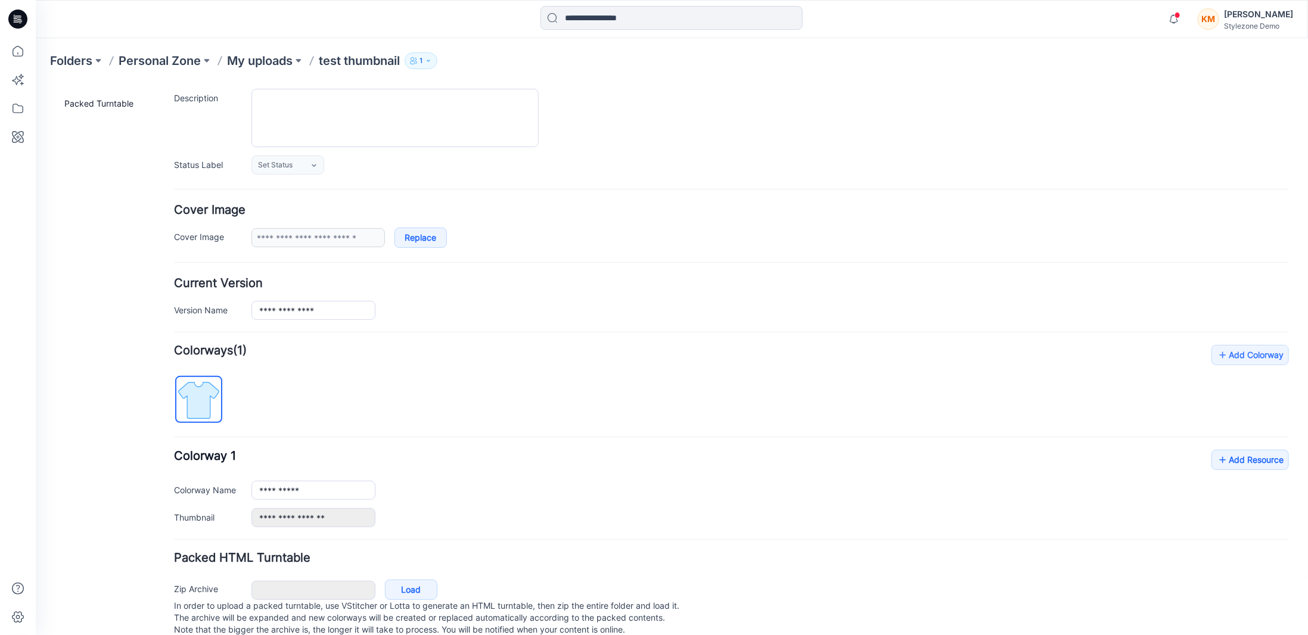
scroll to position [119, 0]
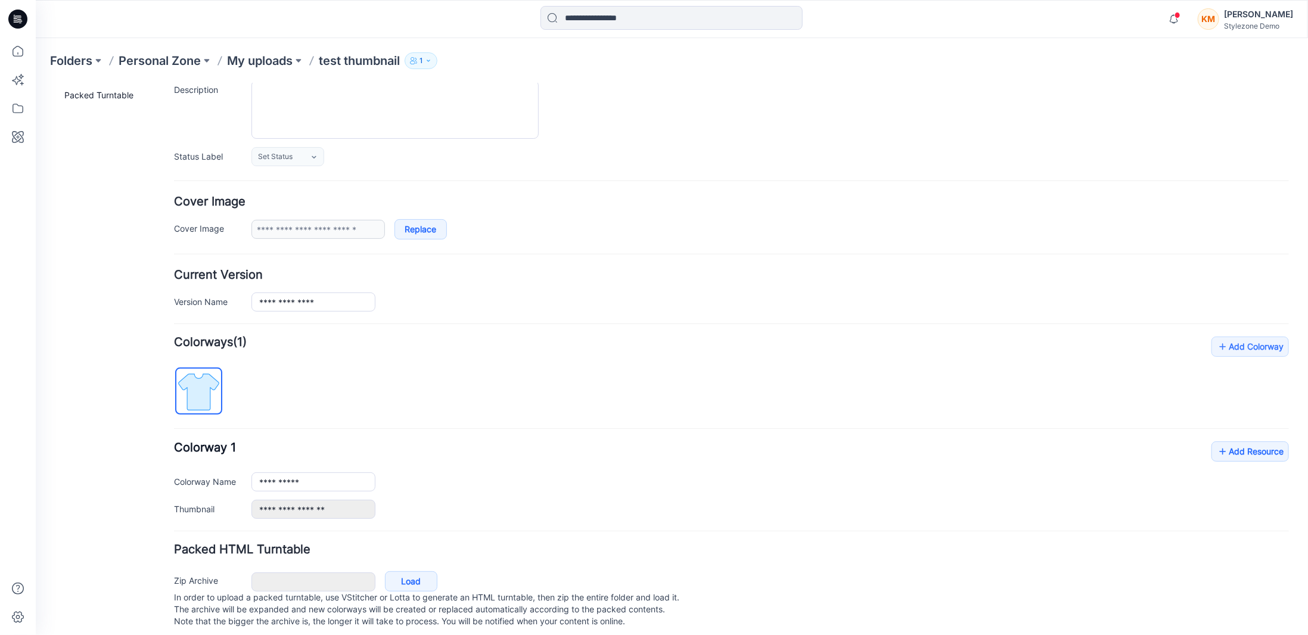
click at [441, 520] on form "**********" at bounding box center [730, 330] width 1115 height 602
click at [1253, 450] on link "Add Resource" at bounding box center [1248, 451] width 77 height 20
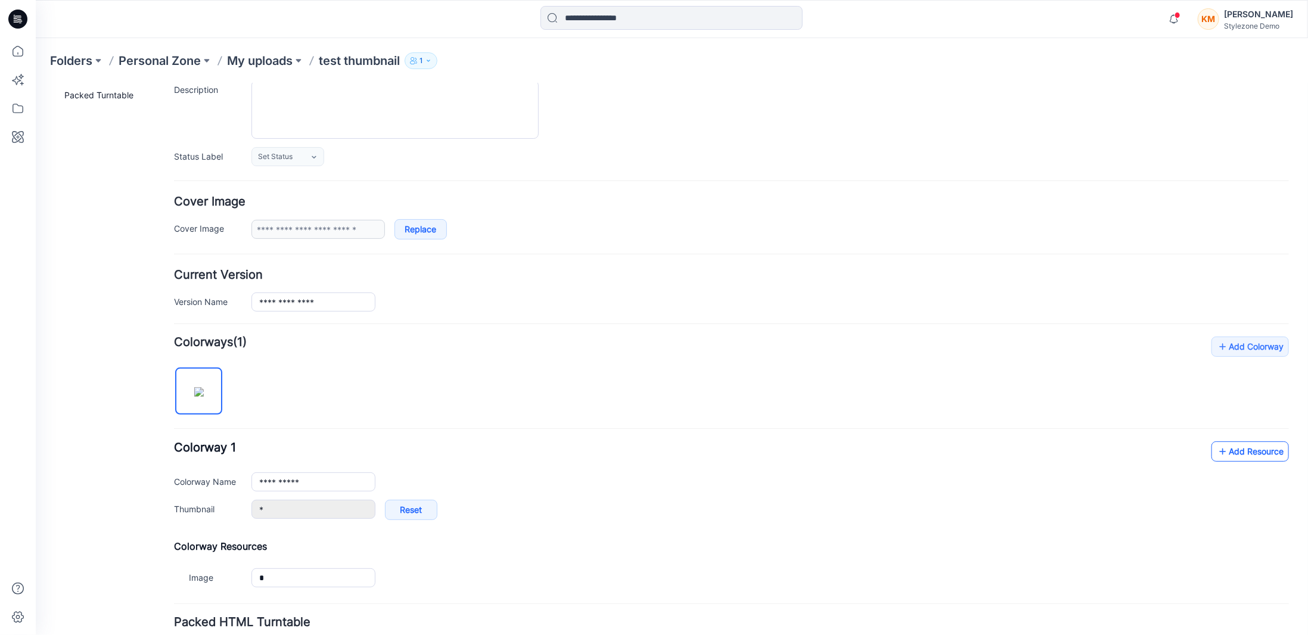
click at [1222, 444] on link "Add Resource" at bounding box center [1248, 451] width 77 height 20
click at [1227, 450] on link "Add Resource" at bounding box center [1248, 451] width 77 height 20
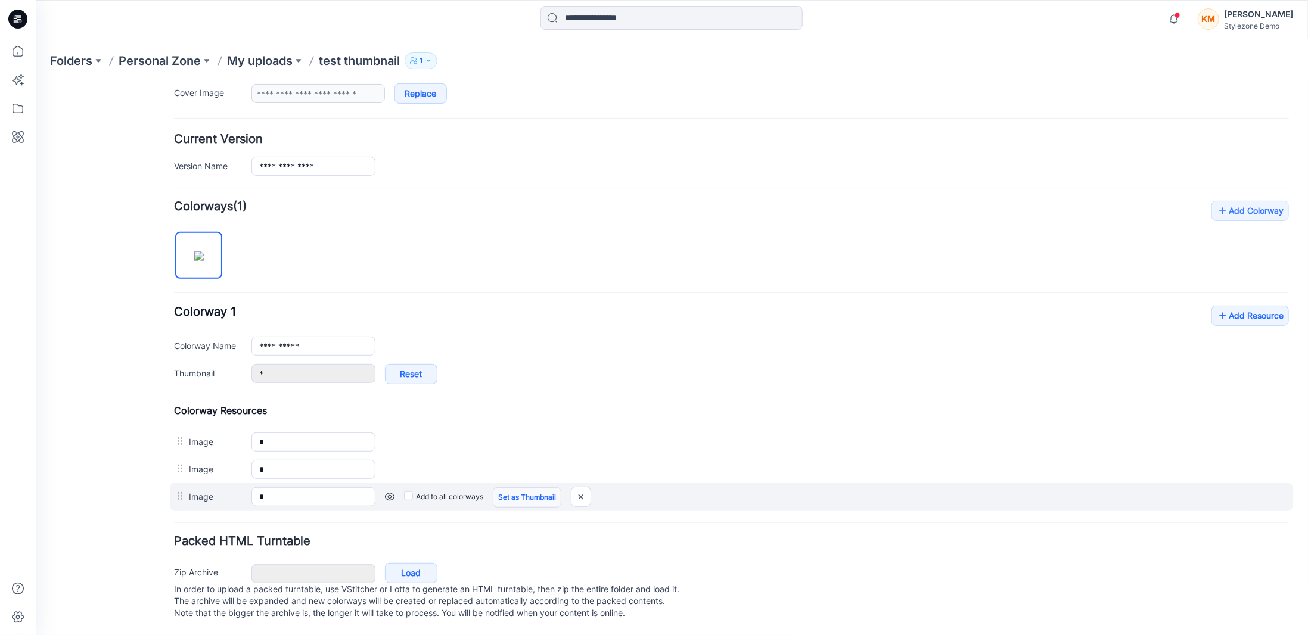
scroll to position [261, 0]
click at [521, 487] on link "Set as Thumbnail" at bounding box center [526, 497] width 69 height 20
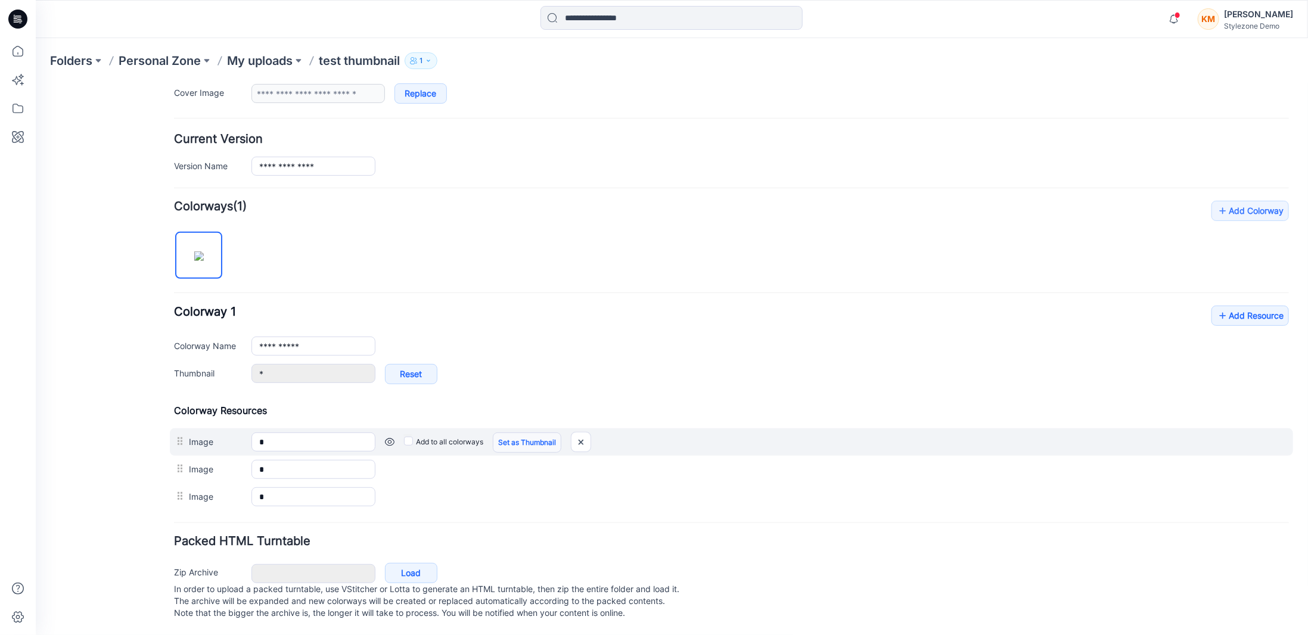
click at [519, 432] on link "Set as Thumbnail" at bounding box center [526, 442] width 69 height 20
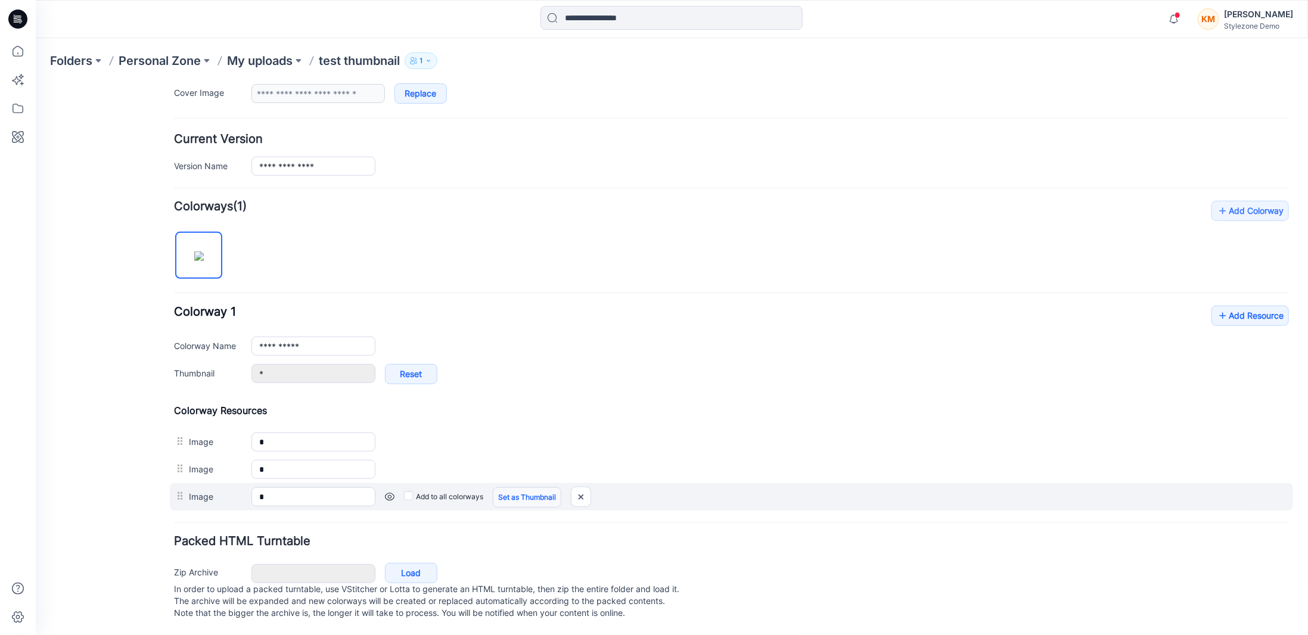
click at [524, 487] on link "Set as Thumbnail" at bounding box center [526, 497] width 69 height 20
type input "*"
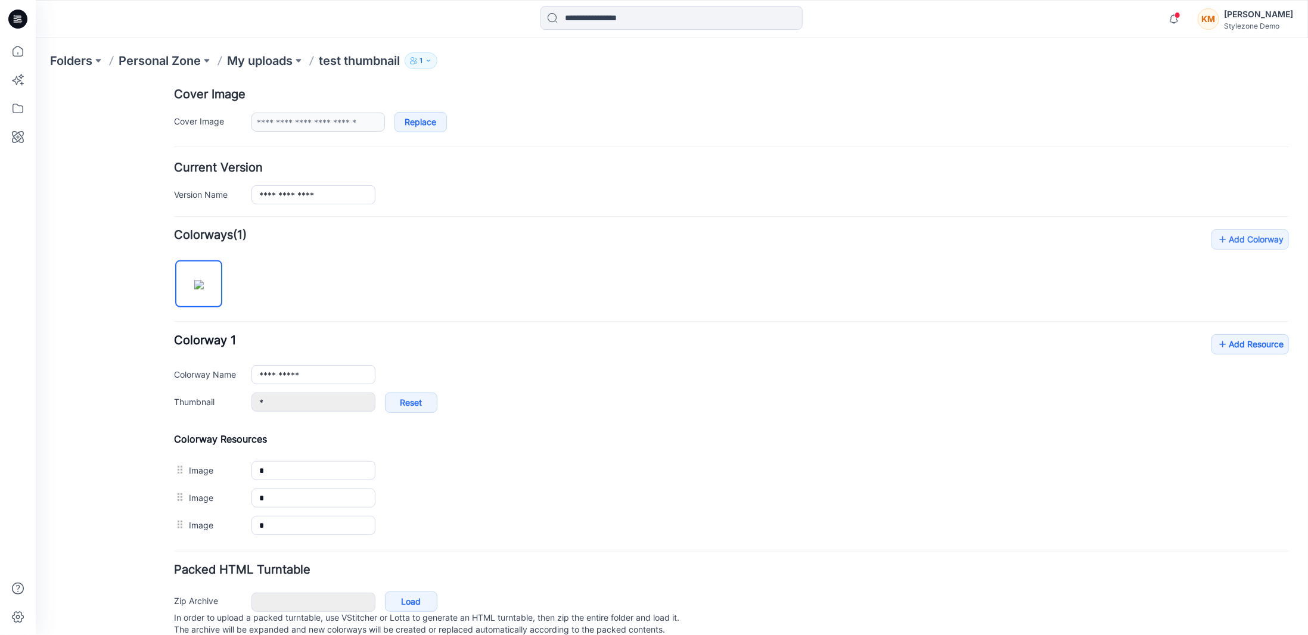
scroll to position [201, 0]
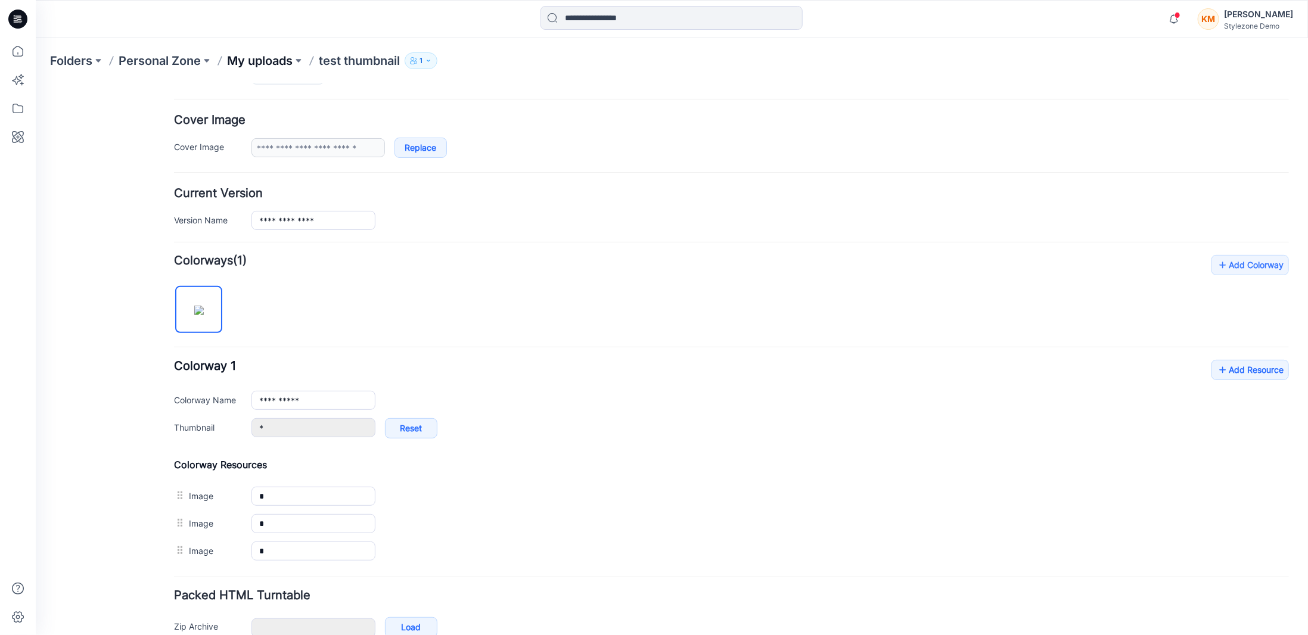
click at [269, 55] on p "My uploads" at bounding box center [260, 60] width 66 height 17
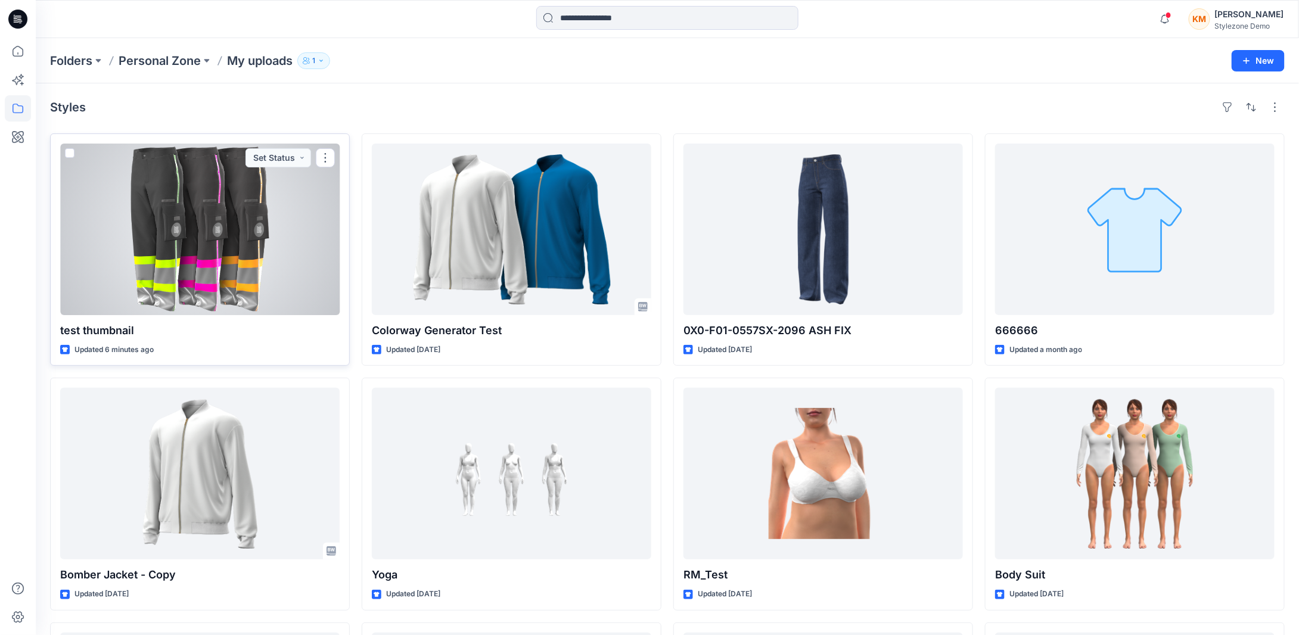
click at [274, 211] on div at bounding box center [199, 230] width 279 height 172
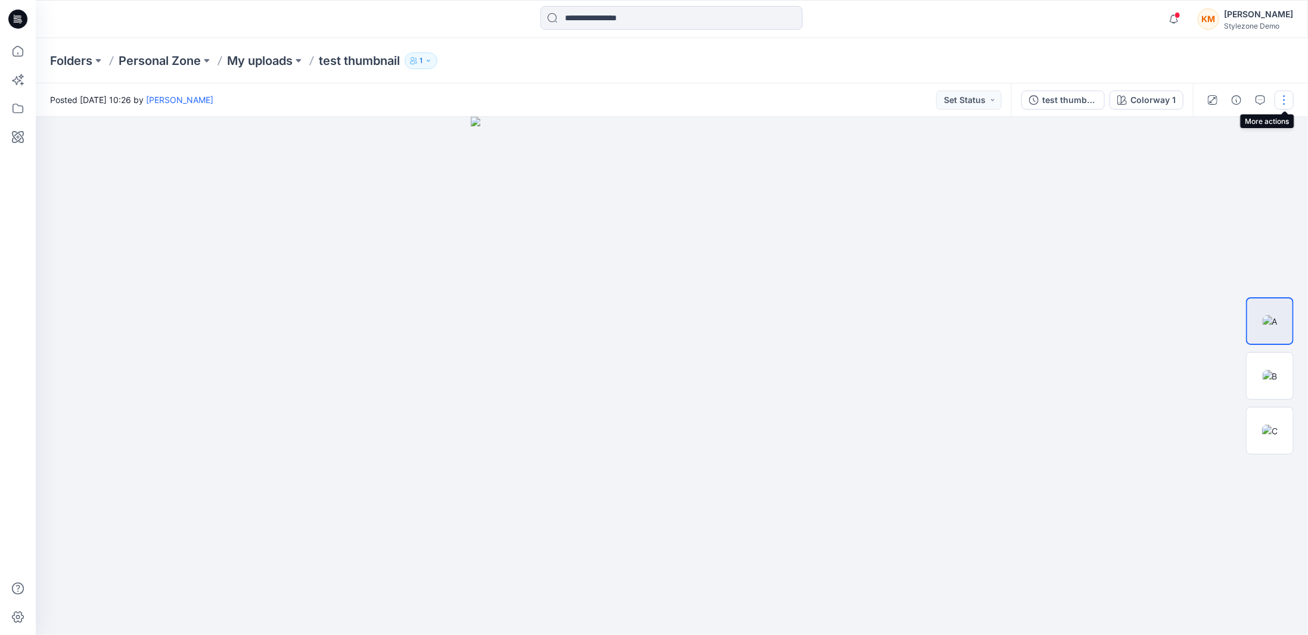
click at [1287, 101] on button "button" at bounding box center [1283, 100] width 19 height 19
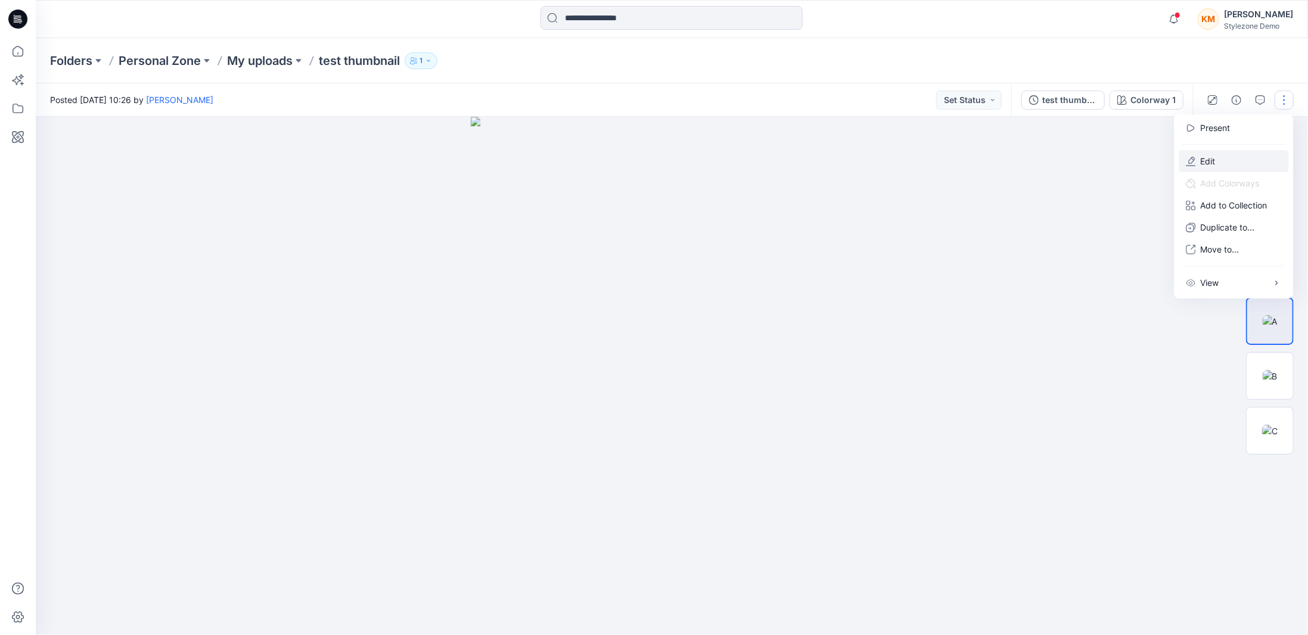
click at [1227, 155] on button "Edit" at bounding box center [1233, 161] width 110 height 22
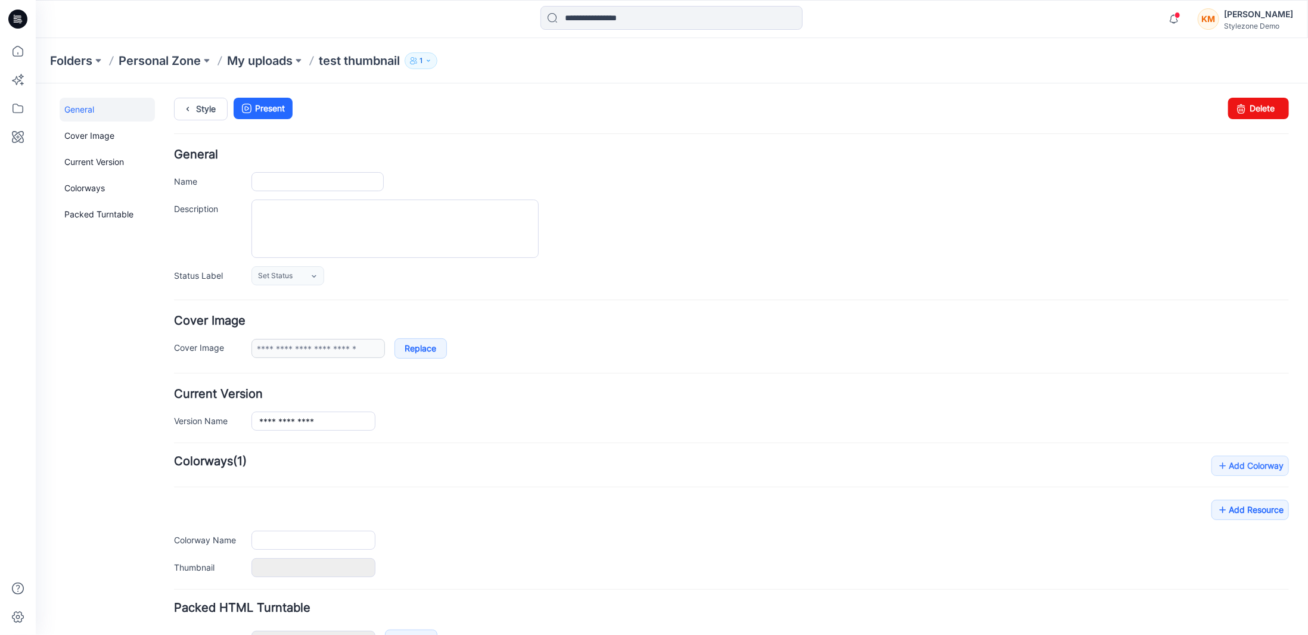
type input "**********"
type input "*"
